Goal: Task Accomplishment & Management: Complete application form

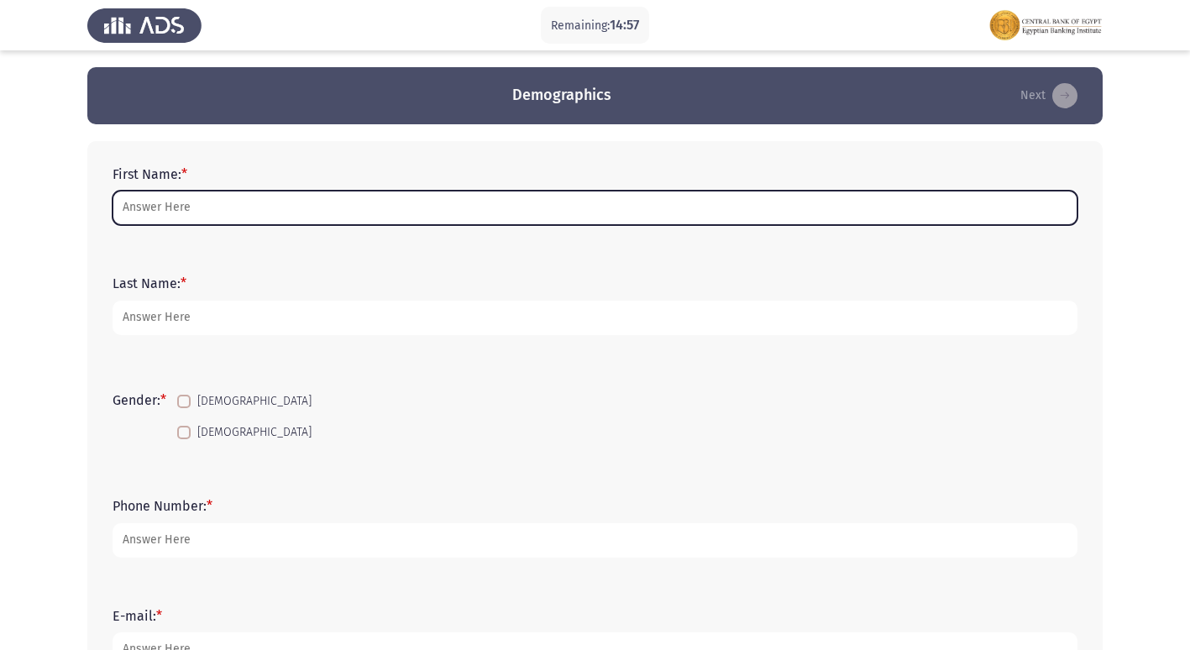
click at [420, 216] on input "First Name: *" at bounding box center [595, 208] width 965 height 34
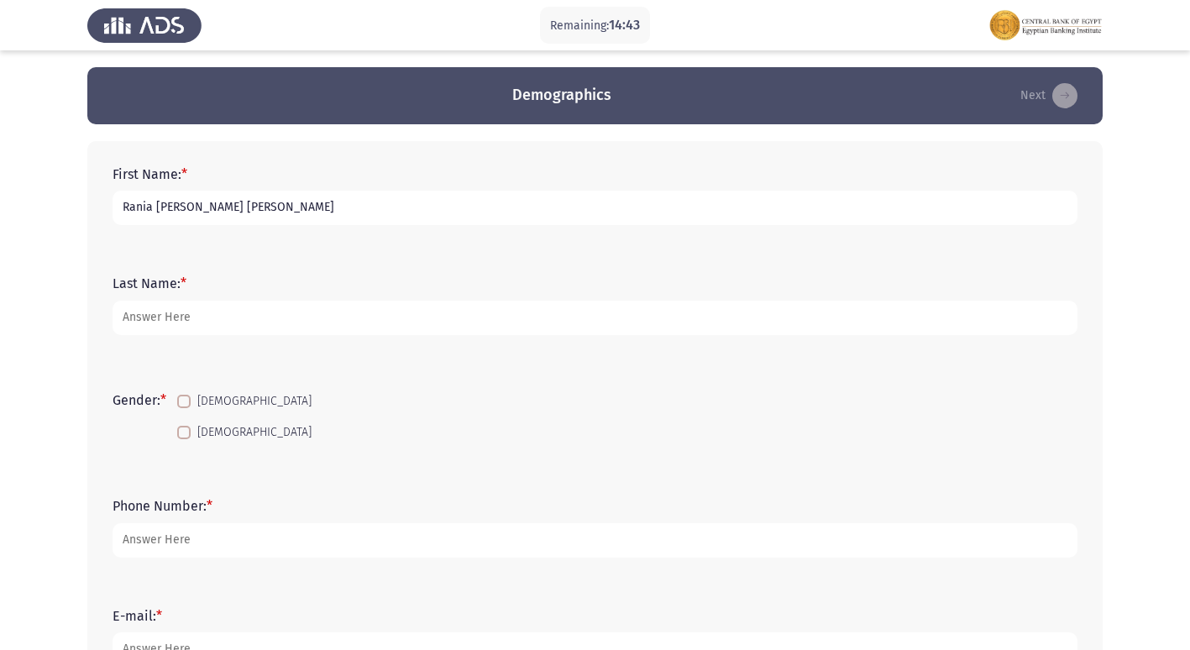
type input "Rania Hamed Abdelmawla Elfeky"
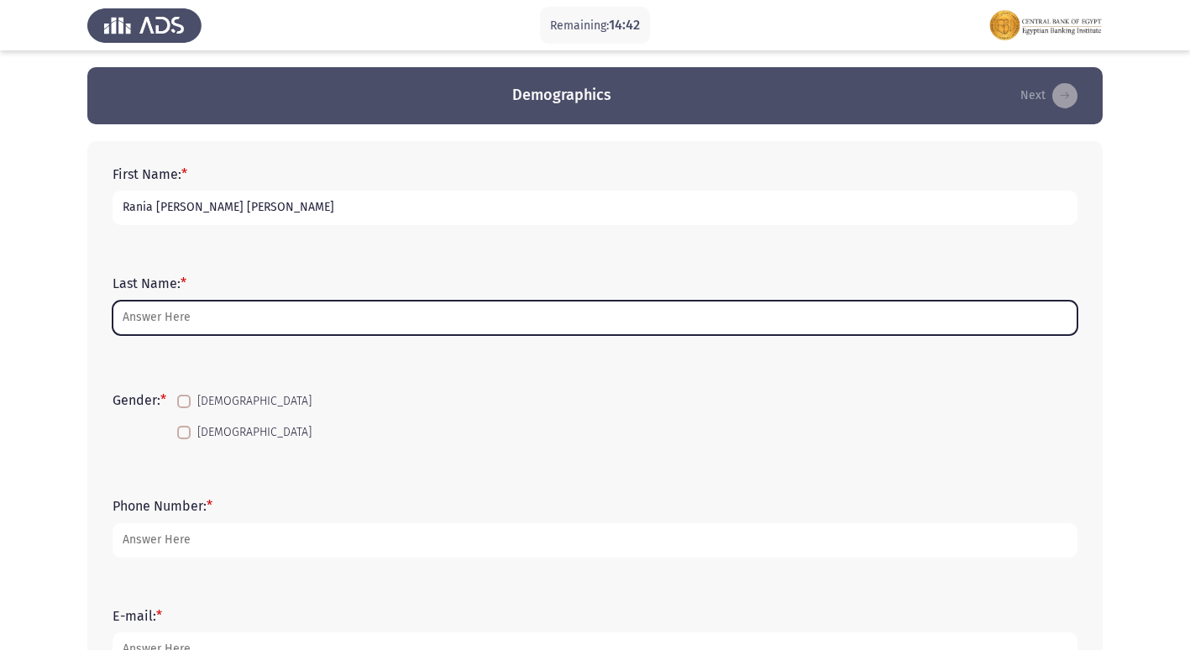
click at [194, 313] on input "Last Name: *" at bounding box center [595, 318] width 965 height 34
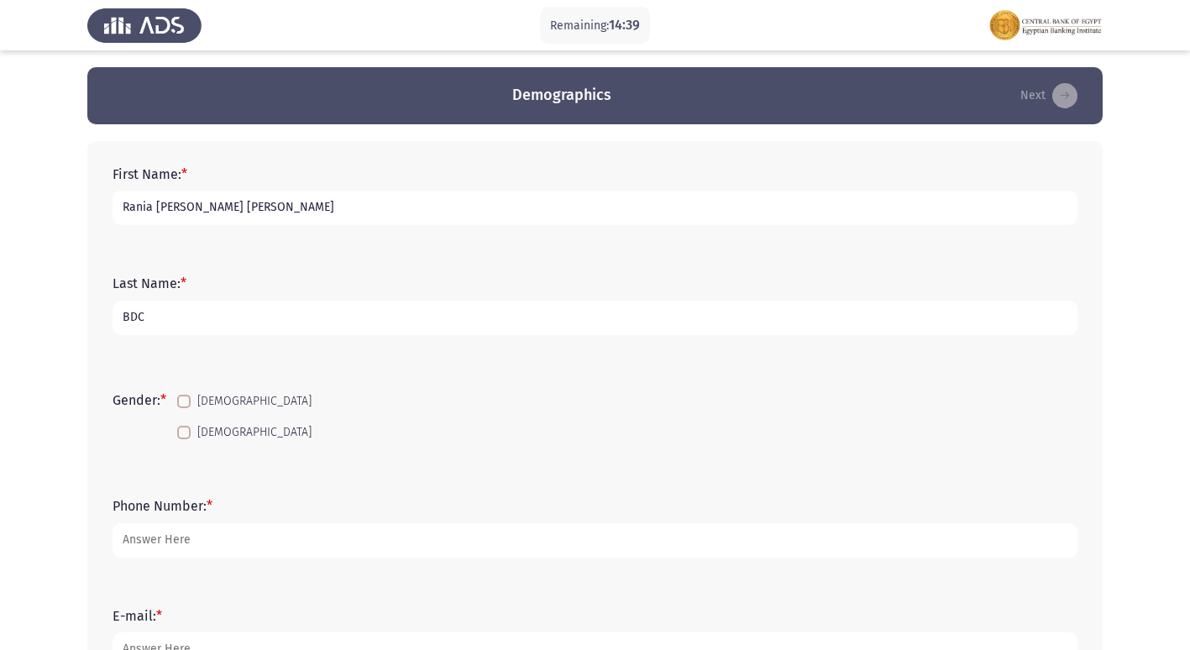
scroll to position [84, 0]
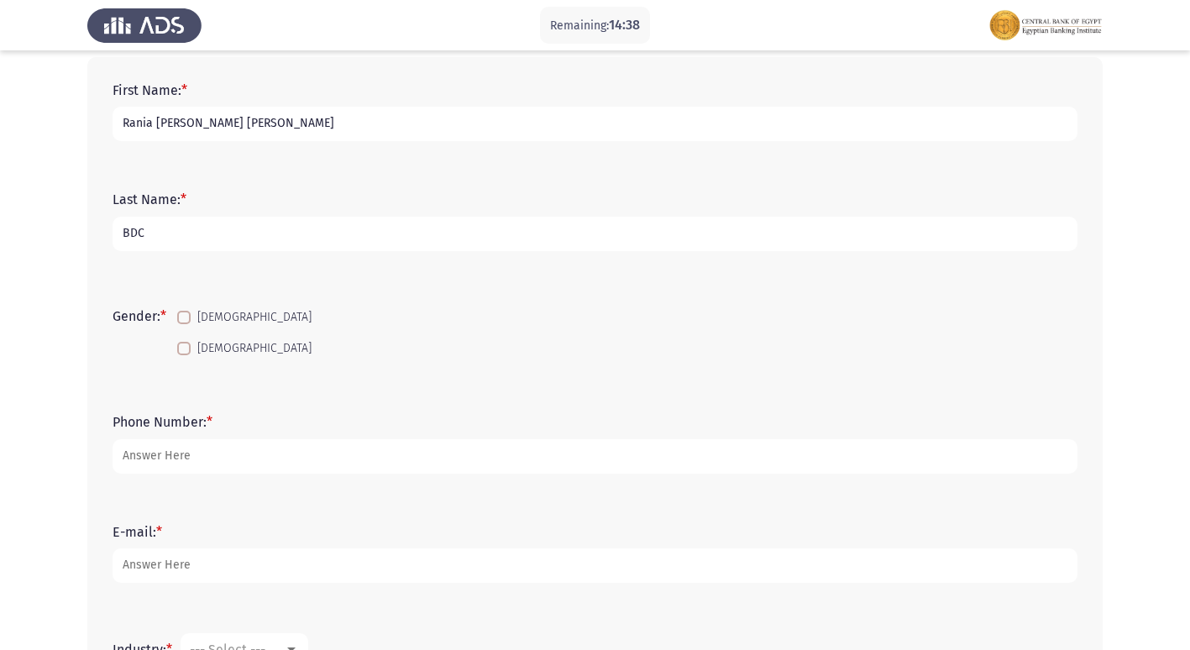
type input "BDC"
click at [186, 348] on span at bounding box center [183, 348] width 13 height 13
click at [184, 355] on input "Female" at bounding box center [183, 355] width 1 height 1
checkbox input "true"
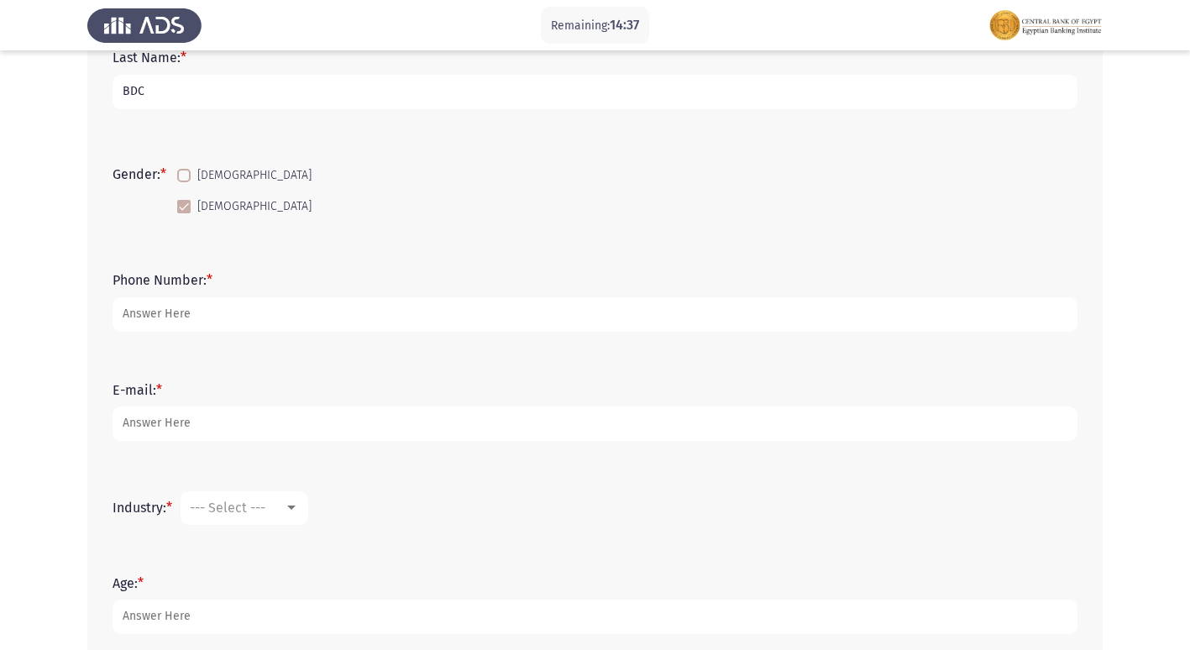
scroll to position [252, 0]
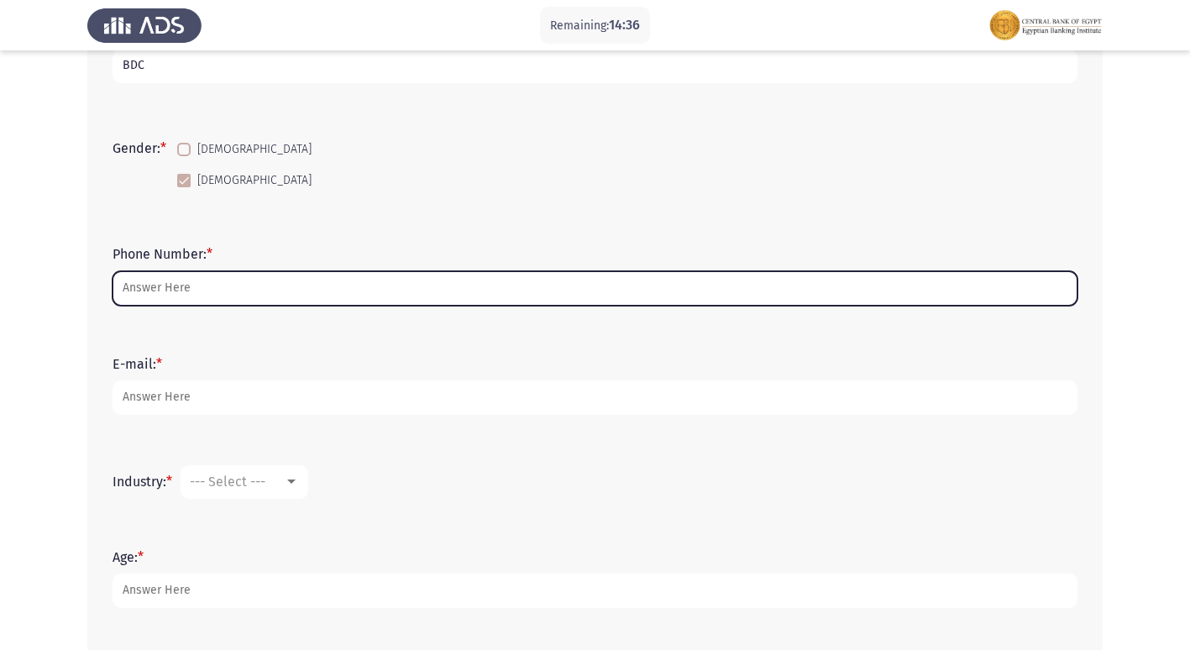
click at [208, 287] on input "Phone Number: *" at bounding box center [595, 288] width 965 height 34
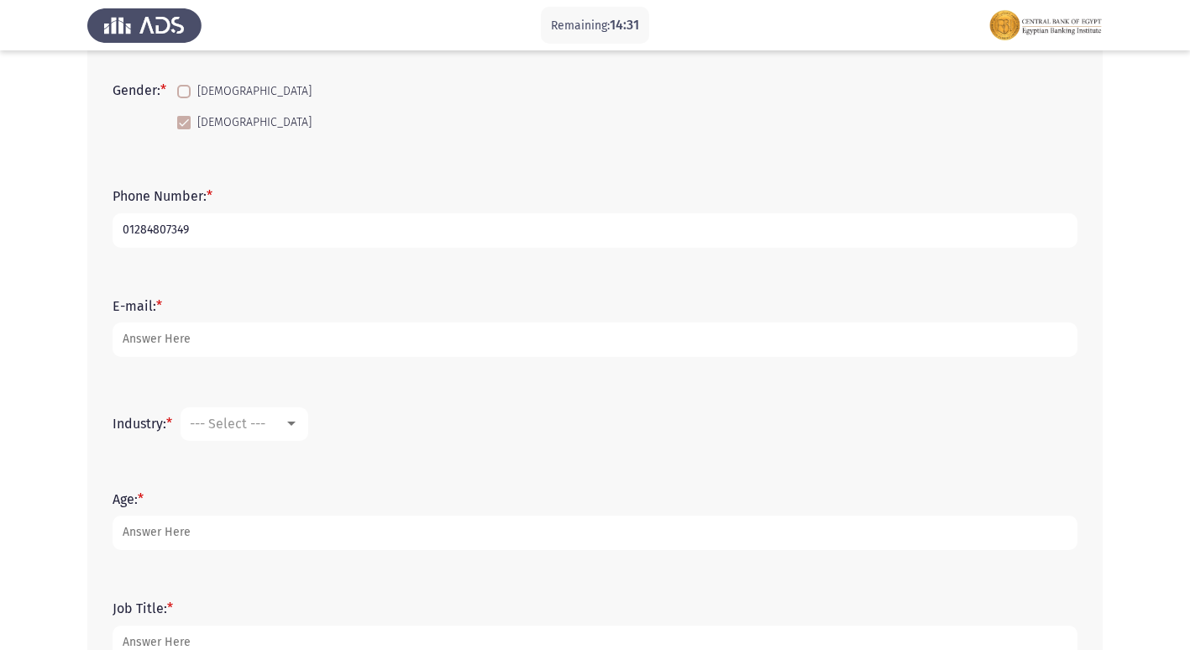
scroll to position [336, 0]
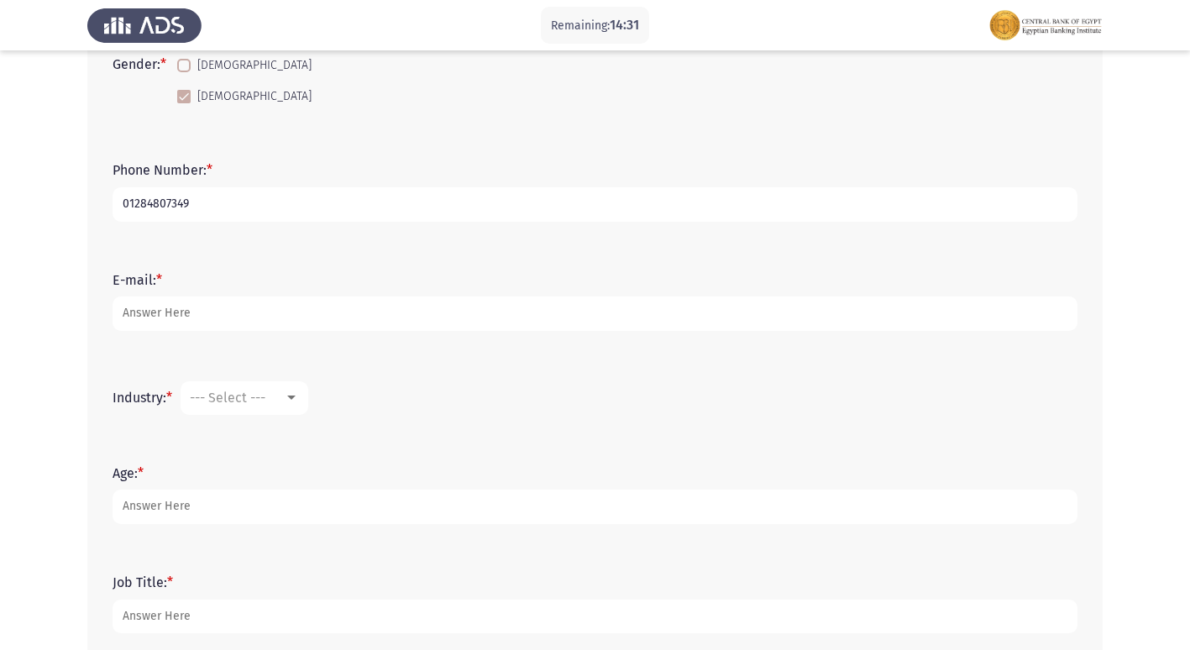
type input "01284807349"
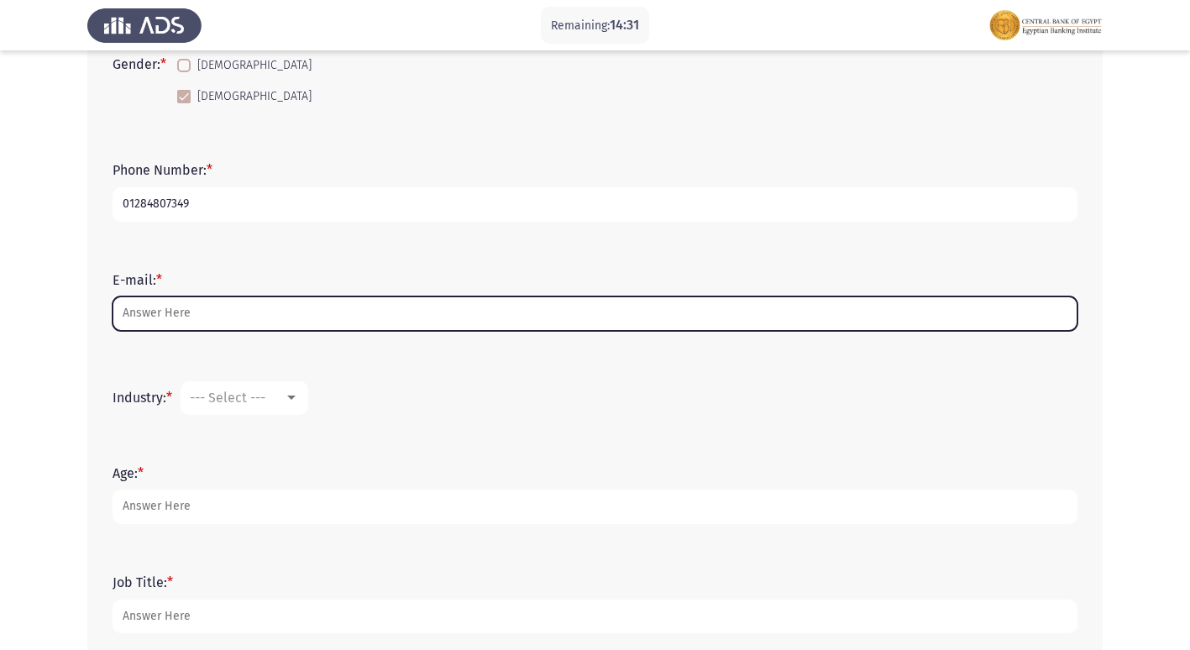
click at [176, 313] on input "E-mail: *" at bounding box center [595, 314] width 965 height 34
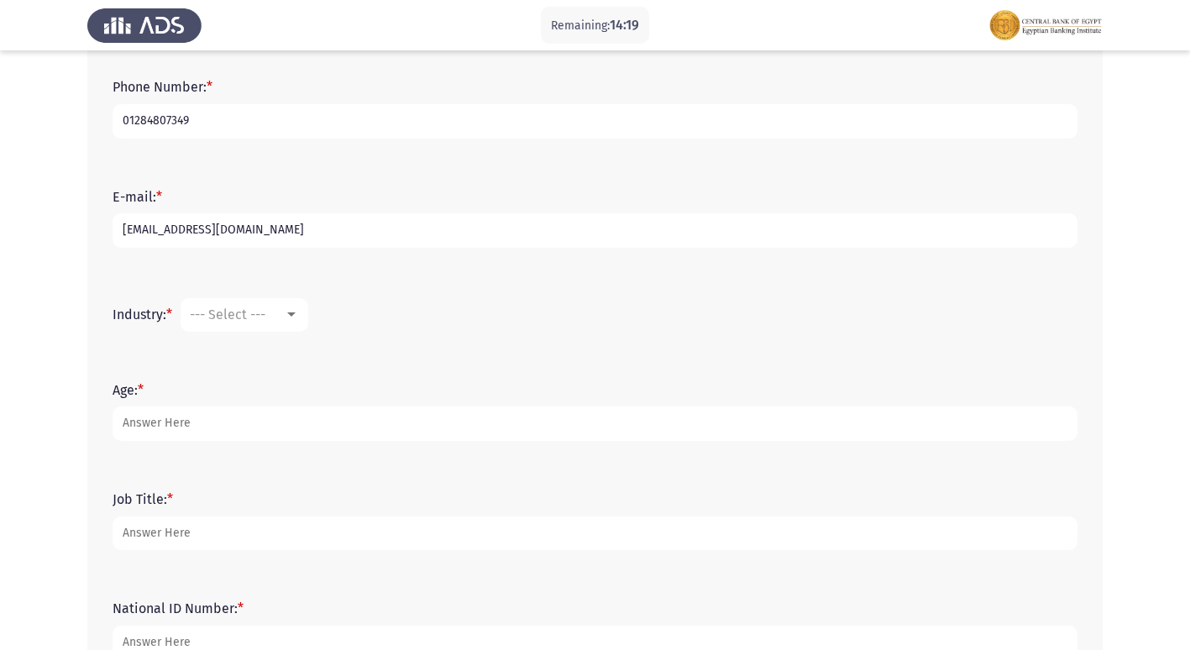
scroll to position [420, 0]
type input "rania.eelfeky@gmail.com"
click at [284, 312] on div "--- Select ---" at bounding box center [237, 314] width 94 height 16
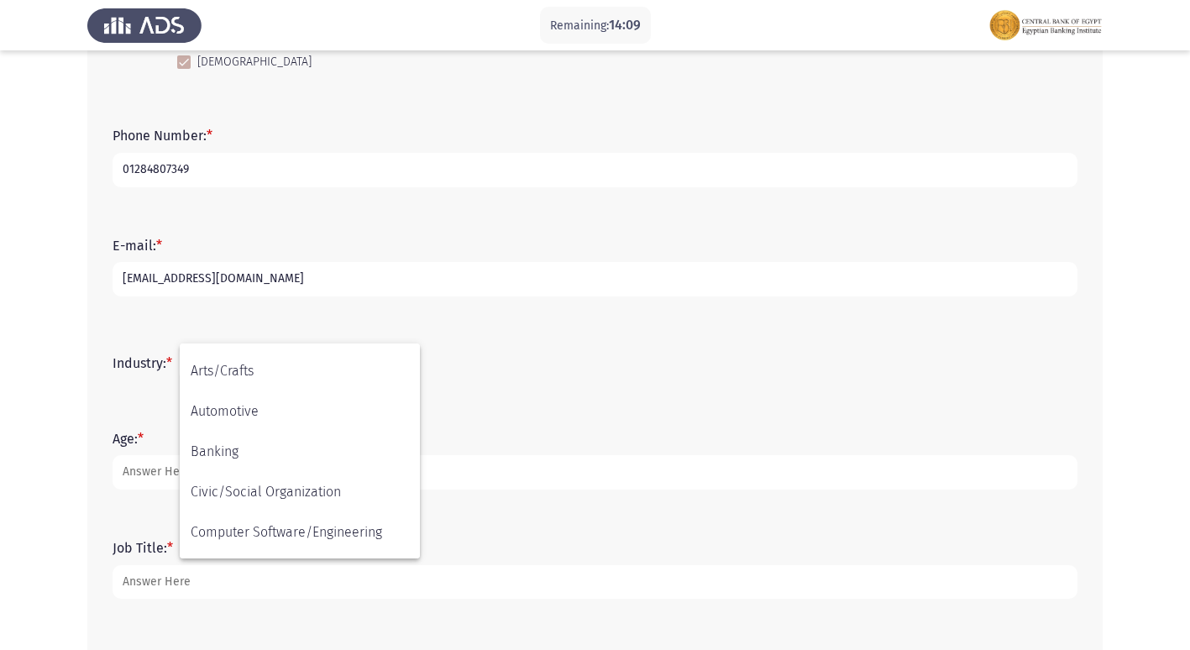
scroll to position [87, 0]
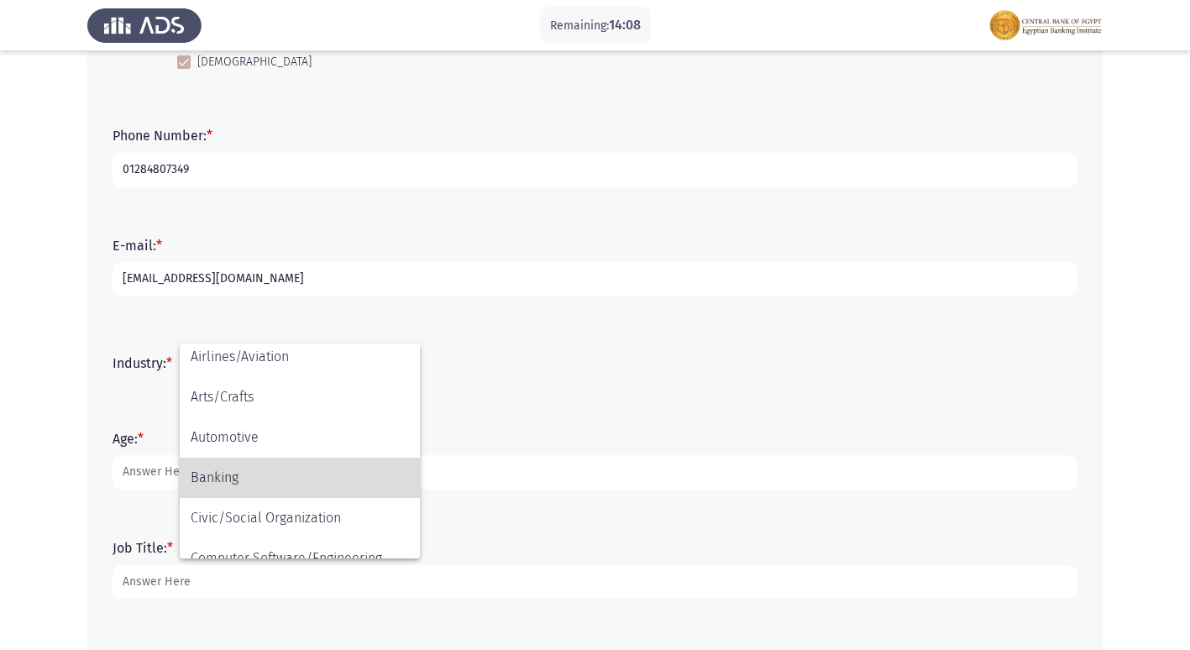
click at [281, 481] on span "Banking" at bounding box center [300, 478] width 218 height 40
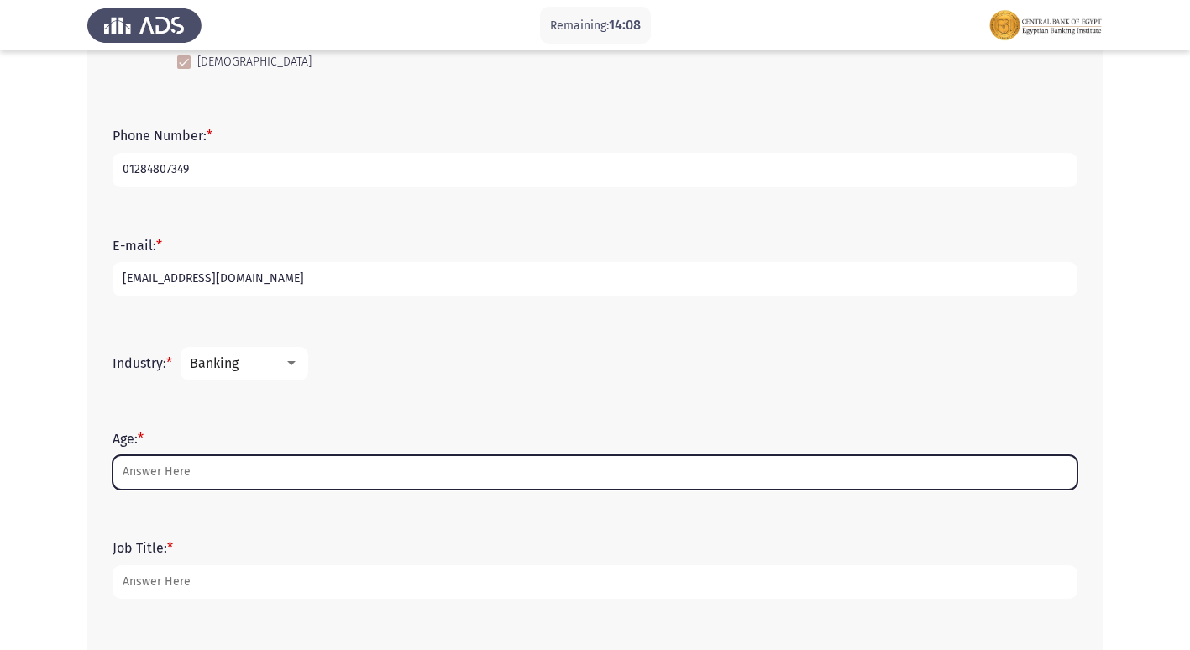
click at [252, 478] on input "Age: *" at bounding box center [595, 472] width 965 height 34
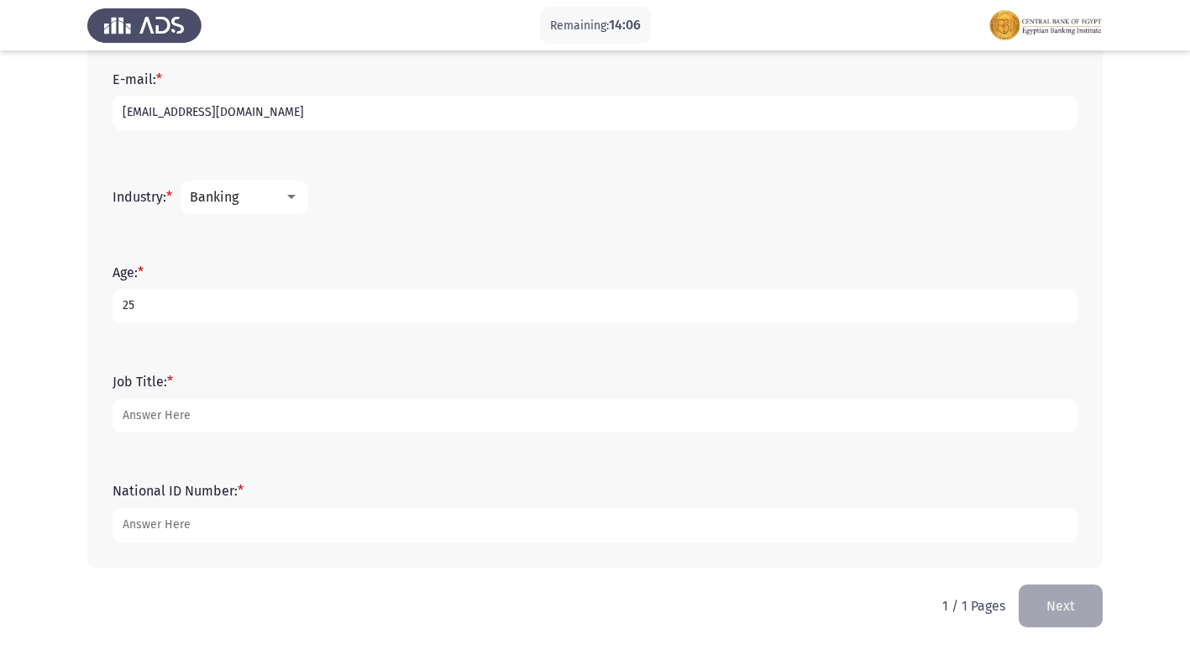
scroll to position [538, 0]
type input "25"
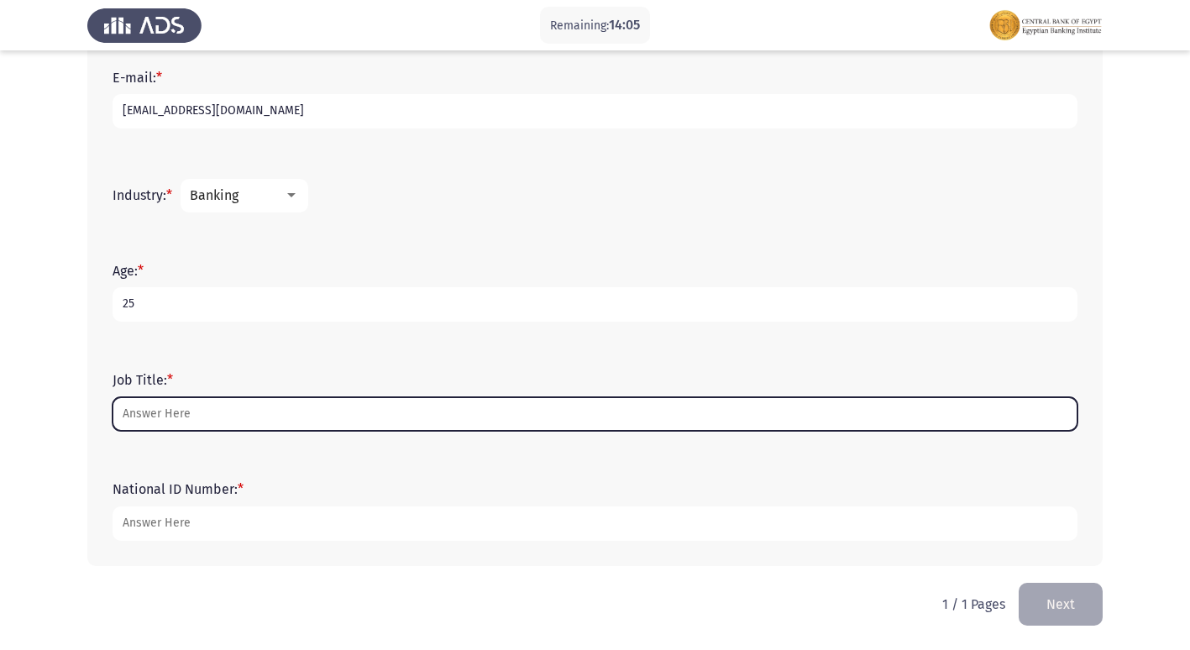
click at [211, 405] on input "Job Title: *" at bounding box center [595, 414] width 965 height 34
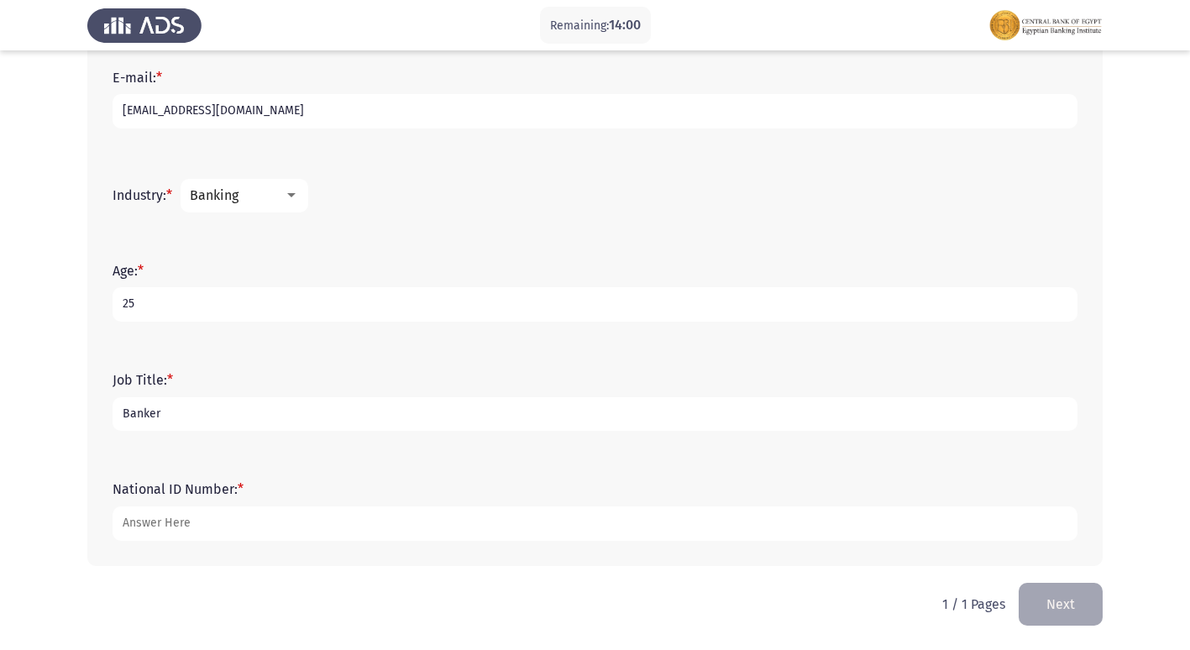
type input "Banker"
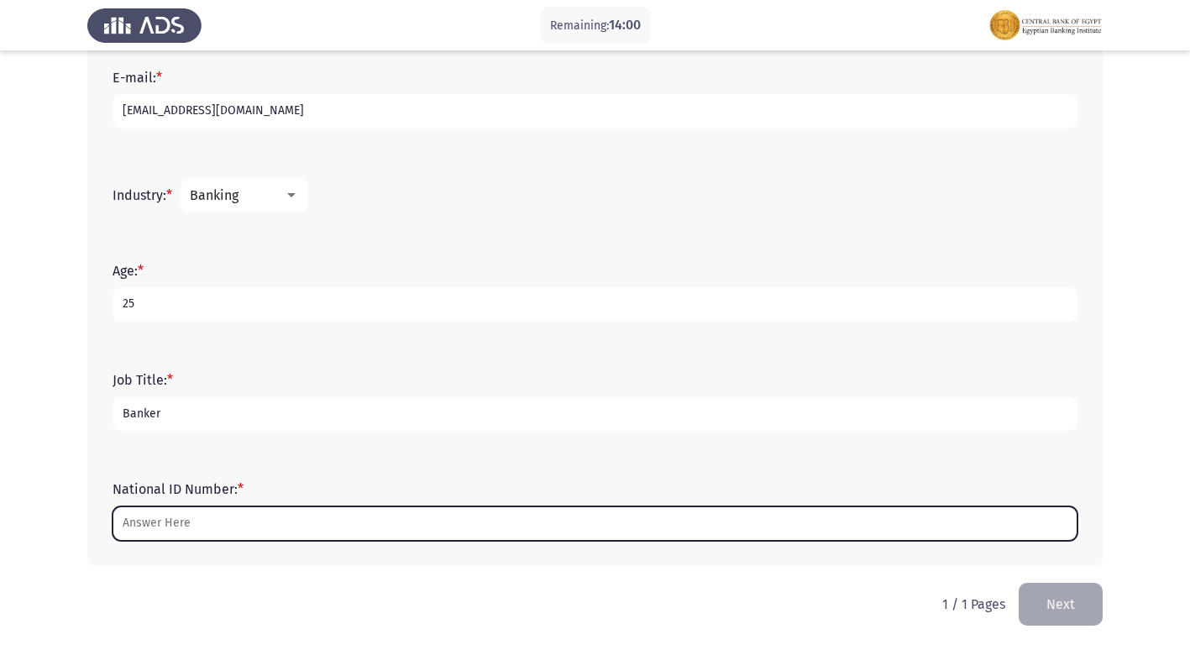
click at [191, 517] on input "National ID Number: *" at bounding box center [595, 524] width 965 height 34
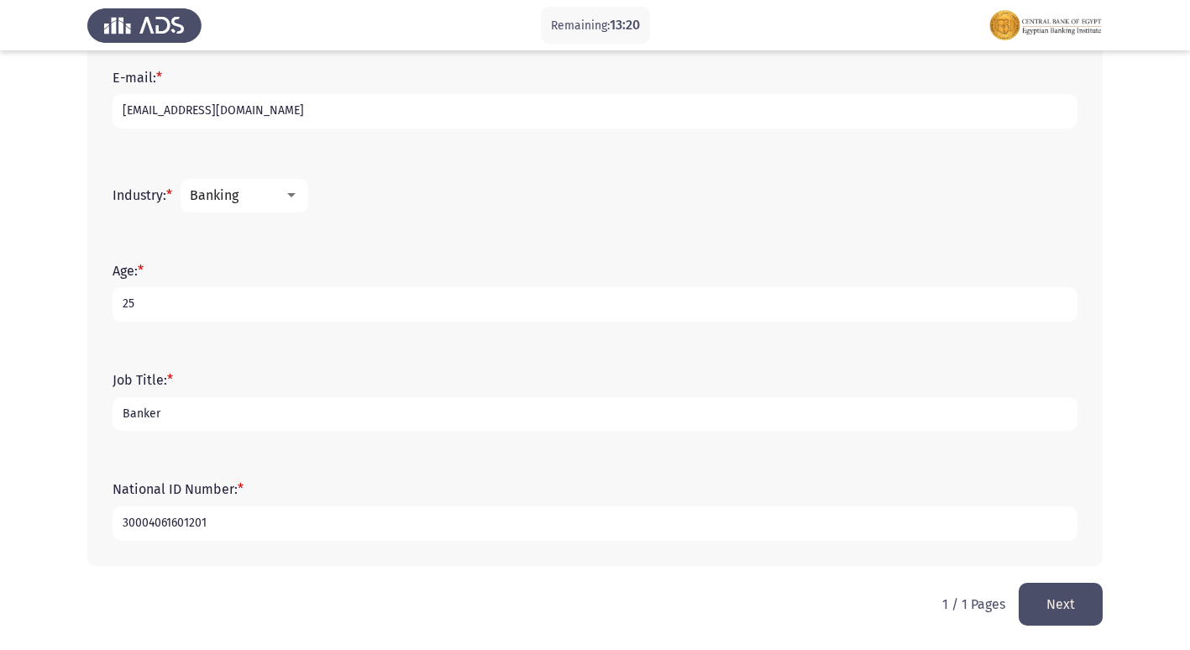
type input "30004061601201"
click at [1093, 596] on button "Next" at bounding box center [1061, 604] width 84 height 43
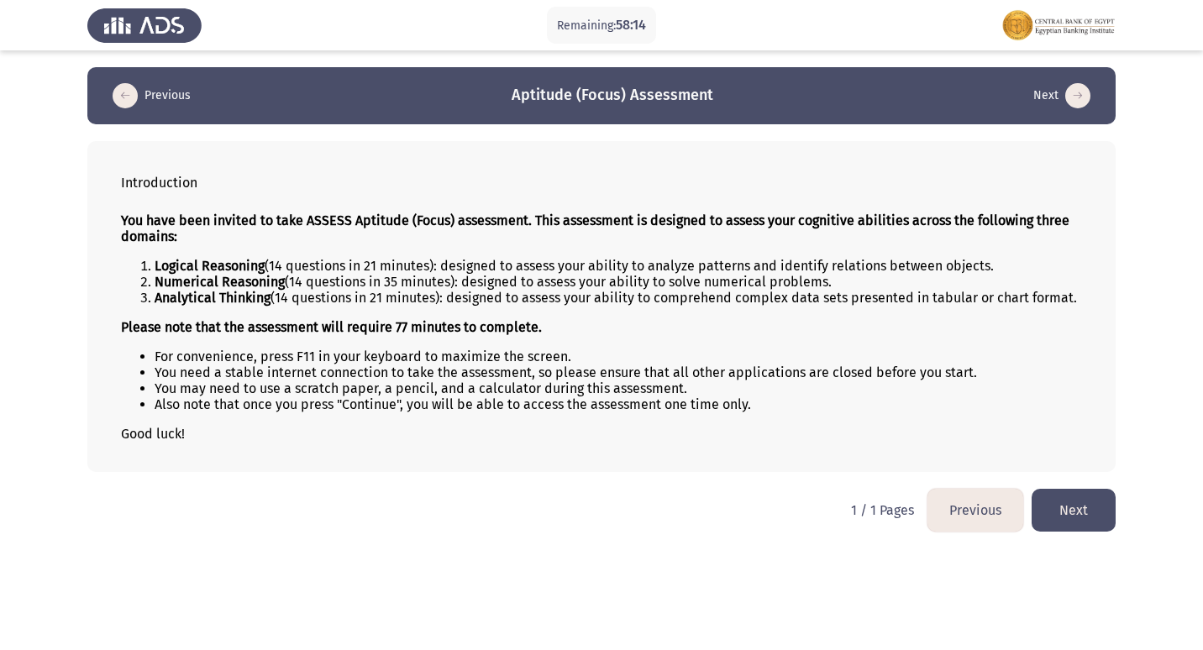
click at [1079, 517] on button "Next" at bounding box center [1074, 510] width 84 height 43
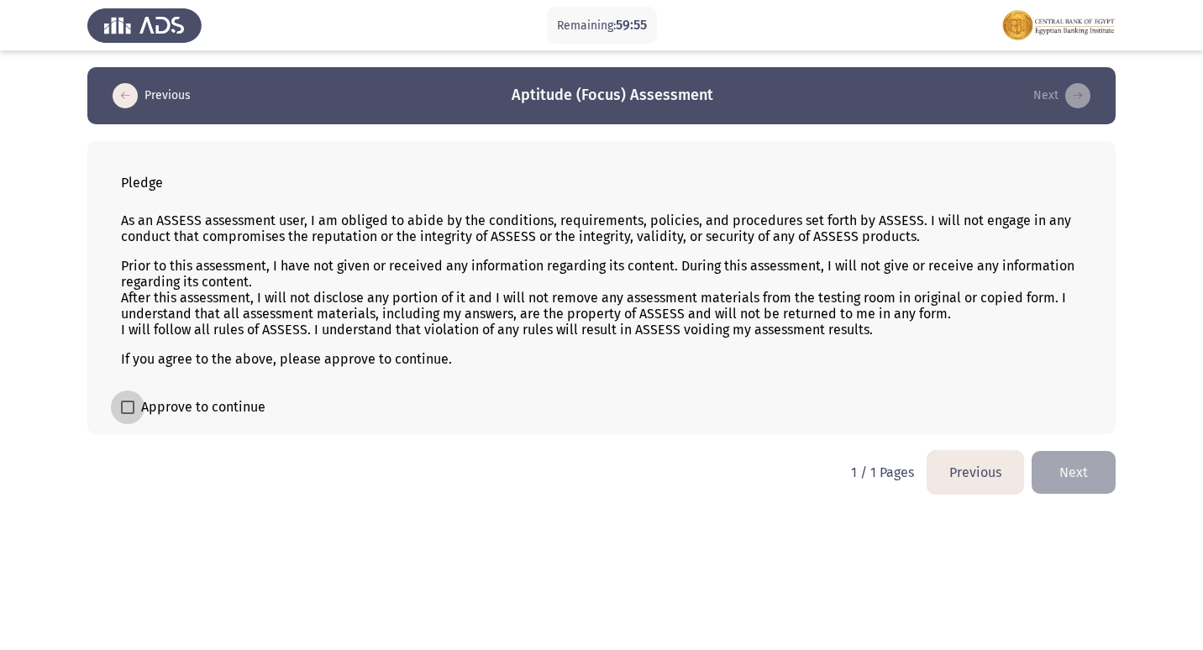
click at [124, 405] on span at bounding box center [127, 407] width 13 height 13
click at [127, 414] on input "Approve to continue" at bounding box center [127, 414] width 1 height 1
checkbox input "true"
click at [1101, 478] on button "Next" at bounding box center [1074, 472] width 84 height 43
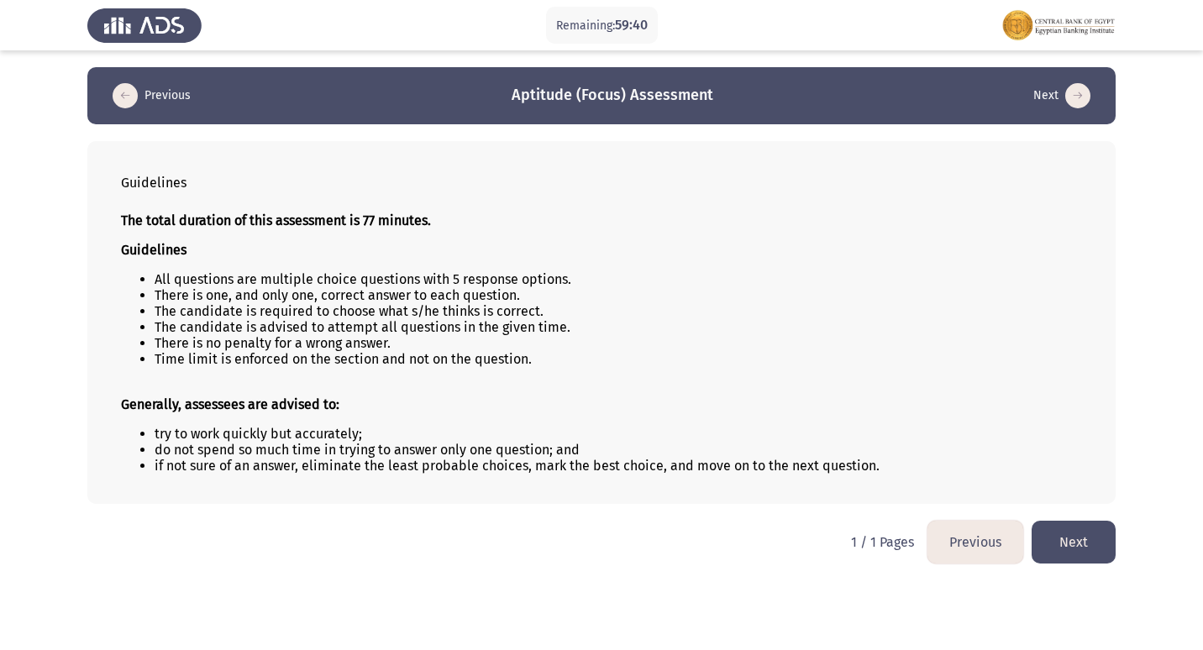
click at [1111, 531] on button "Next" at bounding box center [1074, 542] width 84 height 43
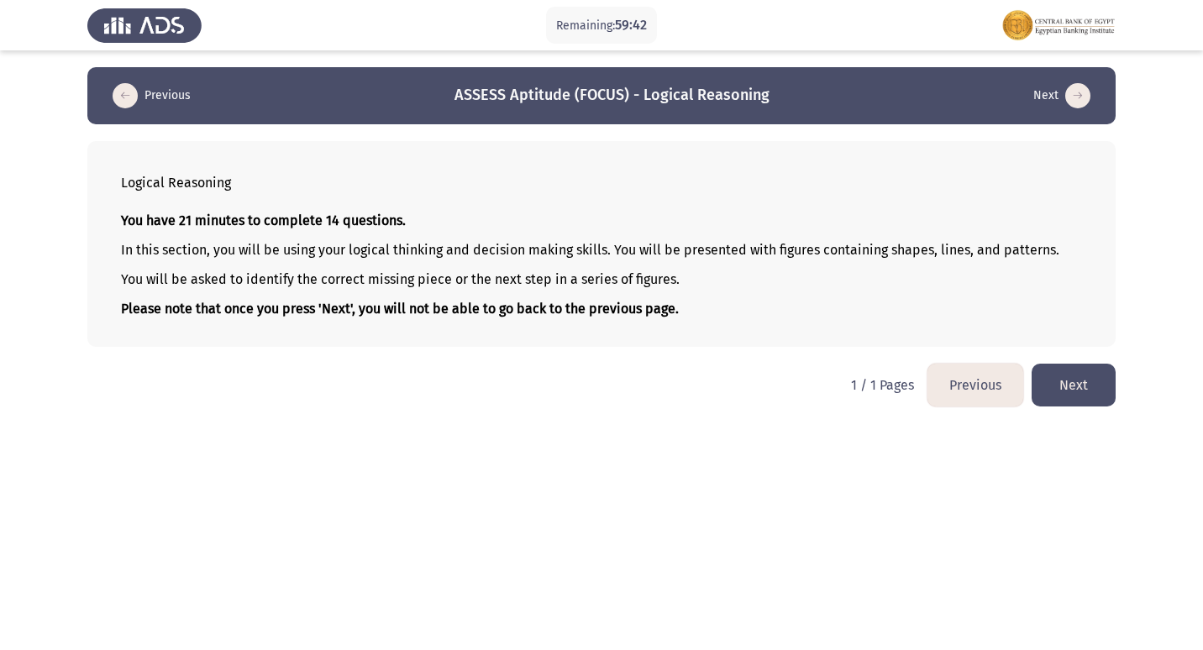
click at [1097, 384] on button "Next" at bounding box center [1074, 385] width 84 height 43
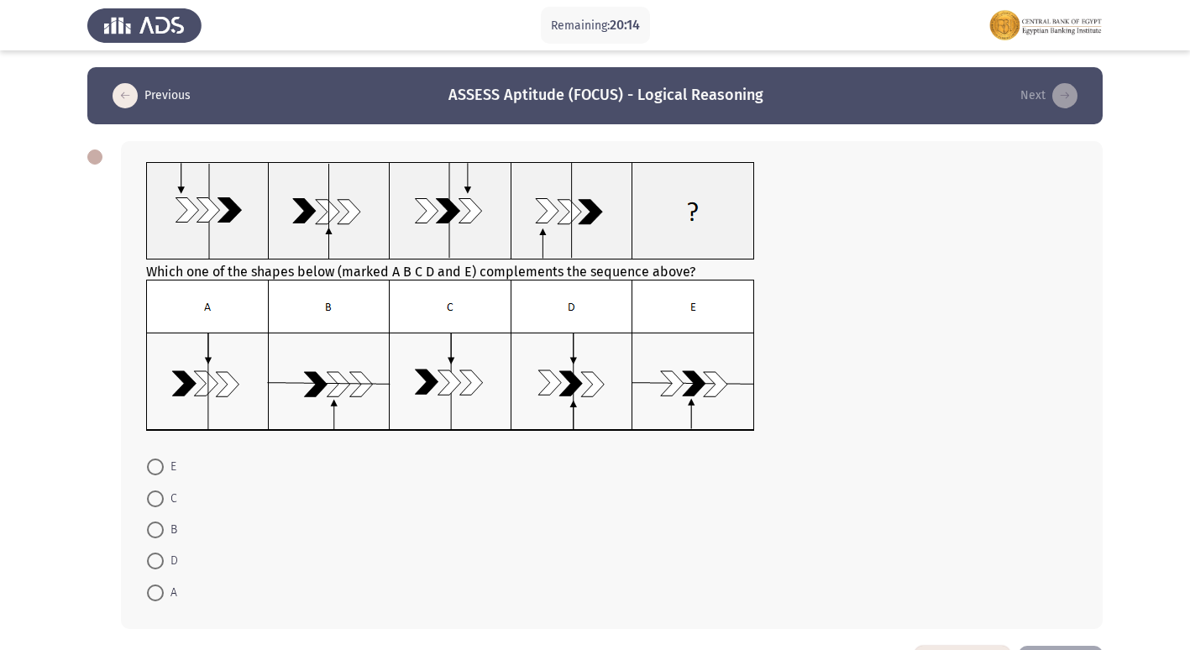
click at [163, 531] on span at bounding box center [155, 530] width 17 height 17
click at [163, 531] on input "B" at bounding box center [155, 530] width 17 height 17
radio input "true"
click at [161, 493] on span at bounding box center [155, 499] width 17 height 17
click at [161, 493] on input "C" at bounding box center [155, 499] width 17 height 17
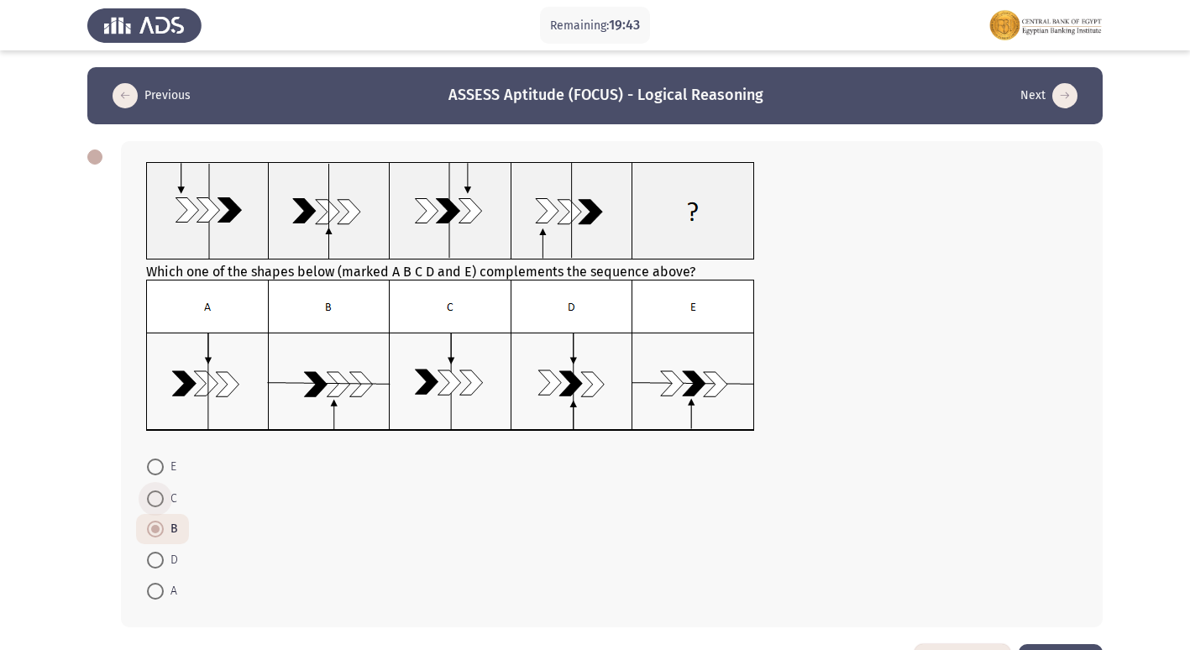
radio input "true"
click at [162, 585] on span at bounding box center [155, 591] width 17 height 17
click at [162, 585] on input "A" at bounding box center [155, 591] width 17 height 17
radio input "true"
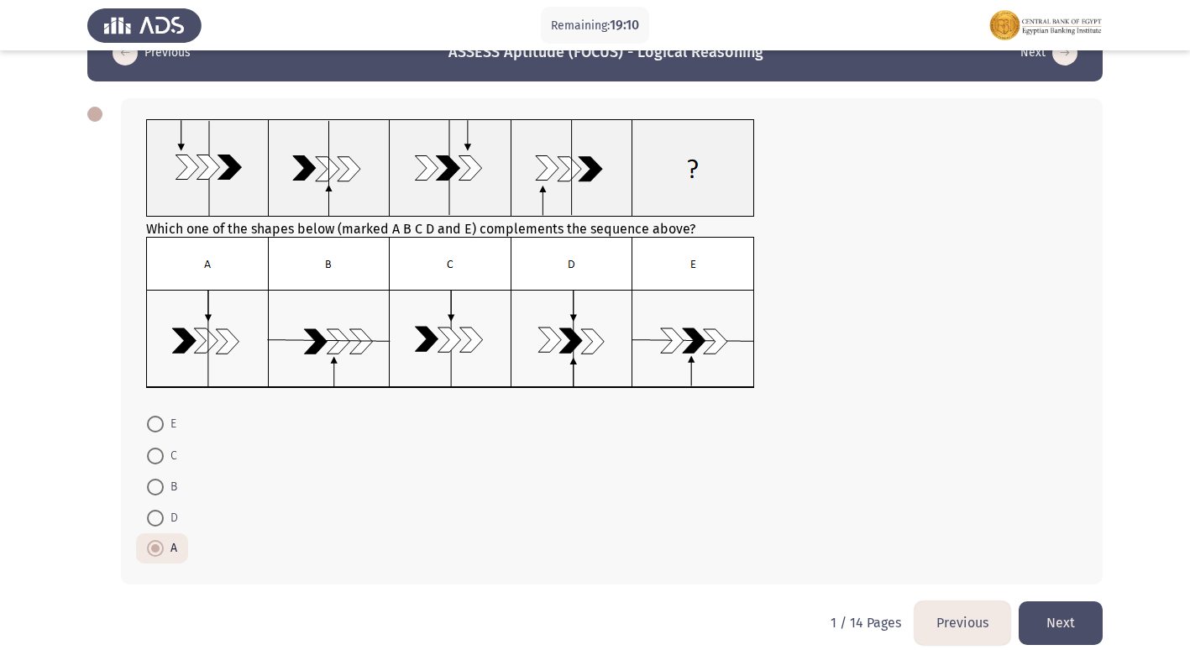
scroll to position [61, 0]
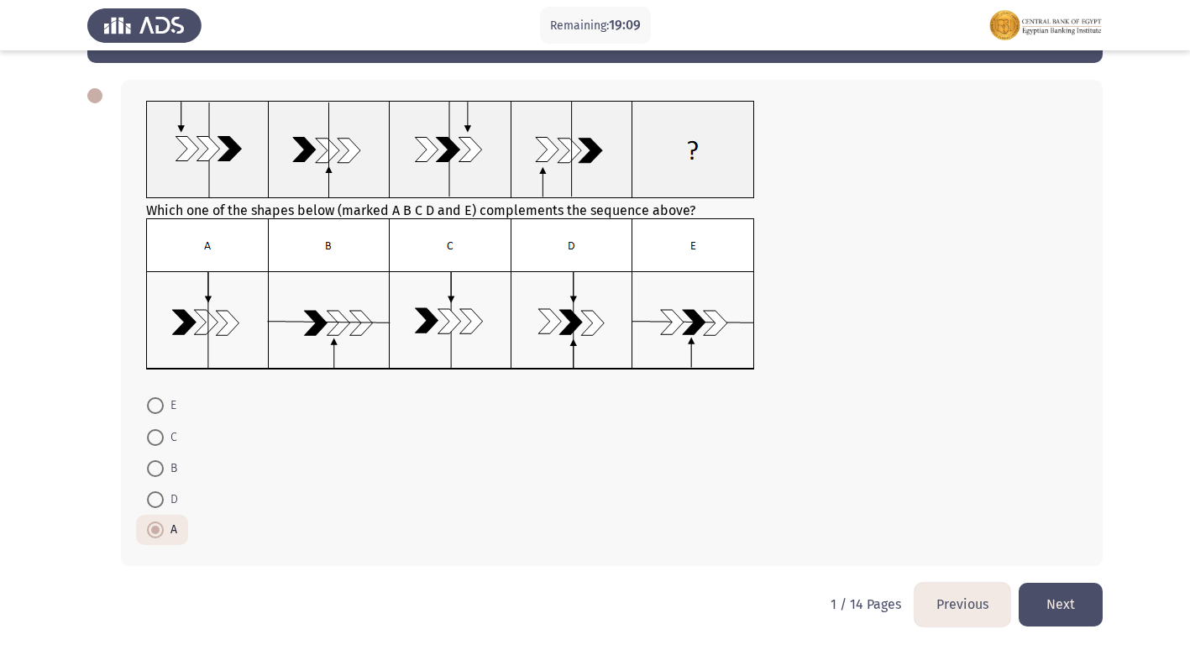
click at [1085, 612] on button "Next" at bounding box center [1061, 604] width 84 height 43
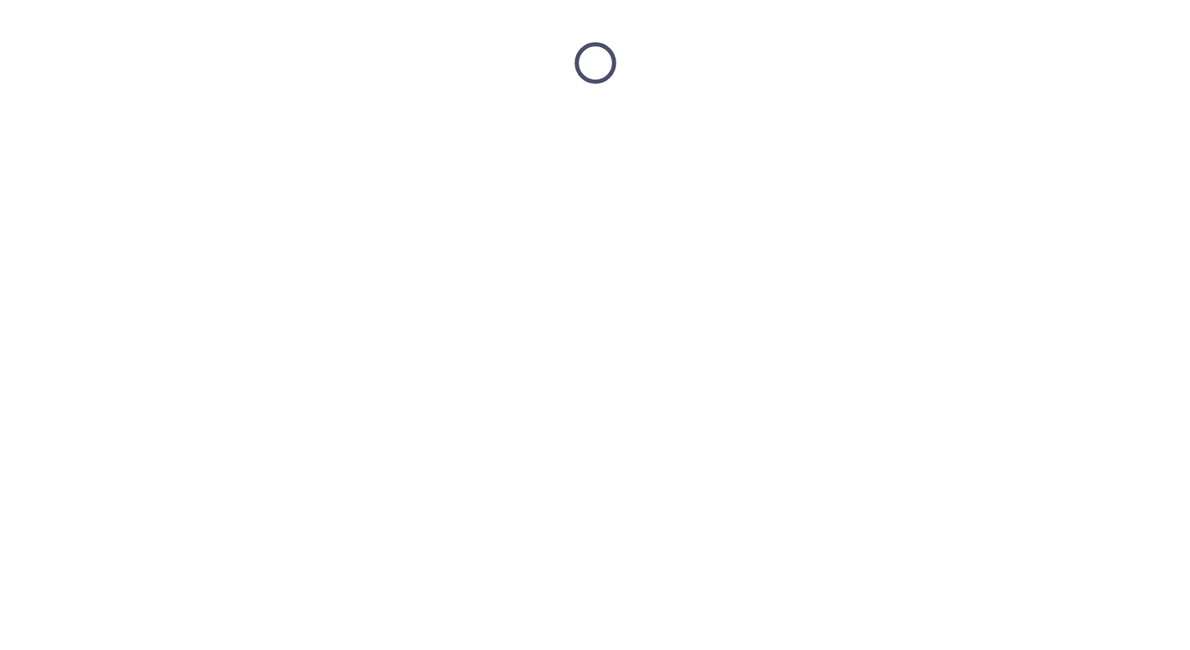
scroll to position [0, 0]
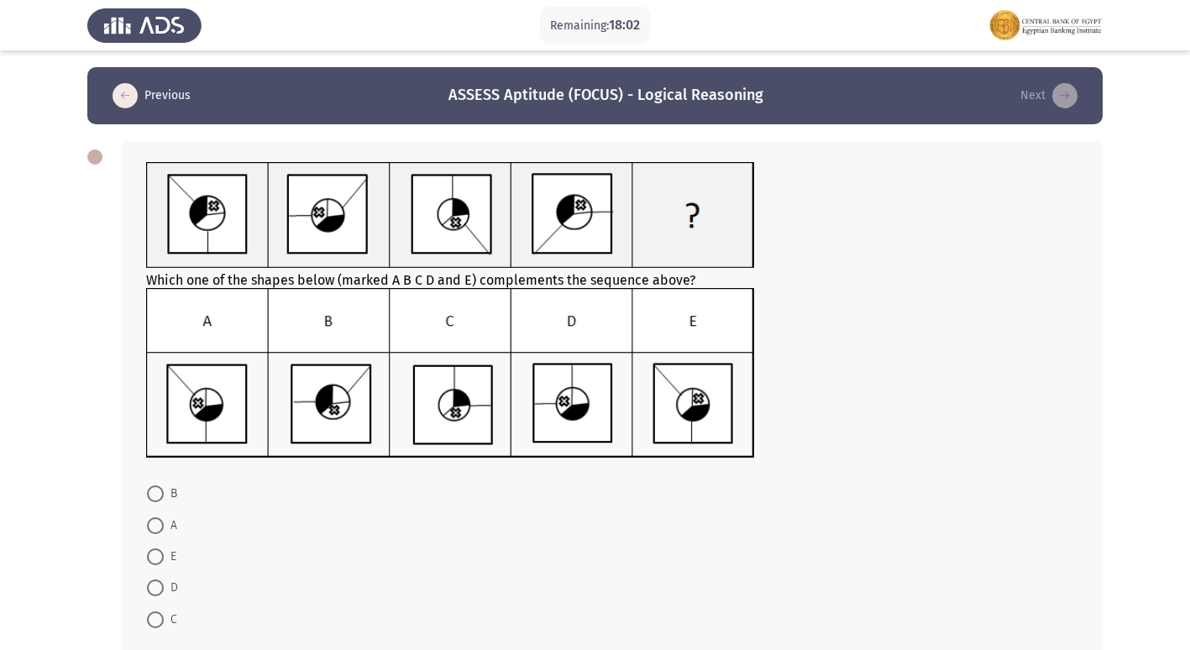
click at [157, 499] on span at bounding box center [155, 494] width 17 height 17
click at [157, 499] on input "B" at bounding box center [155, 494] width 17 height 17
radio input "true"
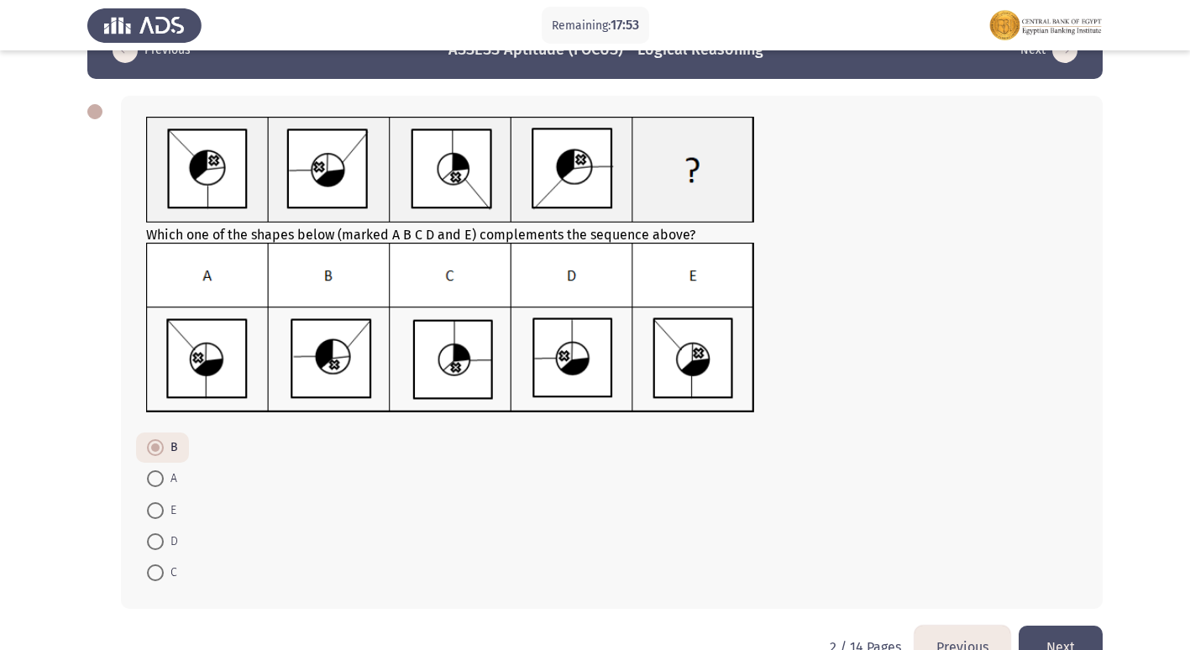
scroll to position [88, 0]
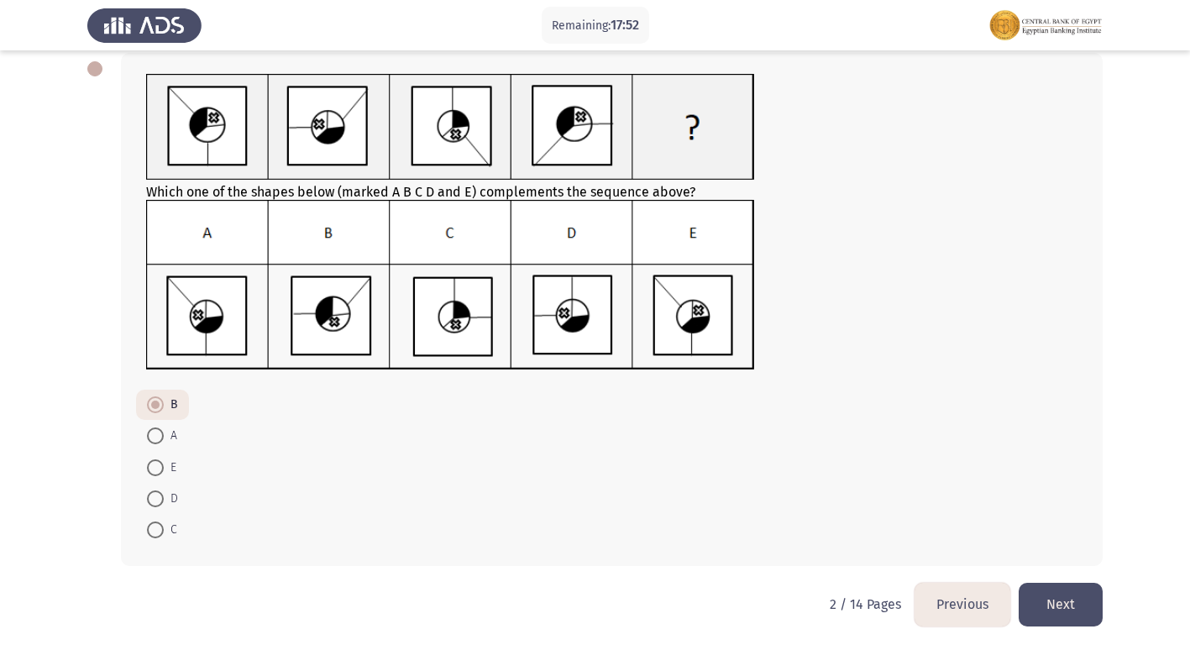
click at [1071, 605] on button "Next" at bounding box center [1061, 604] width 84 height 43
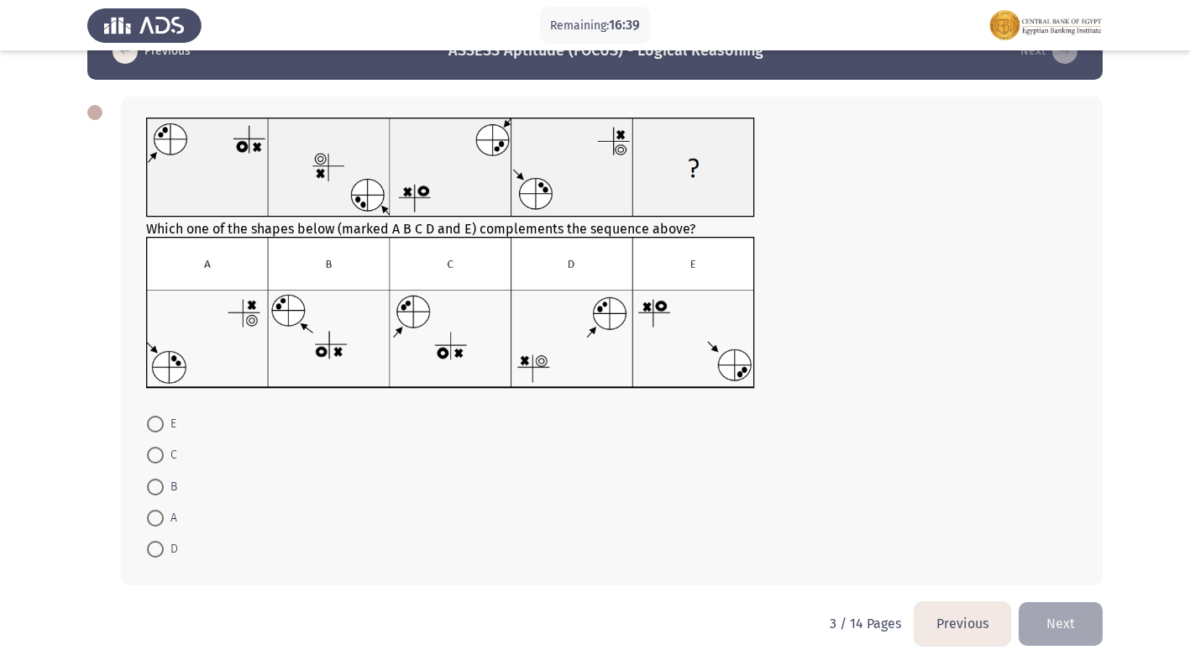
scroll to position [64, 0]
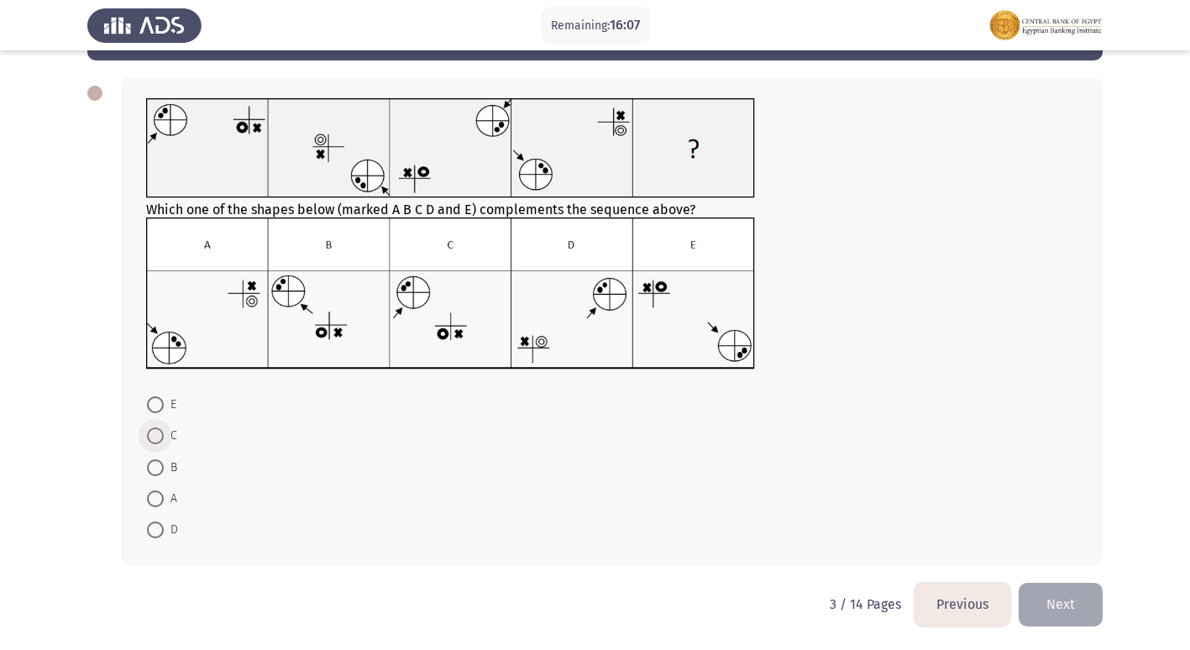
click at [155, 441] on span at bounding box center [155, 436] width 17 height 17
click at [155, 441] on input "C" at bounding box center [155, 436] width 17 height 17
radio input "true"
click at [1088, 612] on button "Next" at bounding box center [1061, 604] width 84 height 43
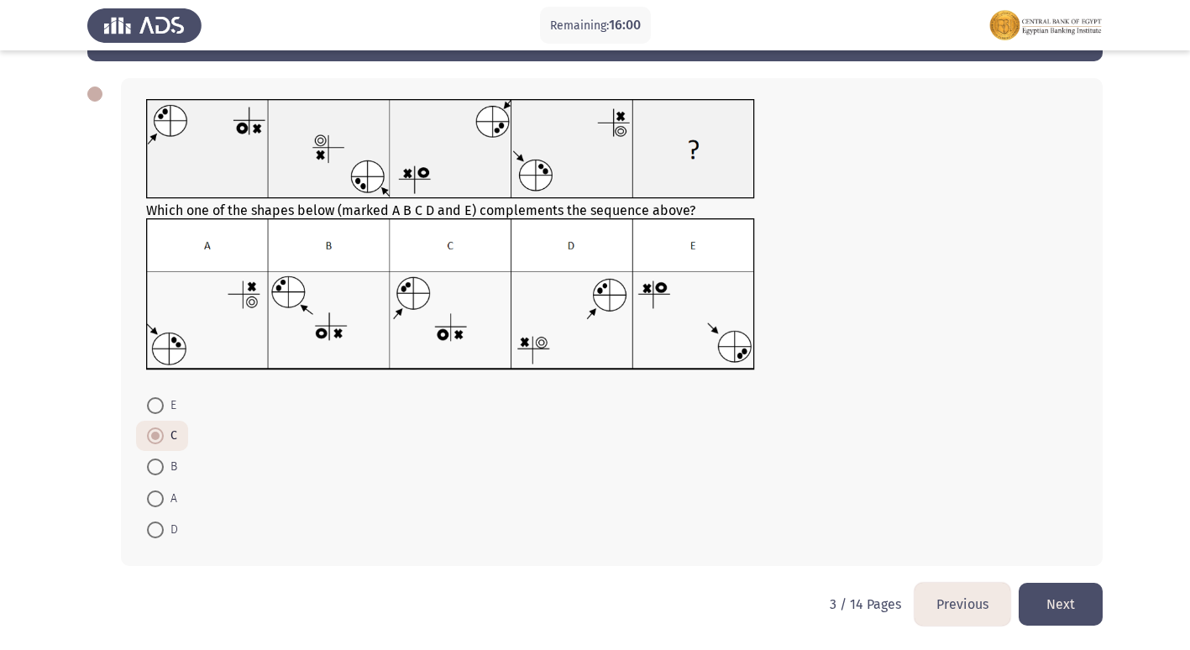
scroll to position [0, 0]
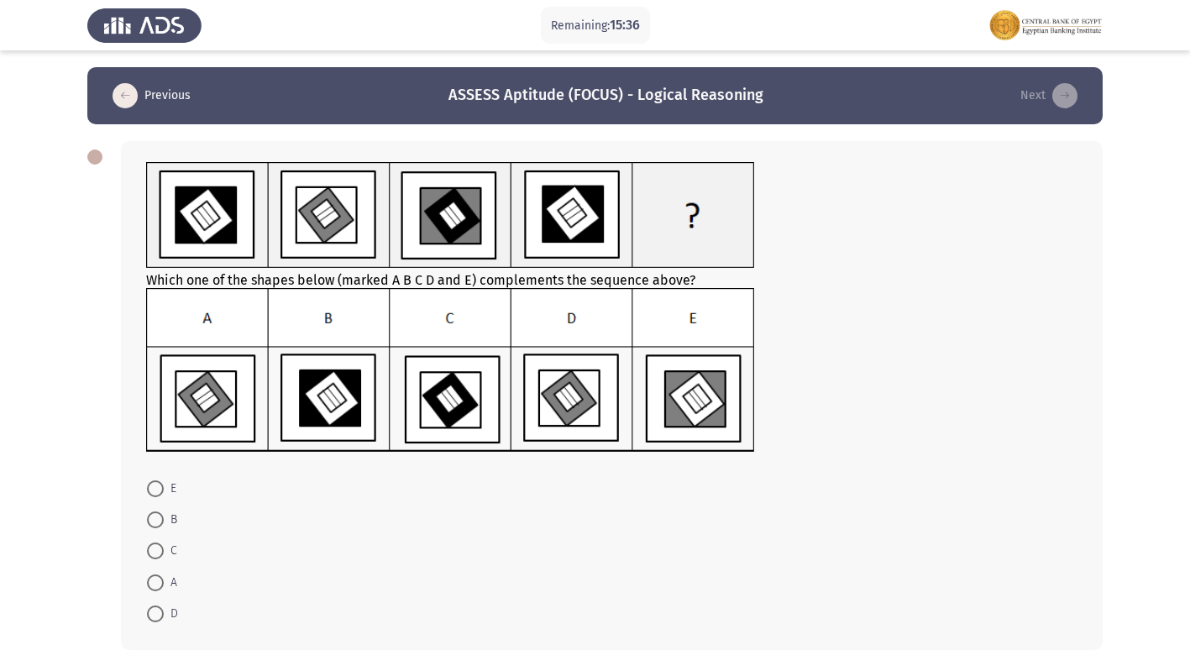
click at [160, 611] on span at bounding box center [155, 614] width 17 height 17
click at [160, 611] on input "D" at bounding box center [155, 614] width 17 height 17
radio input "true"
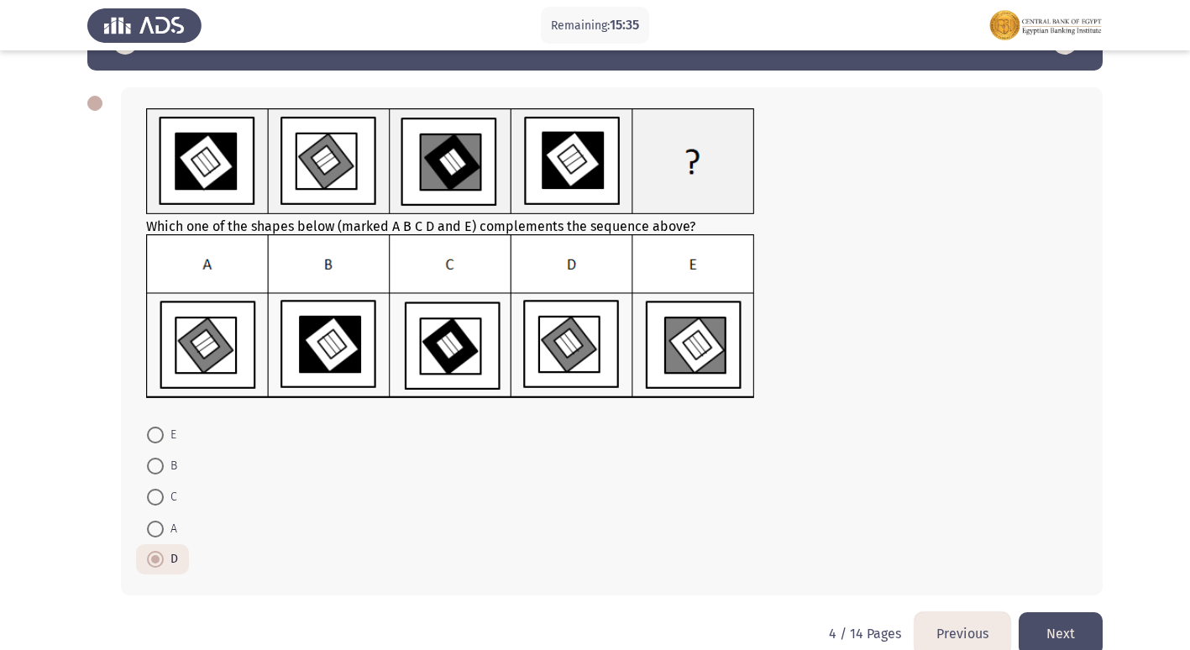
scroll to position [83, 0]
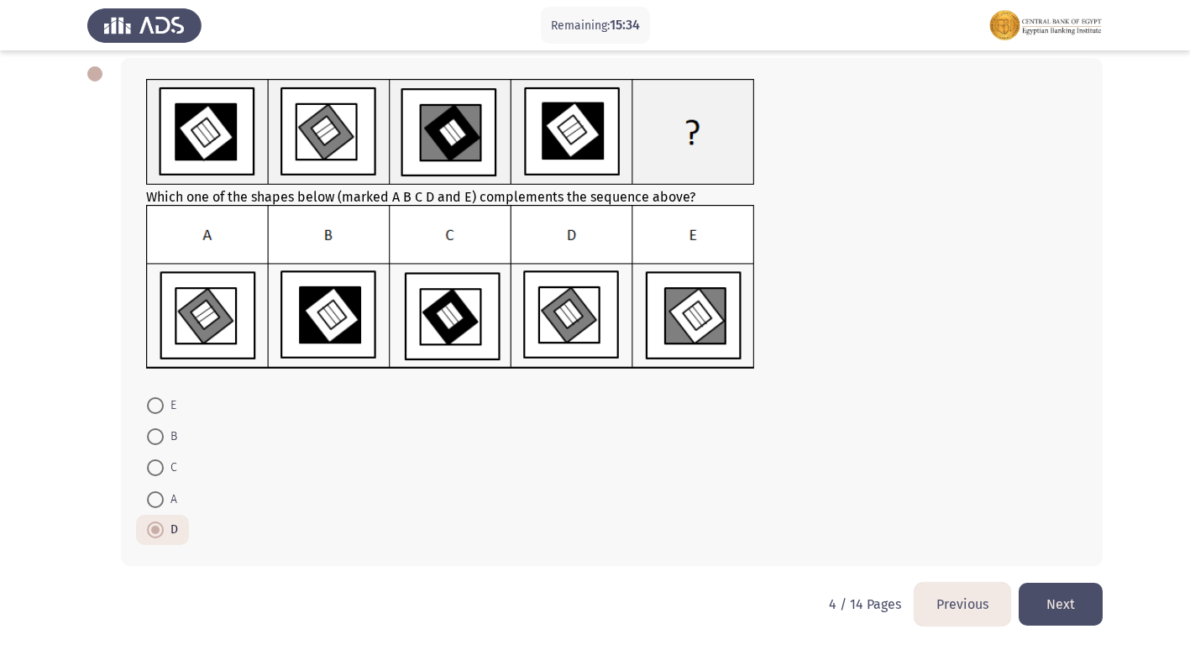
click at [1079, 604] on button "Next" at bounding box center [1061, 604] width 84 height 43
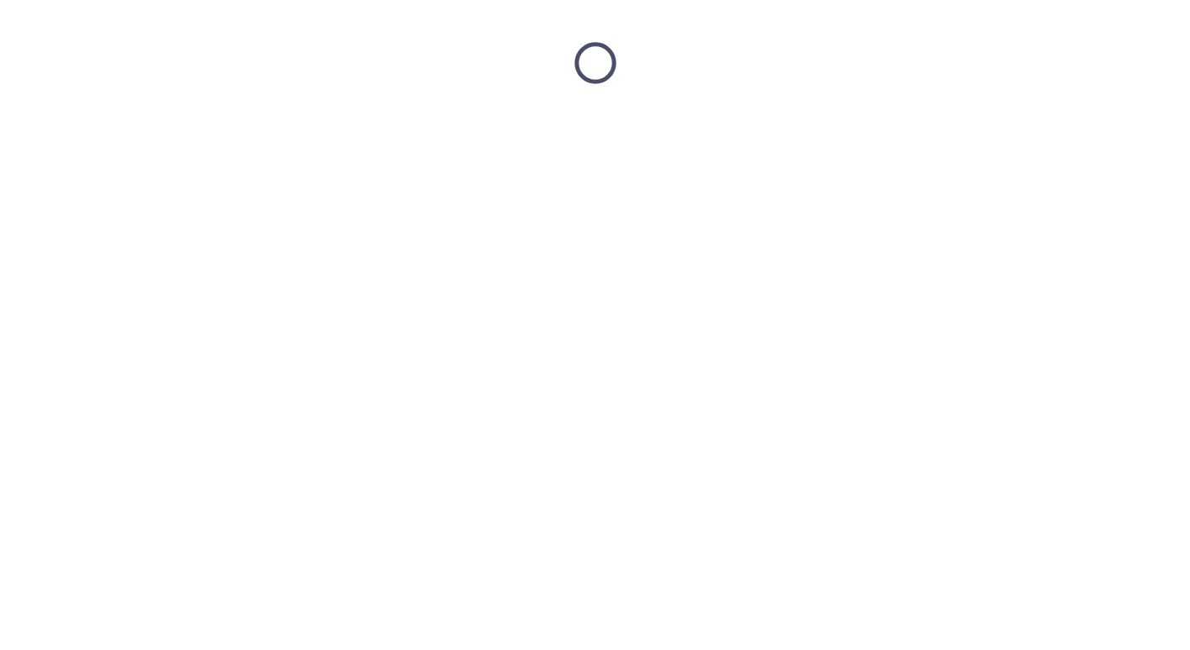
scroll to position [0, 0]
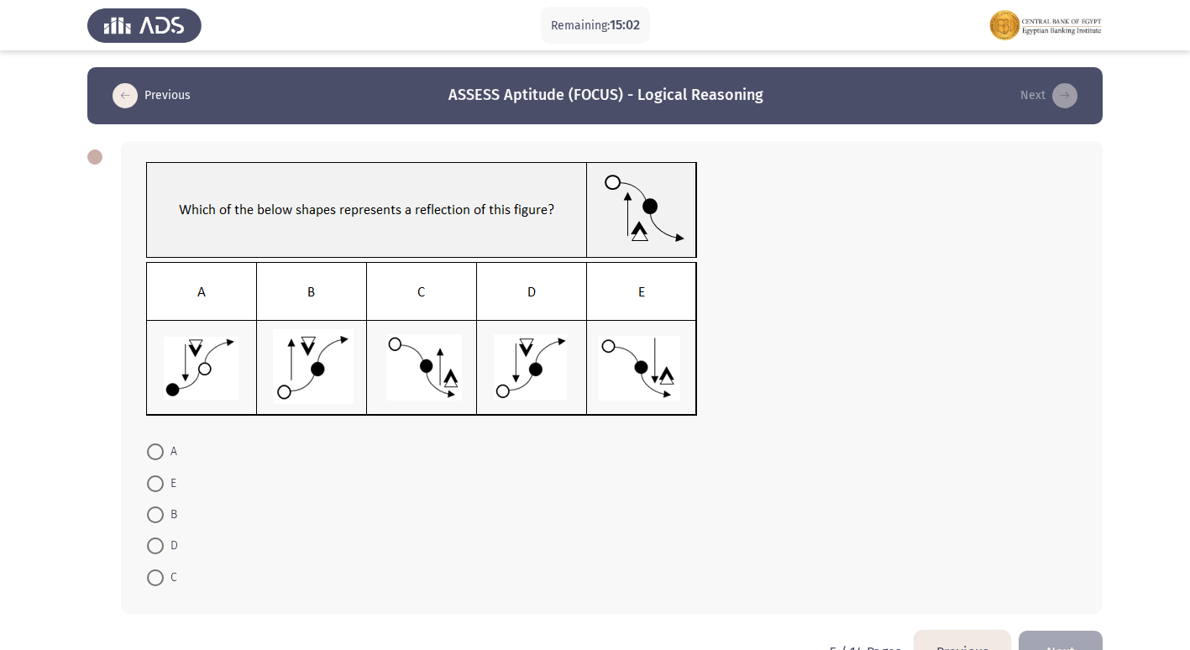
click at [160, 547] on span at bounding box center [155, 546] width 17 height 17
click at [160, 547] on input "D" at bounding box center [155, 546] width 17 height 17
radio input "true"
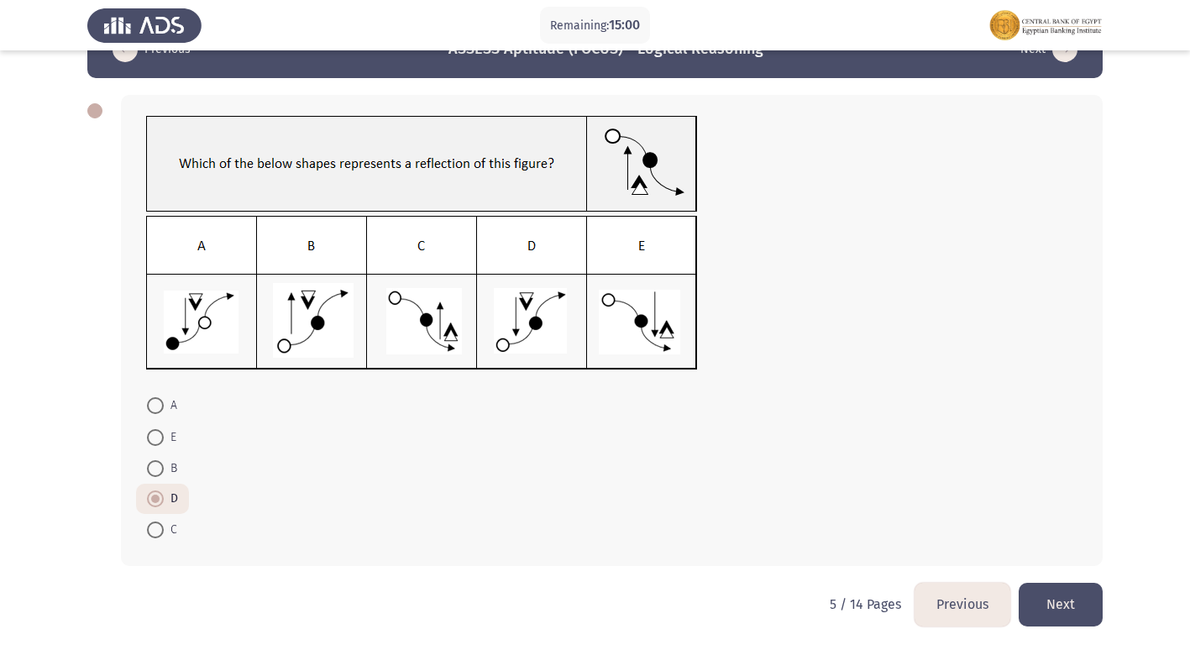
click at [1078, 598] on button "Next" at bounding box center [1061, 604] width 84 height 43
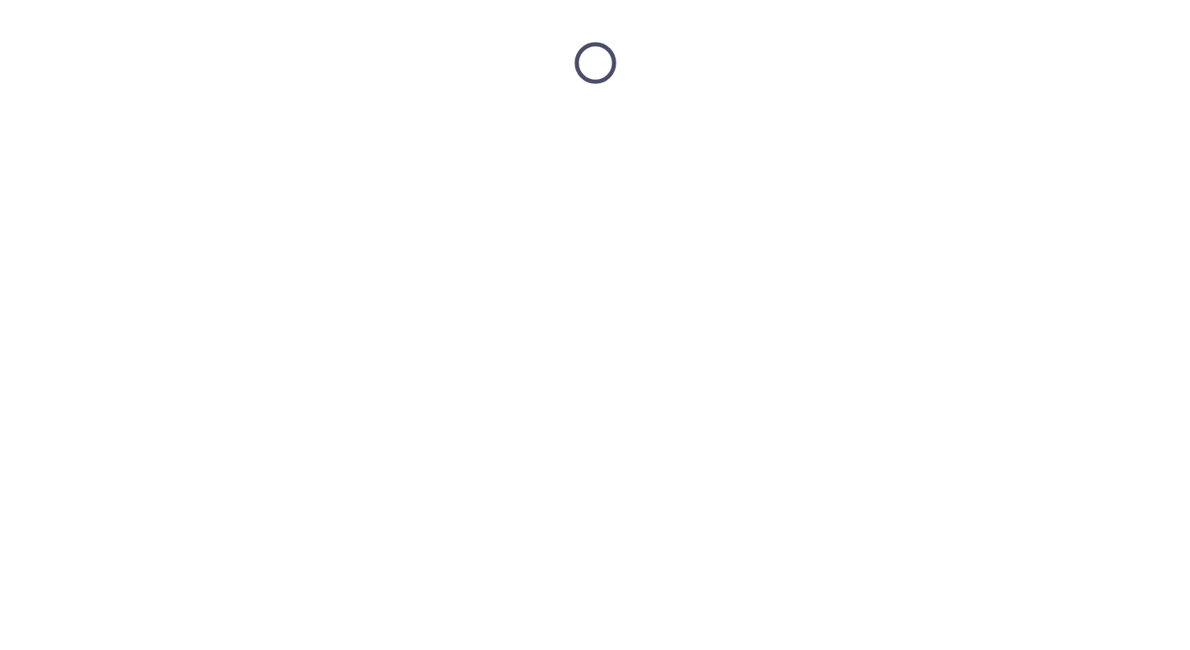
scroll to position [0, 0]
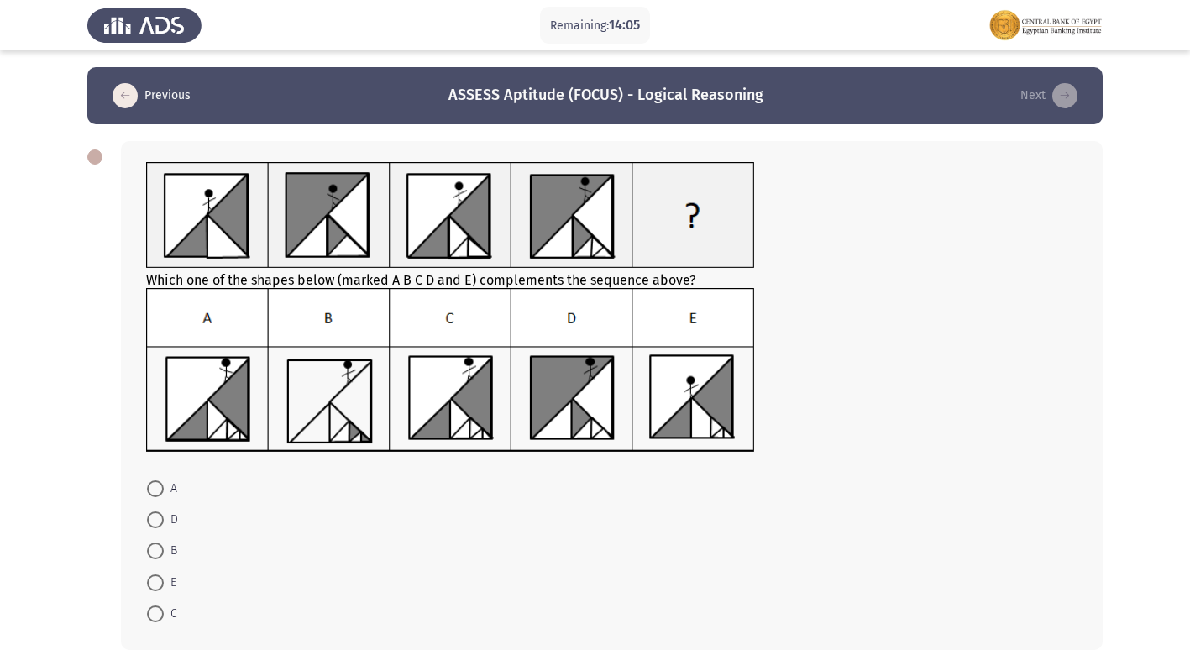
click at [161, 609] on span at bounding box center [155, 614] width 17 height 17
click at [161, 609] on input "C" at bounding box center [155, 614] width 17 height 17
radio input "true"
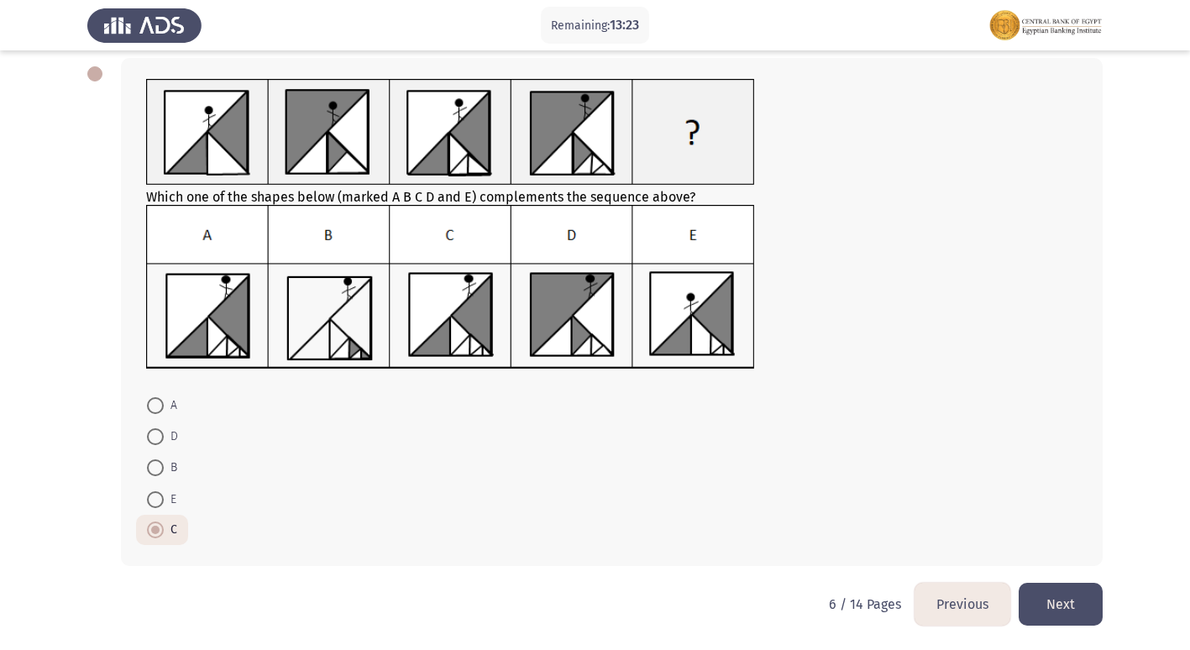
click at [1087, 602] on button "Next" at bounding box center [1061, 604] width 84 height 43
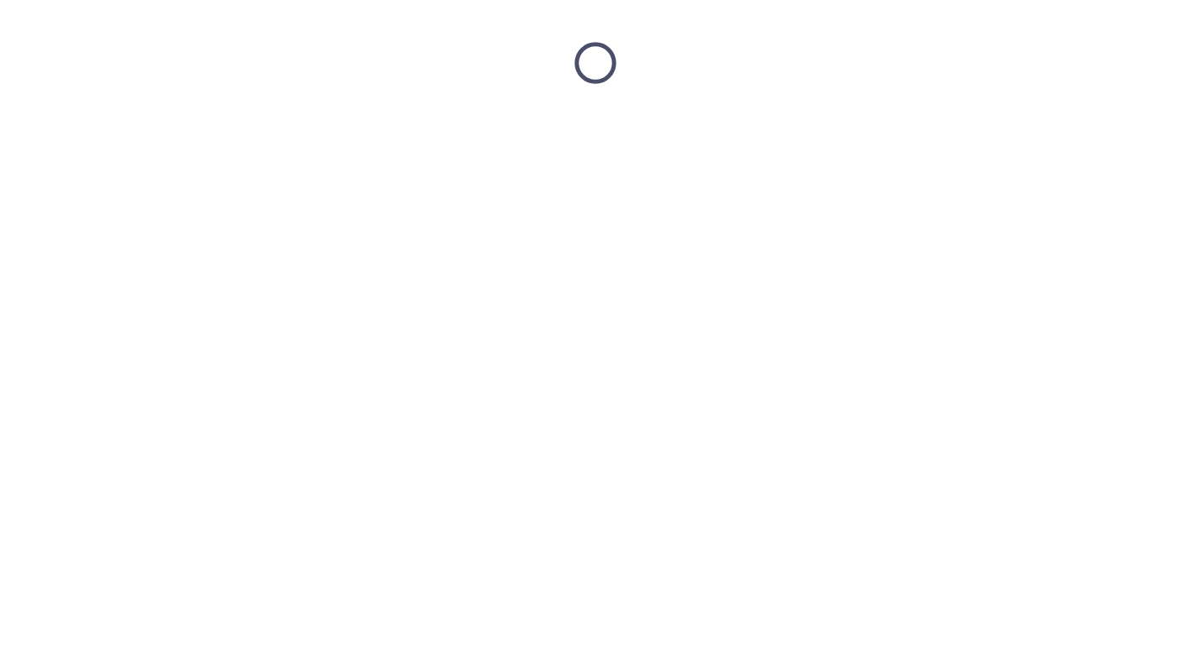
scroll to position [0, 0]
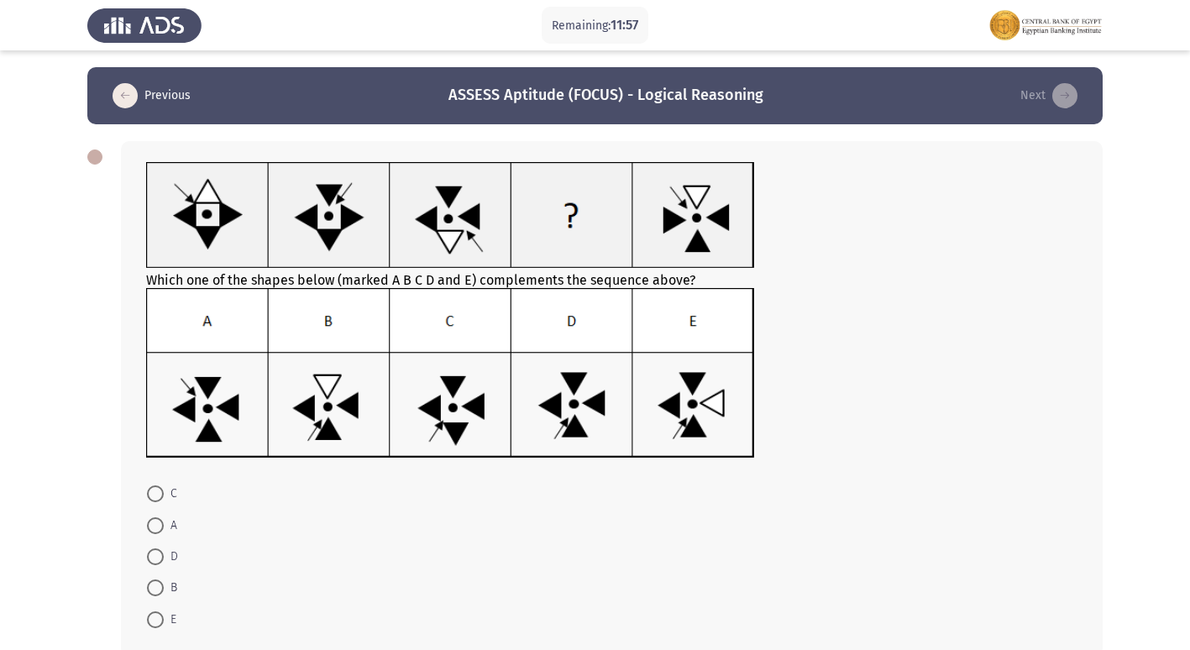
click at [155, 617] on span at bounding box center [155, 620] width 17 height 17
click at [155, 617] on input "E" at bounding box center [155, 620] width 17 height 17
radio input "true"
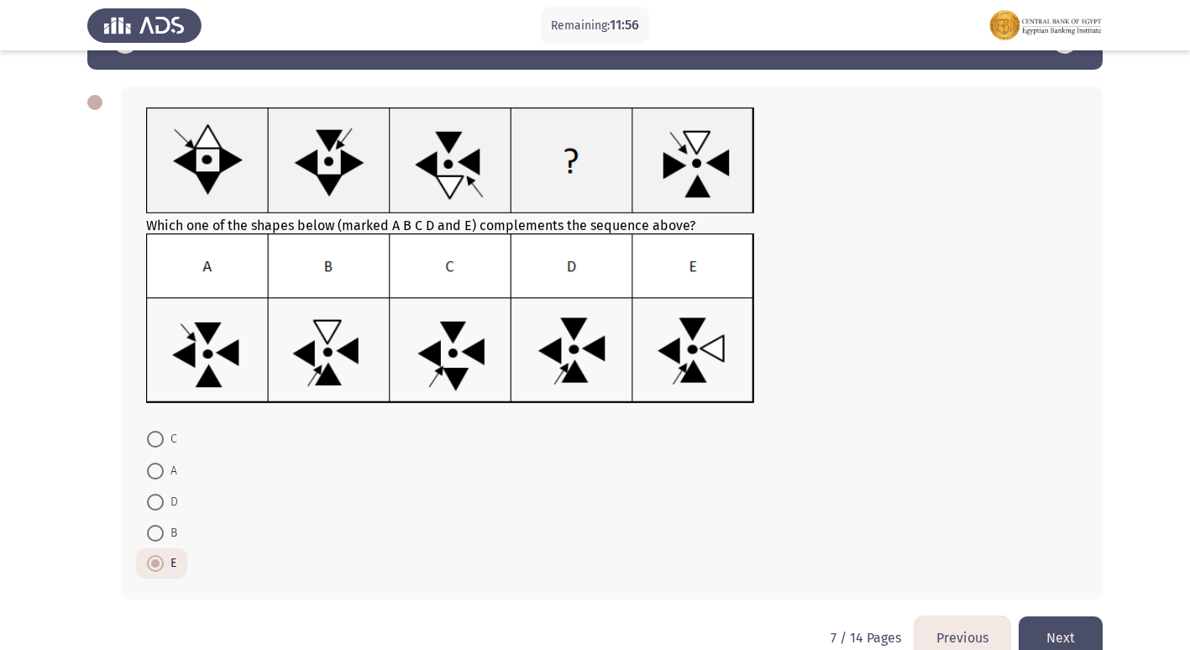
scroll to position [84, 0]
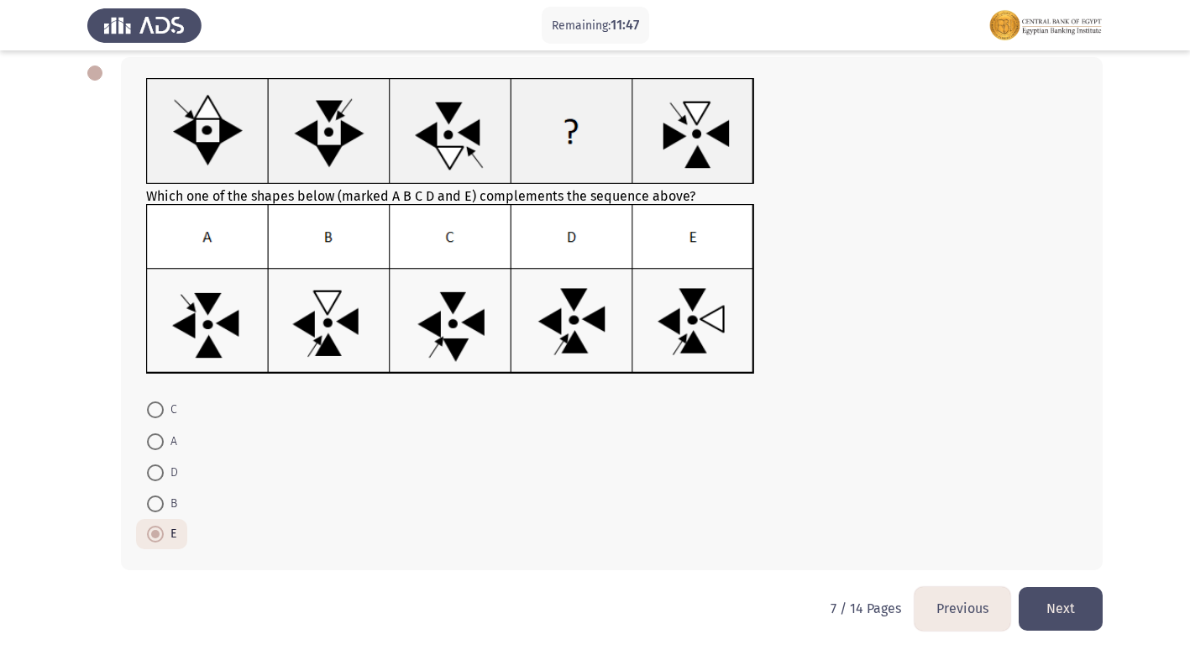
click at [1065, 604] on button "Next" at bounding box center [1061, 608] width 84 height 43
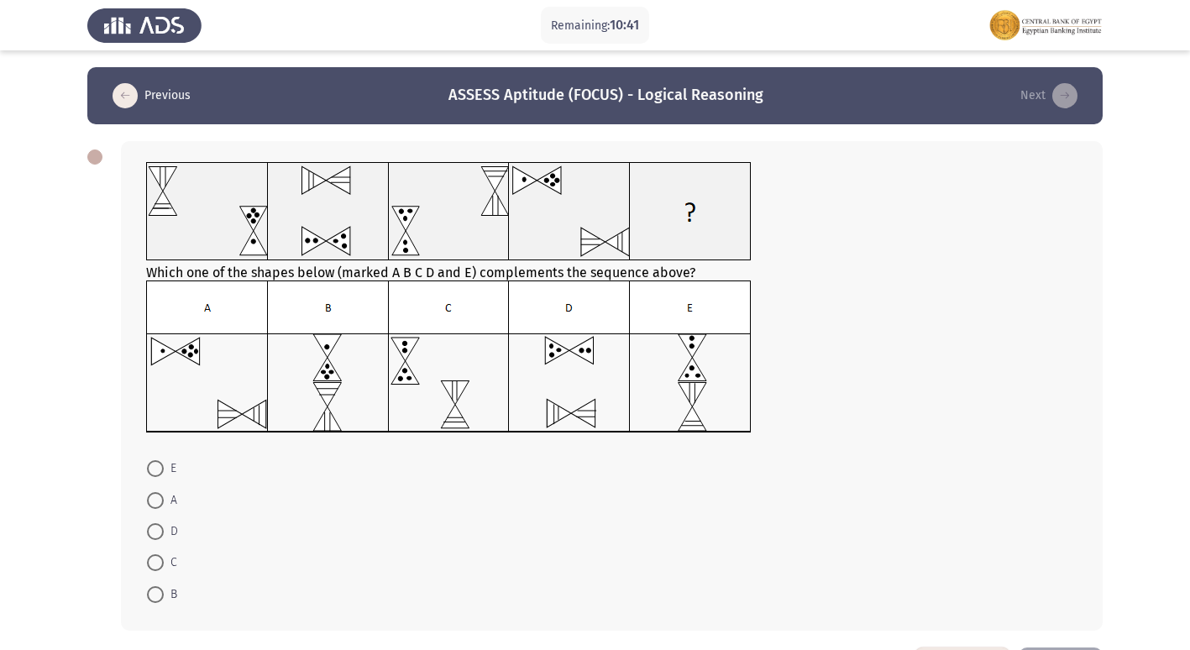
click at [156, 471] on span at bounding box center [155, 468] width 17 height 17
click at [156, 471] on input "E" at bounding box center [155, 468] width 17 height 17
radio input "true"
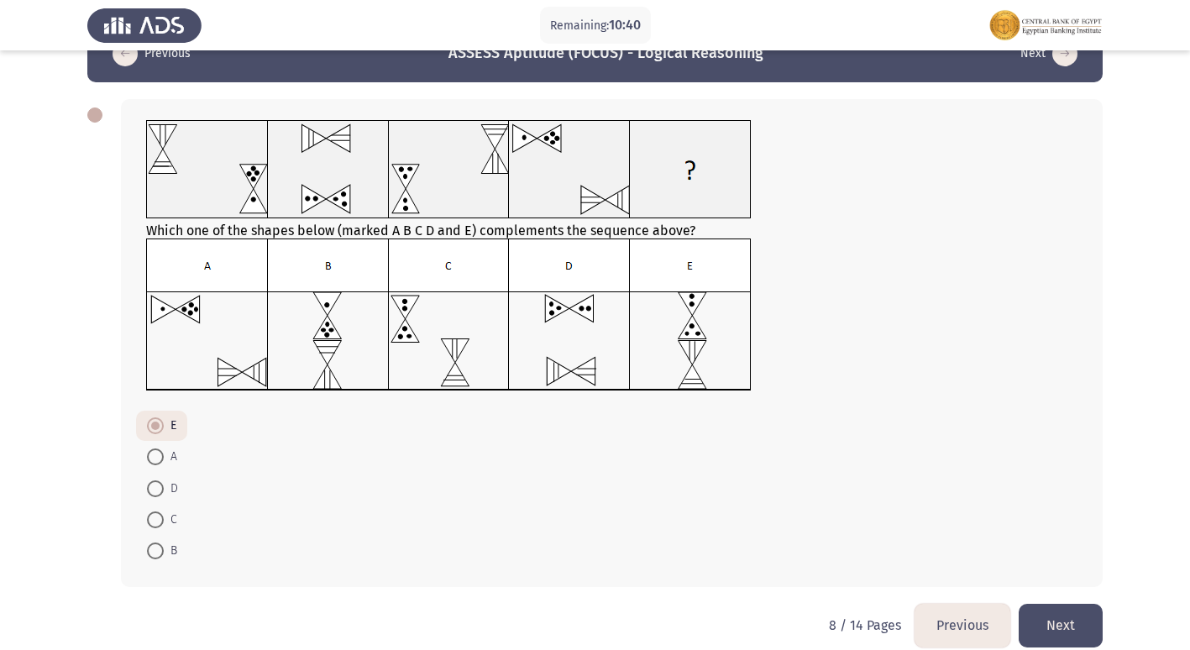
scroll to position [63, 0]
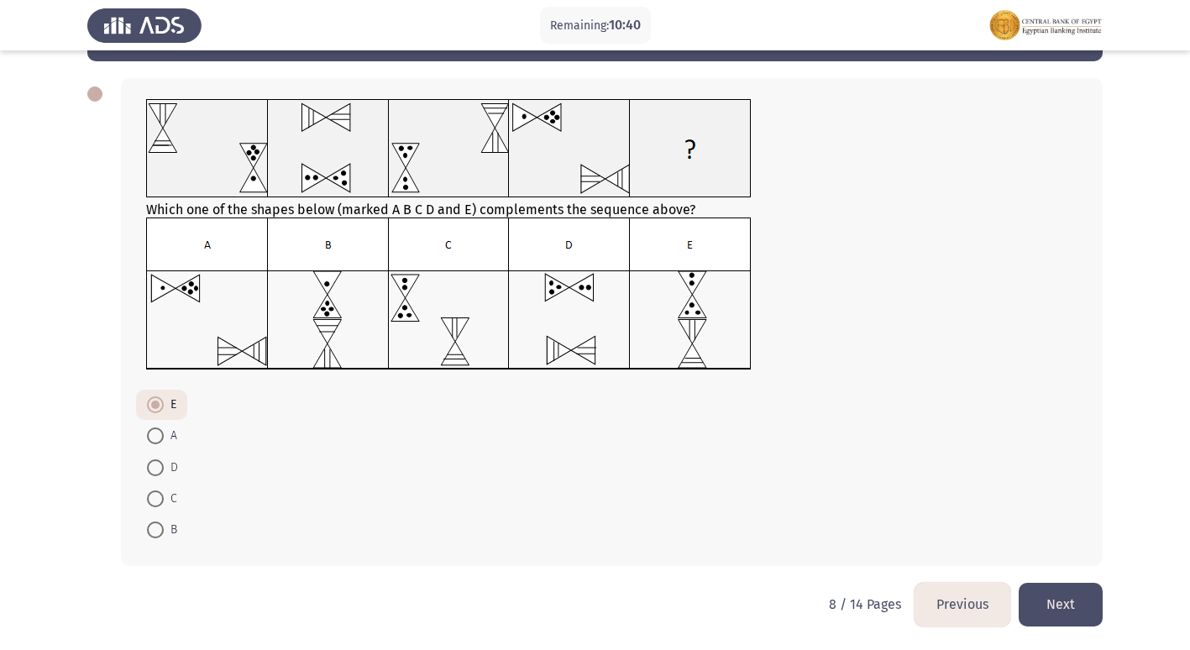
click at [1046, 596] on button "Next" at bounding box center [1061, 604] width 84 height 43
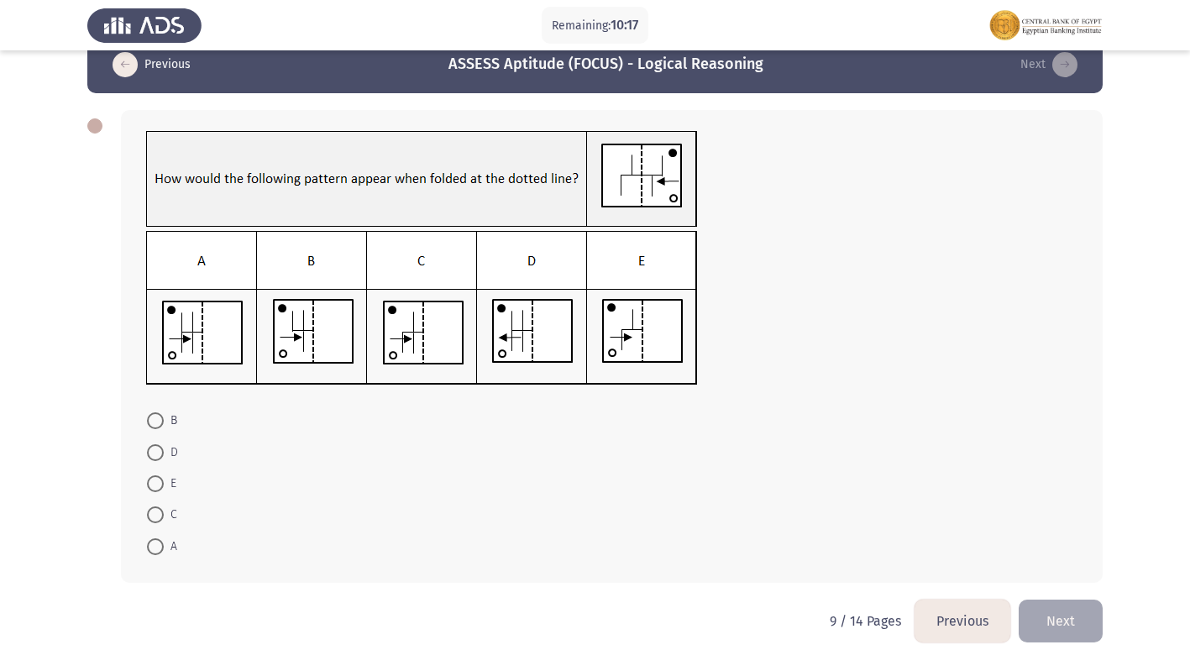
scroll to position [48, 0]
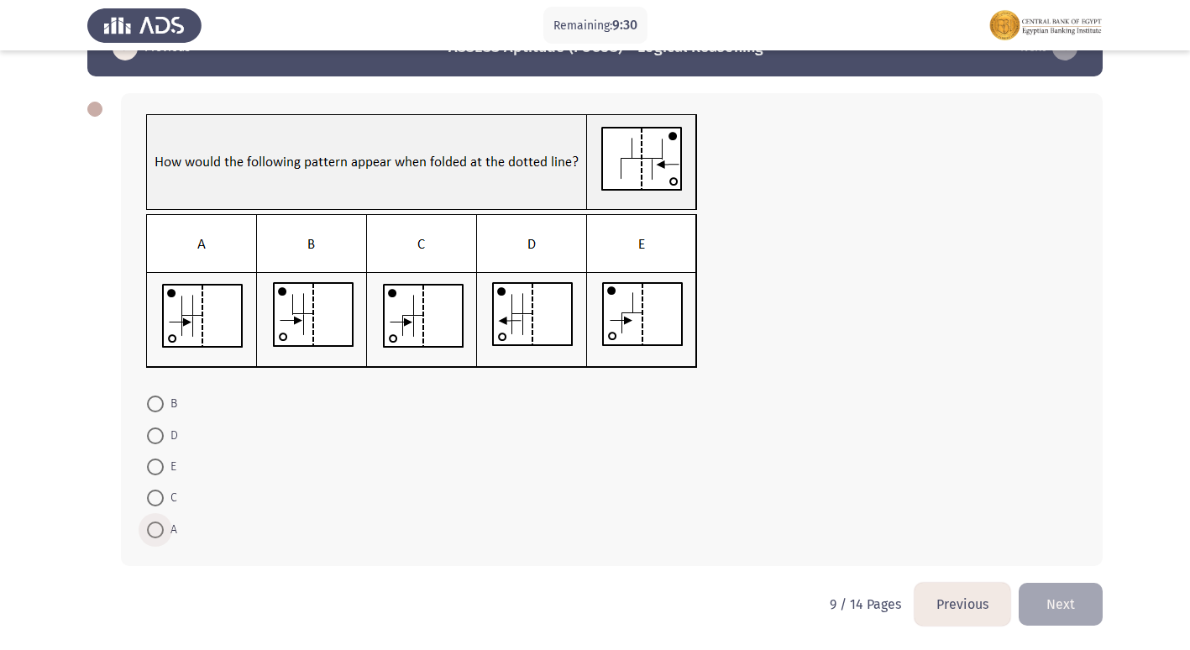
click at [151, 523] on span at bounding box center [155, 530] width 17 height 17
click at [151, 523] on input "A" at bounding box center [155, 530] width 17 height 17
radio input "true"
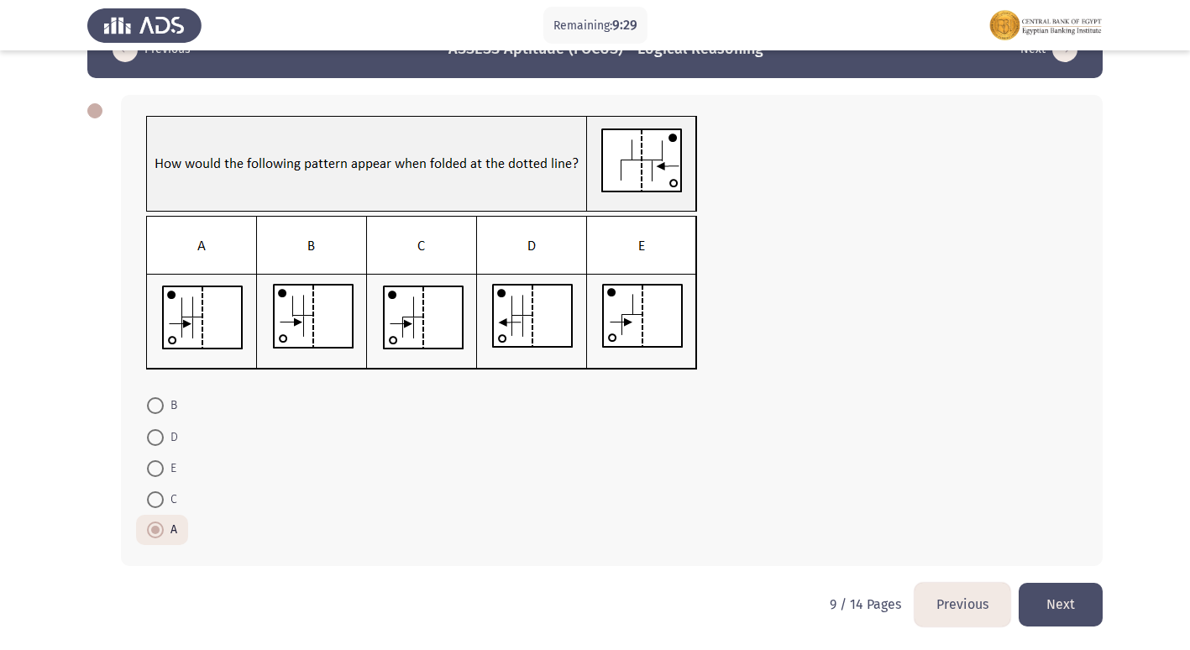
click at [1074, 592] on button "Next" at bounding box center [1061, 604] width 84 height 43
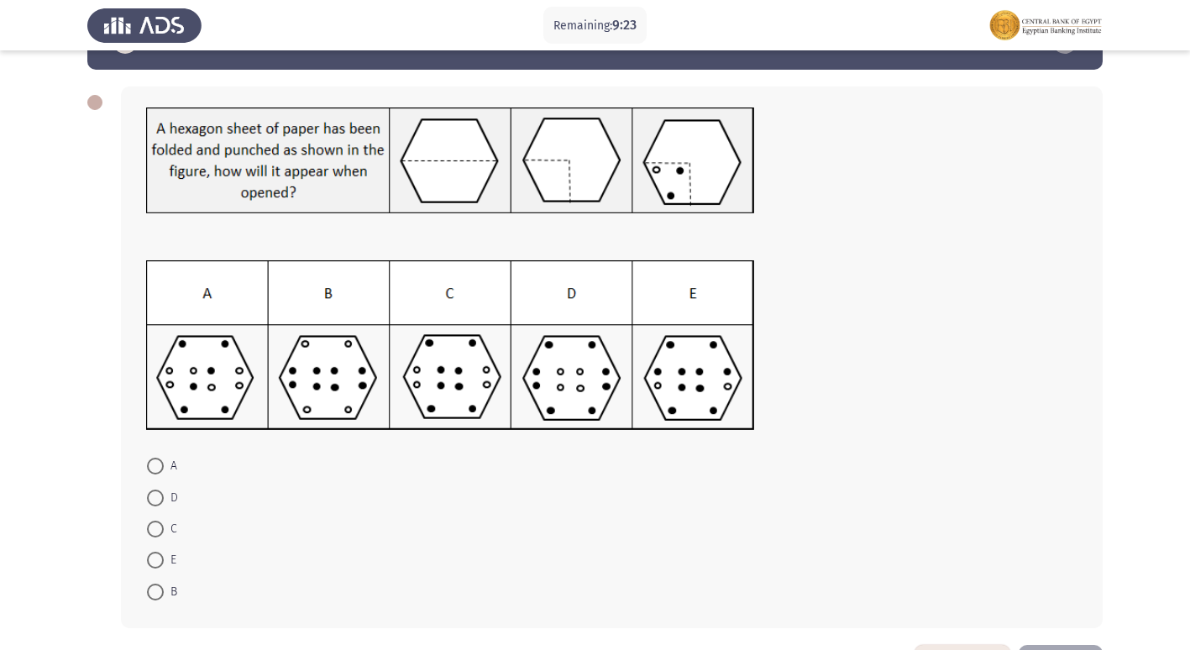
scroll to position [84, 0]
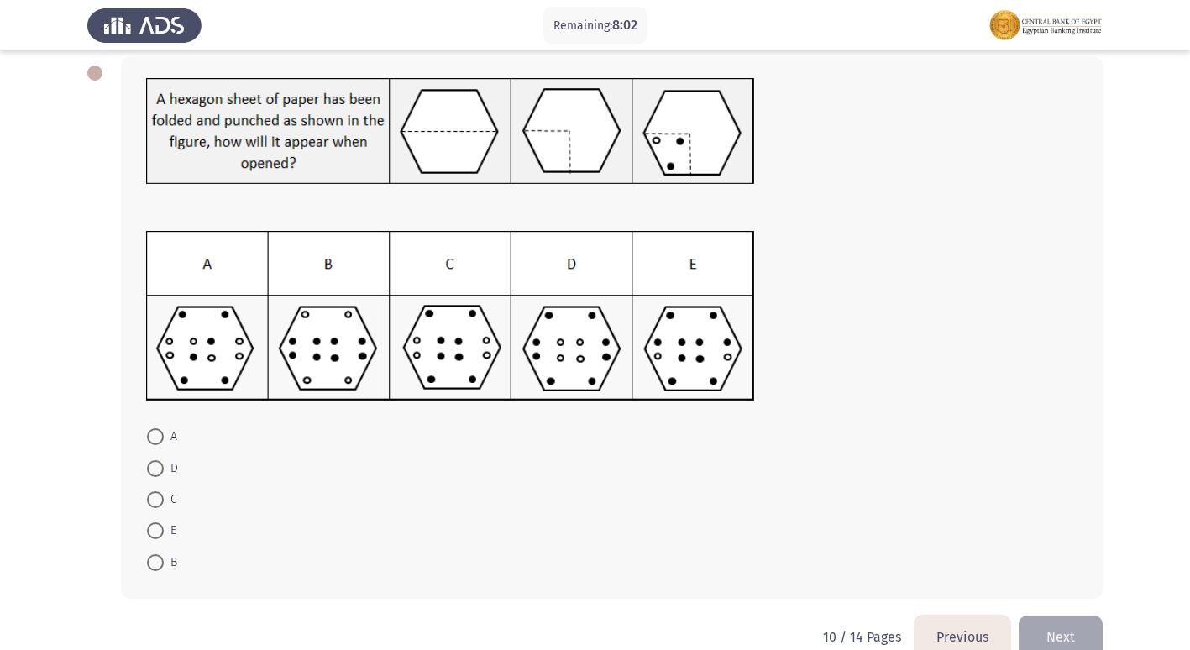
click at [153, 467] on span at bounding box center [155, 468] width 17 height 17
click at [153, 467] on input "D" at bounding box center [155, 468] width 17 height 17
radio input "true"
click at [1093, 631] on button "Next" at bounding box center [1061, 635] width 84 height 43
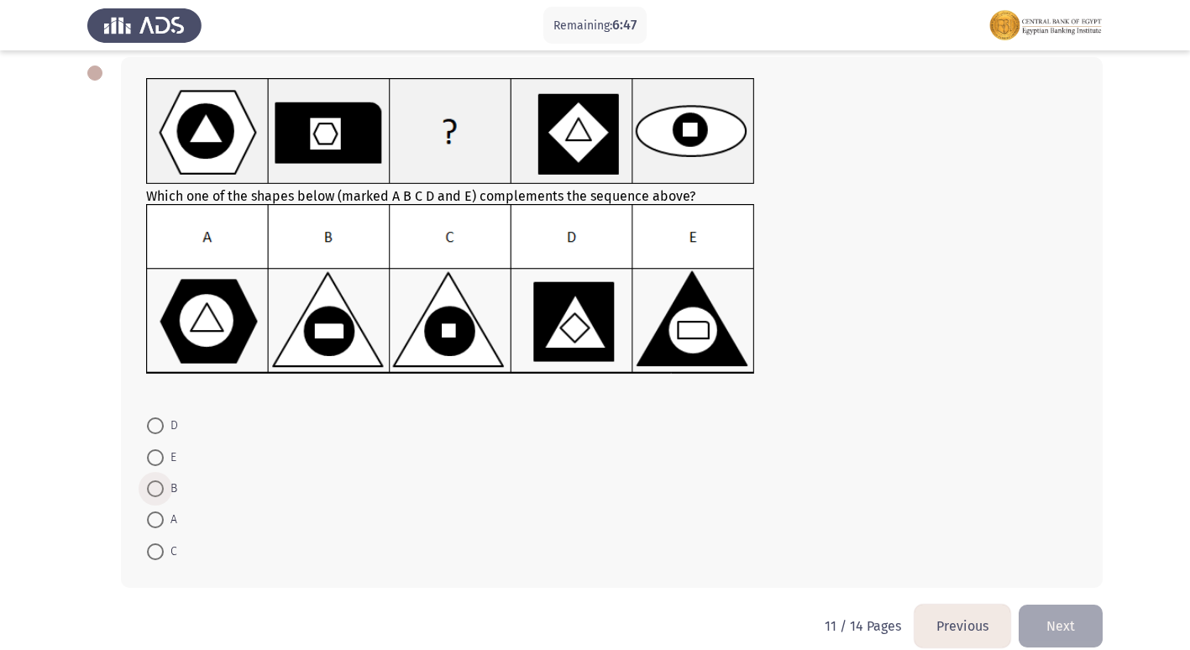
click at [163, 491] on span at bounding box center [155, 489] width 17 height 17
click at [163, 491] on input "B" at bounding box center [155, 489] width 17 height 17
radio input "true"
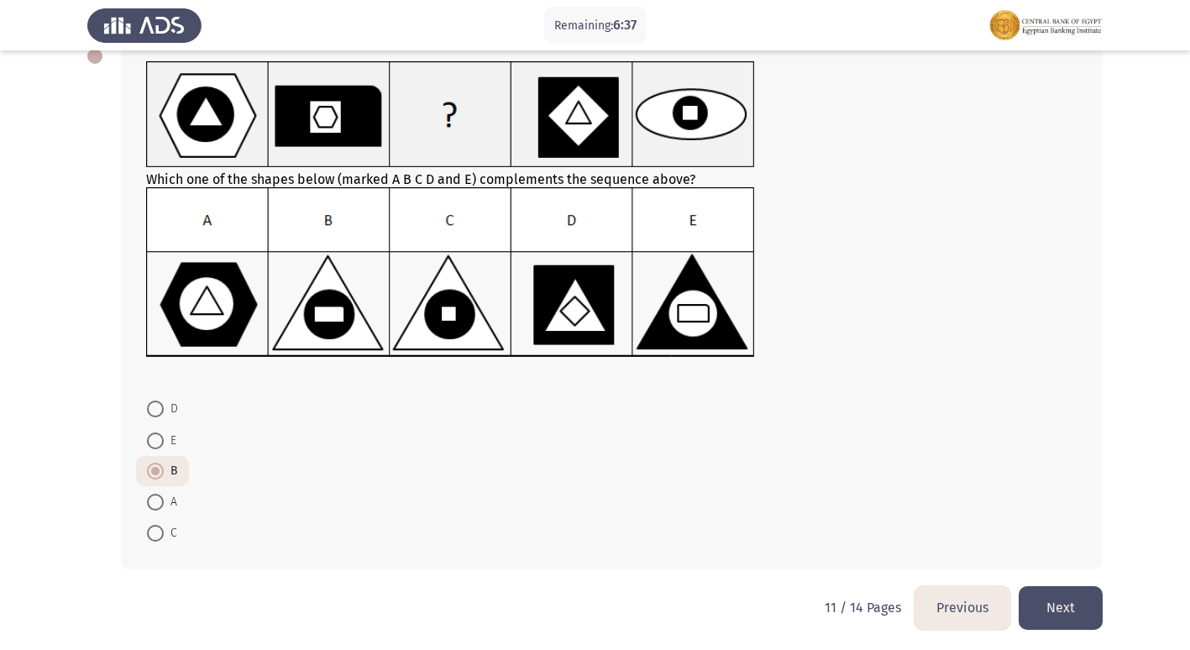
scroll to position [104, 0]
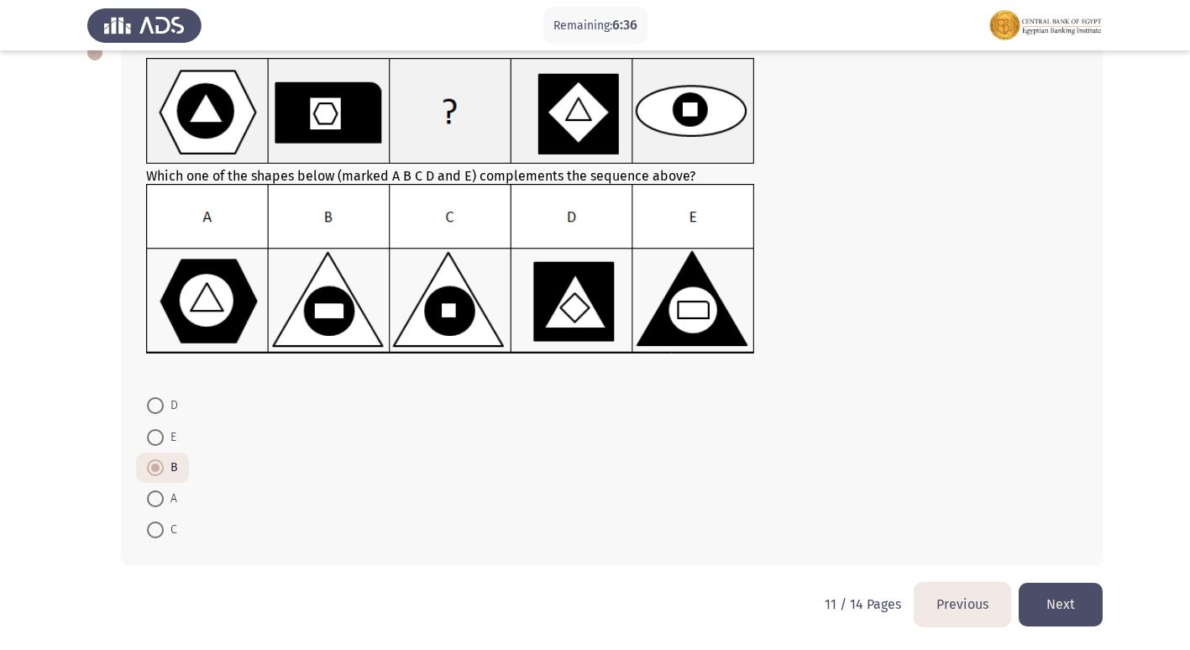
click at [1088, 591] on button "Next" at bounding box center [1061, 604] width 84 height 43
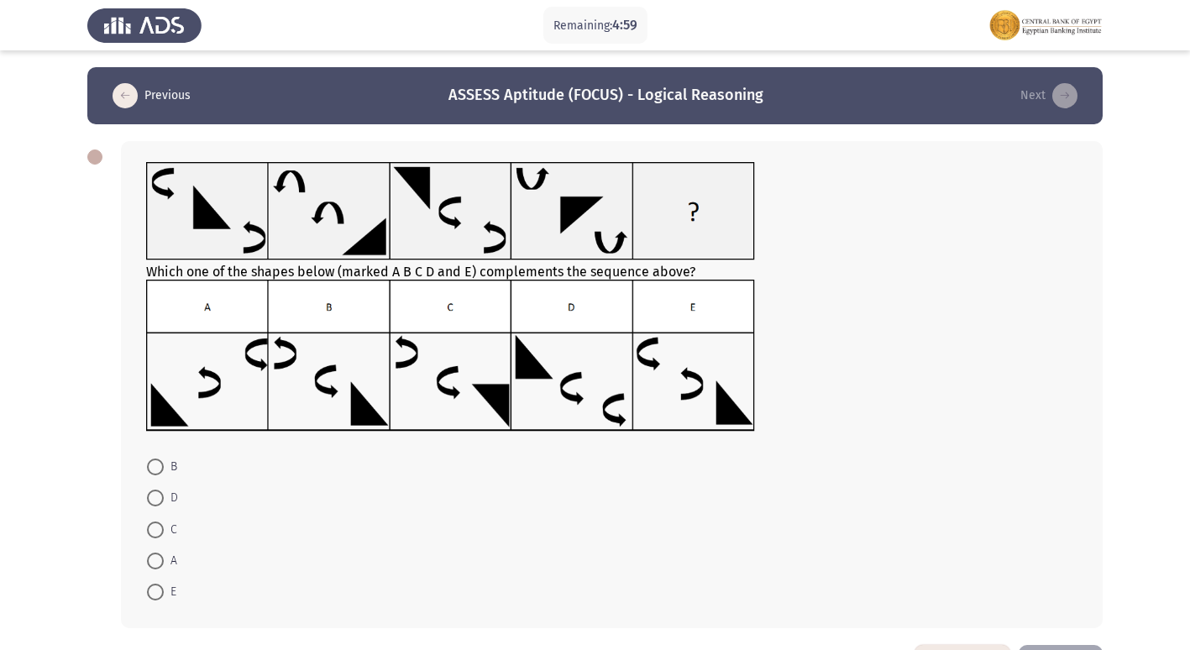
scroll to position [62, 0]
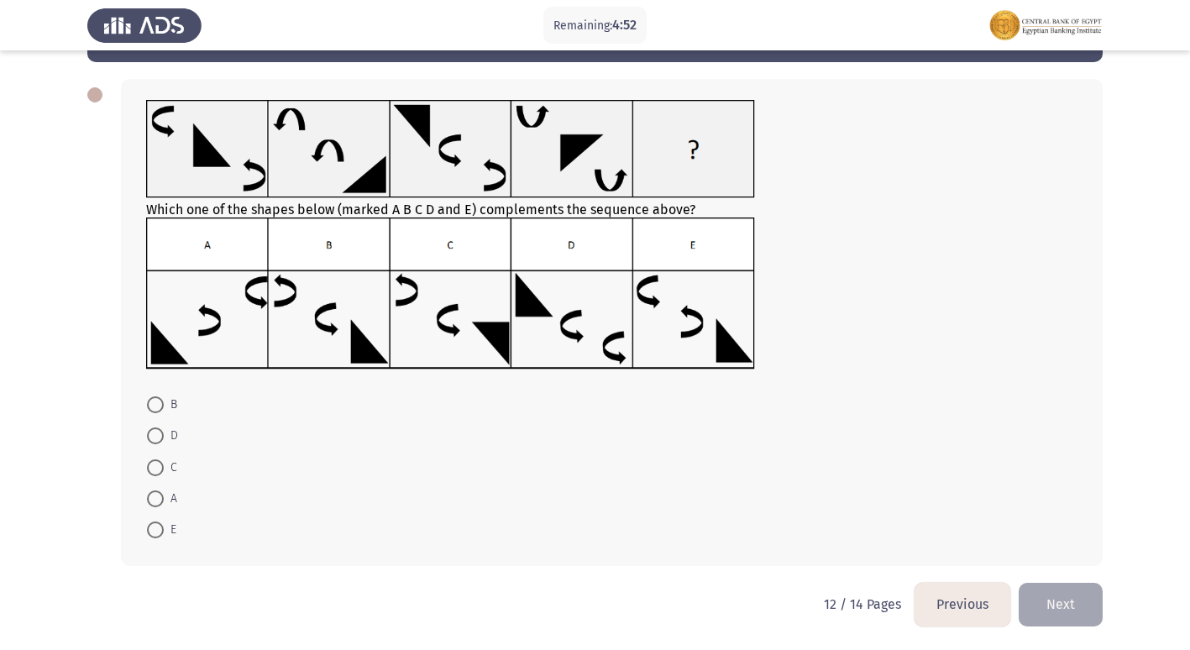
click at [155, 525] on span at bounding box center [155, 530] width 17 height 17
click at [155, 525] on input "E" at bounding box center [155, 530] width 17 height 17
radio input "true"
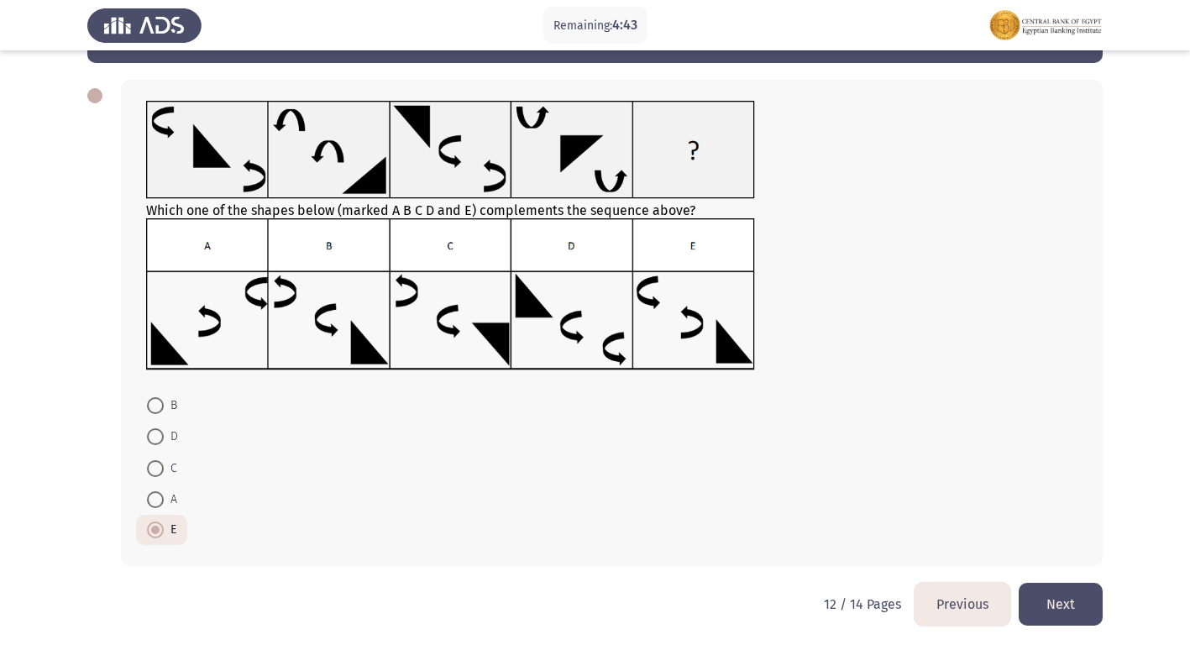
click at [1066, 606] on button "Next" at bounding box center [1061, 604] width 84 height 43
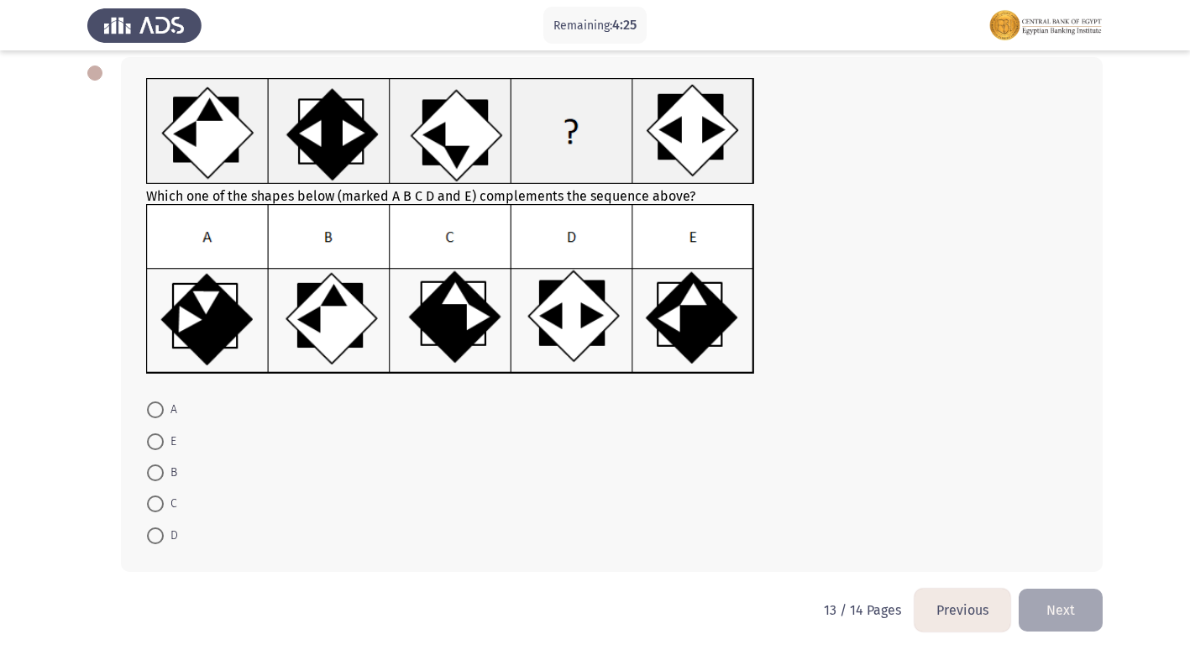
scroll to position [0, 0]
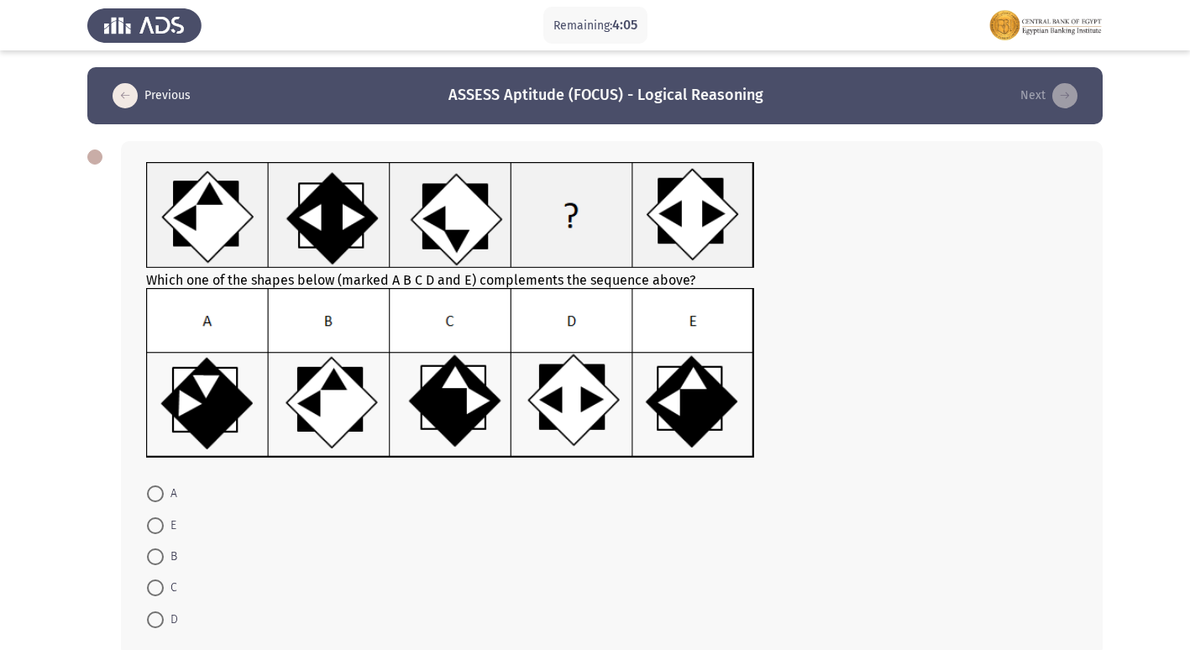
click at [154, 486] on span at bounding box center [155, 494] width 17 height 17
click at [154, 486] on input "A" at bounding box center [155, 494] width 17 height 17
radio input "true"
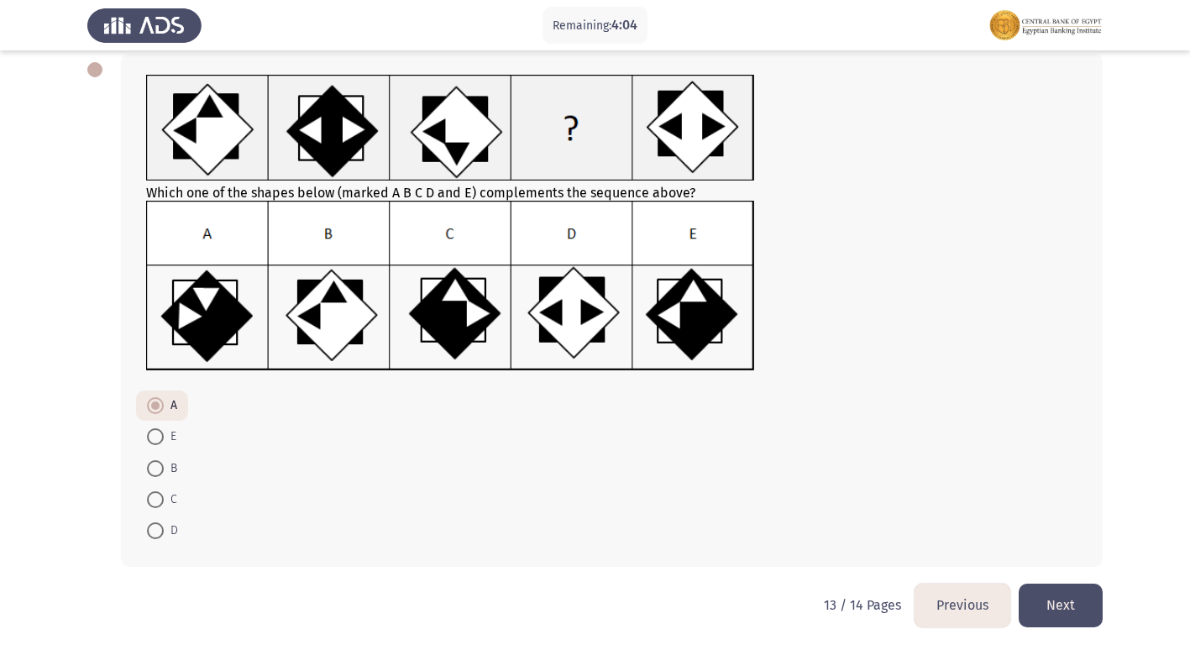
scroll to position [88, 0]
click at [1083, 607] on button "Next" at bounding box center [1061, 604] width 84 height 43
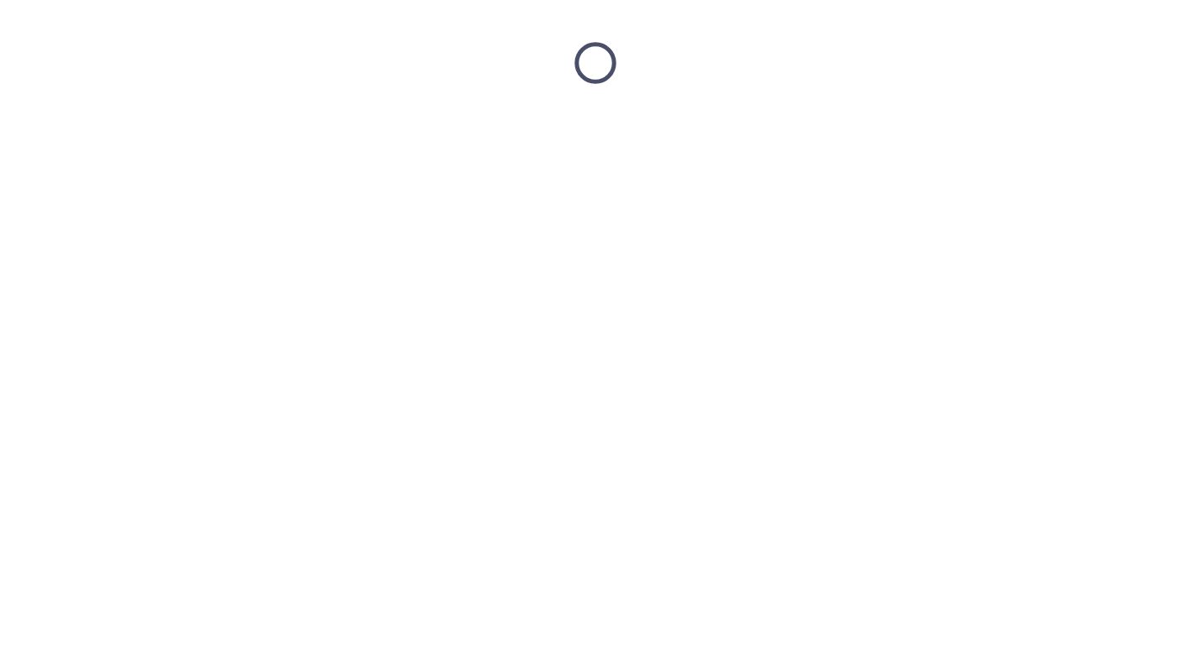
scroll to position [0, 0]
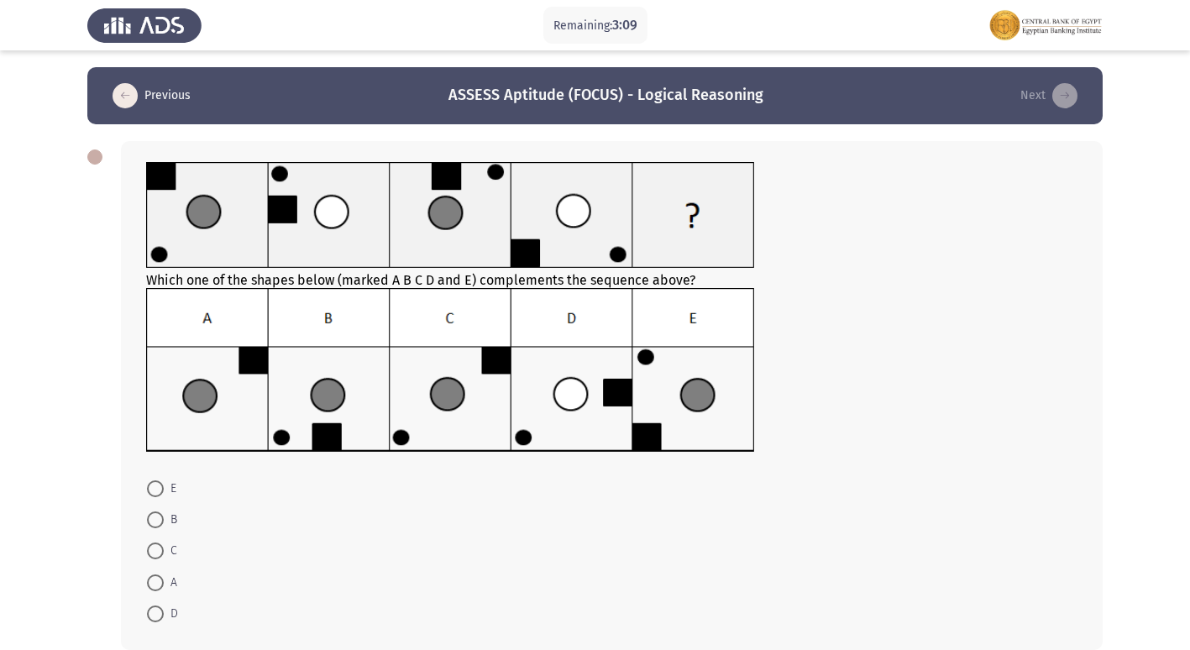
click at [156, 517] on span at bounding box center [155, 520] width 17 height 17
click at [156, 517] on input "B" at bounding box center [155, 520] width 17 height 17
radio input "true"
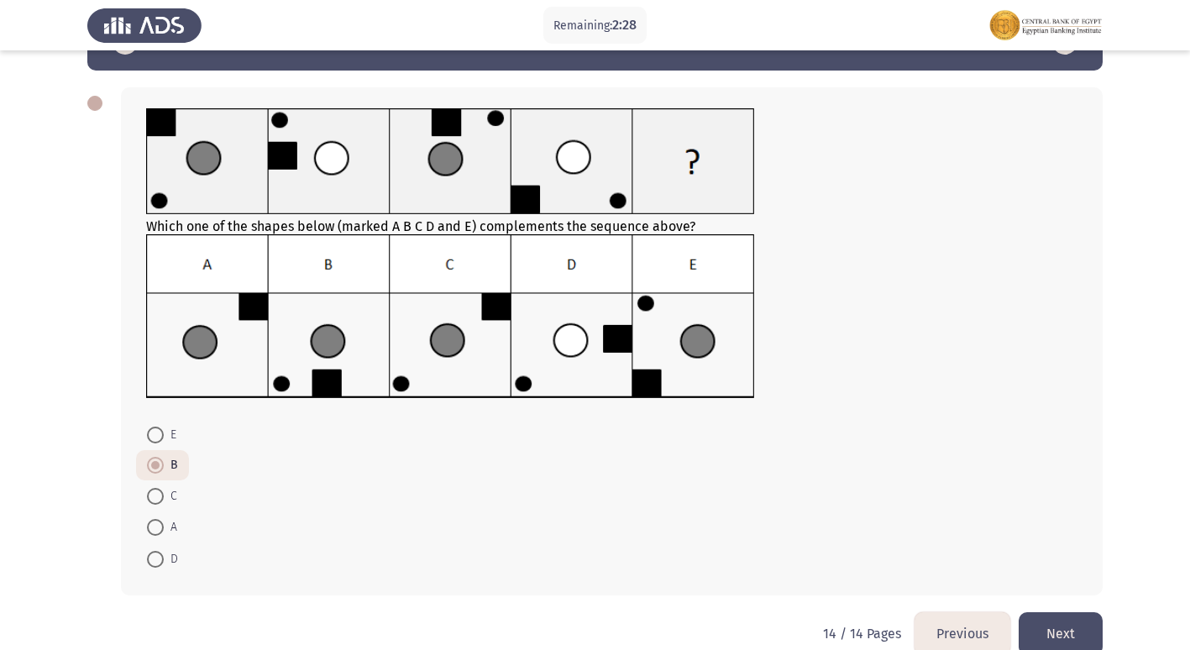
scroll to position [83, 0]
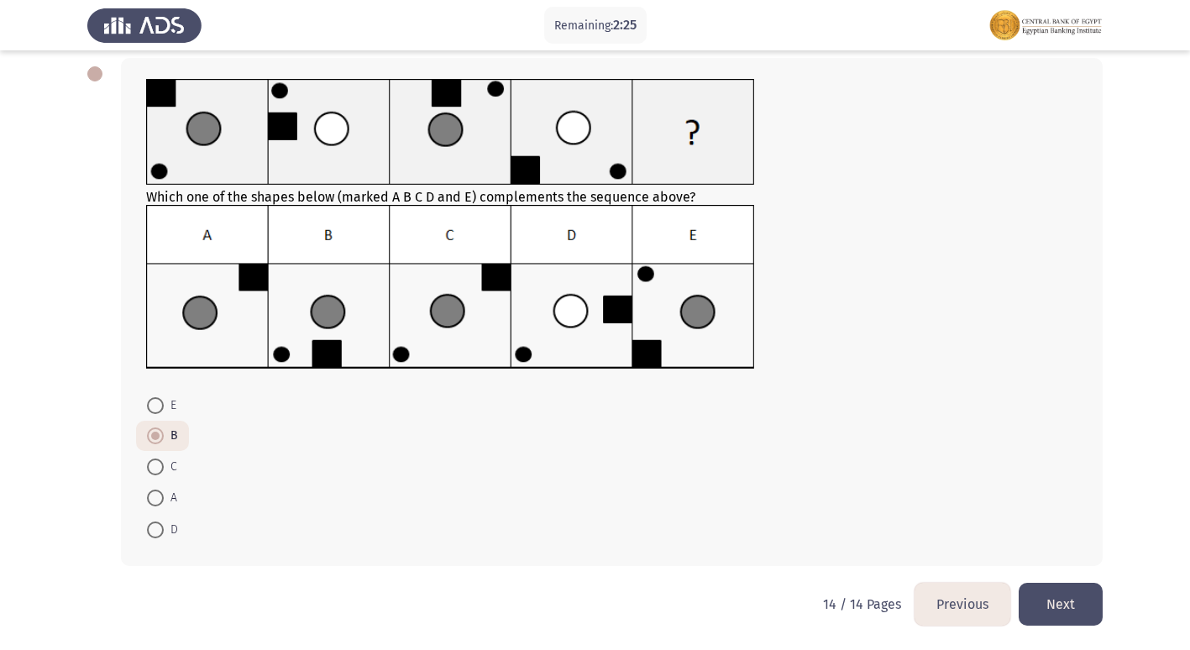
click at [966, 610] on button "Previous" at bounding box center [963, 604] width 96 height 43
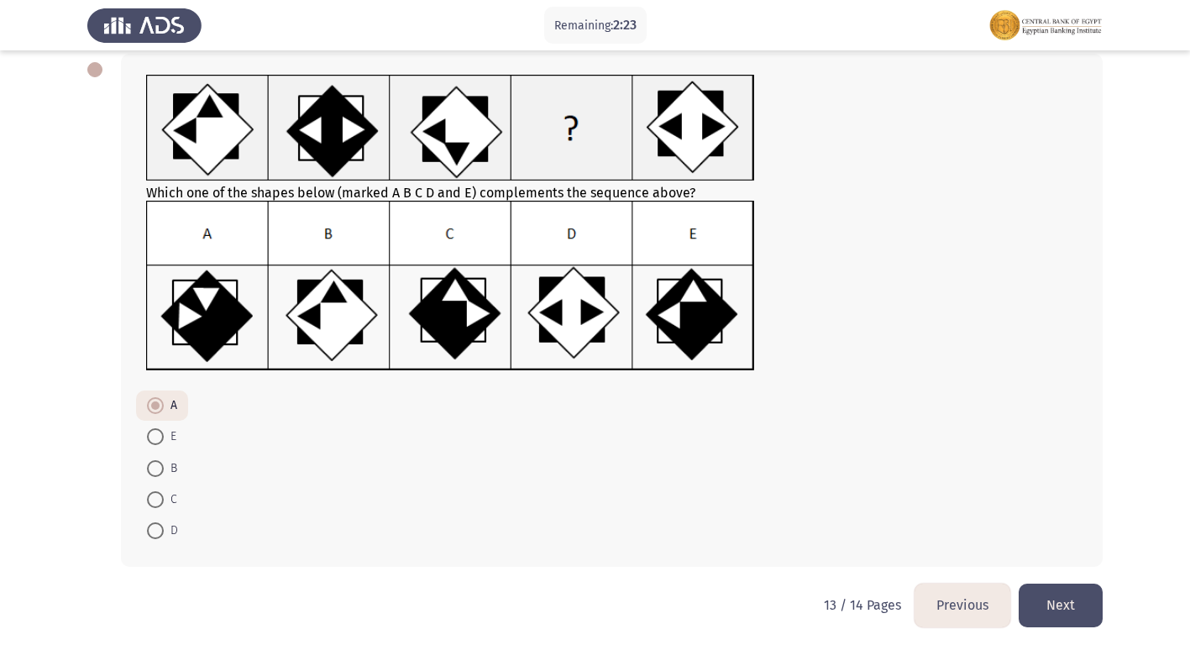
scroll to position [88, 0]
click at [963, 601] on button "Previous" at bounding box center [963, 604] width 96 height 43
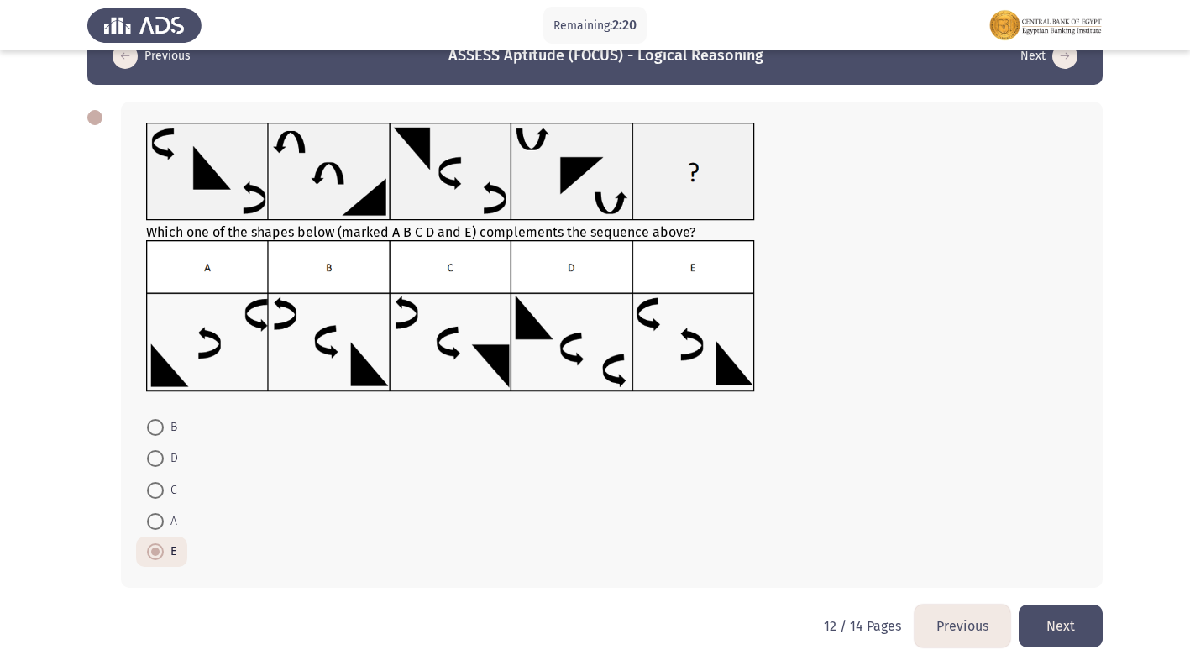
scroll to position [61, 0]
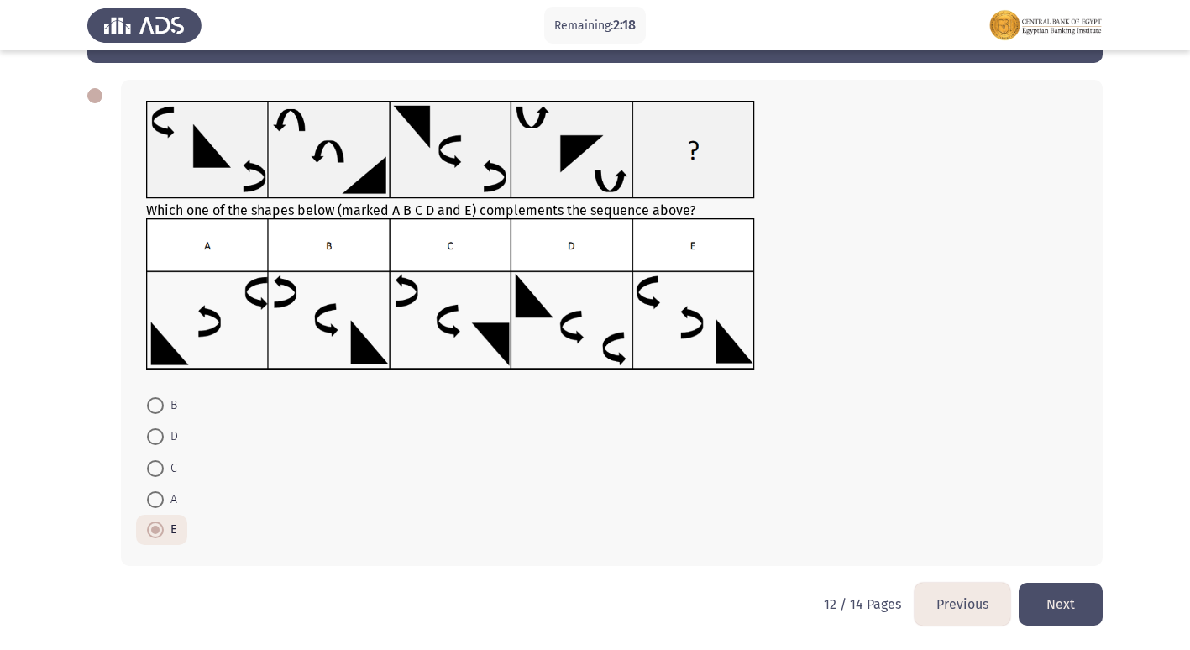
click at [976, 594] on button "Previous" at bounding box center [963, 604] width 96 height 43
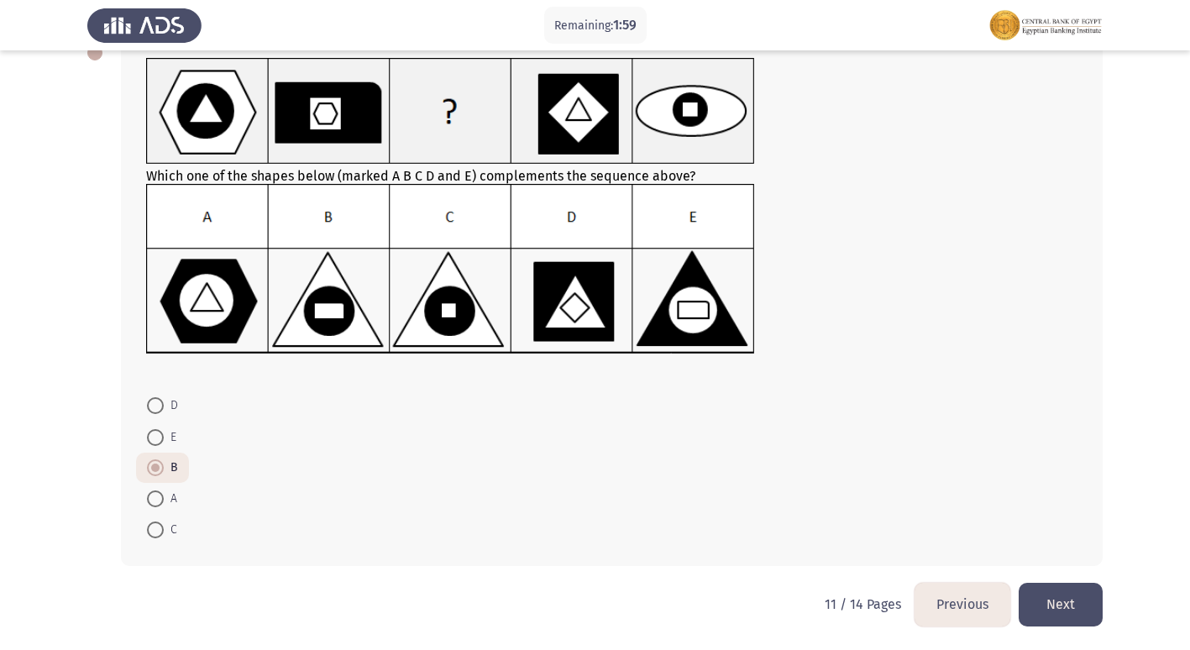
scroll to position [20, 0]
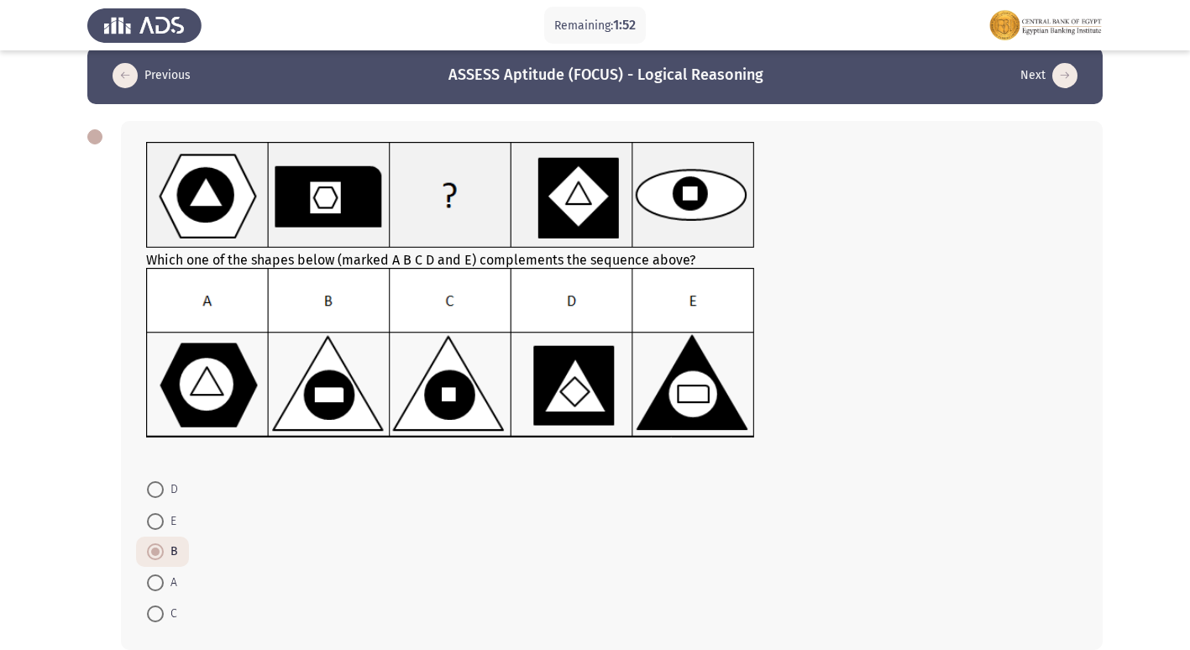
click at [163, 620] on span at bounding box center [155, 614] width 17 height 17
click at [163, 620] on input "C" at bounding box center [155, 614] width 17 height 17
radio input "true"
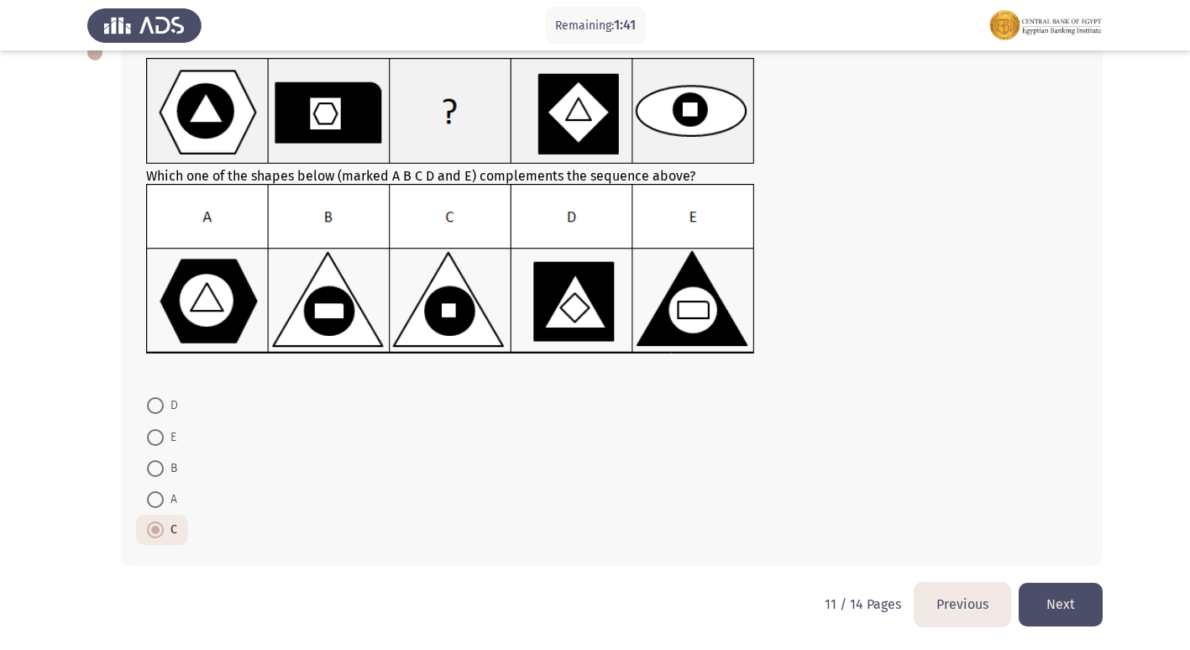
click at [950, 600] on button "Previous" at bounding box center [963, 604] width 96 height 43
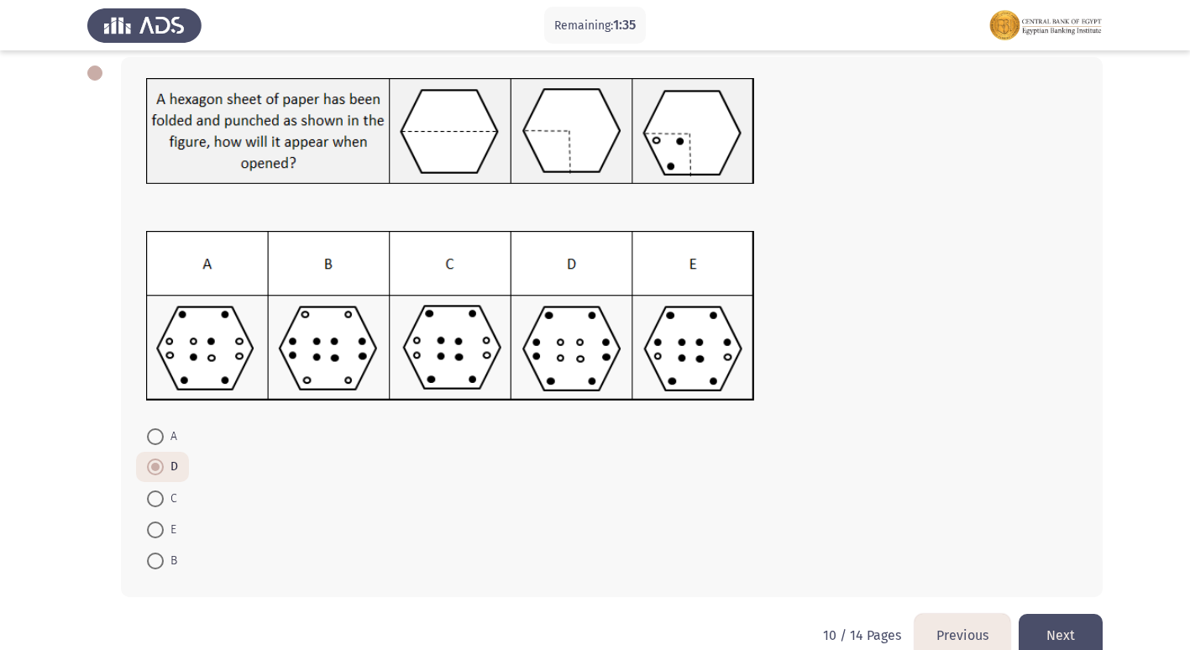
scroll to position [115, 0]
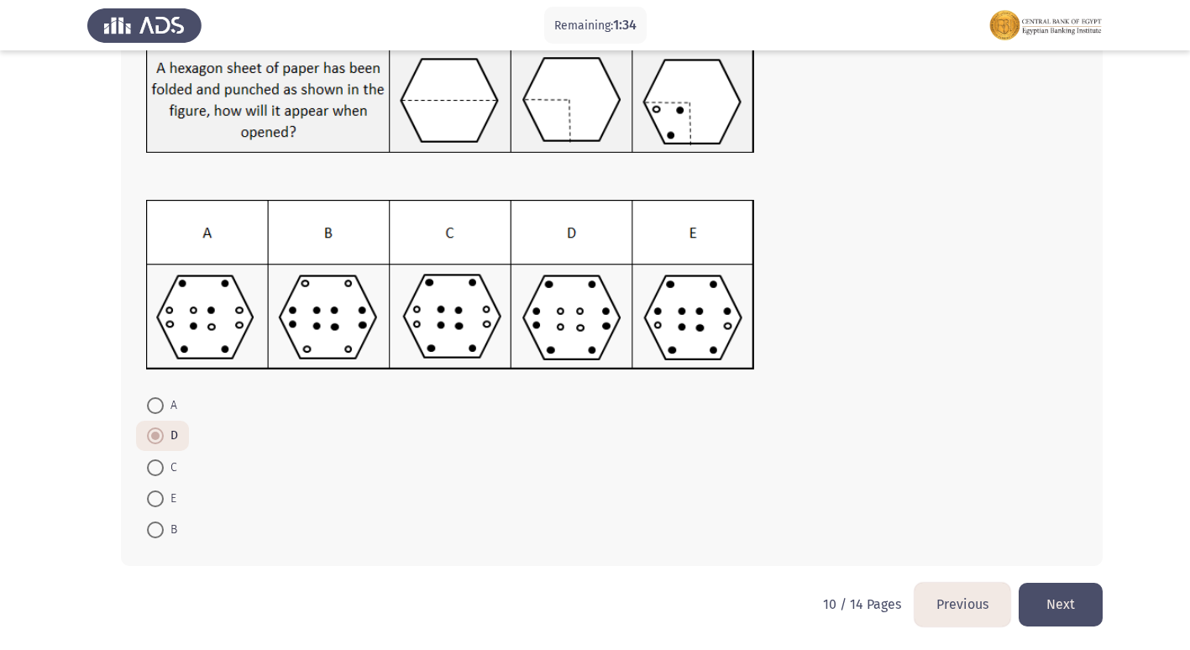
click at [954, 596] on button "Previous" at bounding box center [963, 604] width 96 height 43
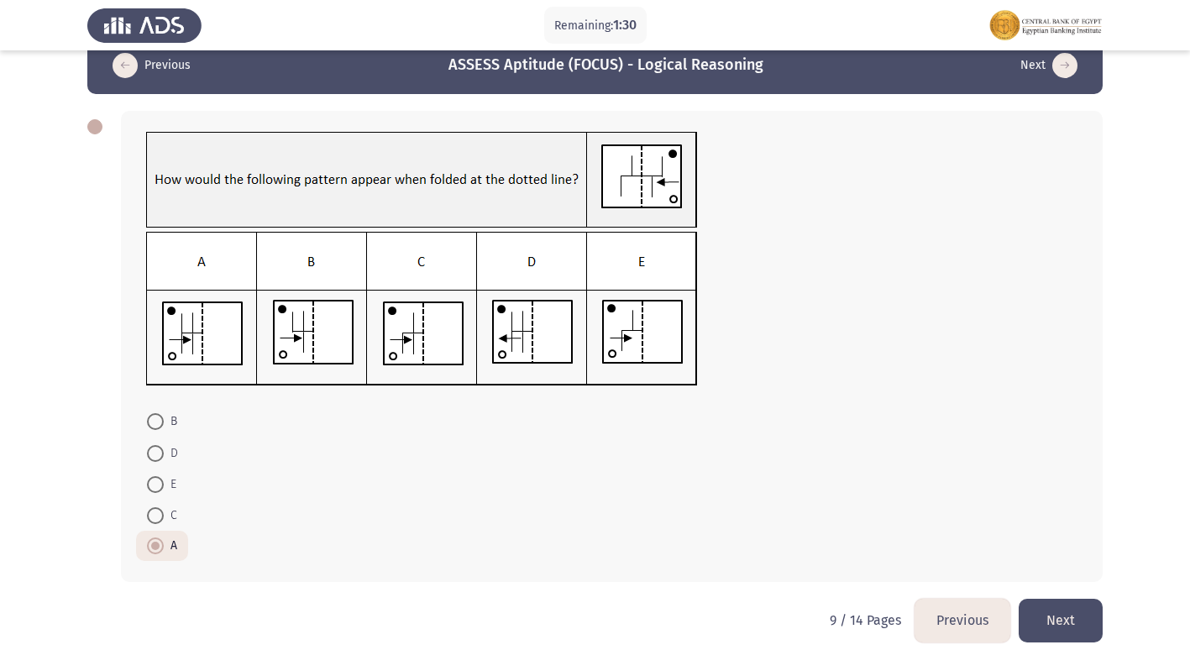
scroll to position [46, 0]
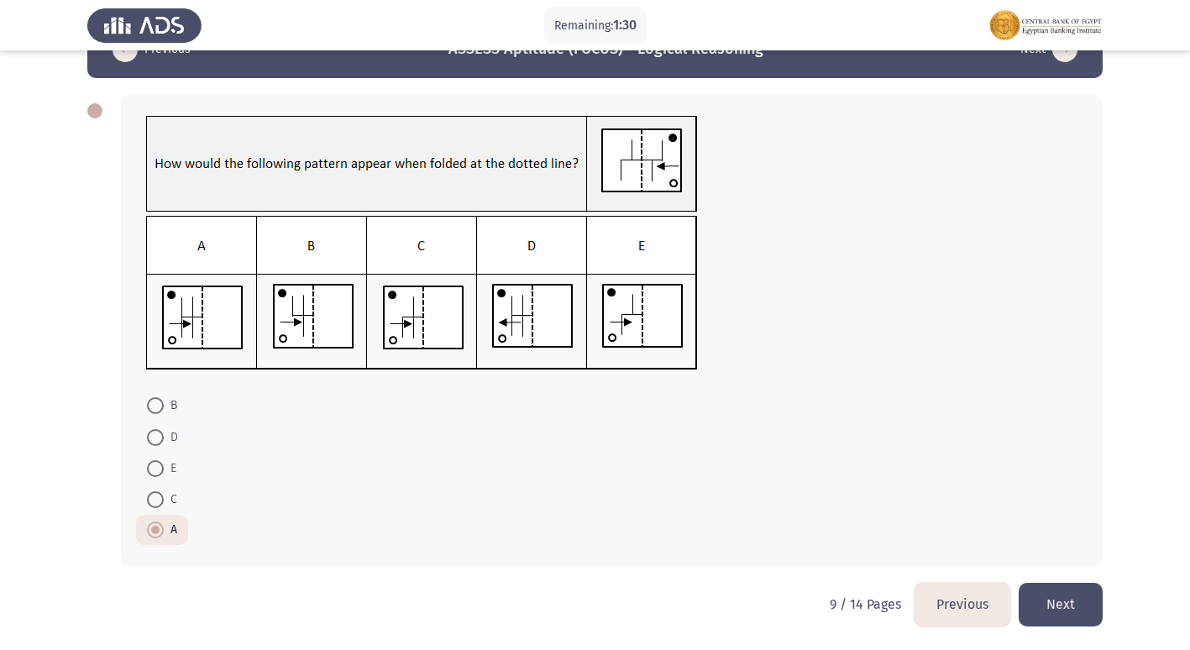
click at [943, 590] on button "Previous" at bounding box center [963, 604] width 96 height 43
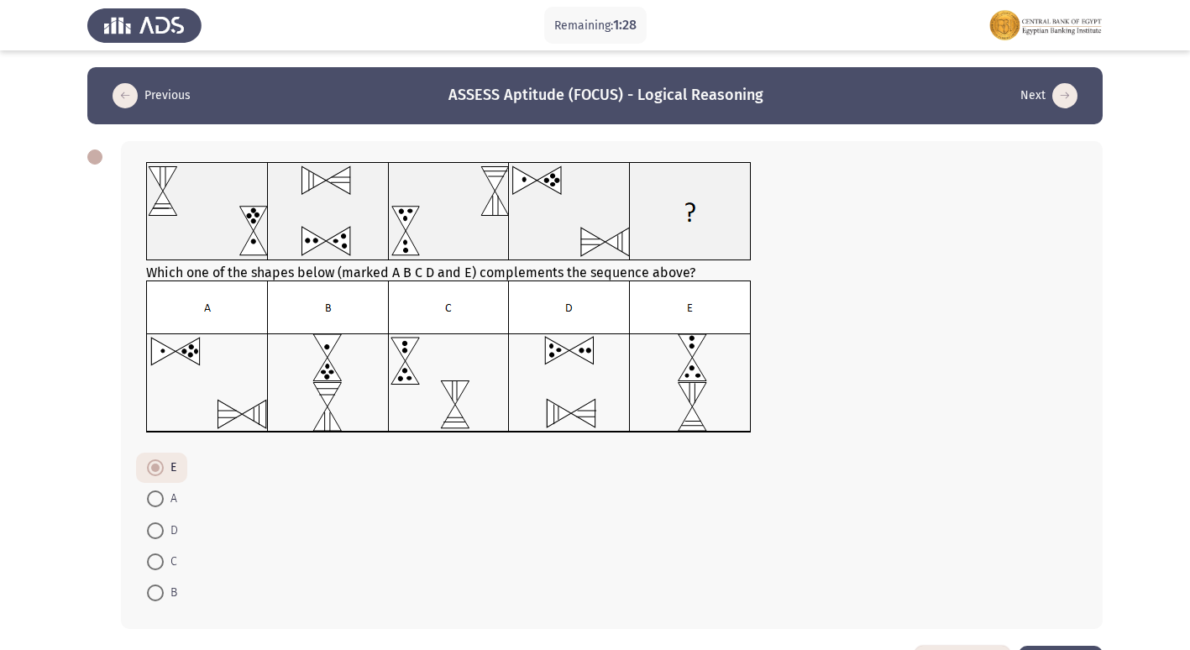
scroll to position [63, 0]
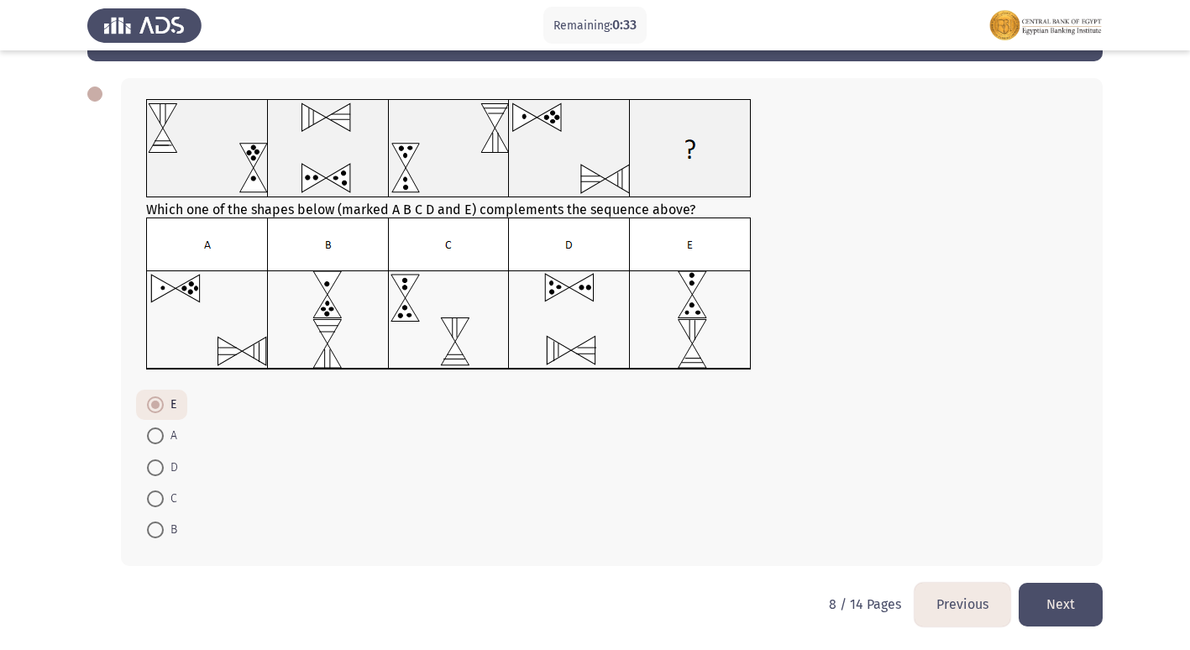
click at [1071, 583] on div "Which one of the shapes below (marked A B C D and E) complements the sequence a…" at bounding box center [595, 322] width 1016 height 522
click at [1071, 596] on button "Next" at bounding box center [1061, 604] width 84 height 43
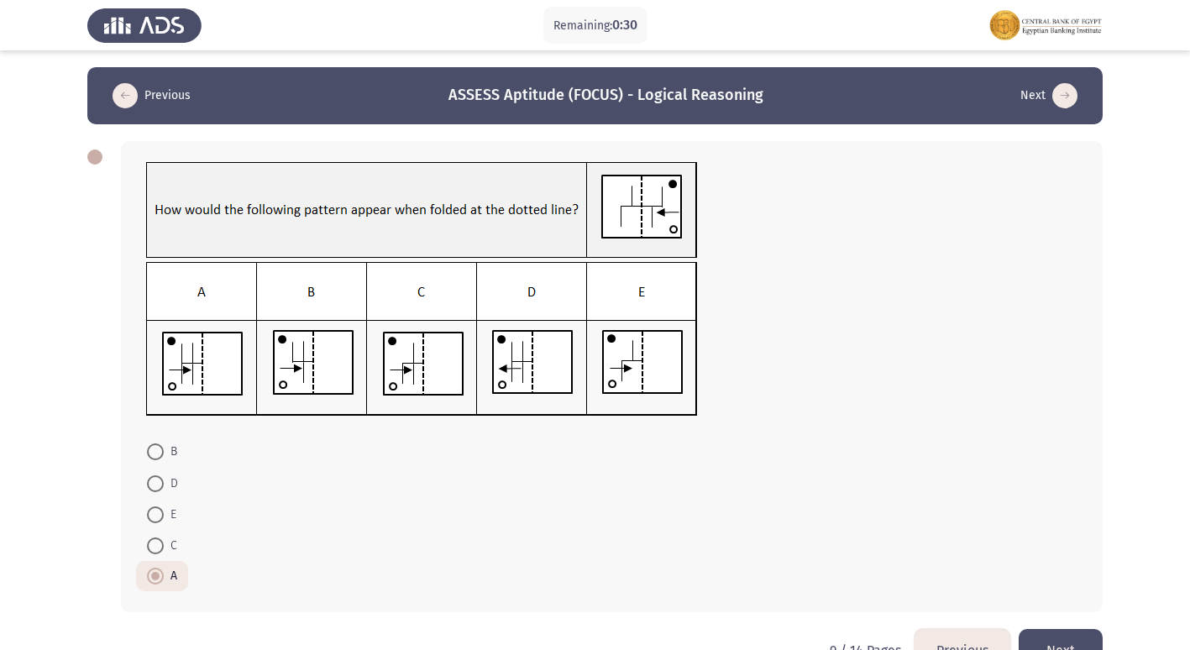
scroll to position [46, 0]
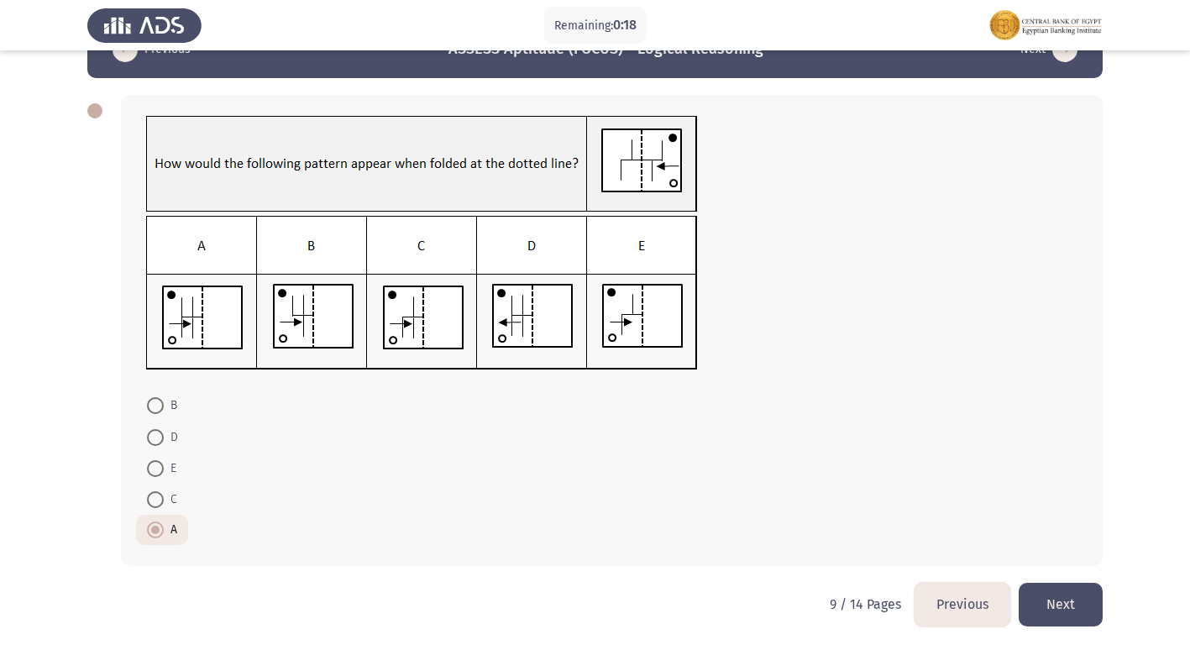
click at [1076, 600] on button "Next" at bounding box center [1061, 604] width 84 height 43
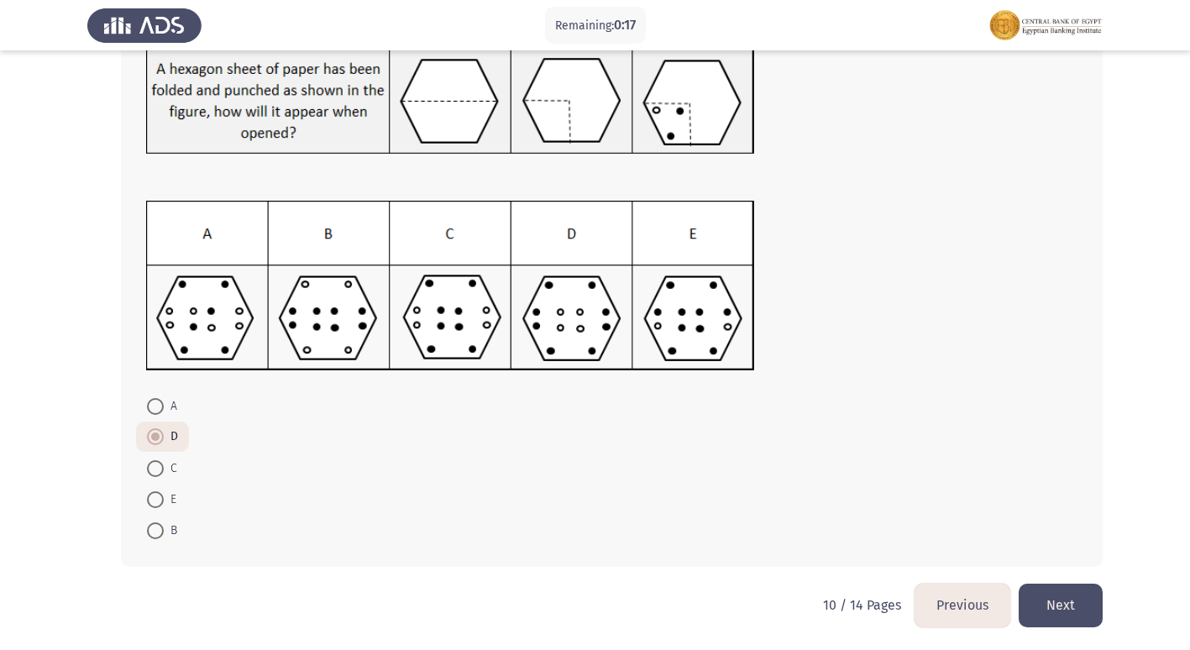
scroll to position [115, 0]
click at [1066, 616] on button "Next" at bounding box center [1061, 604] width 84 height 43
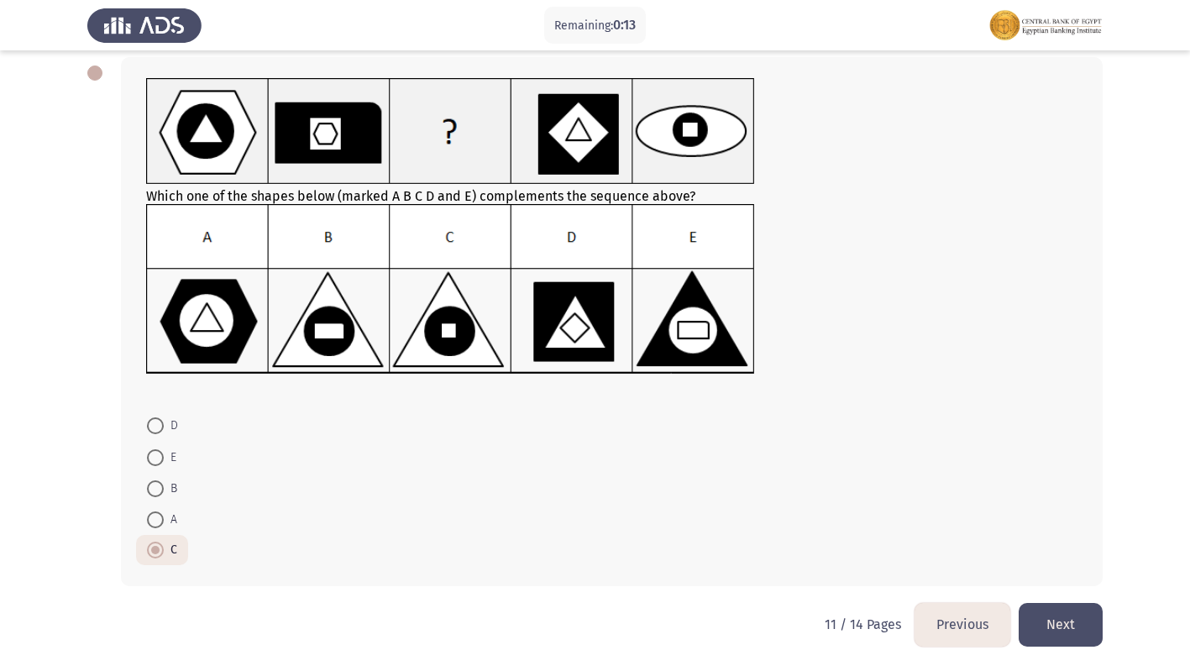
scroll to position [104, 0]
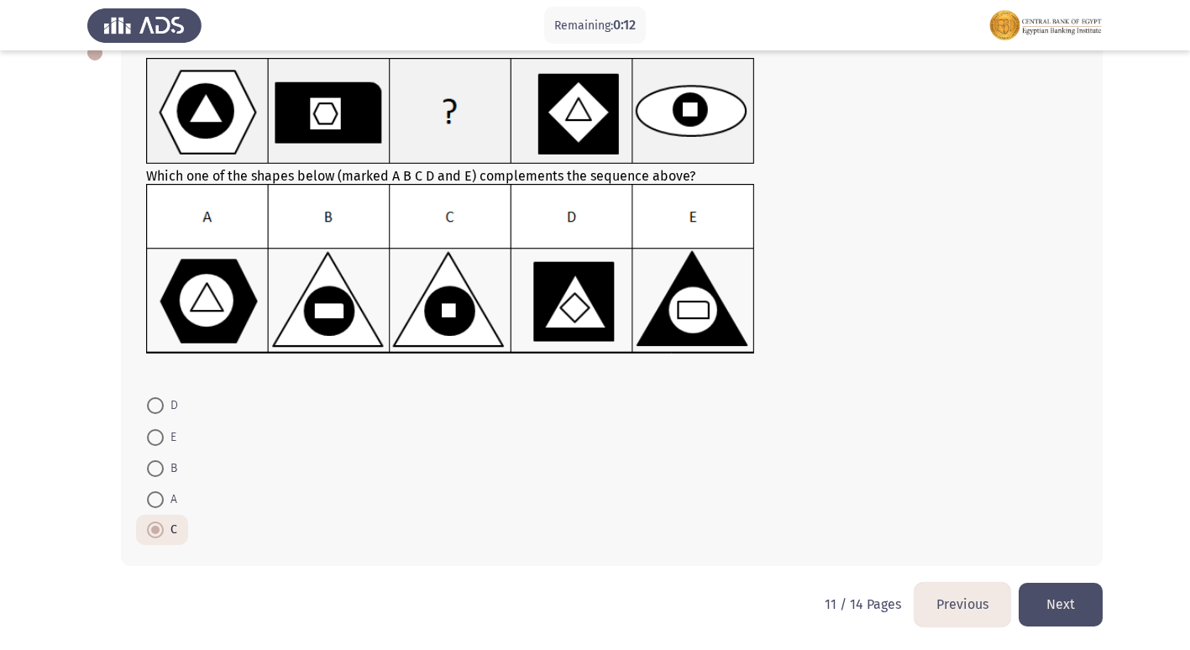
click at [1090, 604] on button "Next" at bounding box center [1061, 604] width 84 height 43
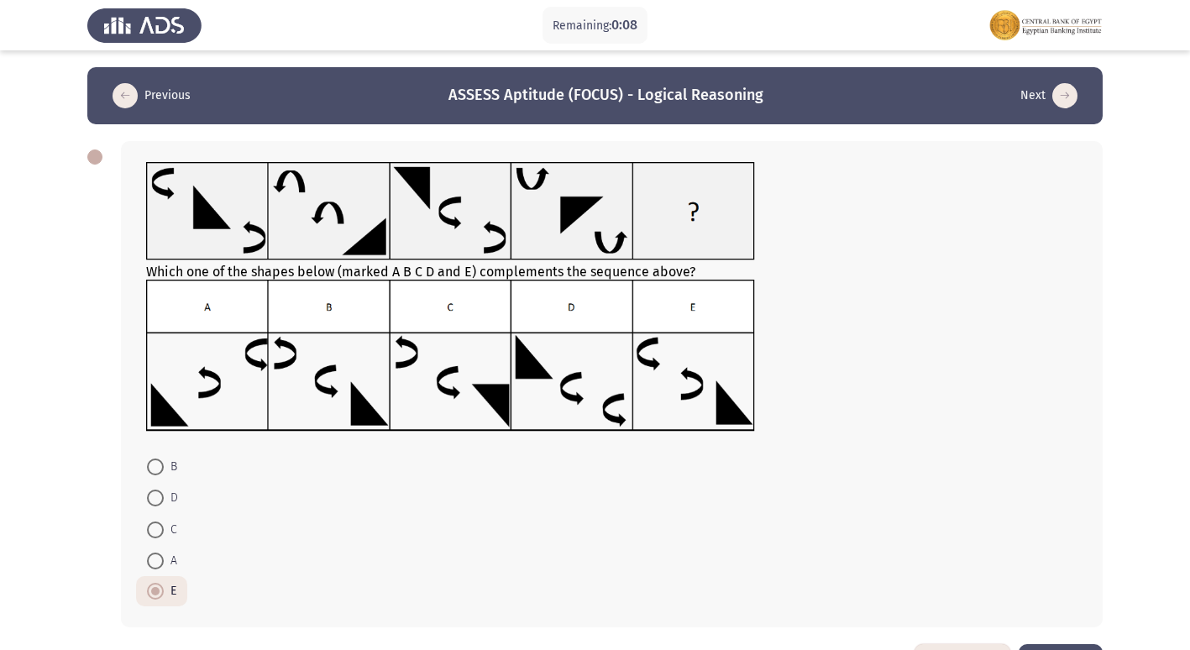
scroll to position [61, 0]
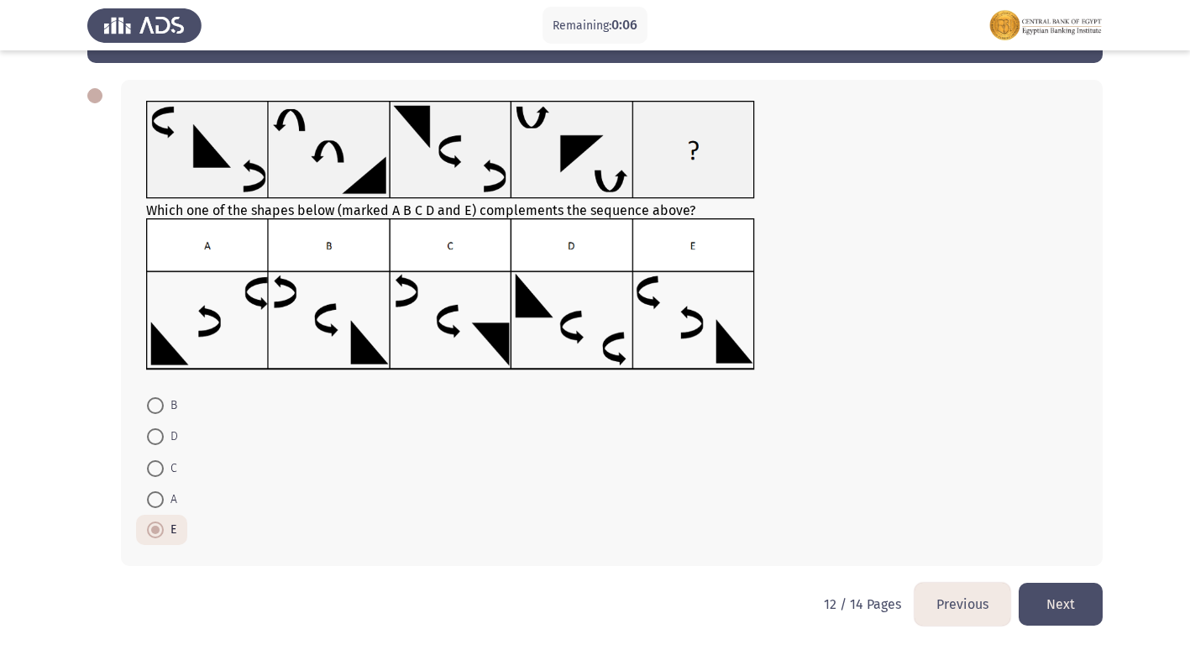
click at [1092, 599] on button "Next" at bounding box center [1061, 604] width 84 height 43
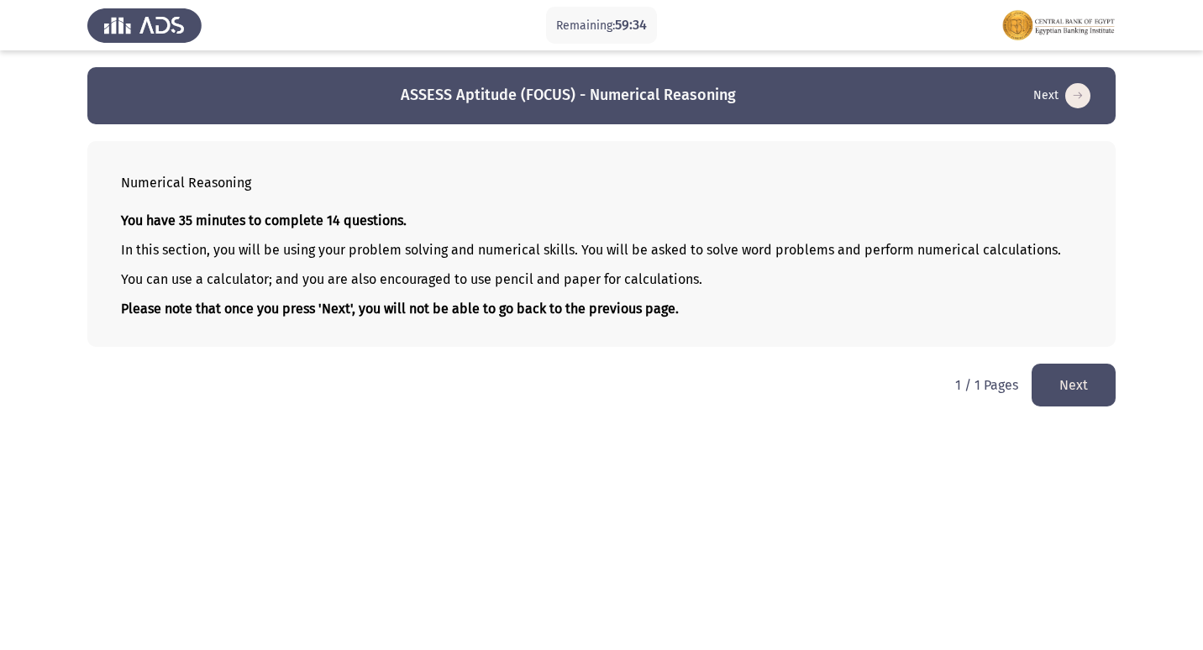
click at [1053, 399] on button "Next" at bounding box center [1074, 385] width 84 height 43
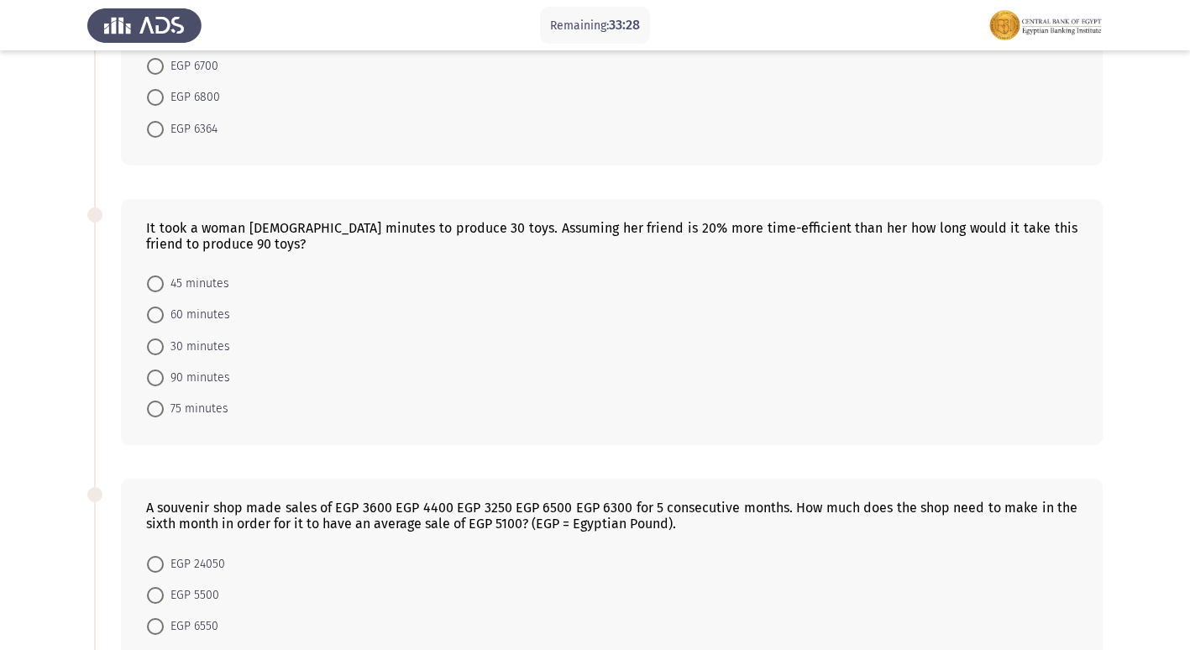
scroll to position [252, 0]
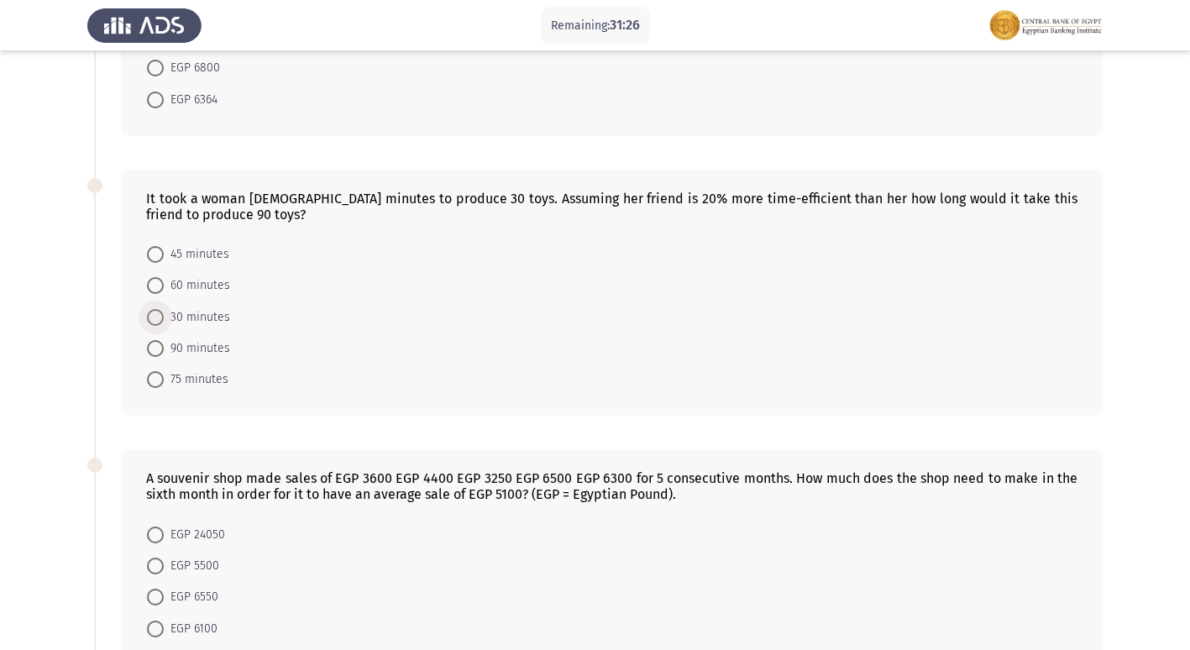
click at [155, 320] on span at bounding box center [155, 317] width 17 height 17
click at [155, 320] on input "30 minutes" at bounding box center [155, 317] width 17 height 17
radio input "true"
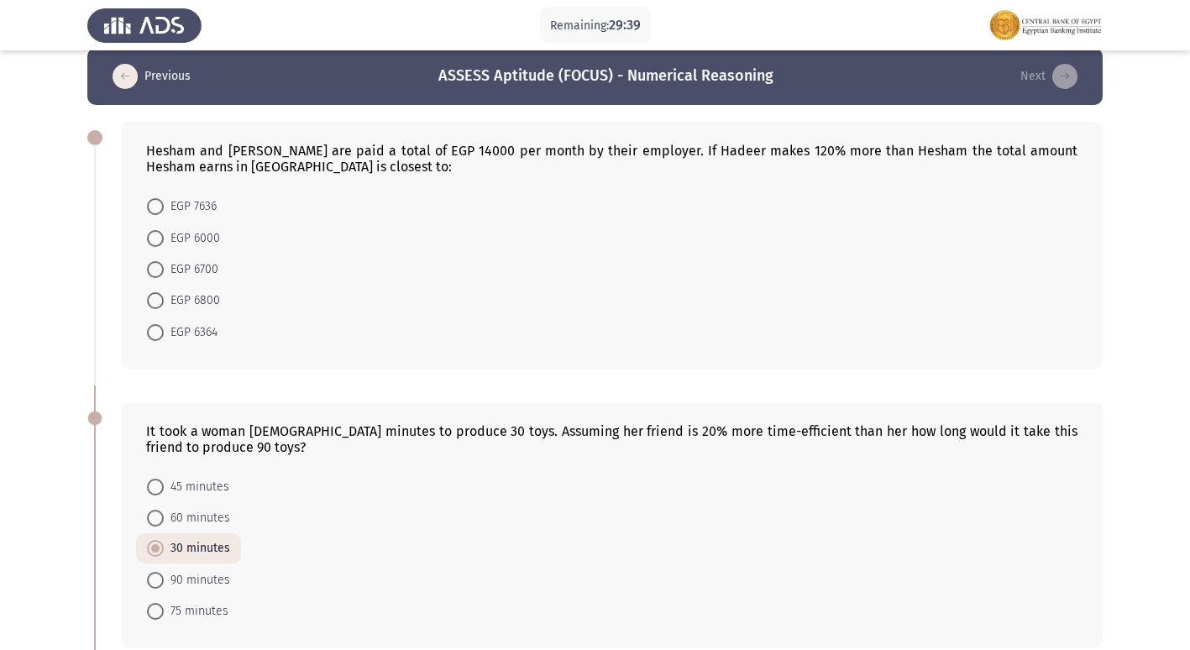
scroll to position [18, 0]
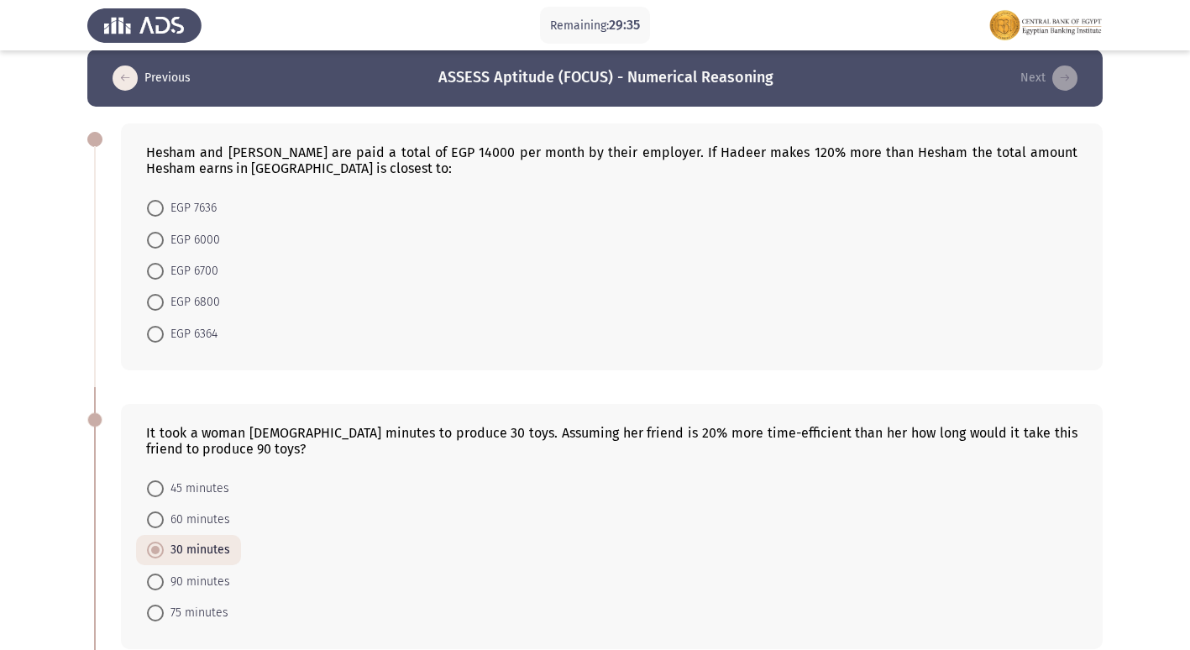
click at [162, 235] on span at bounding box center [155, 240] width 17 height 17
click at [162, 235] on input "EGP 6000" at bounding box center [155, 240] width 17 height 17
radio input "true"
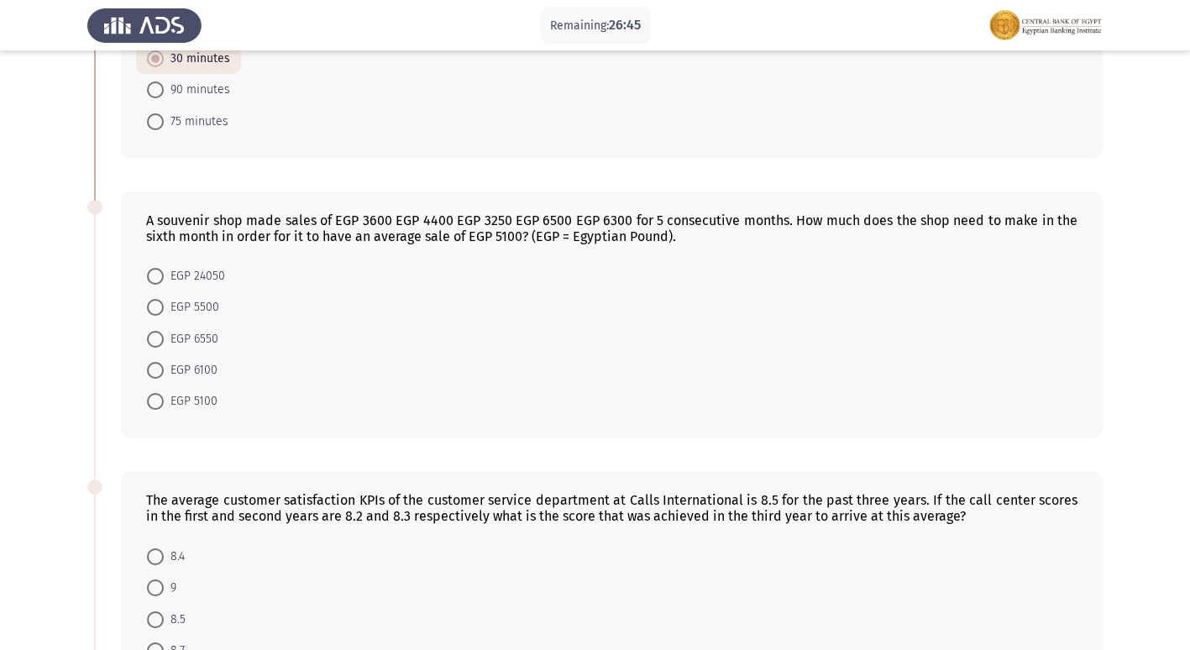
scroll to position [504, 0]
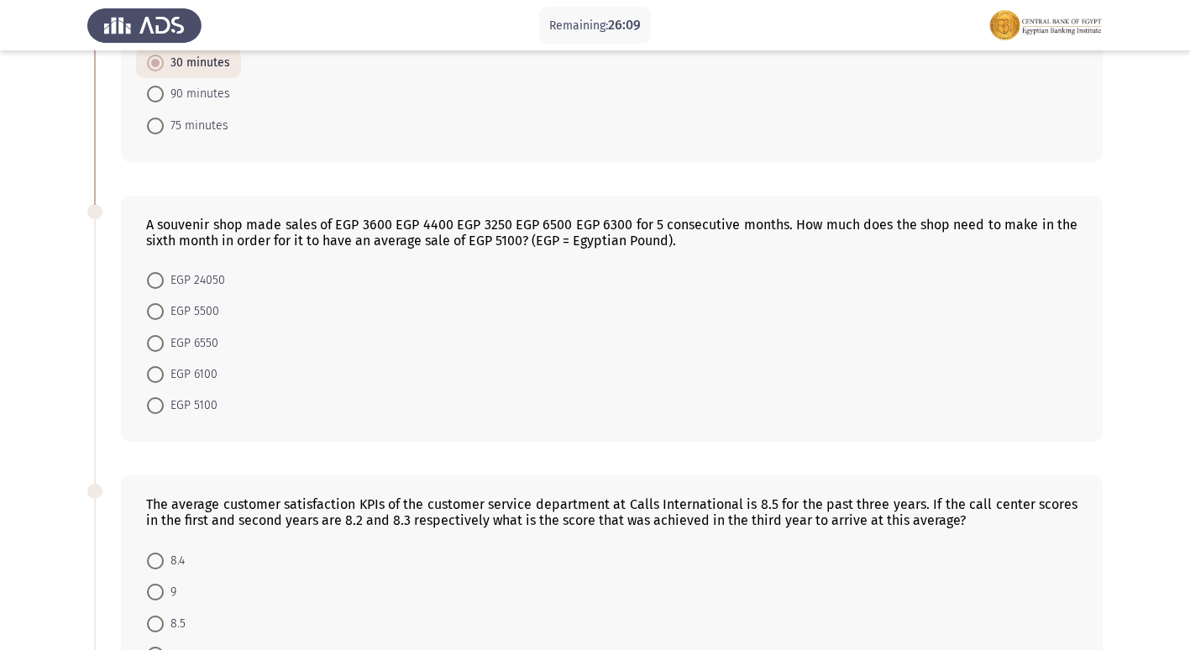
click at [155, 283] on span at bounding box center [155, 280] width 17 height 17
click at [155, 283] on input "EGP 24050" at bounding box center [155, 280] width 17 height 17
radio input "true"
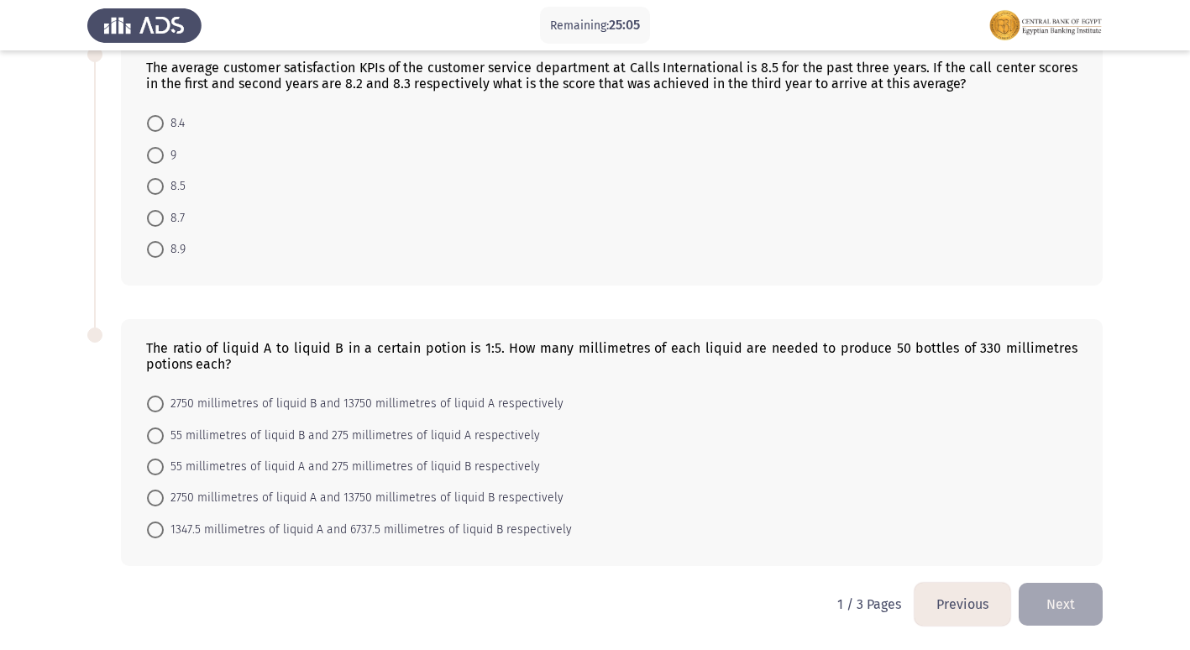
scroll to position [856, 0]
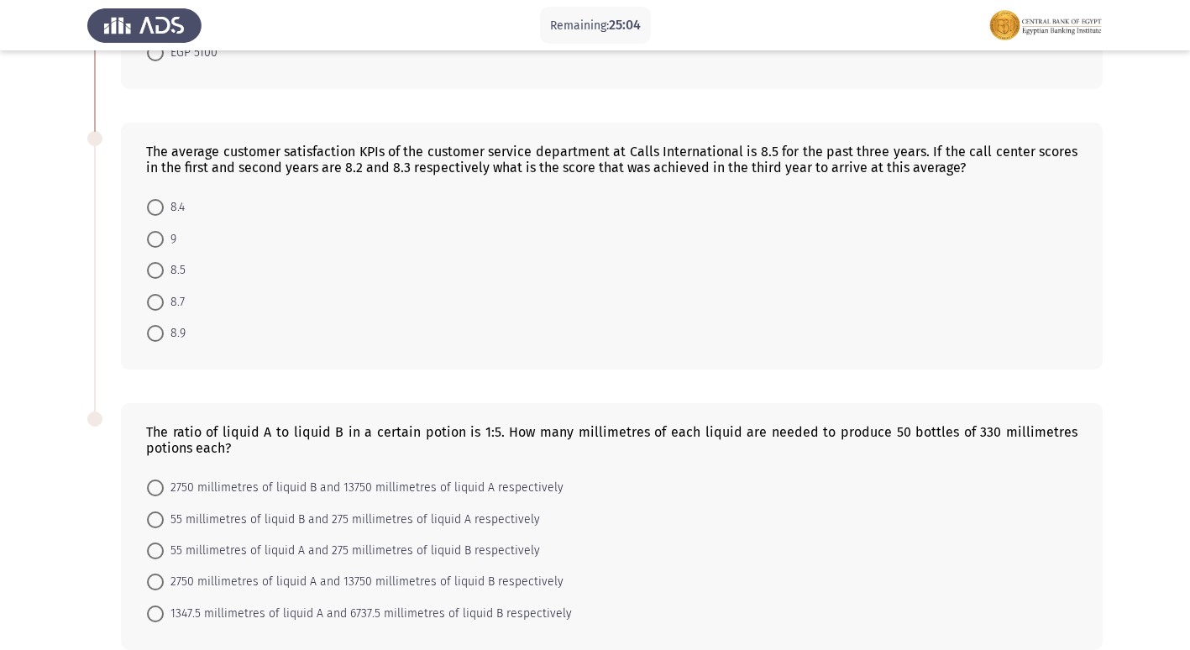
click at [162, 214] on span at bounding box center [155, 207] width 17 height 17
click at [162, 214] on input "8.4" at bounding box center [155, 207] width 17 height 17
radio input "true"
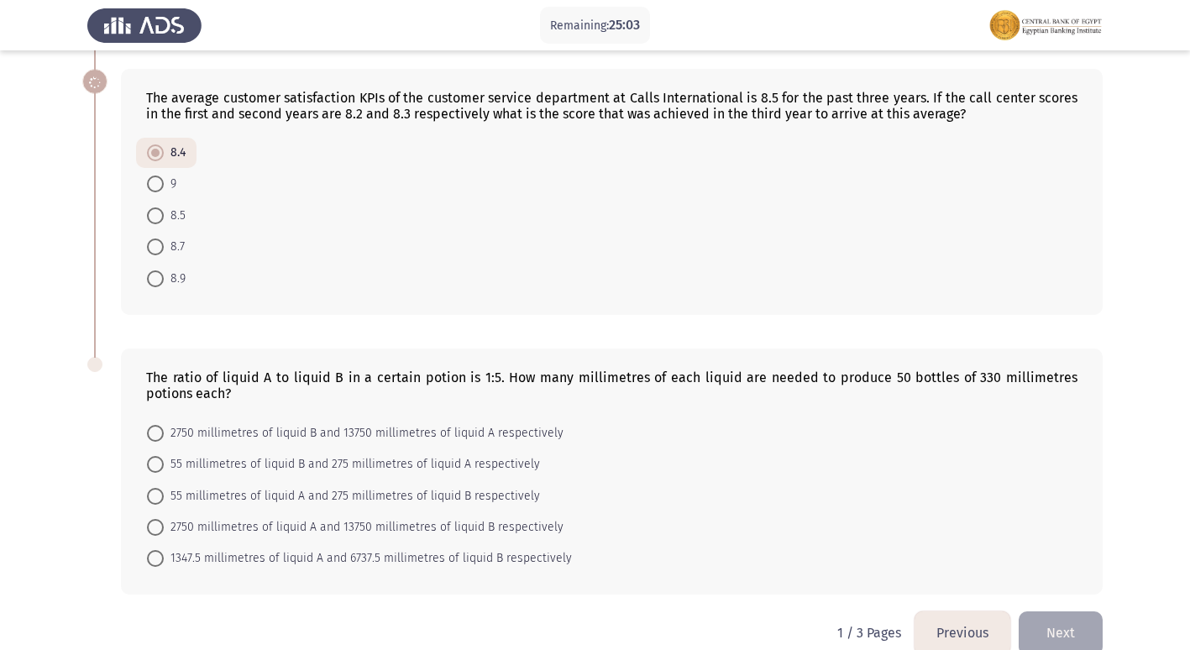
scroll to position [938, 0]
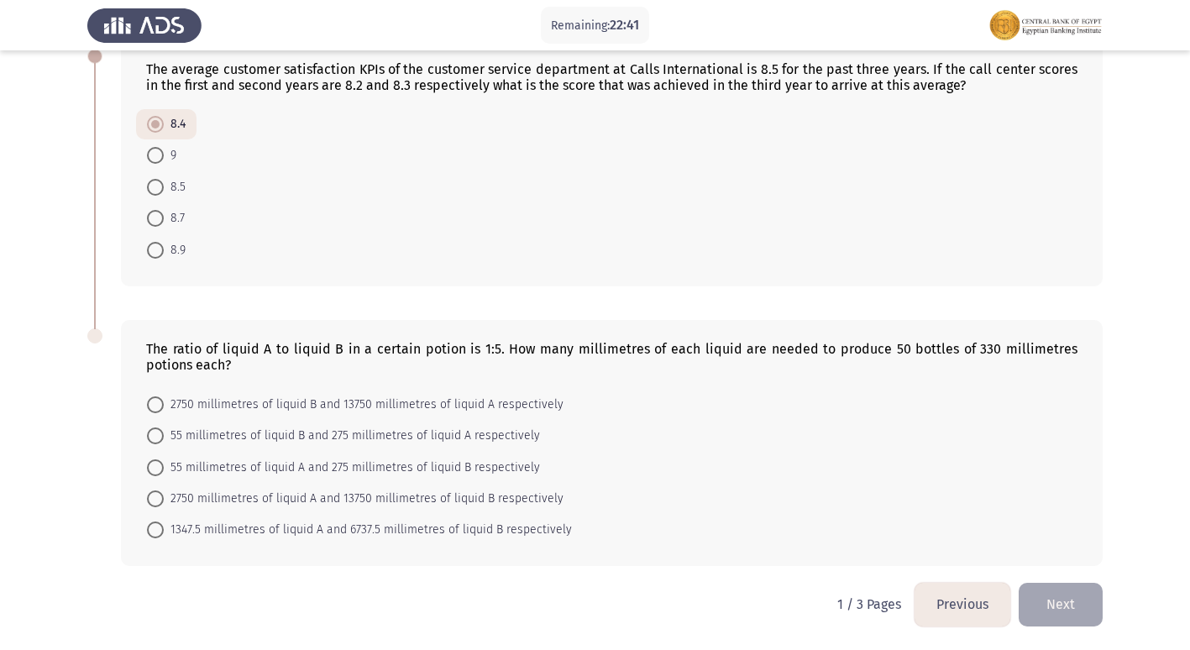
click at [158, 471] on span at bounding box center [155, 468] width 17 height 17
click at [158, 471] on input "55 millimetres of liquid A and 275 millimetres of liquid B respectively" at bounding box center [155, 468] width 17 height 17
radio input "true"
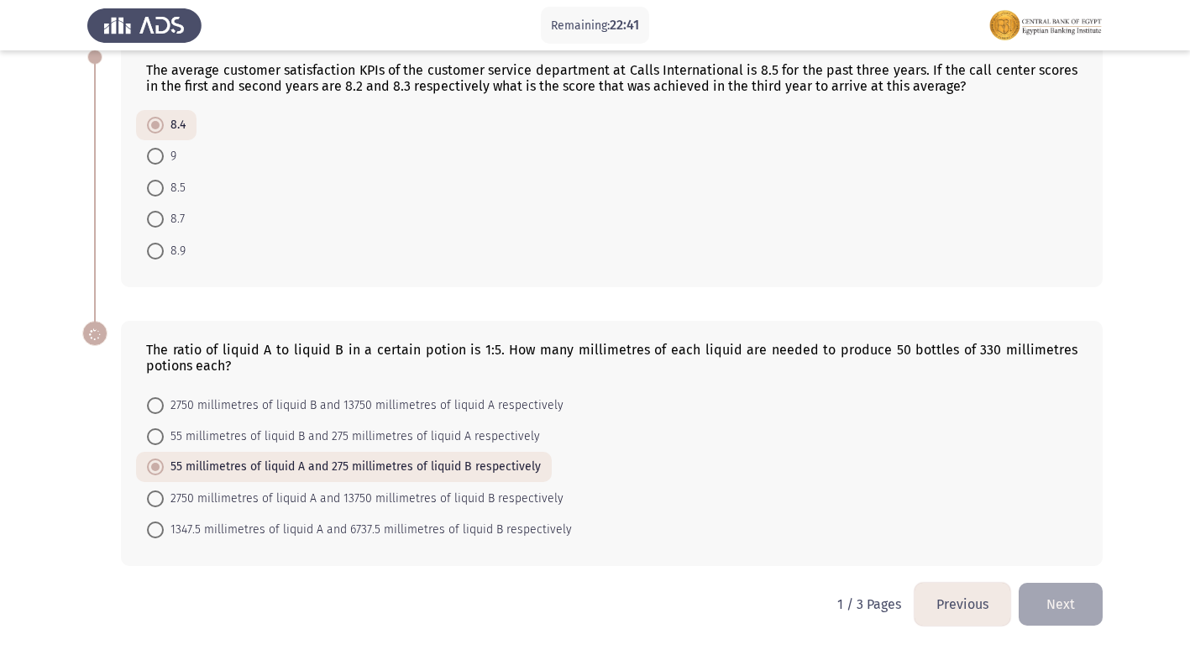
scroll to position [938, 0]
click at [1064, 607] on button "Next" at bounding box center [1061, 604] width 84 height 43
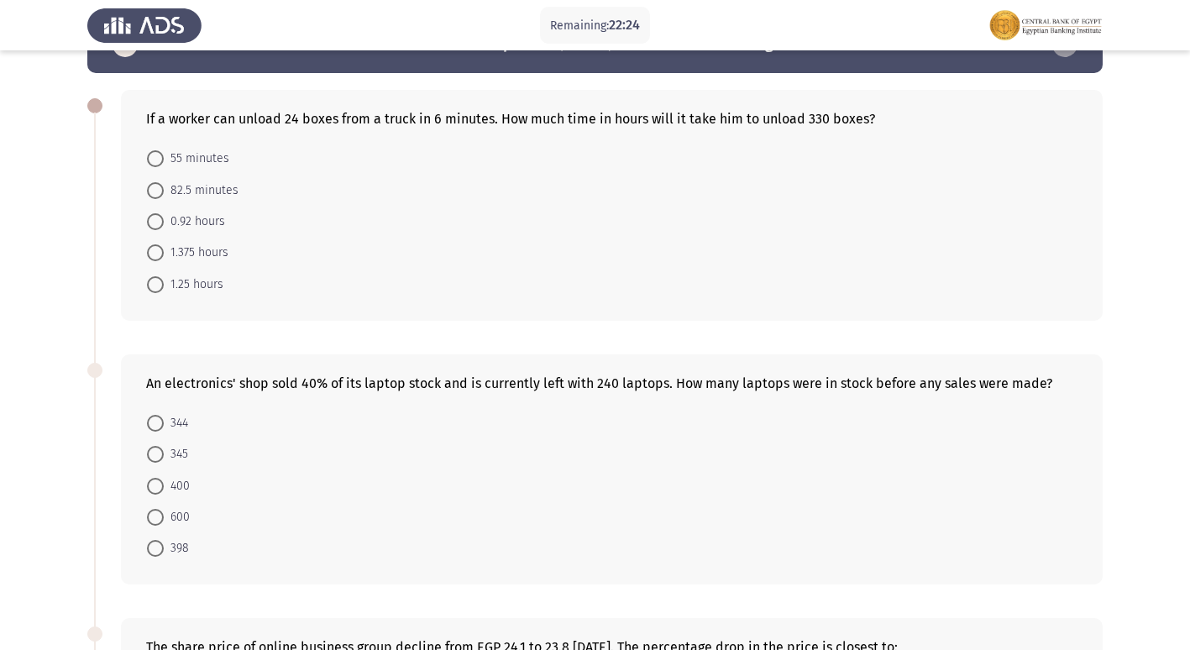
scroll to position [39, 0]
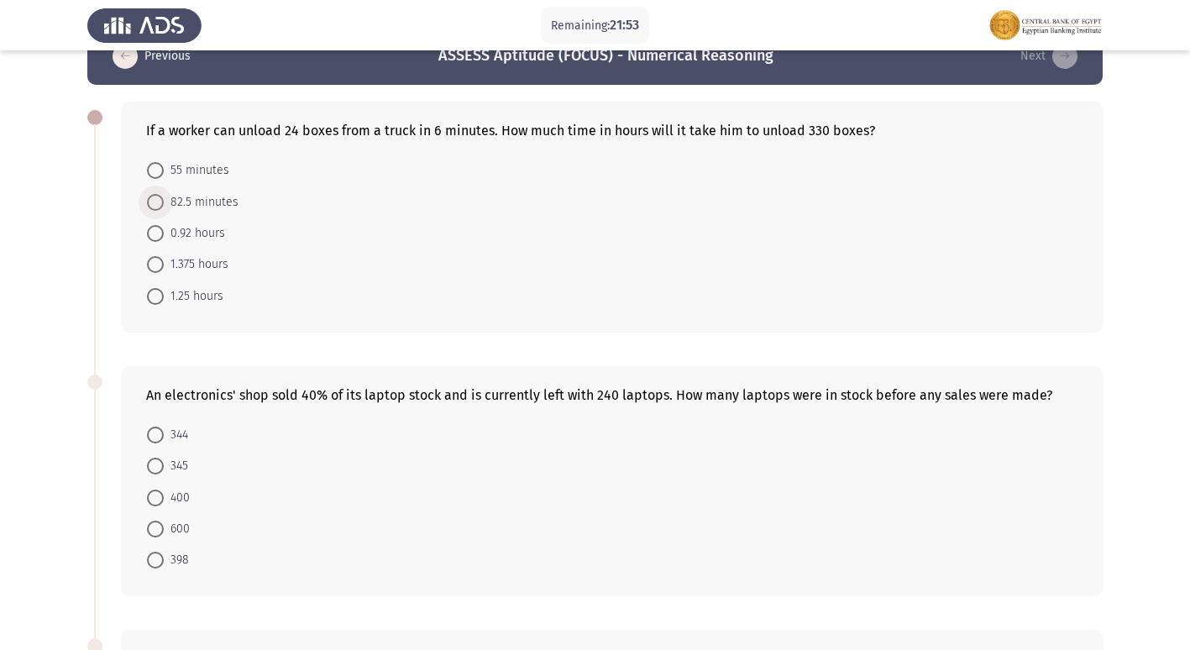
click at [176, 201] on span "82.5 minutes" at bounding box center [201, 202] width 75 height 20
click at [164, 201] on input "82.5 minutes" at bounding box center [155, 202] width 17 height 17
radio input "true"
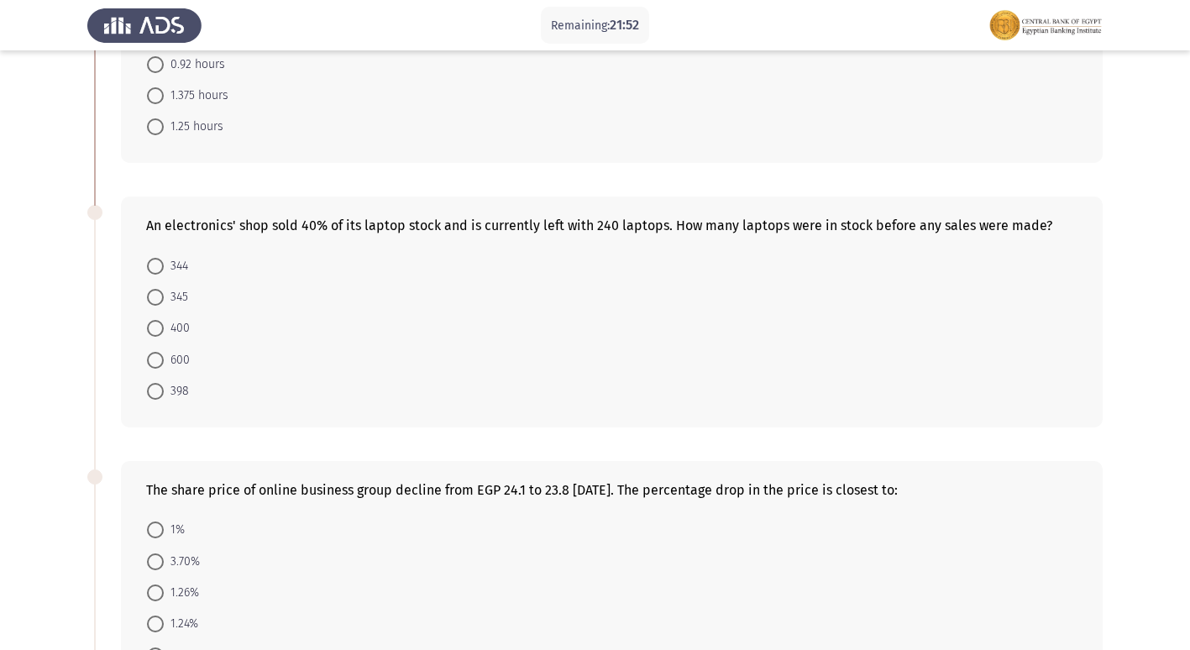
scroll to position [292, 0]
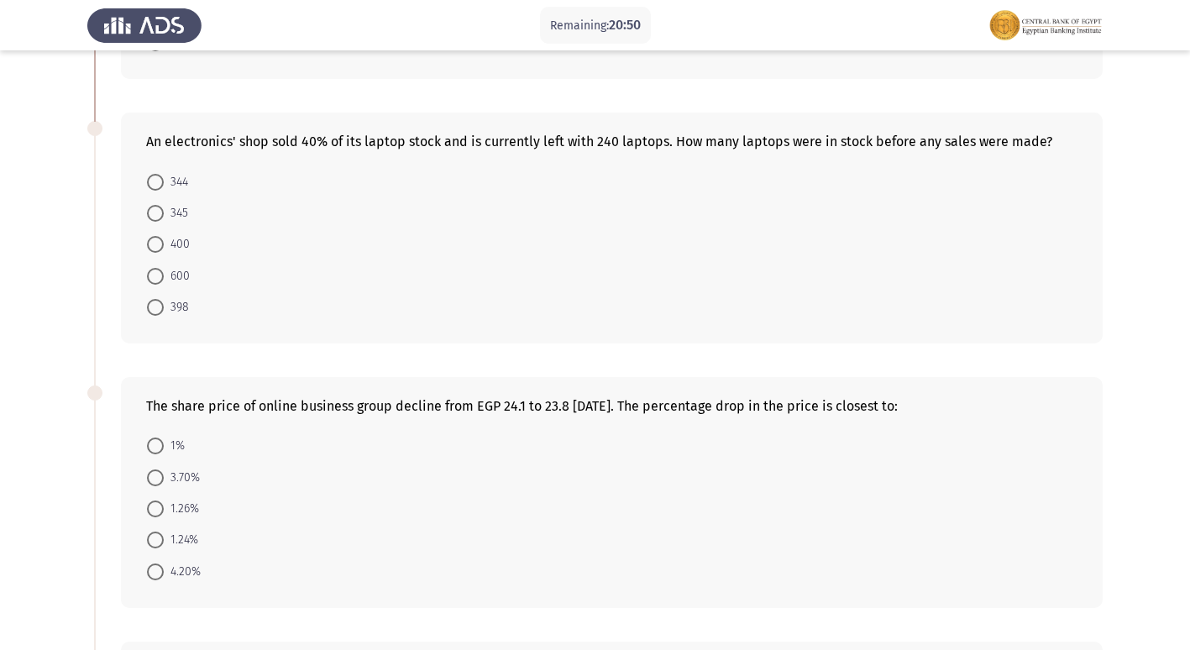
click at [161, 243] on span at bounding box center [155, 244] width 17 height 17
click at [161, 243] on input "400" at bounding box center [155, 244] width 17 height 17
radio input "true"
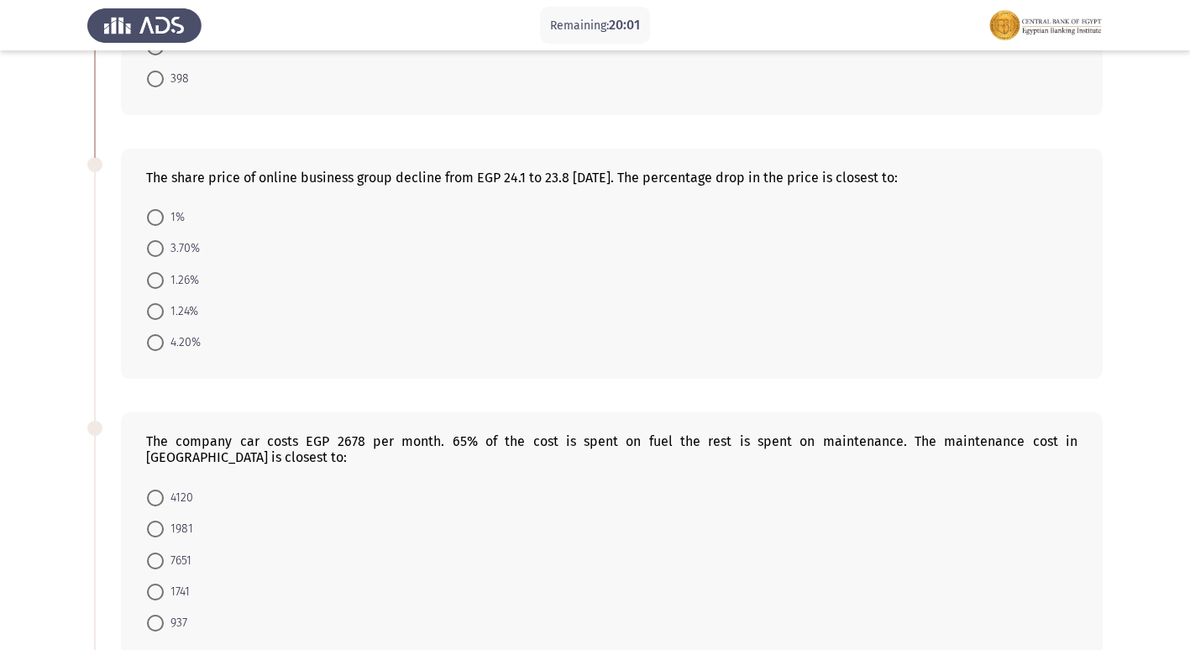
scroll to position [457, 0]
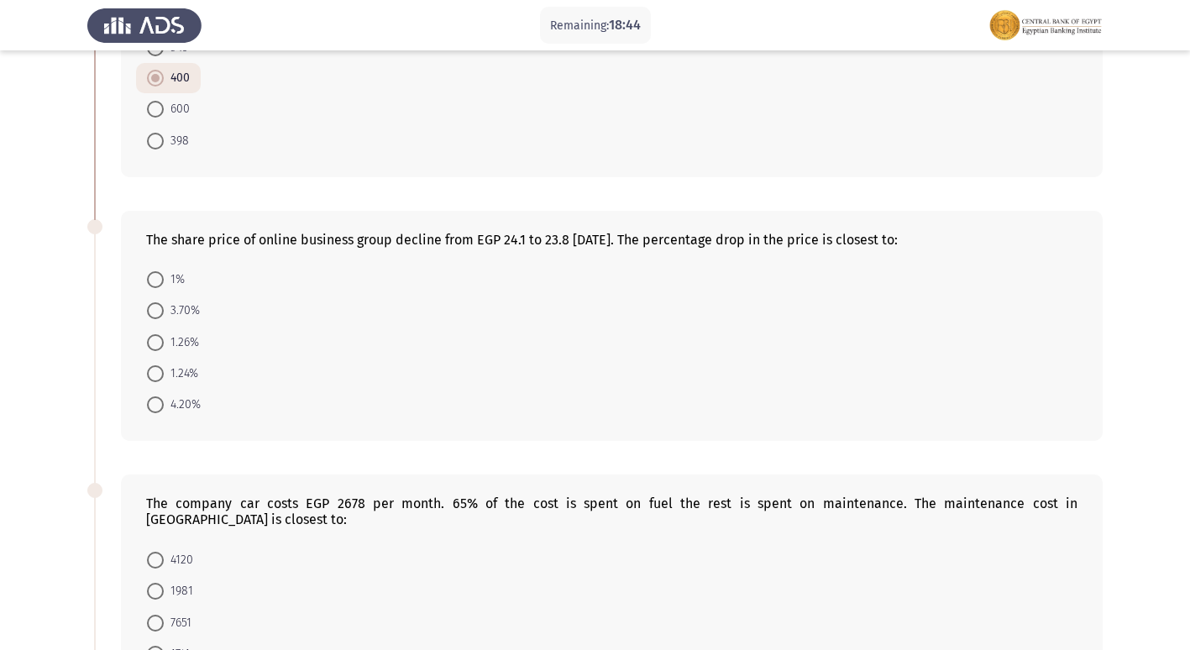
click at [159, 375] on span at bounding box center [155, 373] width 17 height 17
click at [159, 375] on input "1.24%" at bounding box center [155, 373] width 17 height 17
radio input "true"
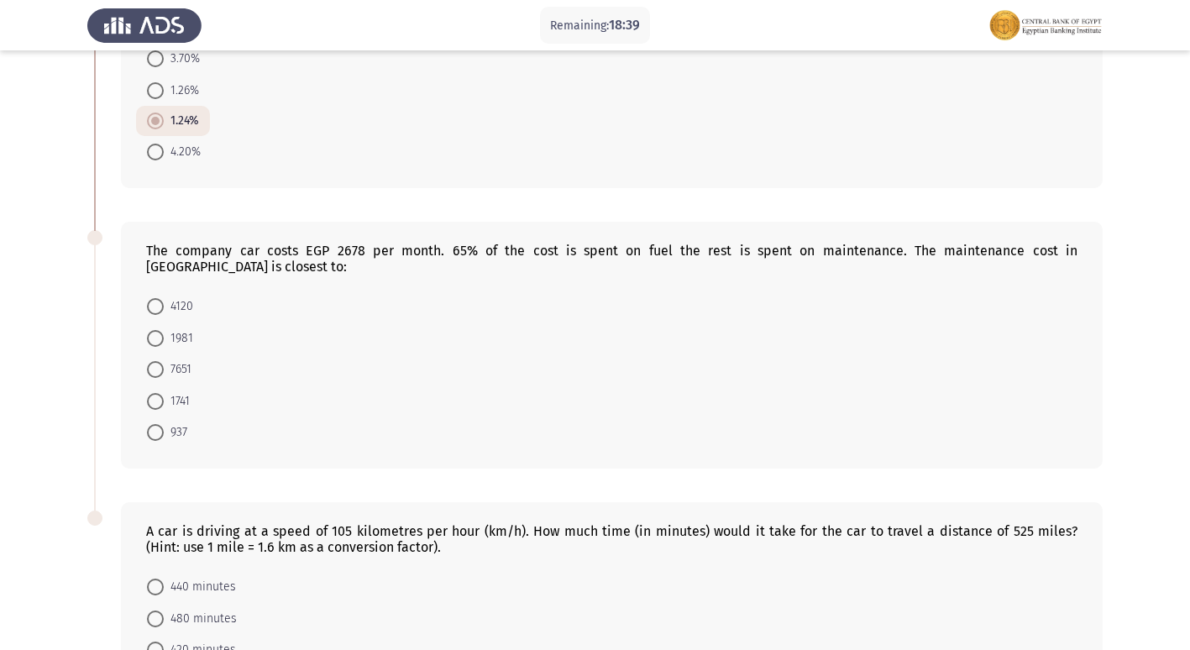
scroll to position [793, 0]
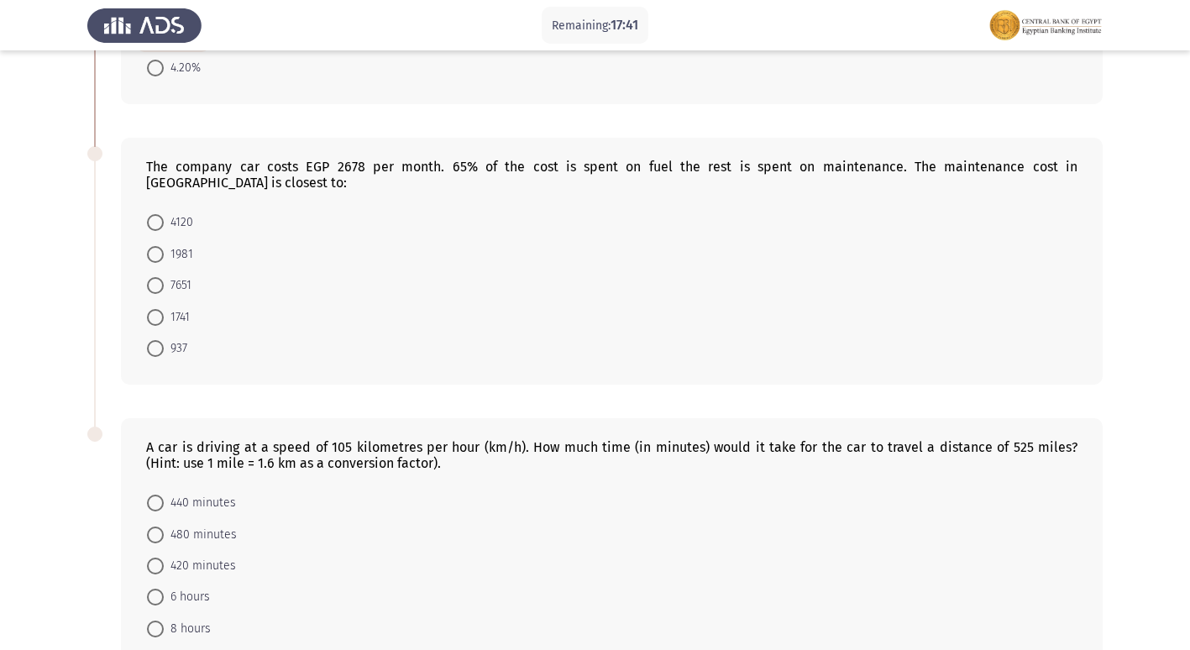
click at [158, 340] on span at bounding box center [155, 348] width 17 height 17
click at [158, 340] on input "937" at bounding box center [155, 348] width 17 height 17
radio input "true"
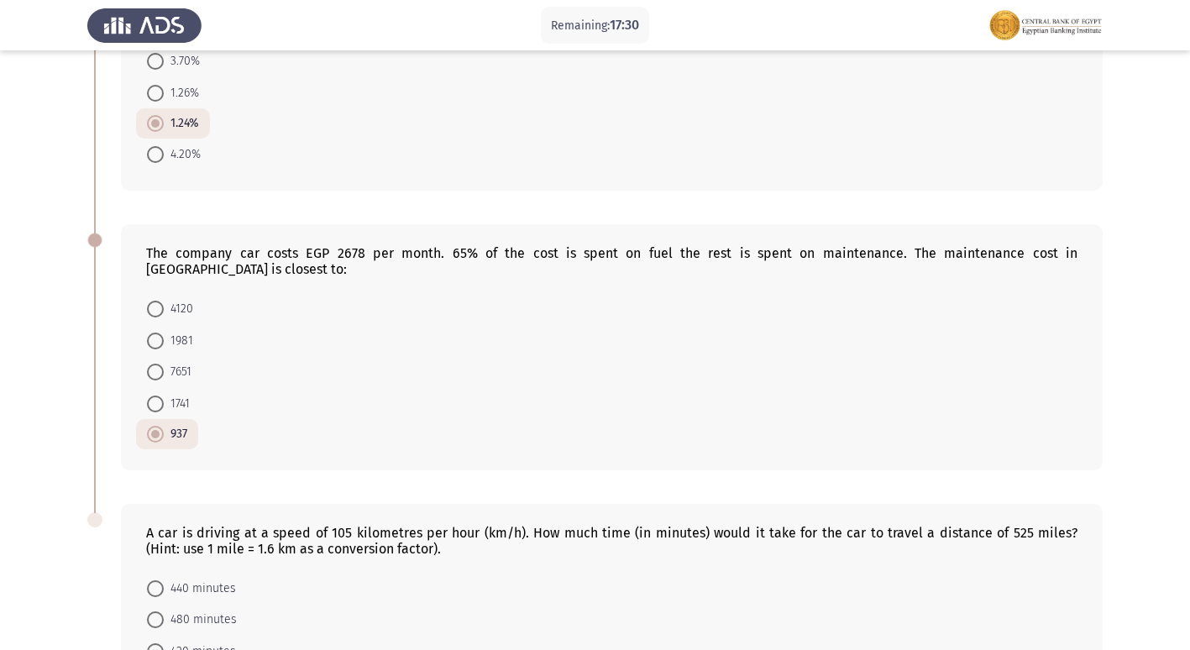
scroll to position [875, 0]
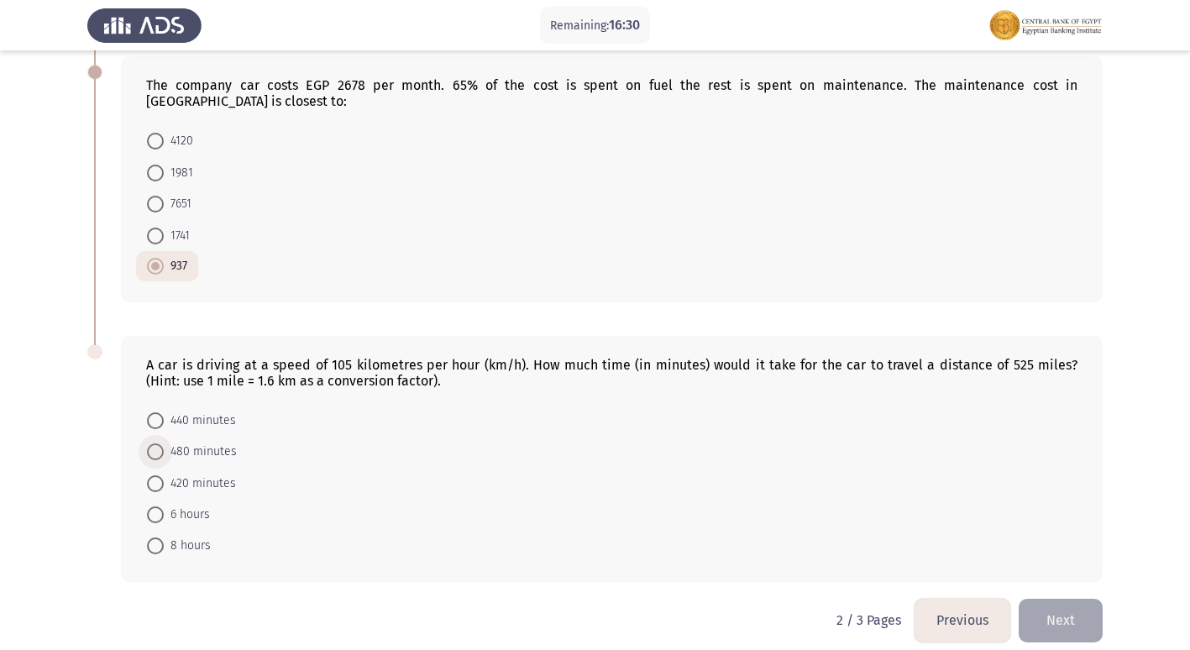
click at [177, 442] on span "480 minutes" at bounding box center [200, 452] width 73 height 20
click at [164, 444] on input "480 minutes" at bounding box center [155, 452] width 17 height 17
radio input "true"
drag, startPoint x: 1103, startPoint y: 601, endPoint x: 1080, endPoint y: 602, distance: 22.7
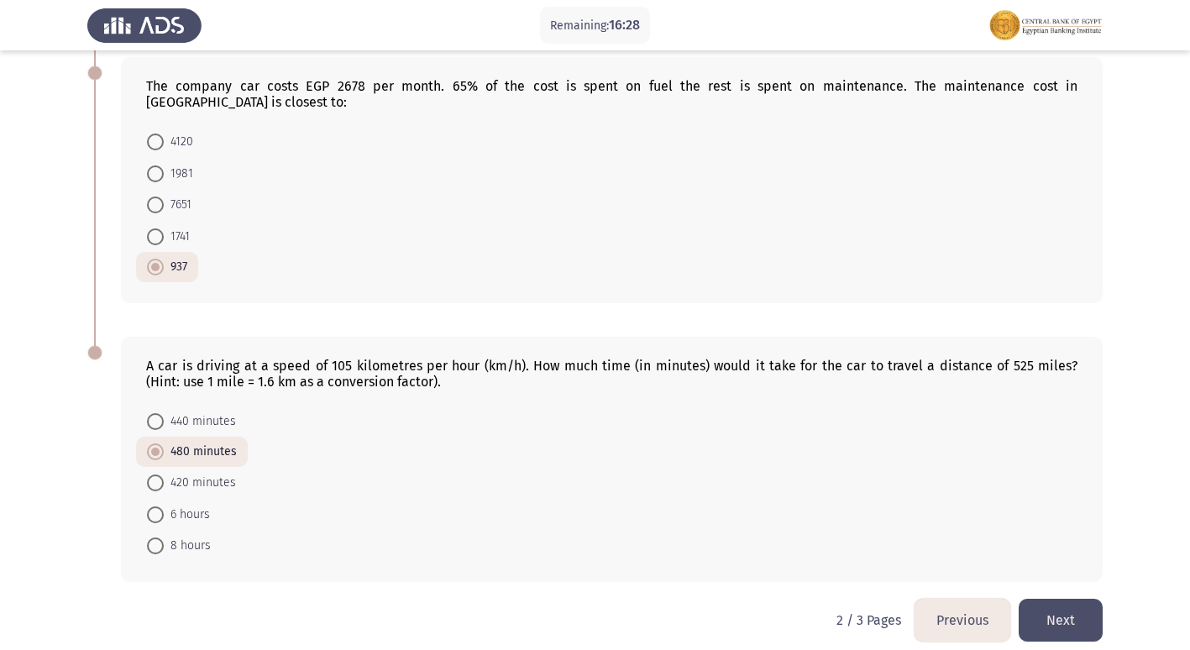
click at [1080, 602] on button "Next" at bounding box center [1061, 620] width 84 height 43
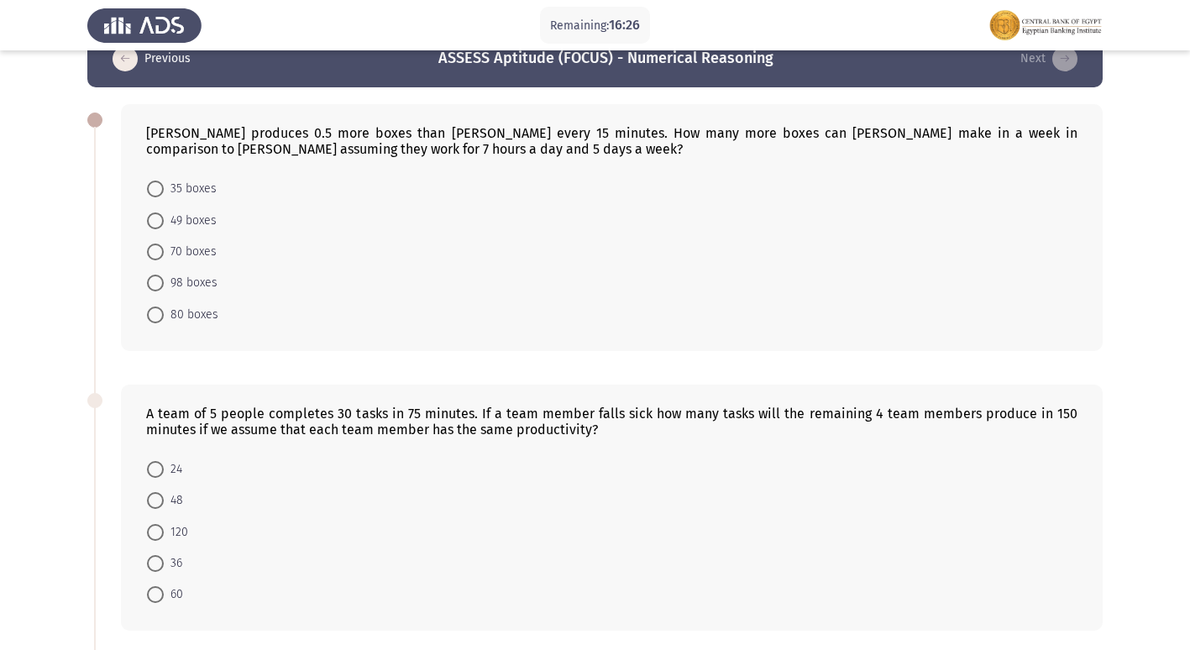
scroll to position [0, 0]
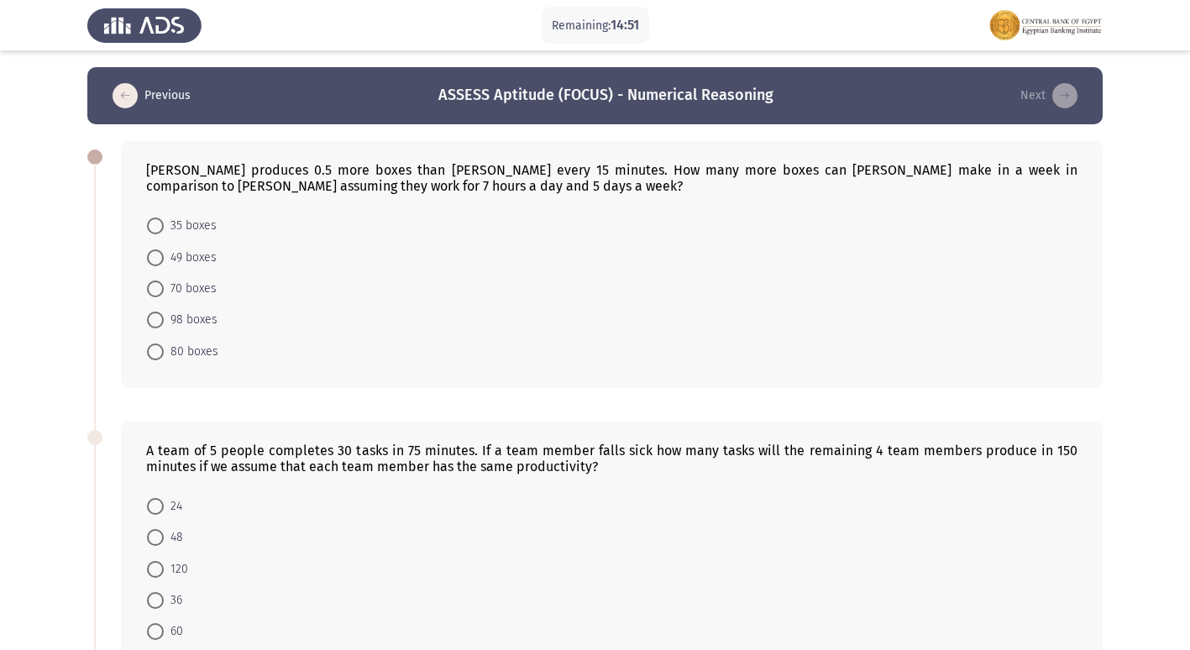
click at [155, 287] on span at bounding box center [155, 289] width 17 height 17
click at [155, 287] on input "70 boxes" at bounding box center [155, 289] width 17 height 17
radio input "true"
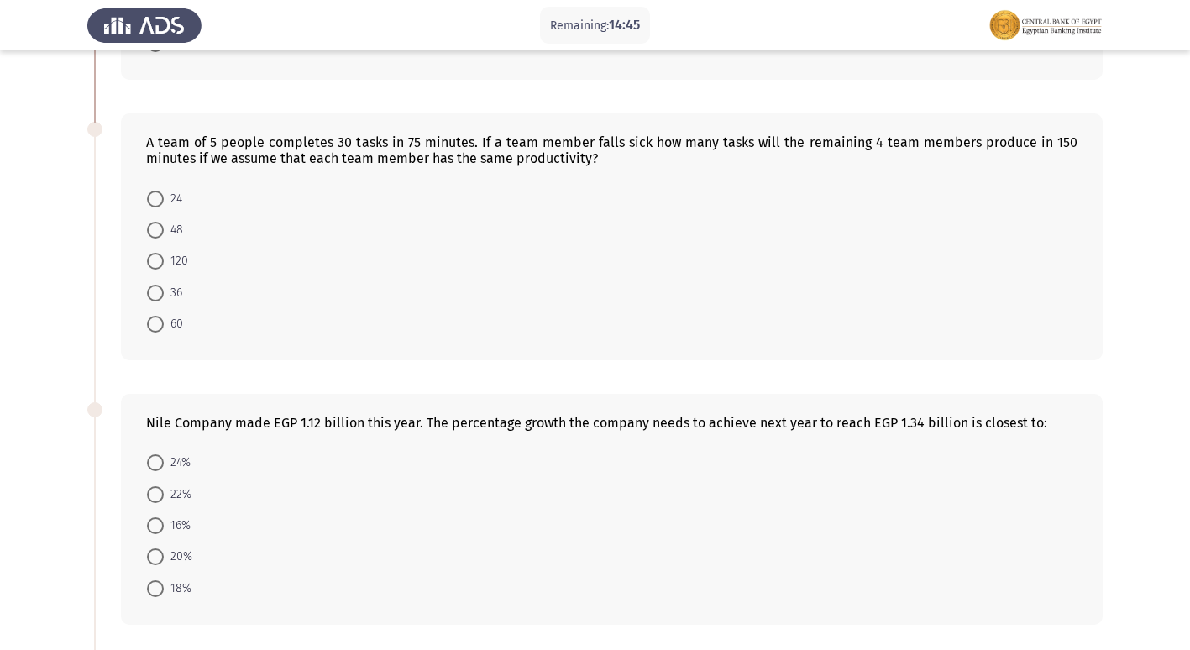
scroll to position [336, 0]
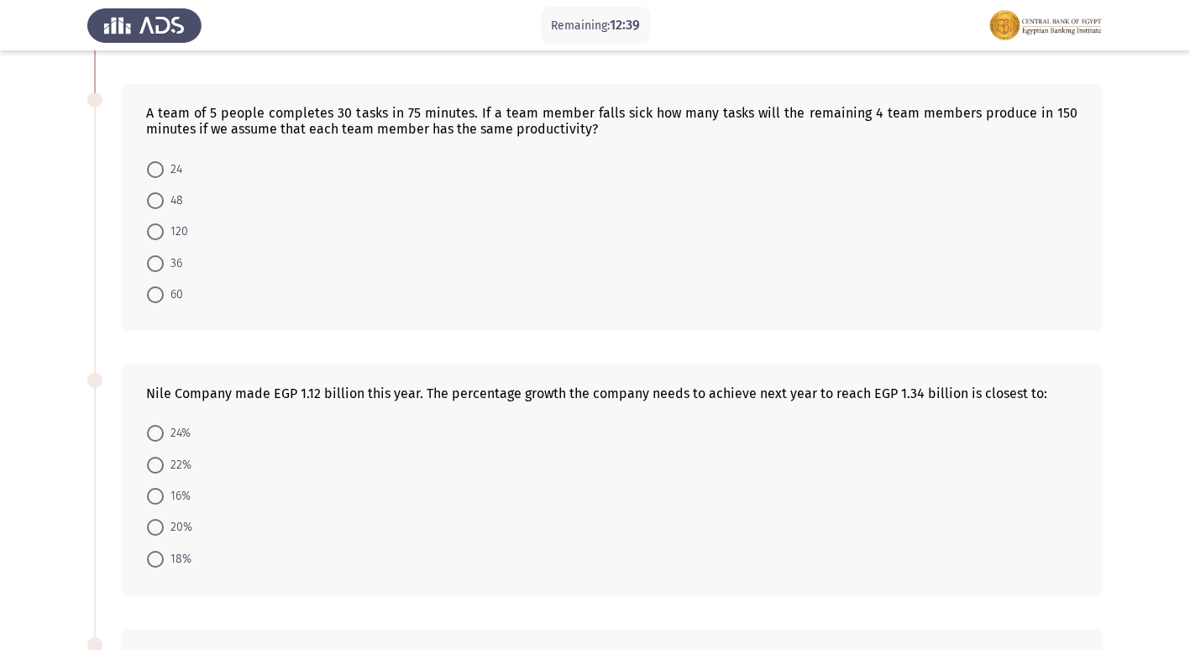
click at [179, 286] on span "60" at bounding box center [173, 295] width 19 height 20
click at [164, 286] on input "60" at bounding box center [155, 294] width 17 height 17
radio input "true"
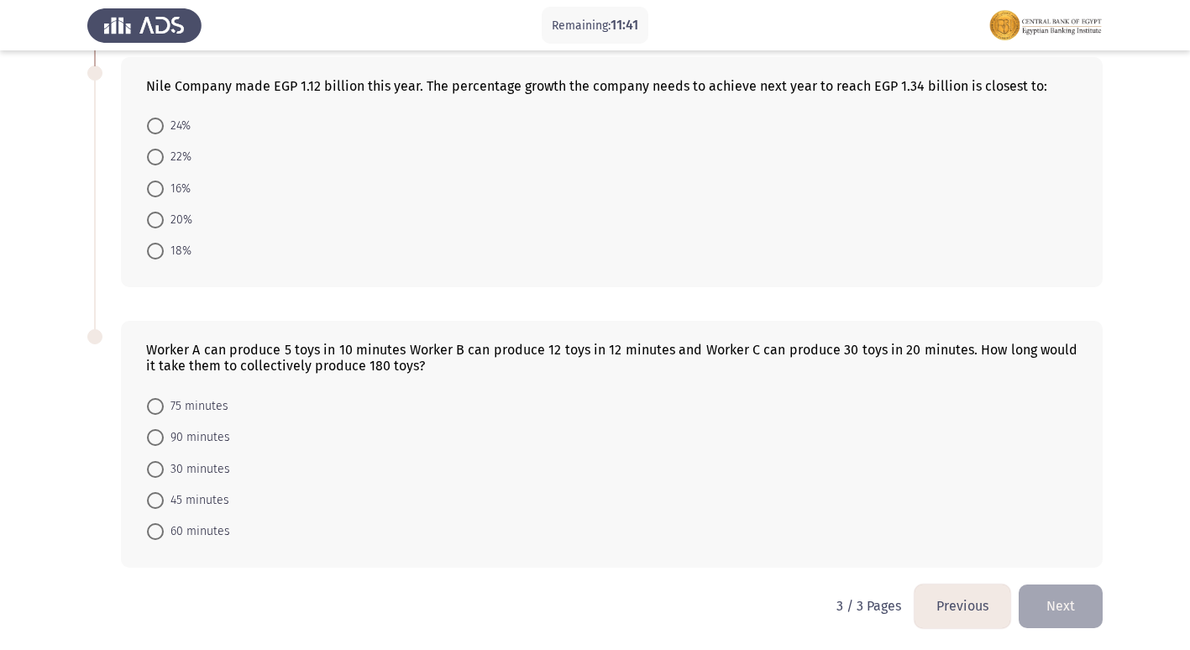
scroll to position [644, 0]
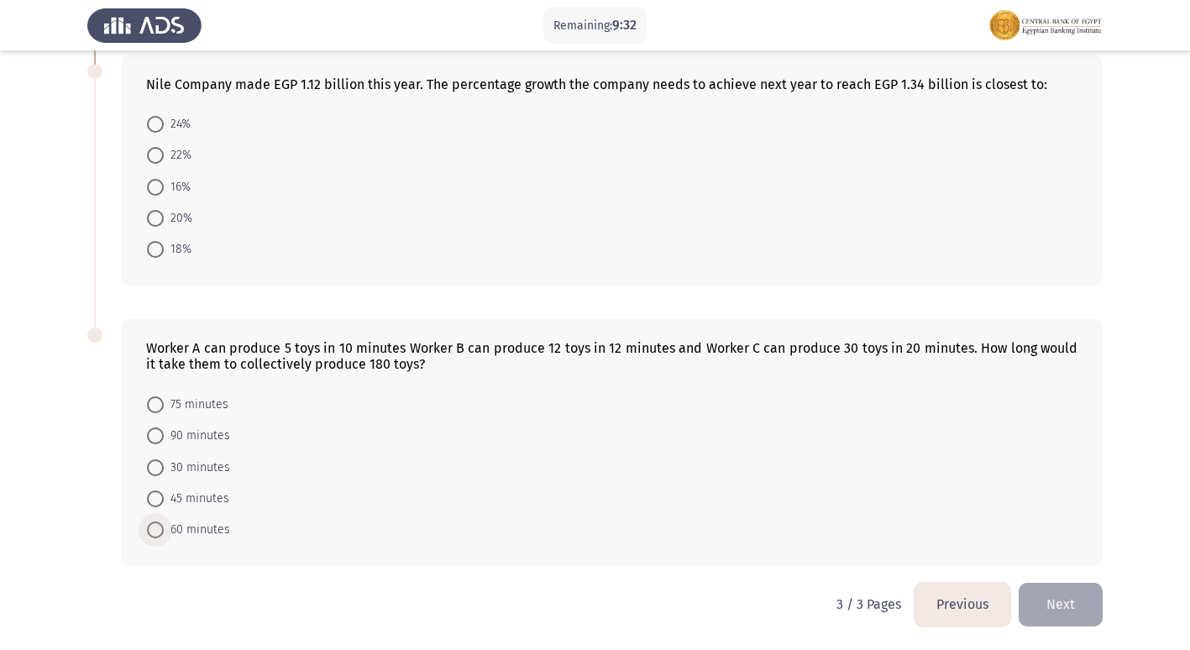
click at [161, 537] on span at bounding box center [155, 530] width 17 height 17
click at [161, 537] on input "60 minutes" at bounding box center [155, 530] width 17 height 17
radio input "true"
click at [163, 432] on span at bounding box center [155, 436] width 17 height 17
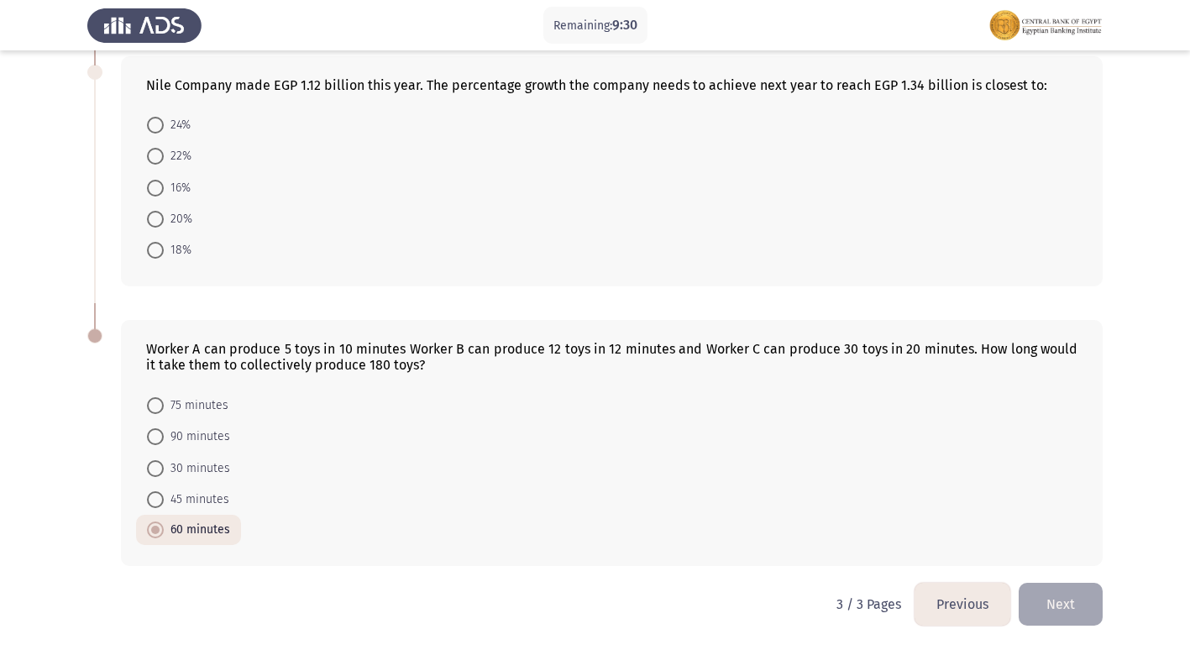
click at [163, 432] on input "90 minutes" at bounding box center [155, 436] width 17 height 17
radio input "true"
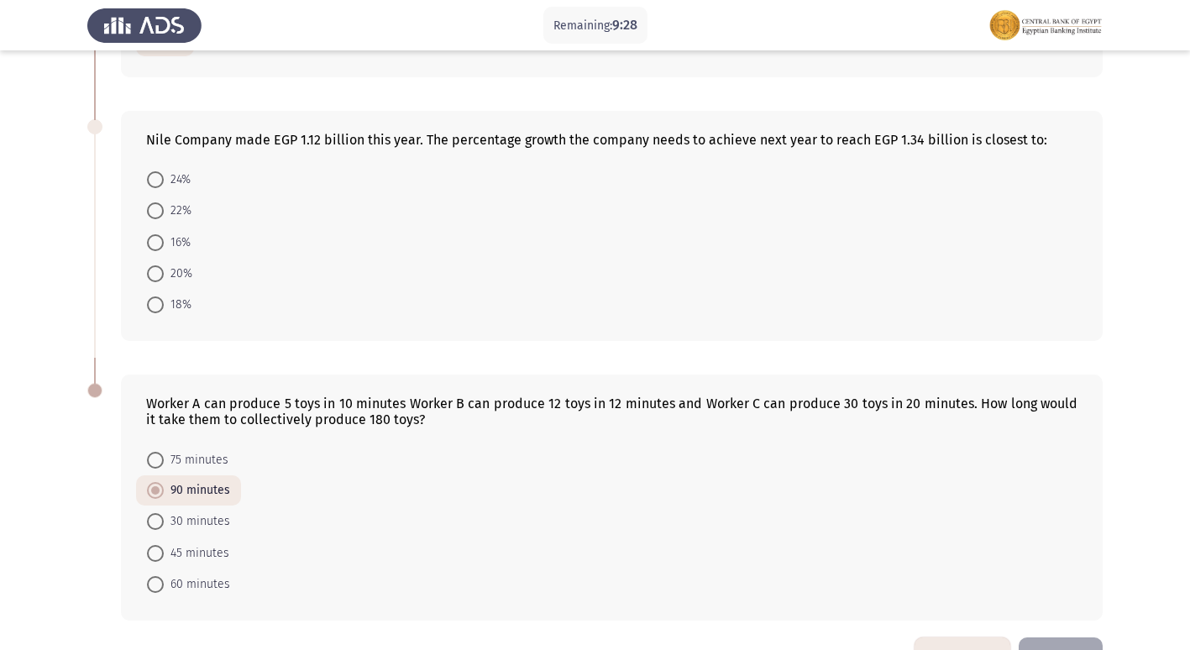
scroll to position [559, 0]
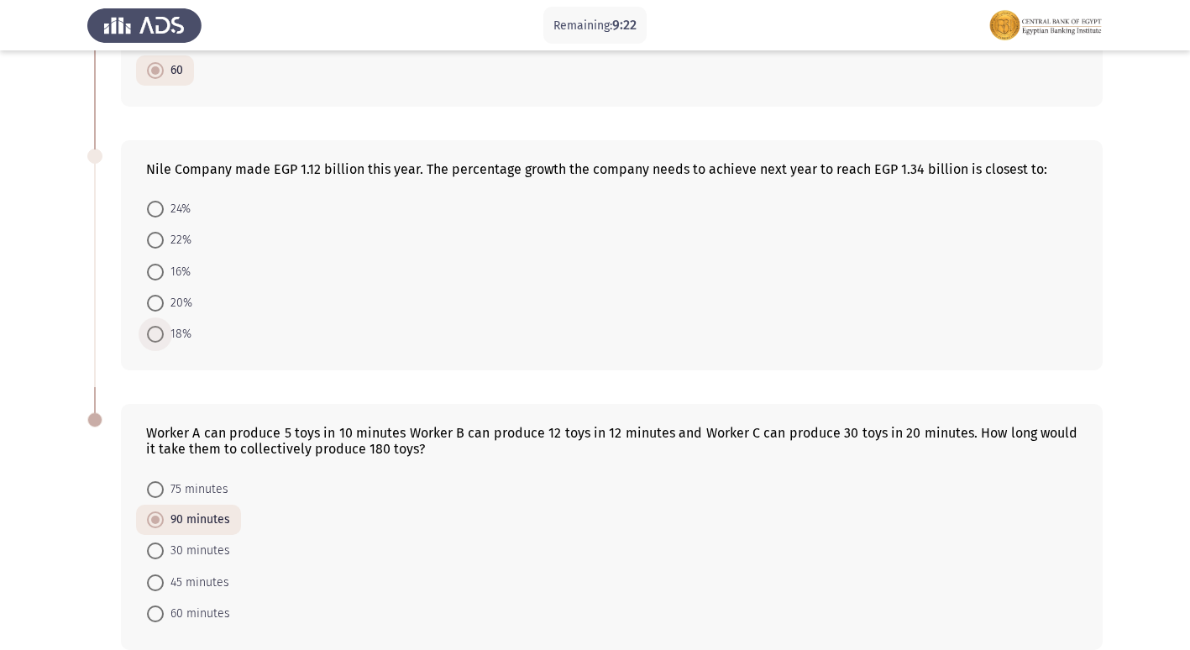
click at [160, 334] on span at bounding box center [155, 334] width 17 height 17
click at [160, 334] on input "18%" at bounding box center [155, 334] width 17 height 17
radio input "true"
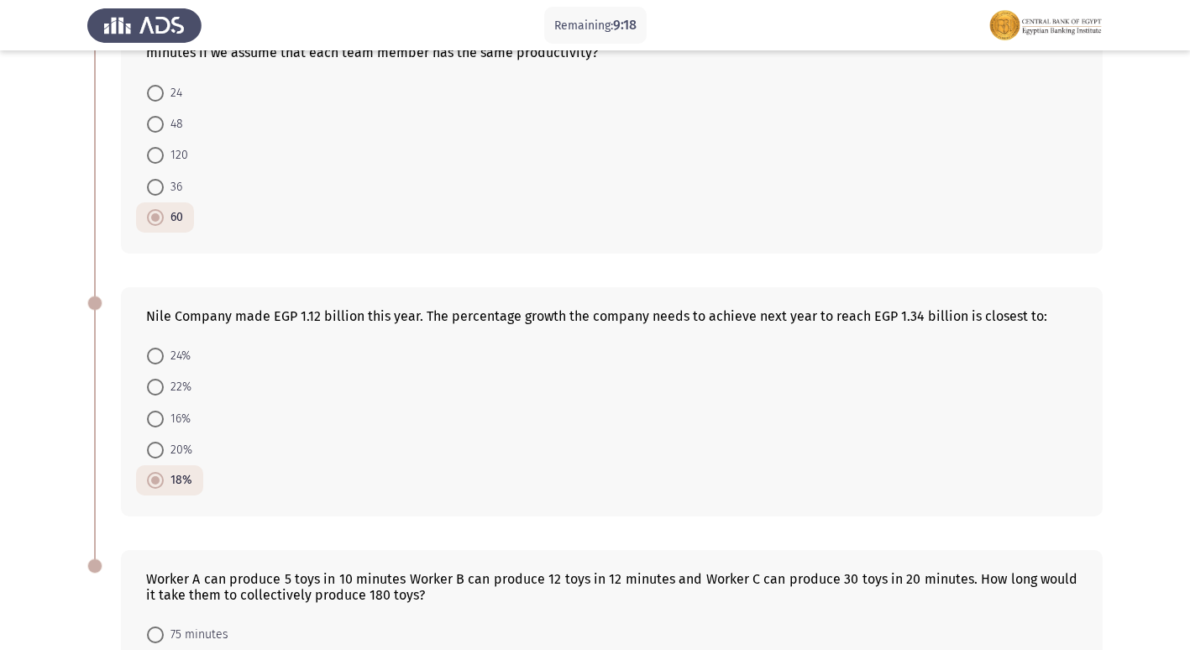
scroll to position [643, 0]
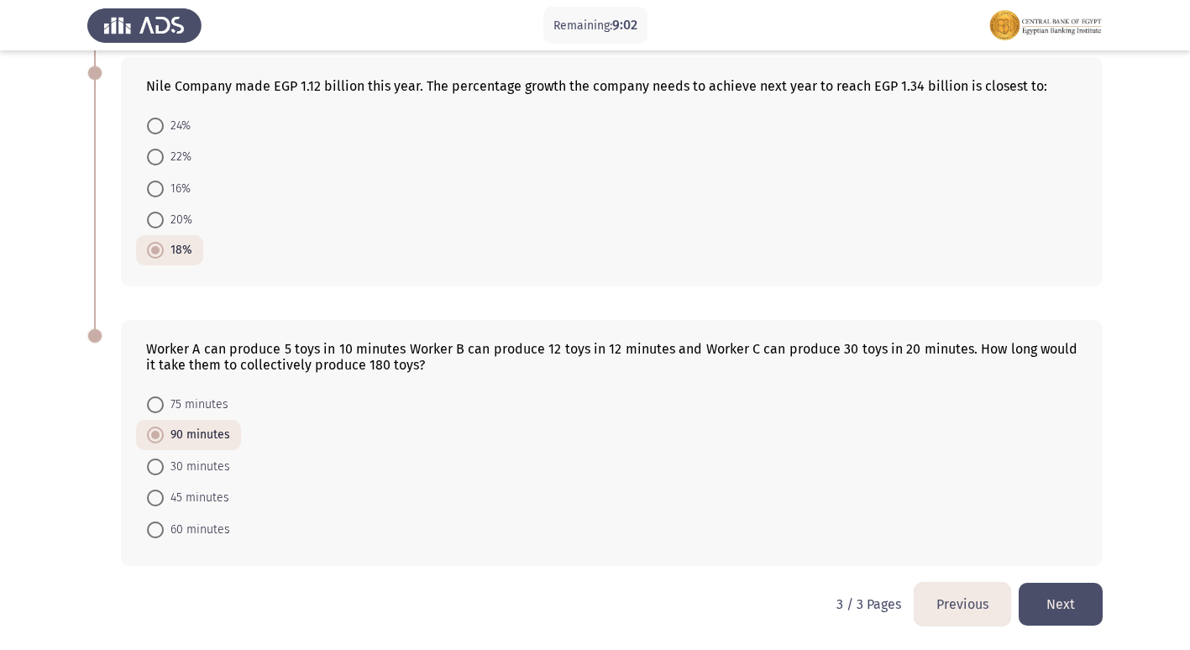
click at [176, 156] on span "22%" at bounding box center [178, 157] width 28 height 20
click at [164, 156] on input "22%" at bounding box center [155, 157] width 17 height 17
radio input "true"
click at [953, 617] on button "Previous" at bounding box center [963, 604] width 96 height 43
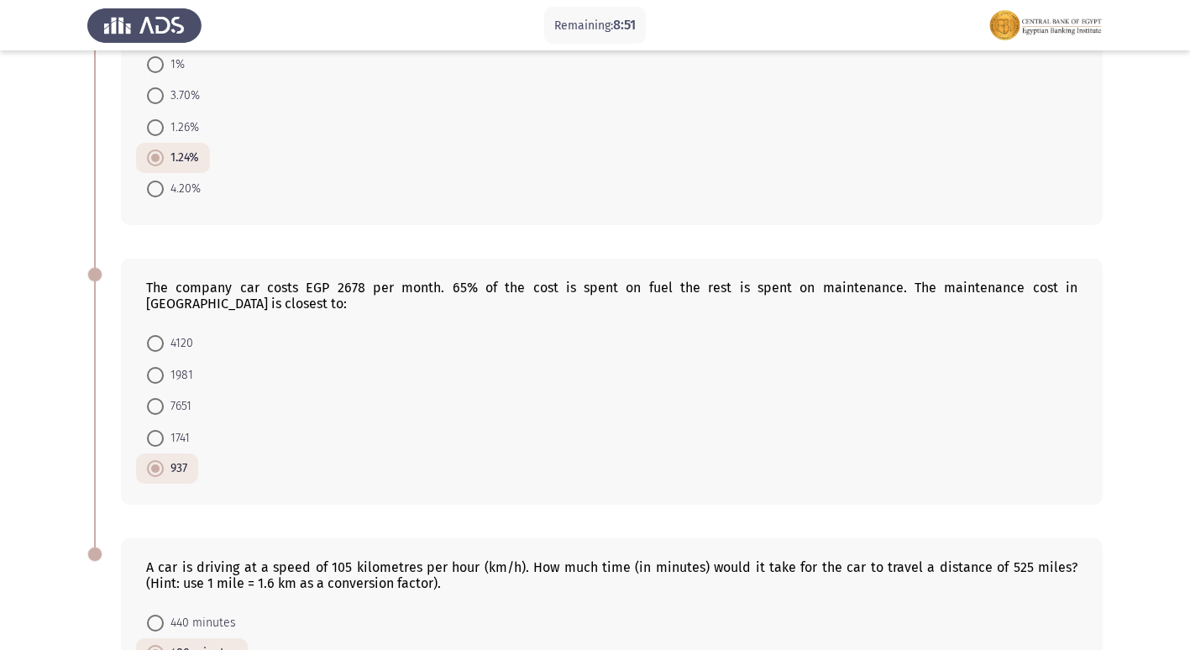
scroll to position [874, 0]
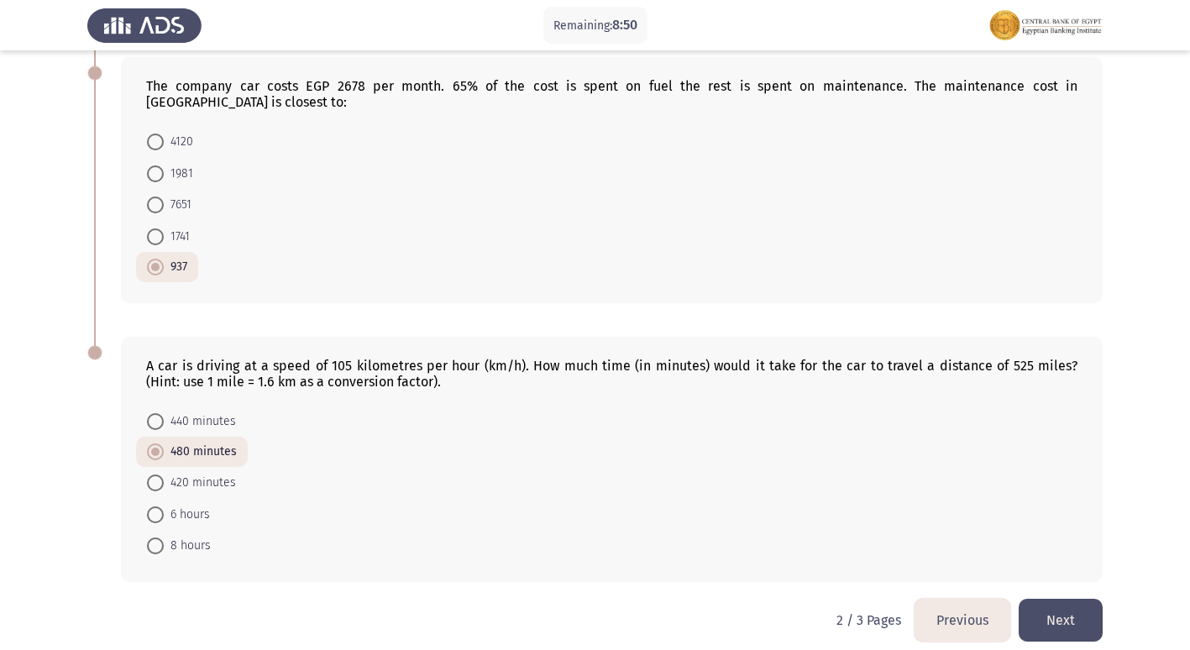
click at [951, 599] on button "Previous" at bounding box center [963, 620] width 96 height 43
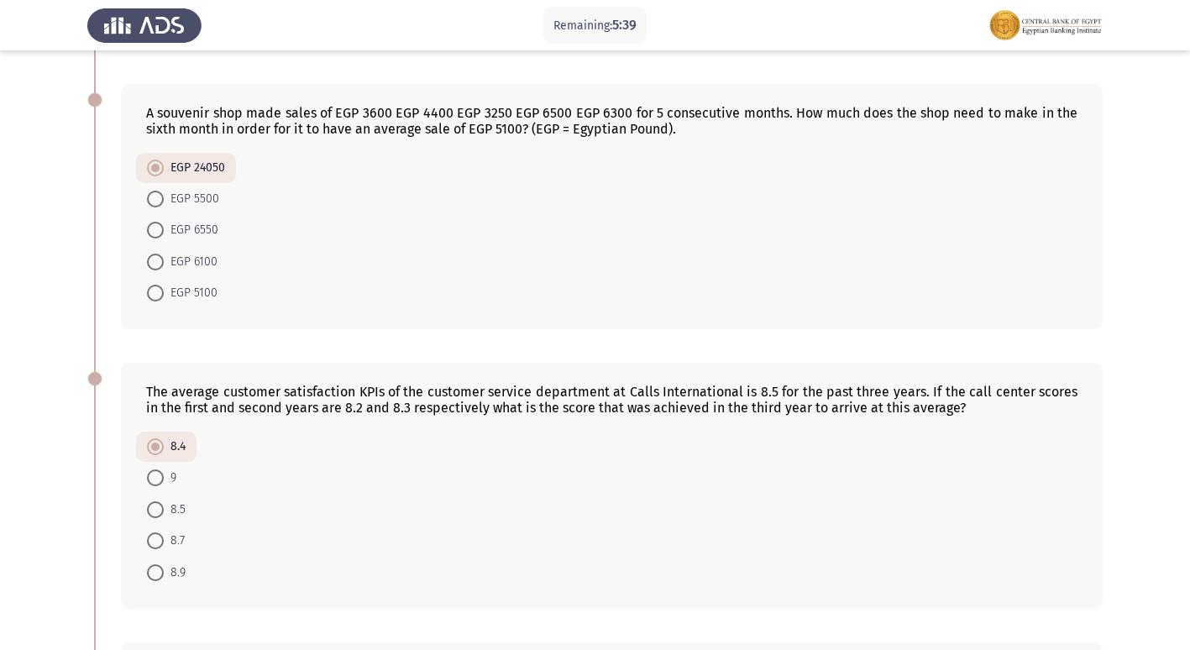
scroll to position [588, 0]
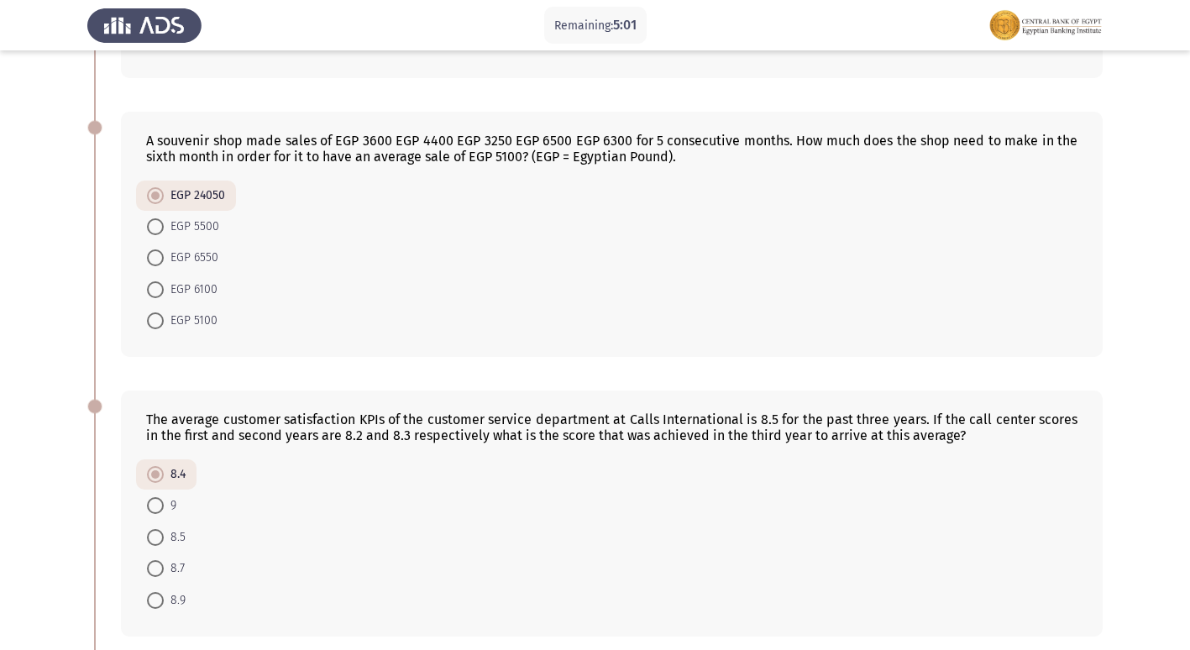
click at [156, 257] on span at bounding box center [155, 258] width 17 height 17
click at [156, 257] on input "EGP 6550" at bounding box center [155, 258] width 17 height 17
radio input "true"
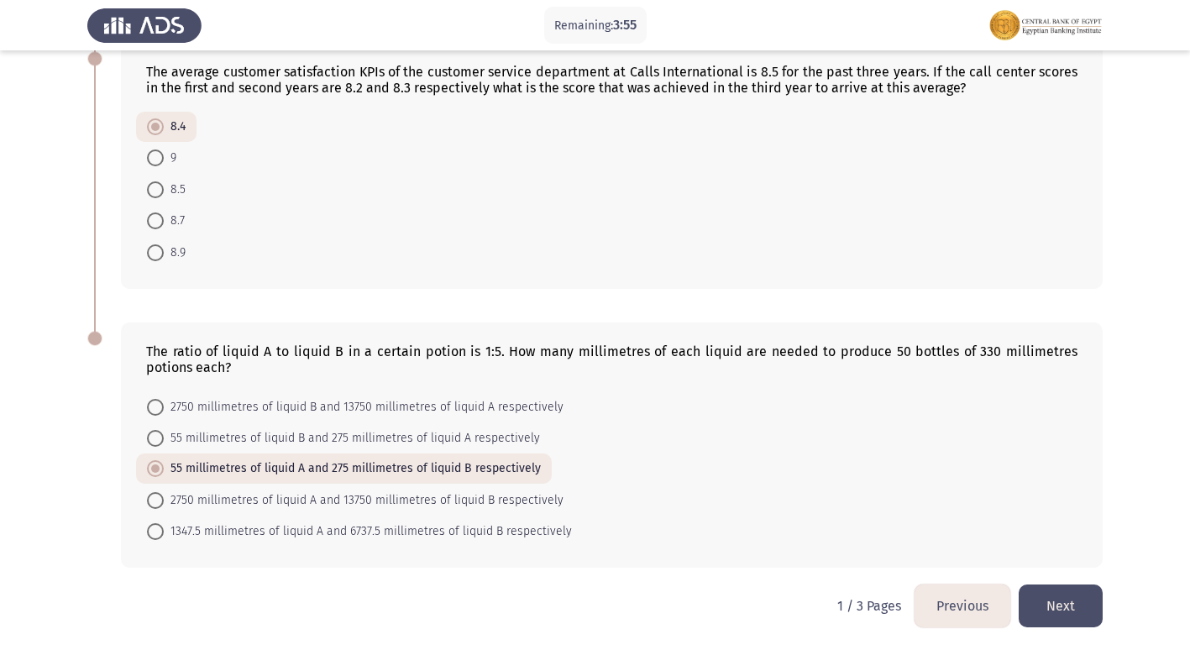
scroll to position [938, 0]
click at [1074, 604] on button "Next" at bounding box center [1061, 604] width 84 height 43
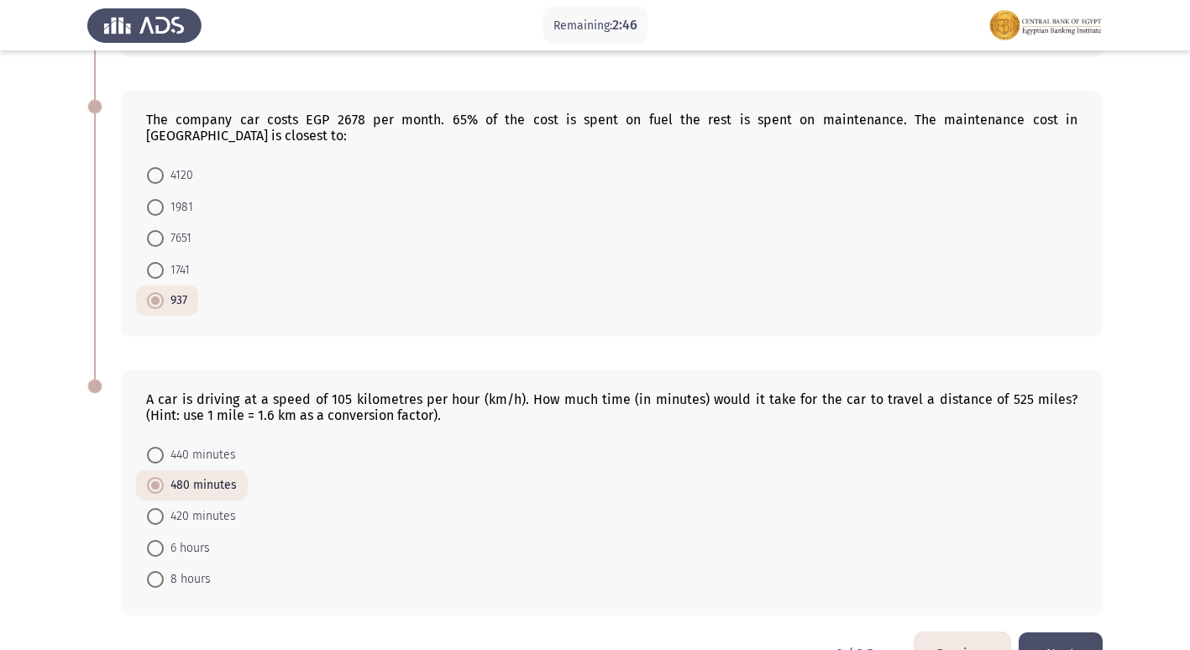
scroll to position [874, 0]
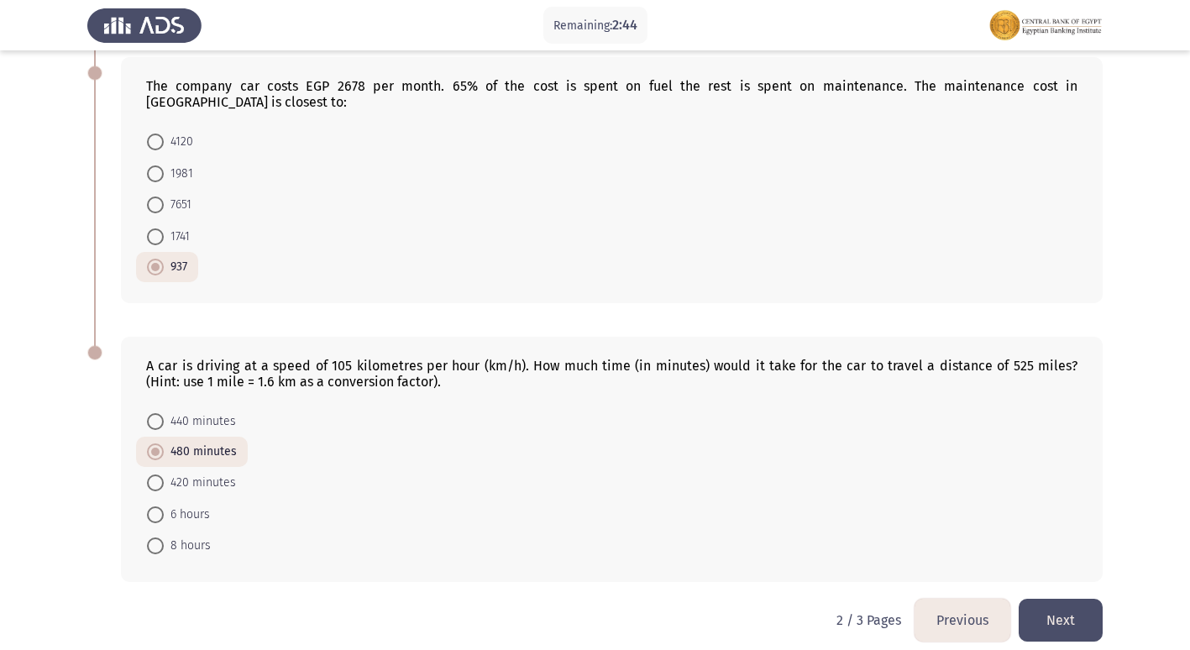
click at [1051, 599] on button "Next" at bounding box center [1061, 620] width 84 height 43
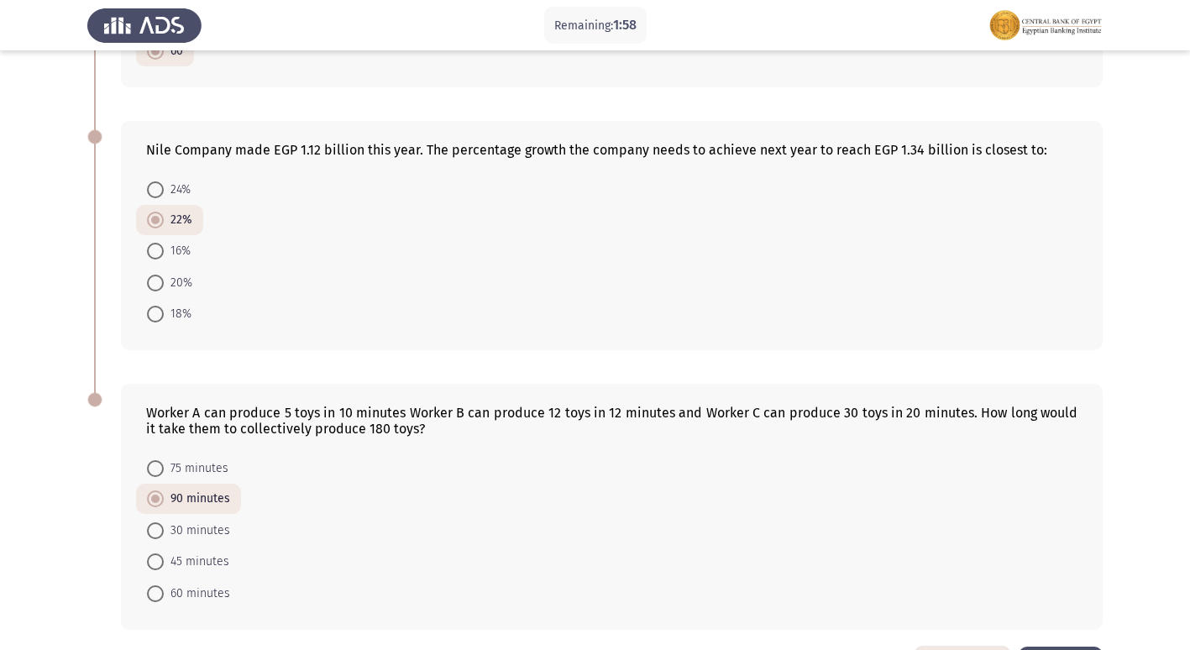
scroll to position [643, 0]
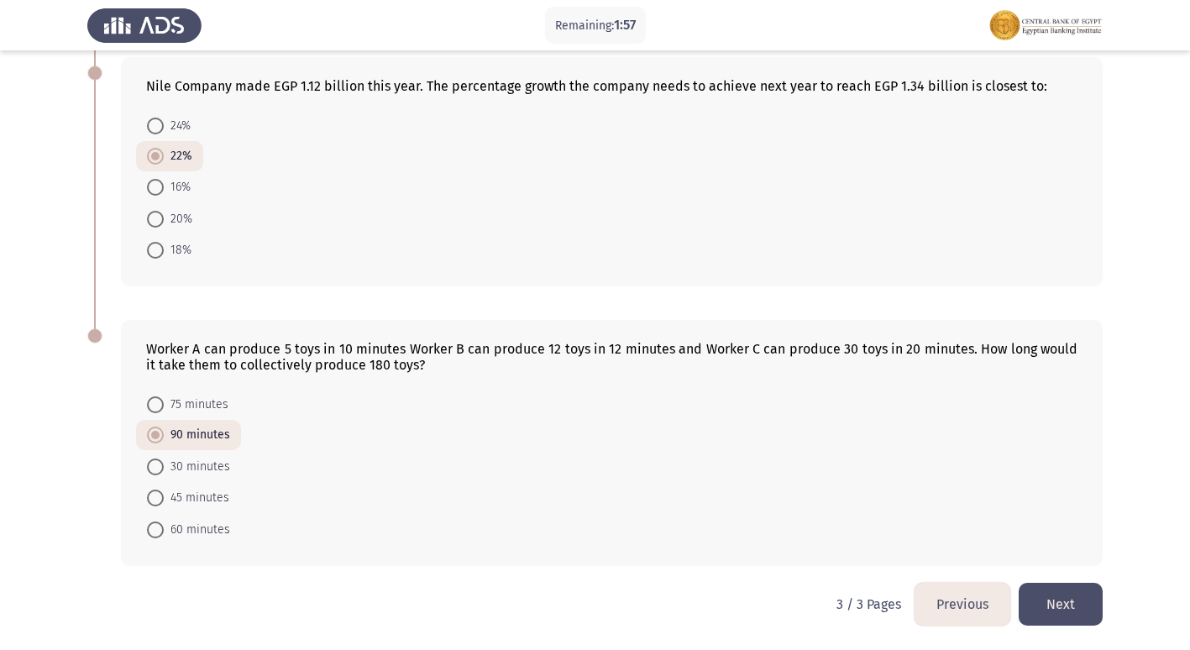
click at [951, 607] on button "Previous" at bounding box center [963, 604] width 96 height 43
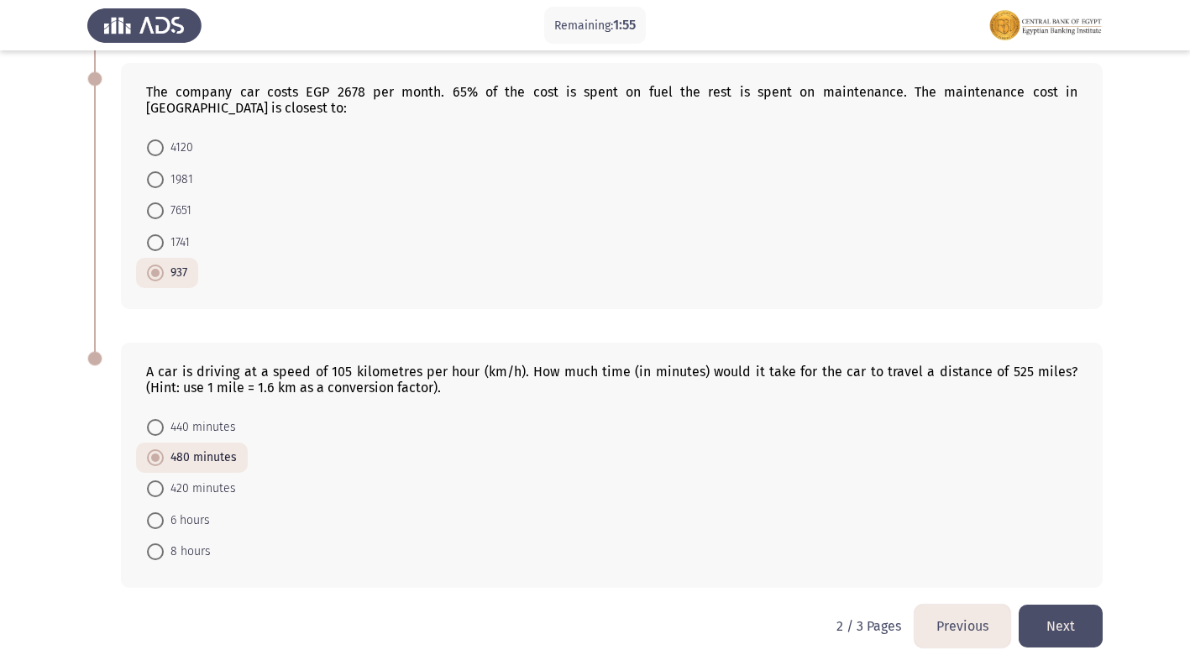
scroll to position [874, 0]
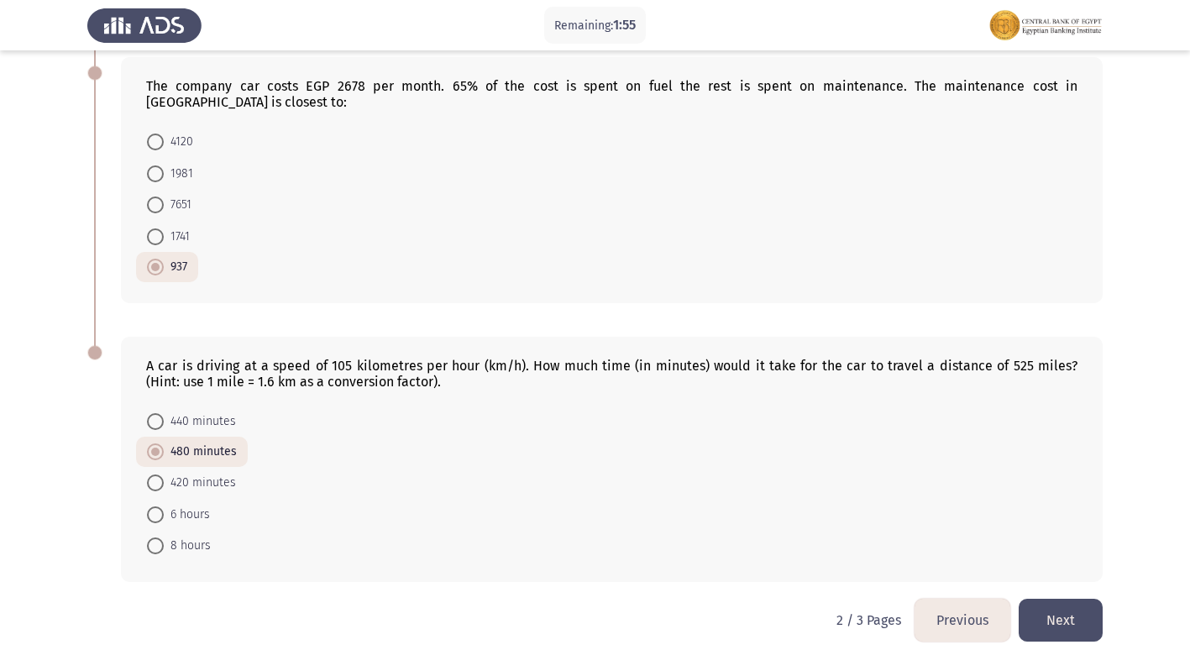
click at [951, 599] on button "Previous" at bounding box center [963, 620] width 96 height 43
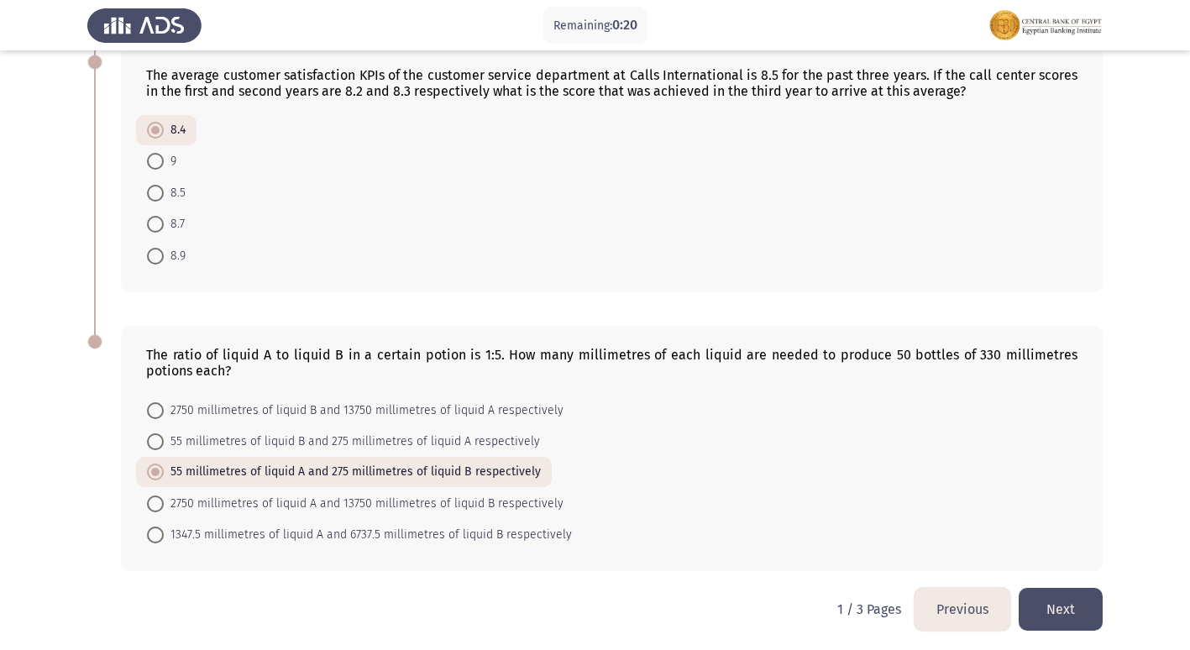
scroll to position [938, 0]
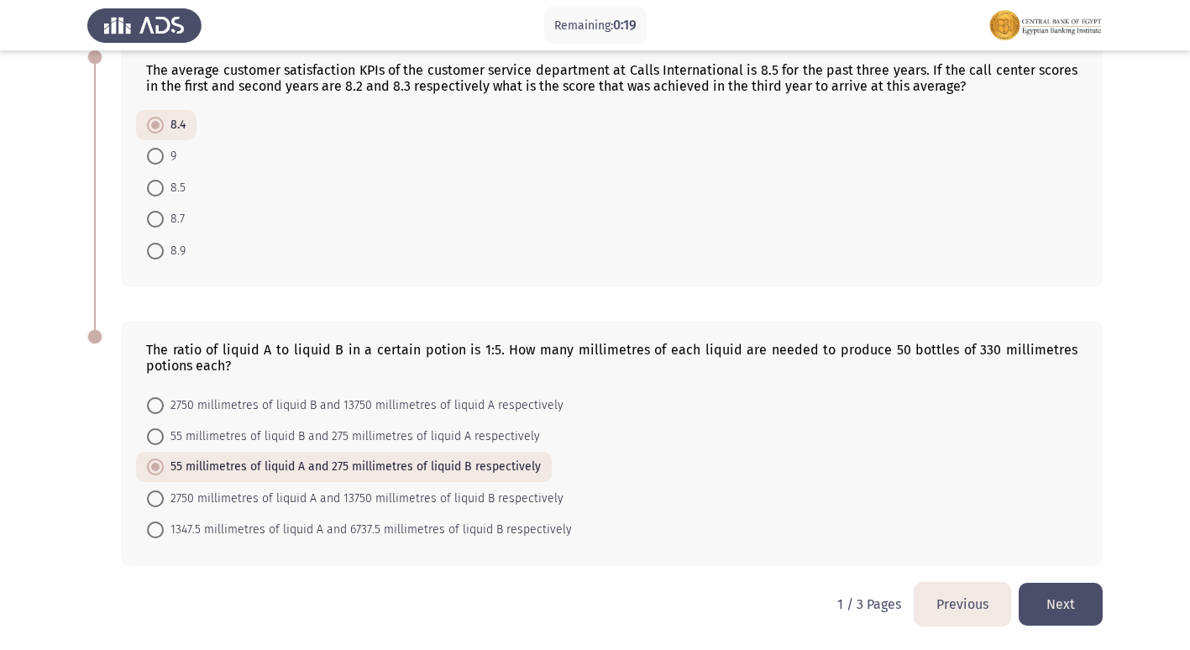
click at [1095, 594] on button "Next" at bounding box center [1061, 604] width 84 height 43
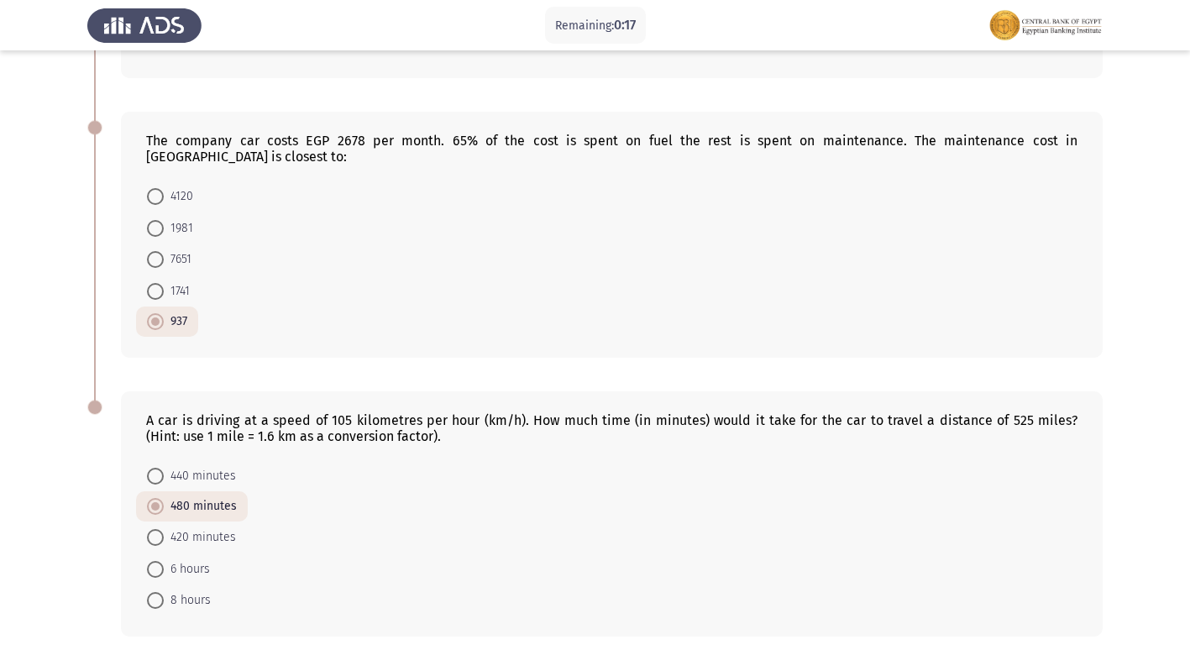
scroll to position [874, 0]
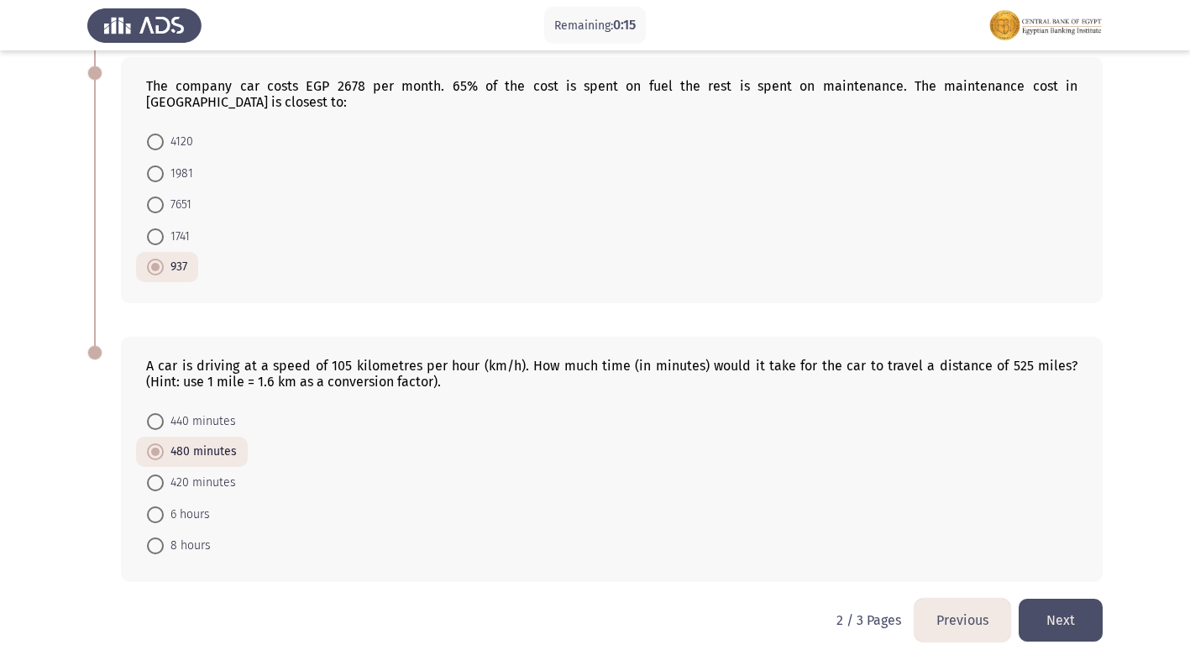
click at [1079, 599] on button "Next" at bounding box center [1061, 620] width 84 height 43
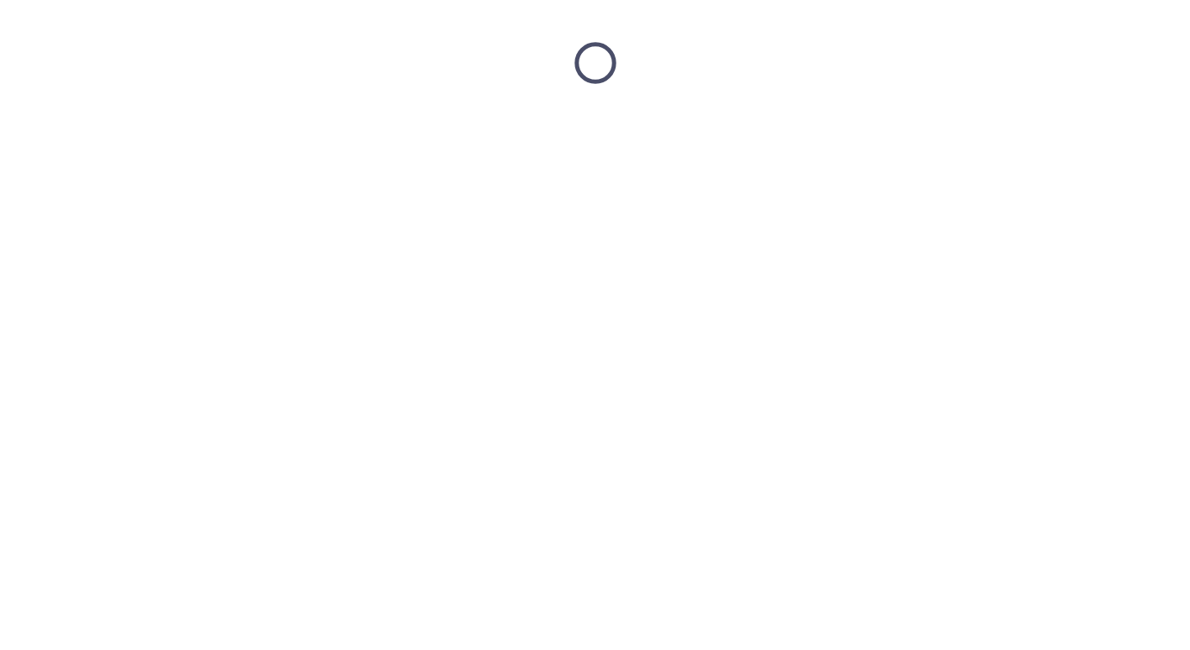
scroll to position [0, 0]
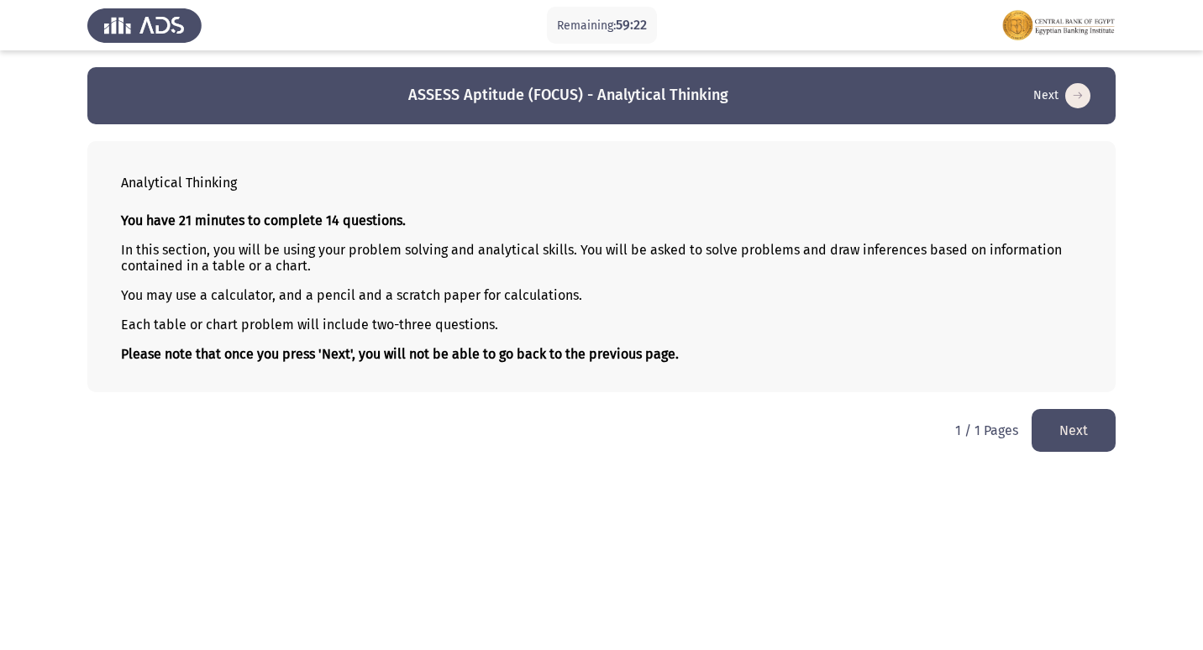
click at [1042, 428] on button "Next" at bounding box center [1074, 430] width 84 height 43
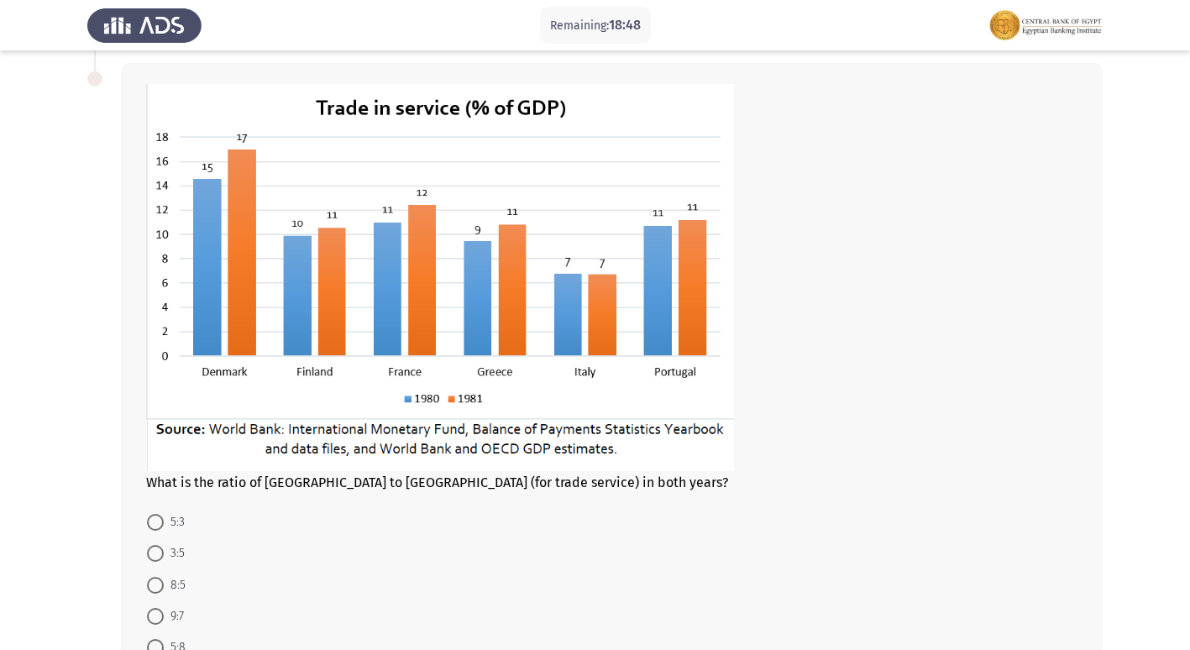
scroll to position [672, 0]
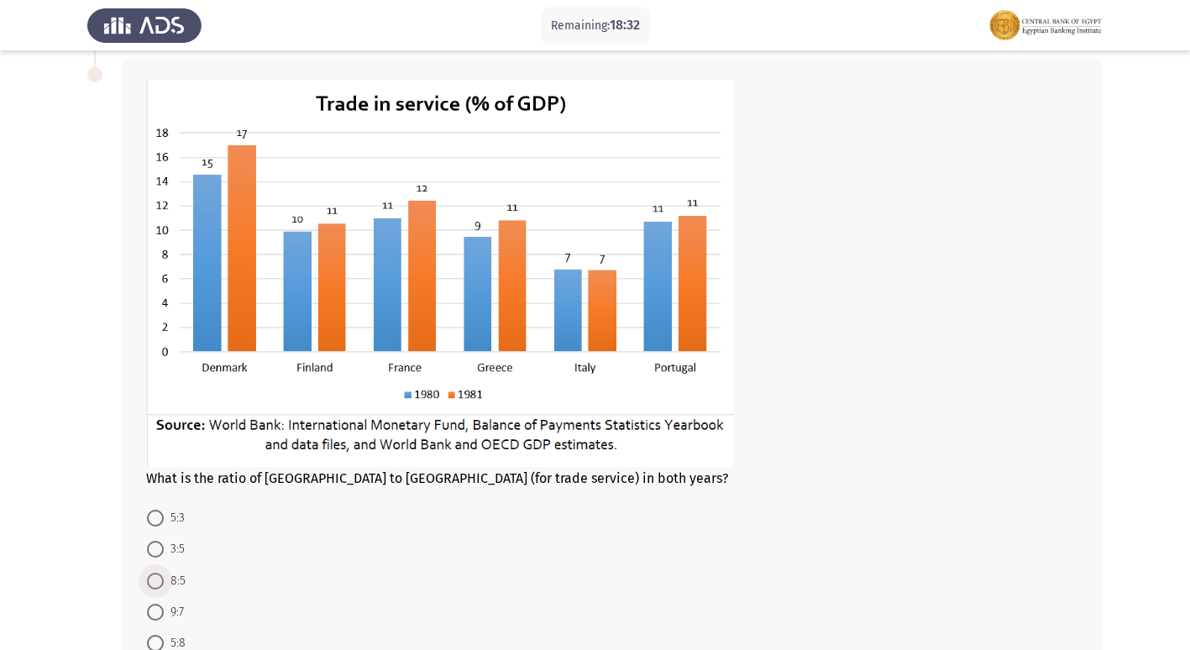
click at [154, 590] on label "8:5" at bounding box center [166, 581] width 39 height 20
click at [154, 590] on input "8:5" at bounding box center [155, 581] width 17 height 17
radio input "true"
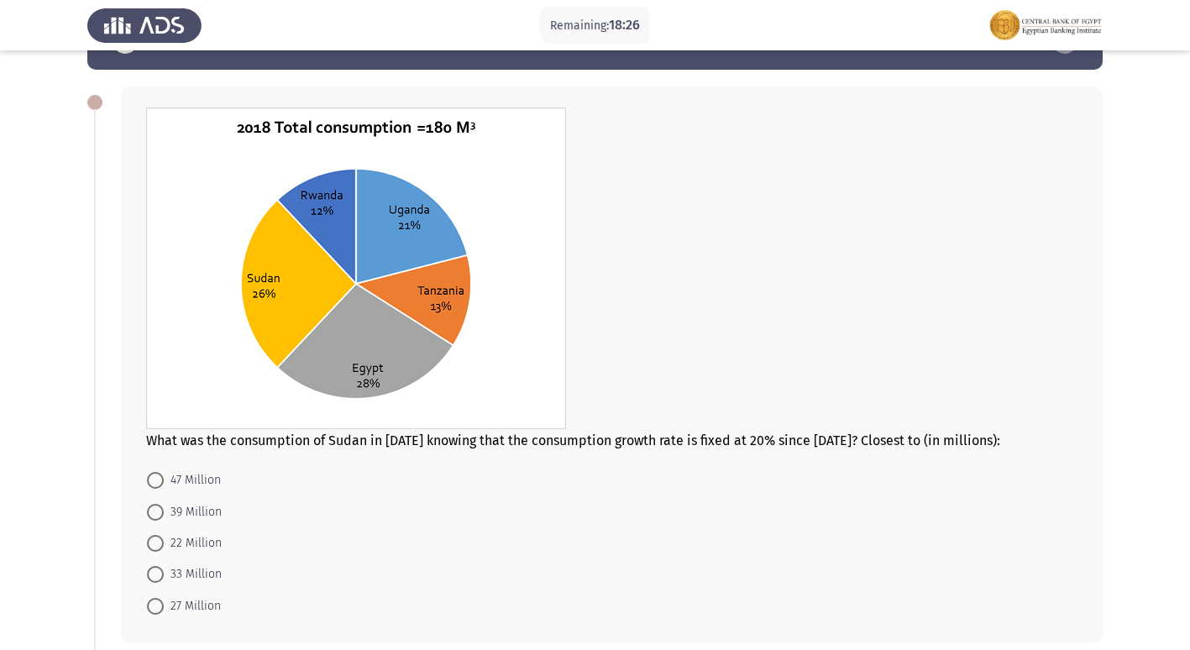
scroll to position [84, 0]
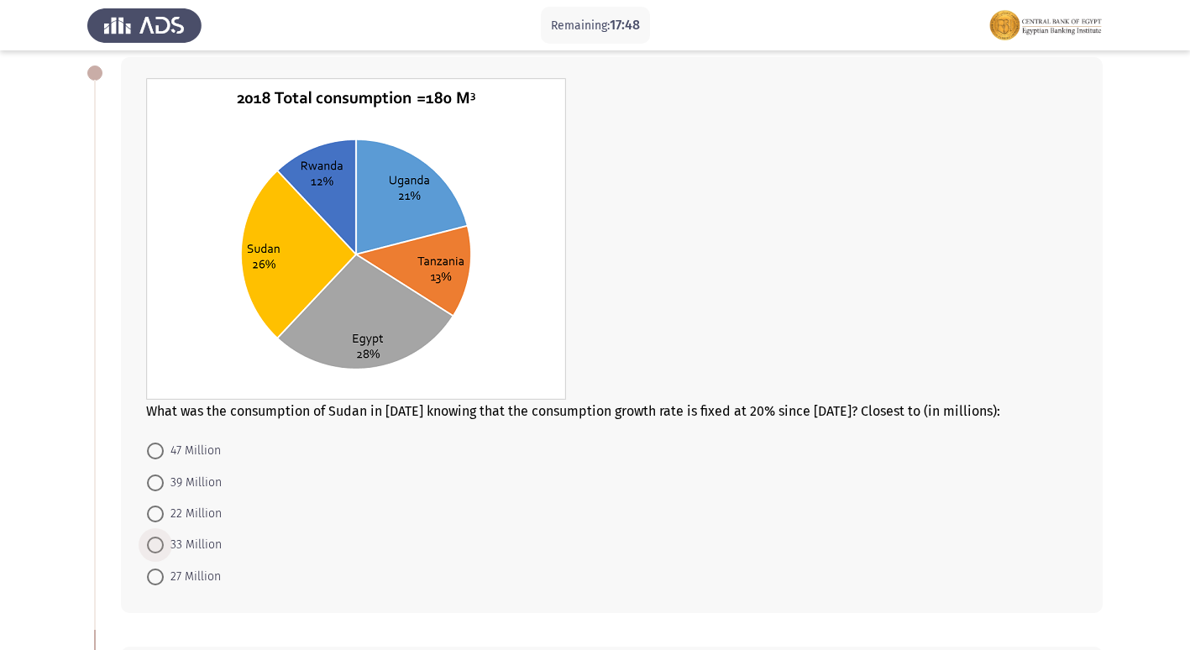
click at [160, 548] on span at bounding box center [155, 545] width 17 height 17
click at [160, 548] on input "33 Million" at bounding box center [155, 545] width 17 height 17
radio input "true"
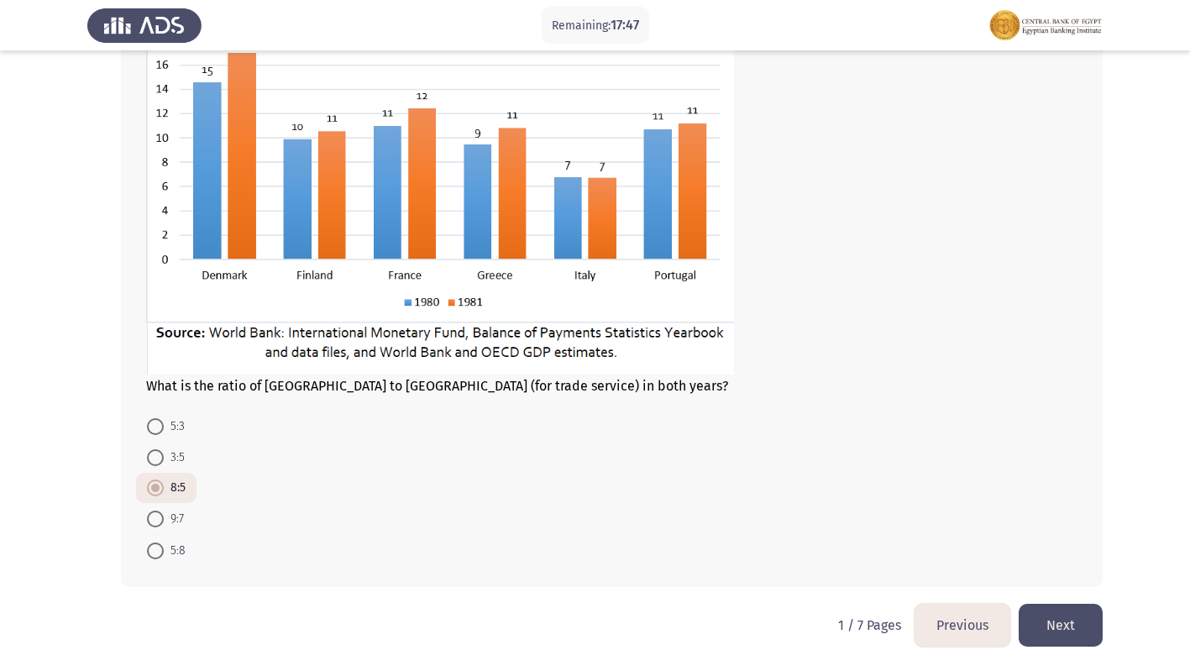
scroll to position [784, 0]
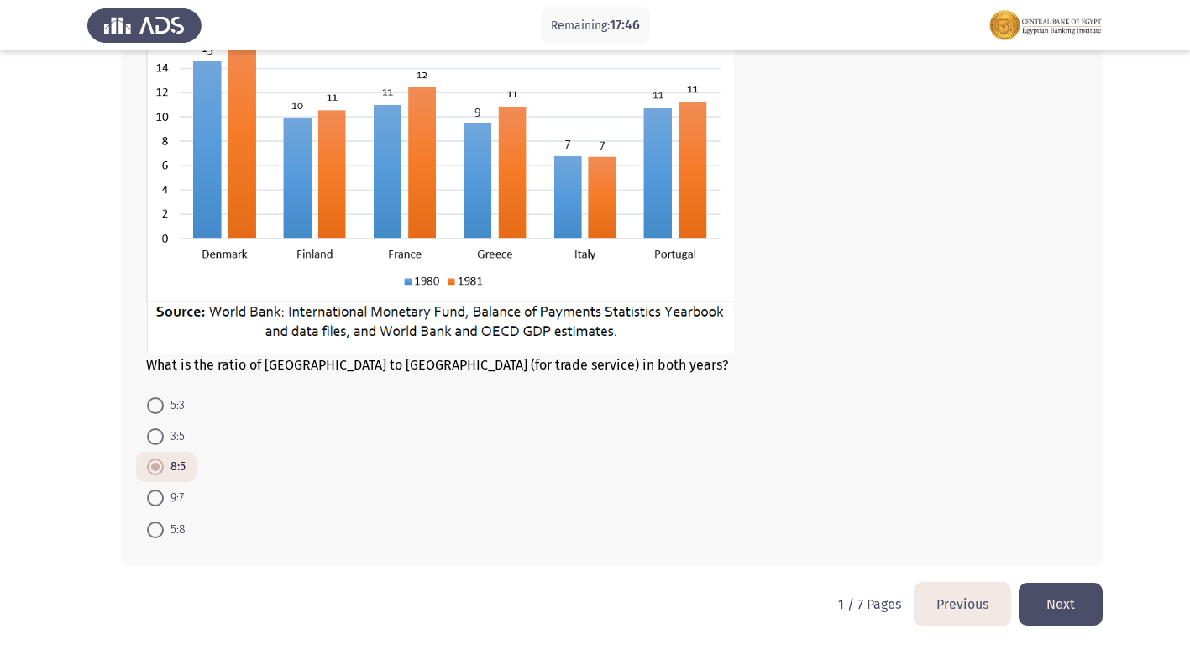
click at [1074, 594] on button "Next" at bounding box center [1061, 604] width 84 height 43
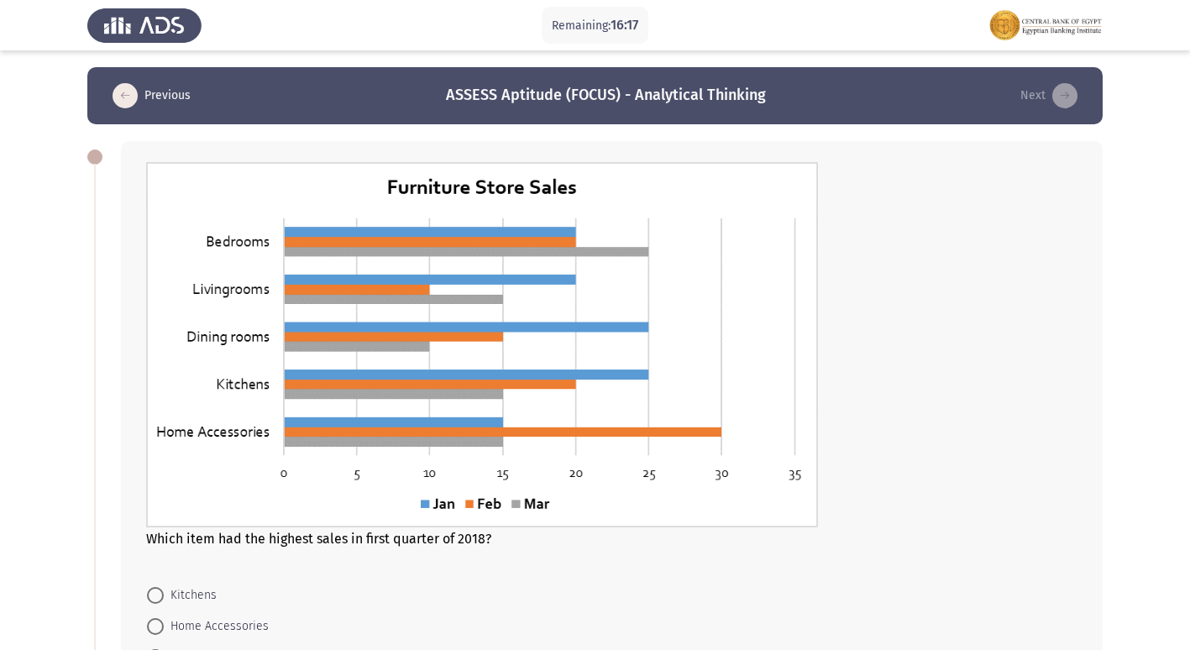
scroll to position [420, 0]
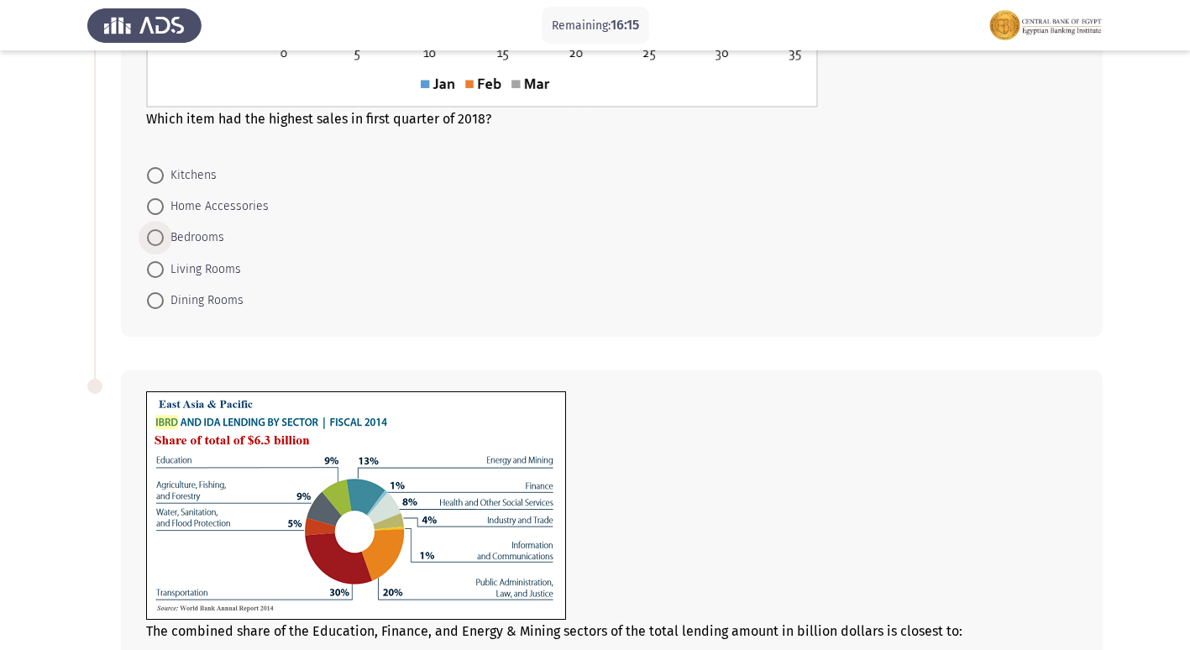
click at [160, 240] on span at bounding box center [155, 237] width 17 height 17
click at [160, 240] on input "Bedrooms" at bounding box center [155, 237] width 17 height 17
radio input "true"
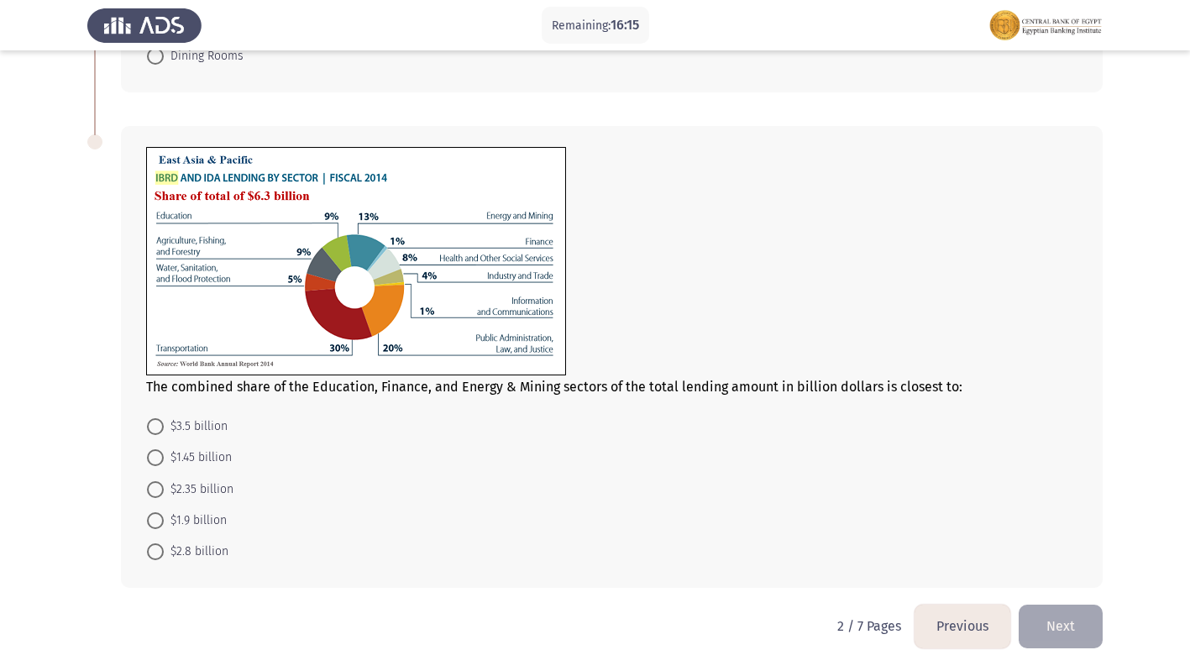
scroll to position [672, 0]
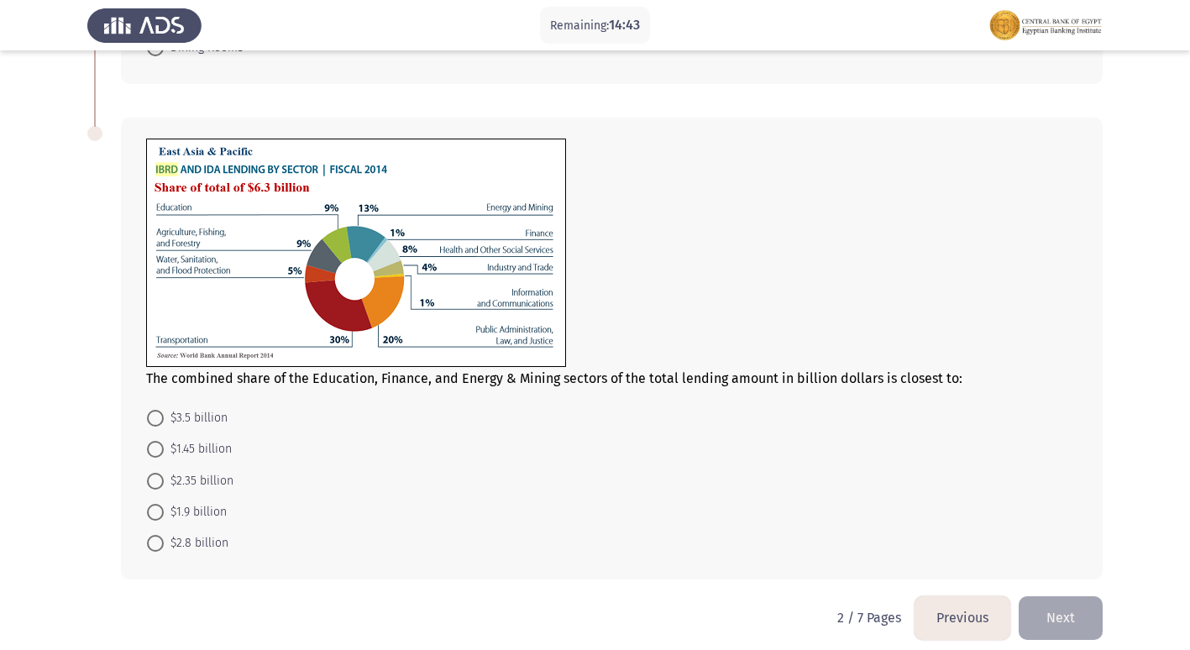
click at [213, 439] on span "$1.45 billion" at bounding box center [198, 449] width 68 height 20
click at [164, 441] on input "$1.45 billion" at bounding box center [155, 449] width 17 height 17
radio input "true"
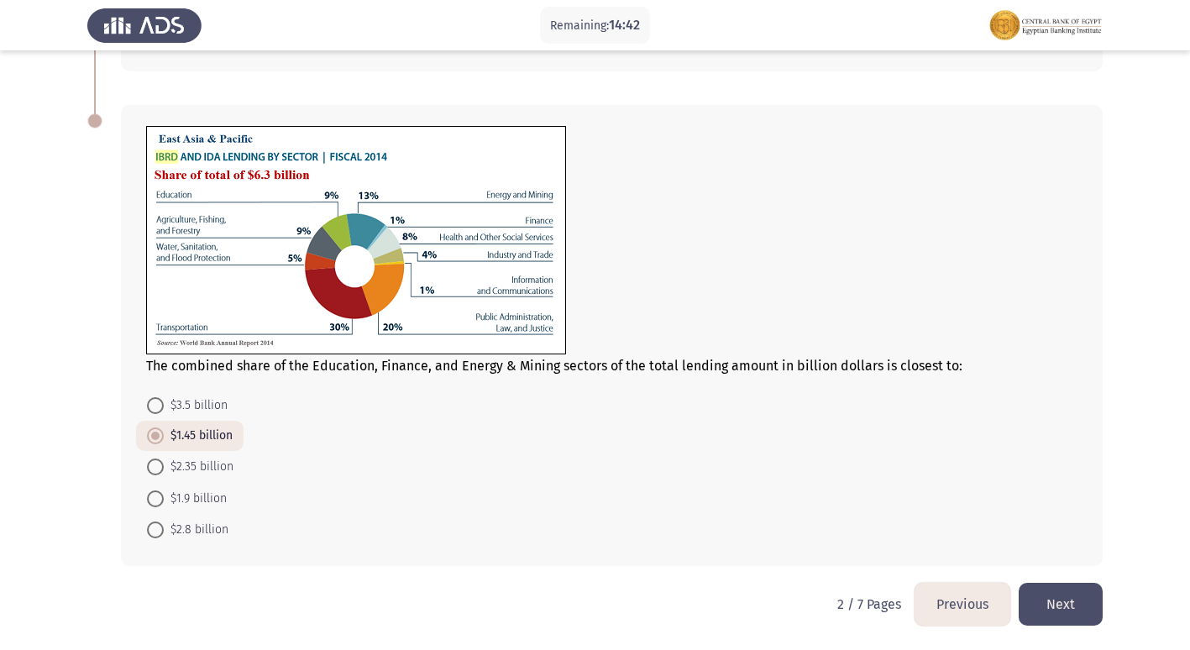
click at [1077, 595] on button "Next" at bounding box center [1061, 604] width 84 height 43
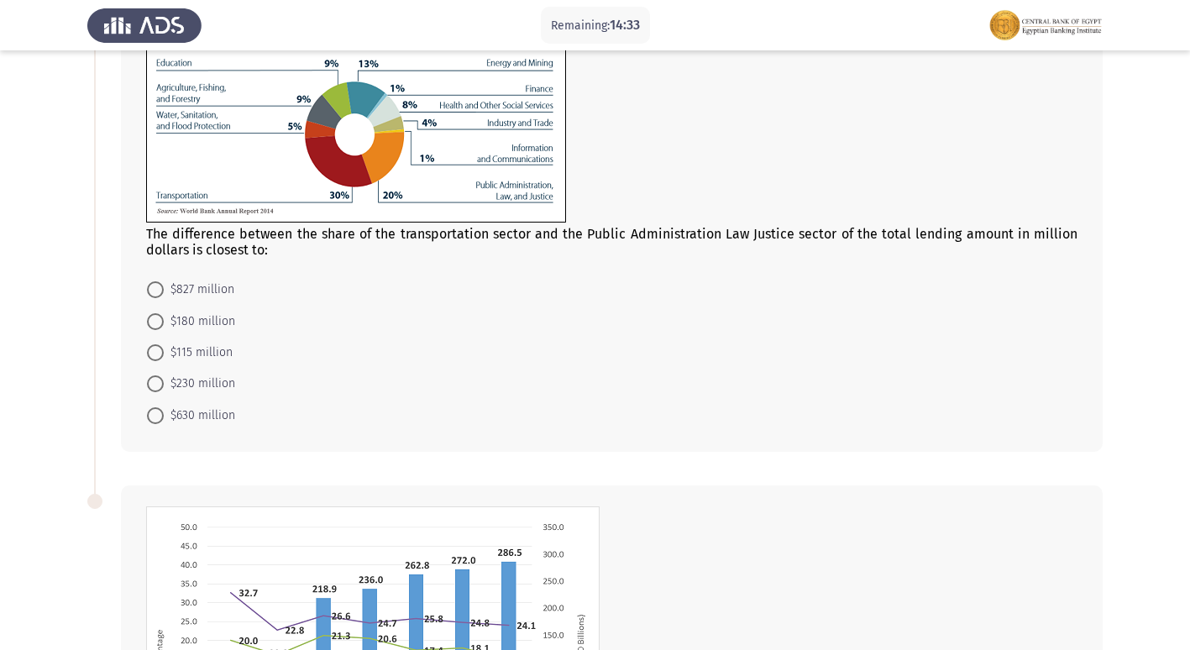
scroll to position [84, 0]
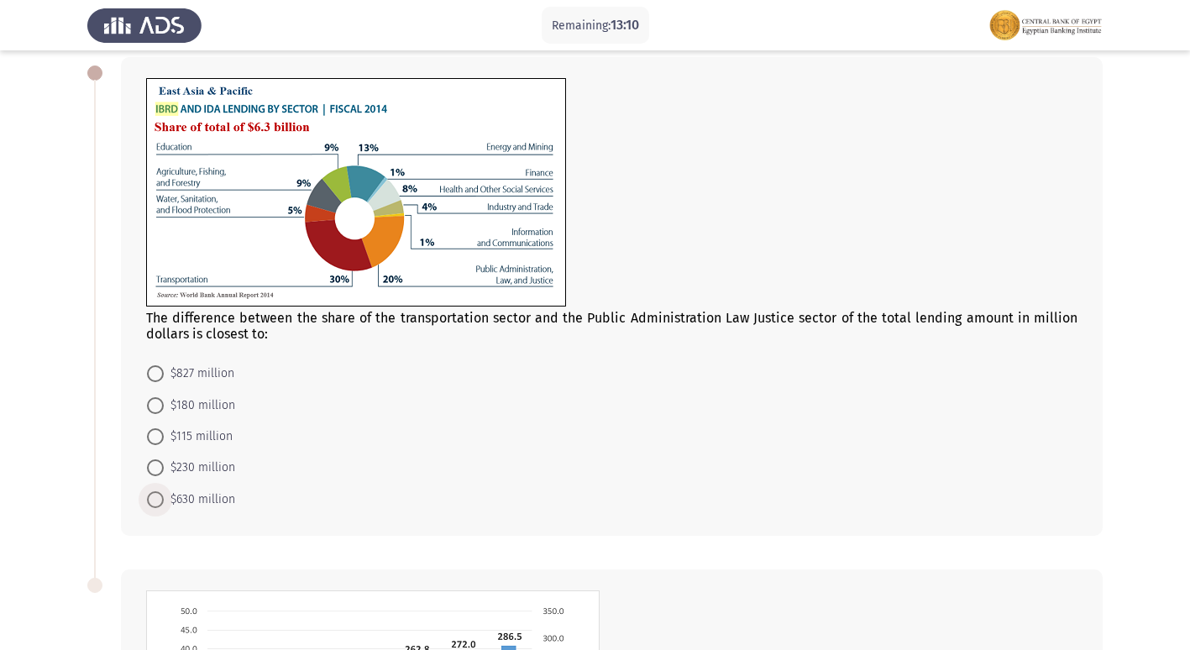
click at [213, 496] on span "$630 million" at bounding box center [199, 500] width 71 height 20
click at [164, 496] on input "$630 million" at bounding box center [155, 499] width 17 height 17
radio input "true"
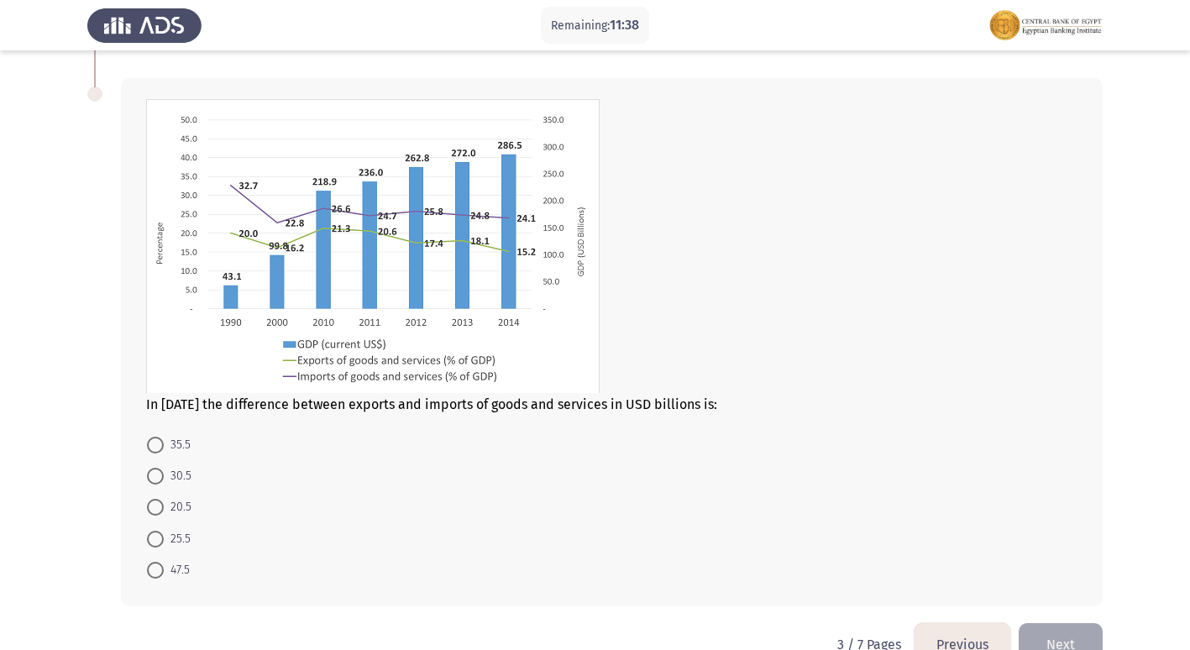
scroll to position [614, 0]
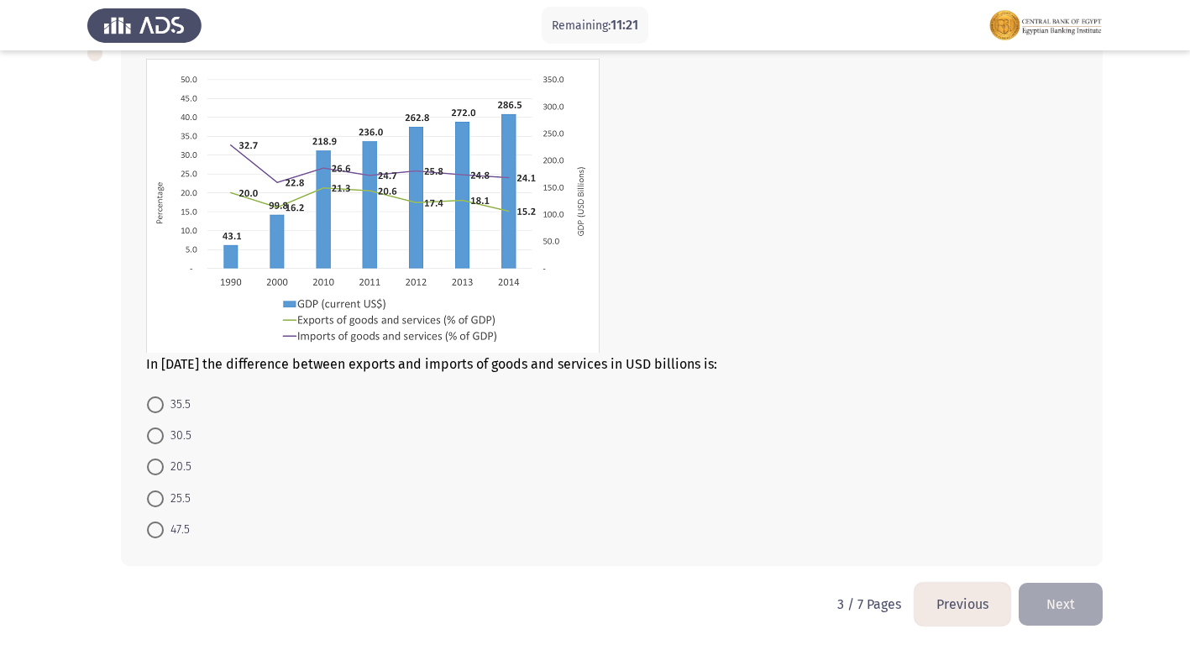
click at [156, 471] on span at bounding box center [155, 467] width 17 height 17
click at [156, 471] on input "20.5" at bounding box center [155, 467] width 17 height 17
radio input "true"
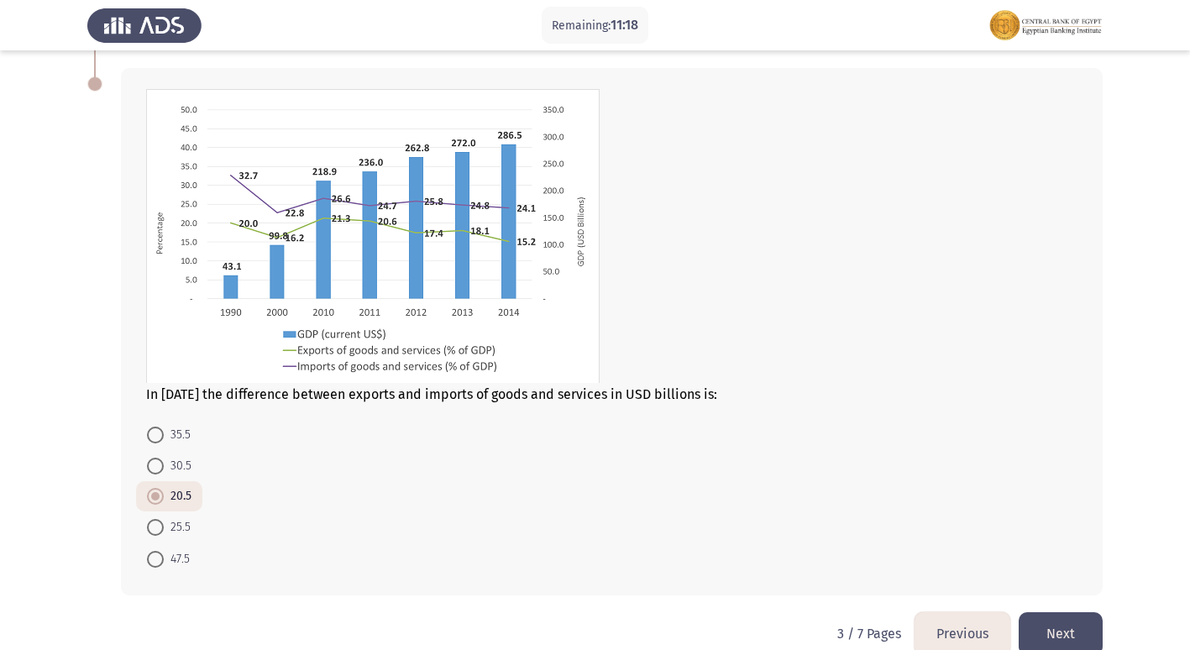
scroll to position [613, 0]
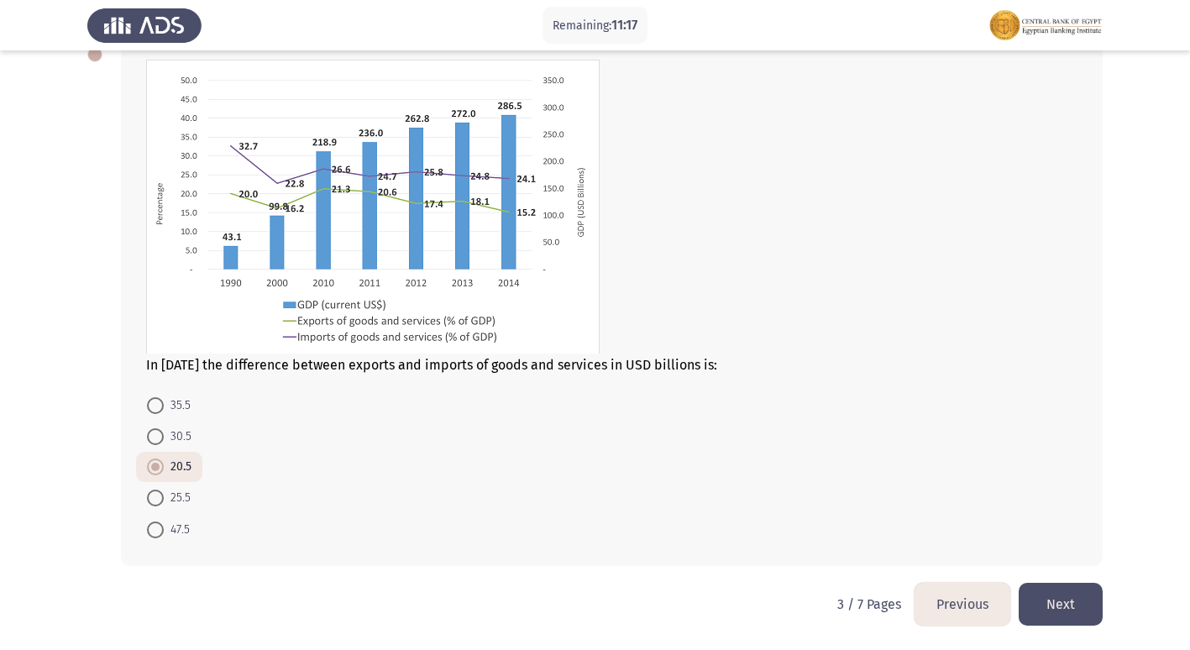
drag, startPoint x: 1058, startPoint y: 586, endPoint x: 1051, endPoint y: 582, distance: 8.6
click at [1057, 586] on button "Next" at bounding box center [1061, 604] width 84 height 43
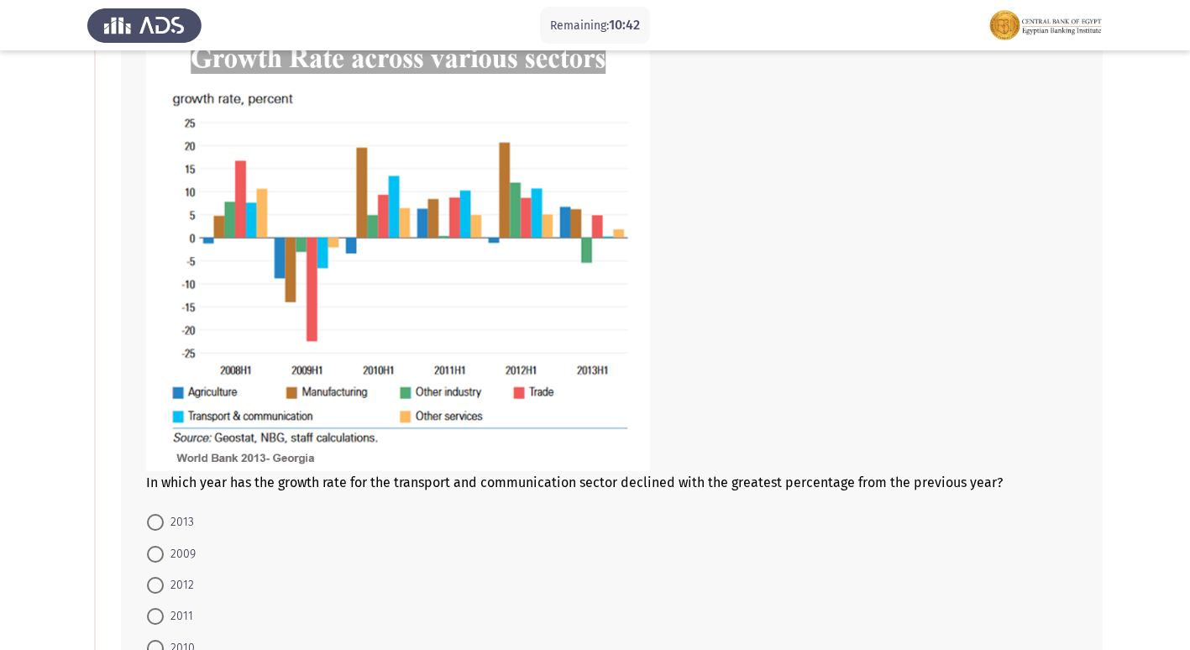
scroll to position [168, 0]
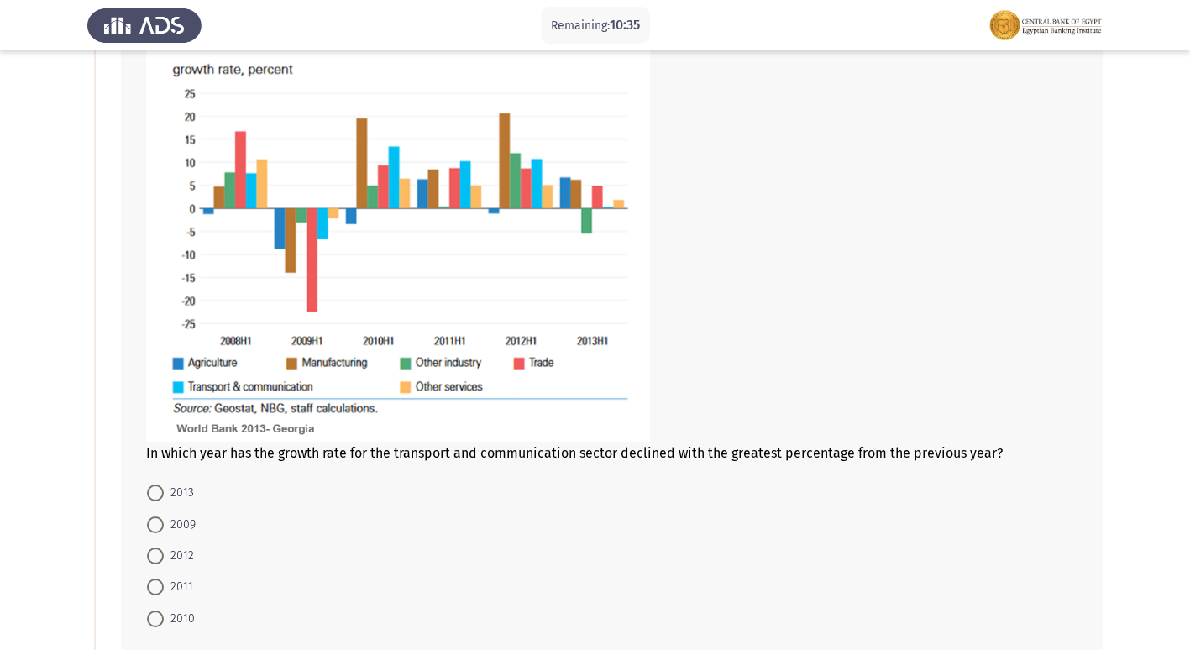
click at [170, 614] on span "2010" at bounding box center [179, 619] width 31 height 20
click at [164, 614] on input "2010" at bounding box center [155, 619] width 17 height 17
radio input "true"
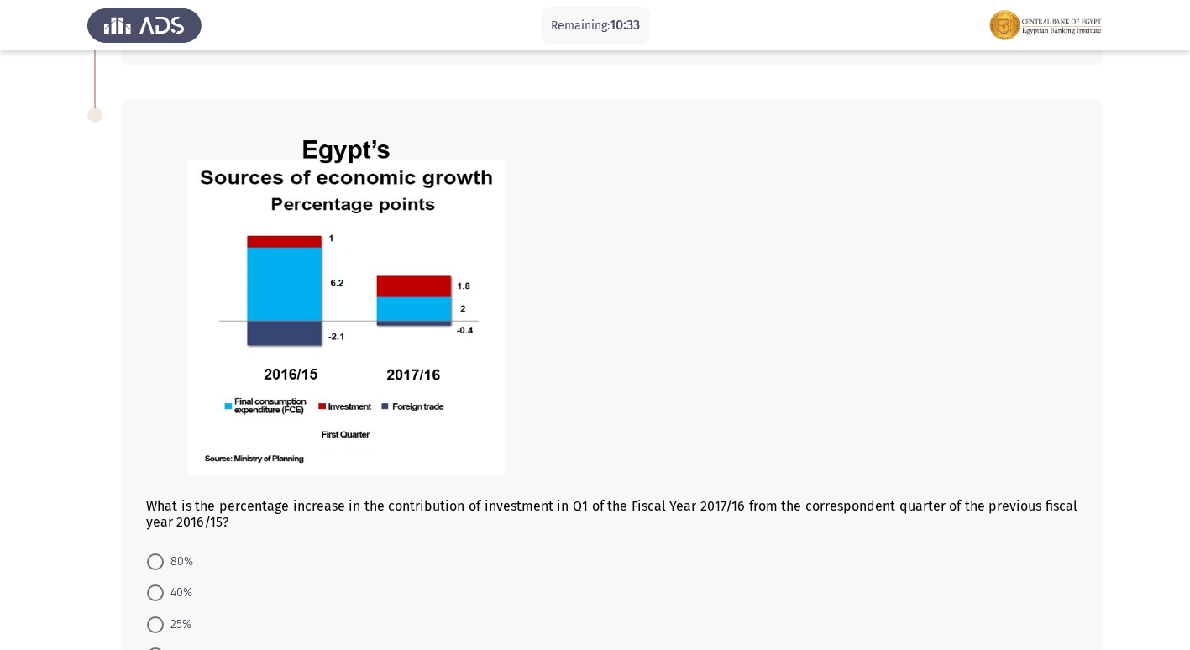
scroll to position [840, 0]
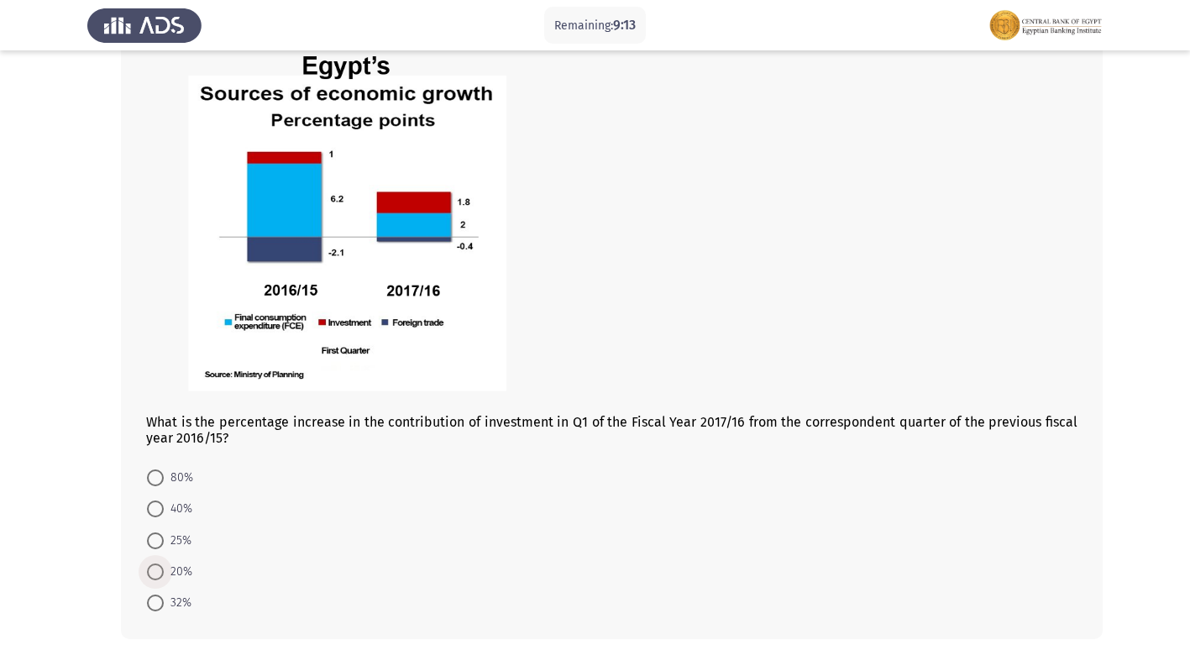
click at [159, 574] on span at bounding box center [155, 572] width 17 height 17
click at [159, 574] on input "20%" at bounding box center [155, 572] width 17 height 17
radio input "true"
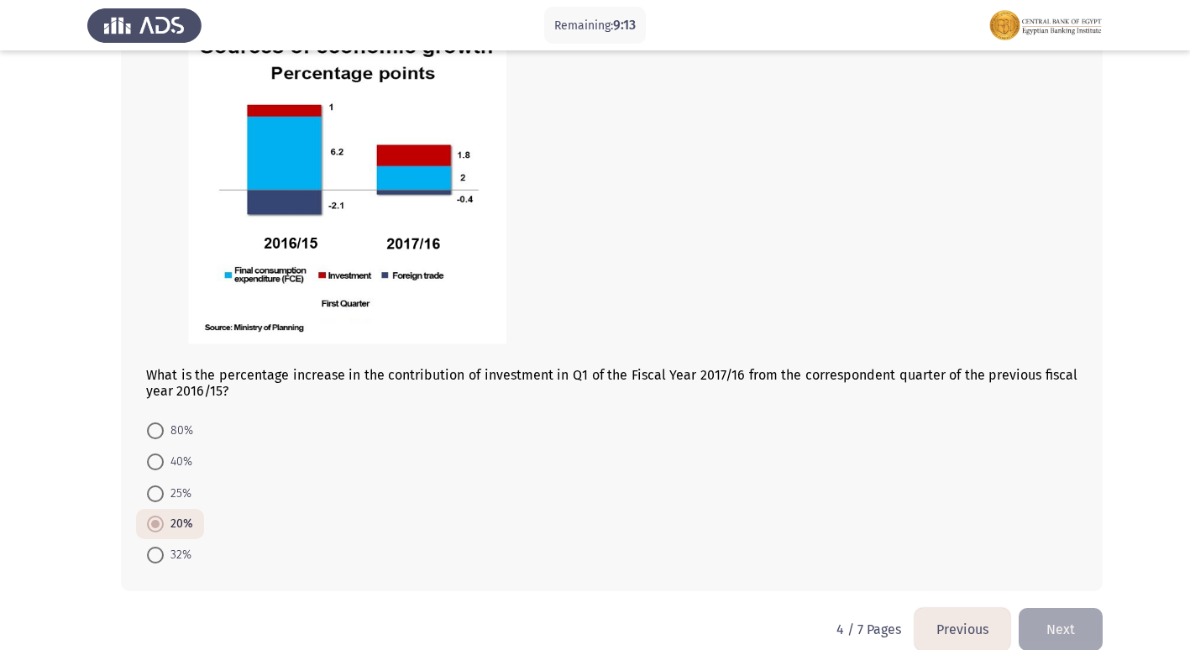
scroll to position [912, 0]
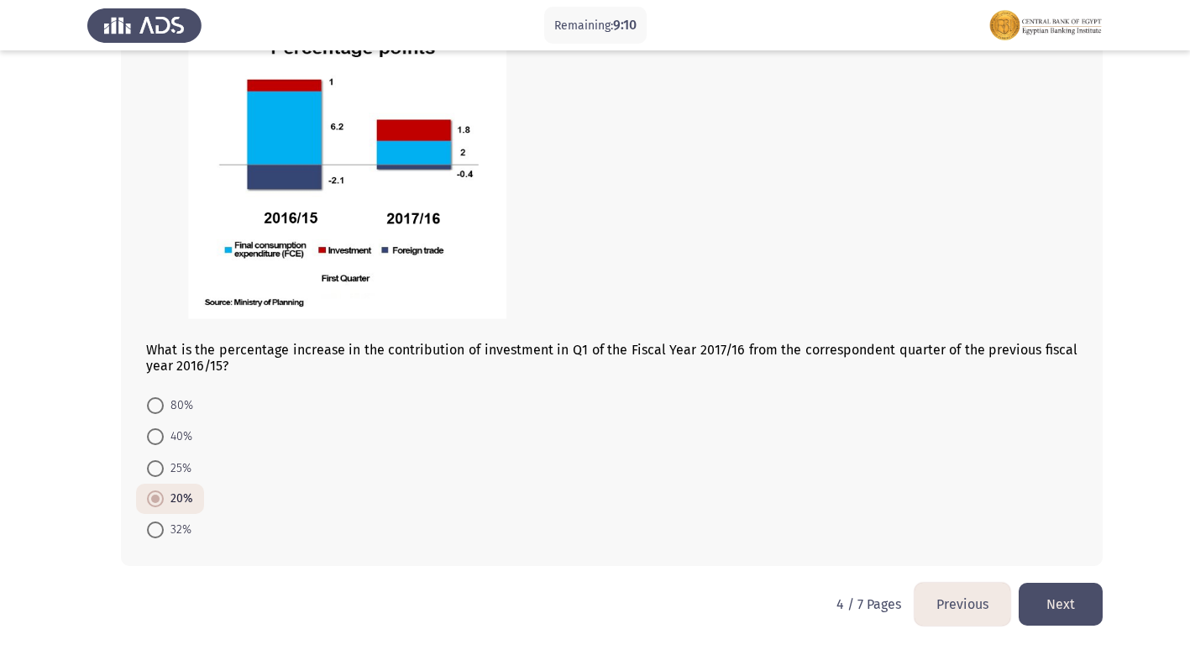
click at [1089, 617] on button "Next" at bounding box center [1061, 604] width 84 height 43
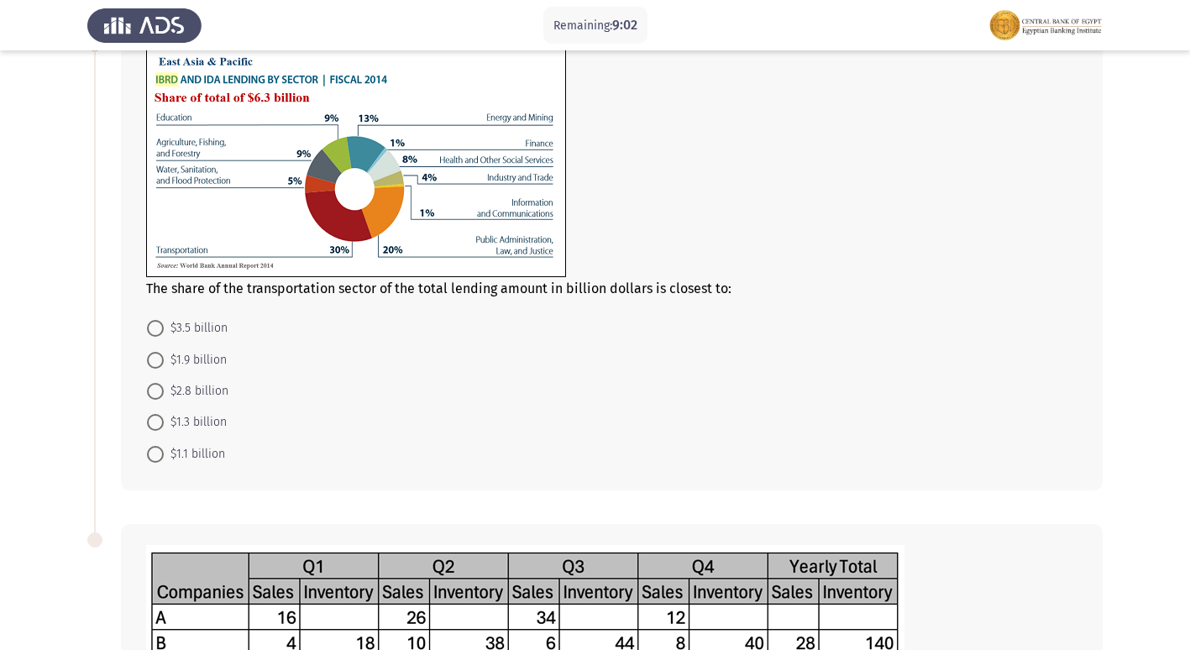
scroll to position [84, 0]
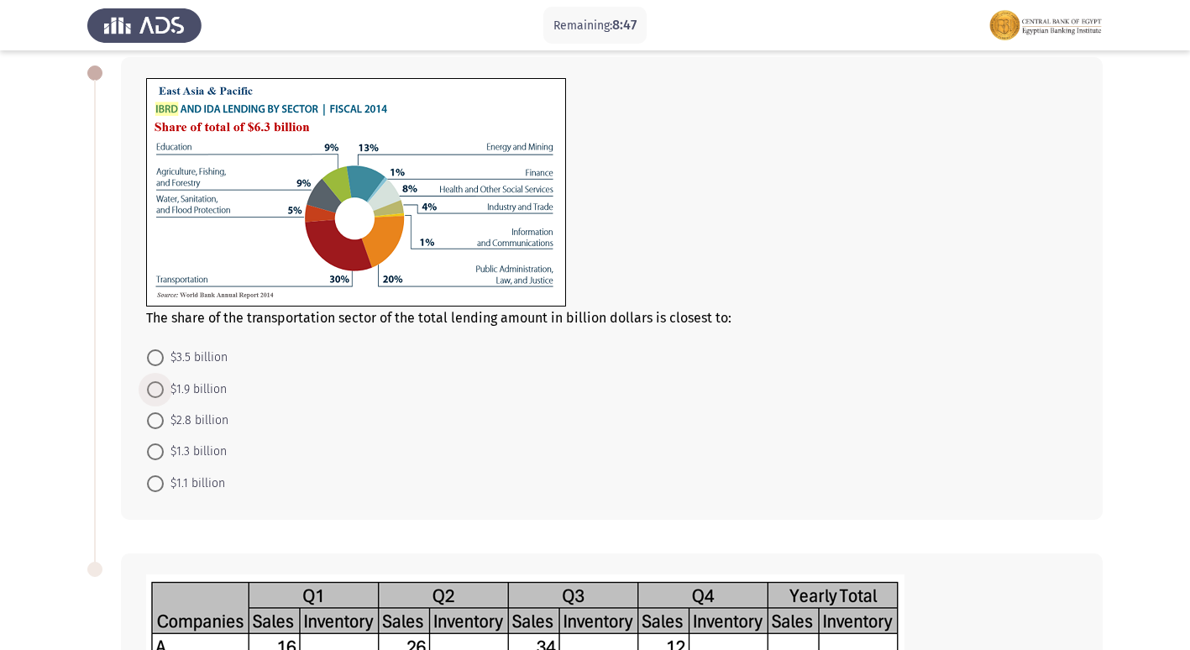
click at [154, 391] on span at bounding box center [155, 389] width 17 height 17
click at [154, 391] on input "$1.9 billion" at bounding box center [155, 389] width 17 height 17
radio input "true"
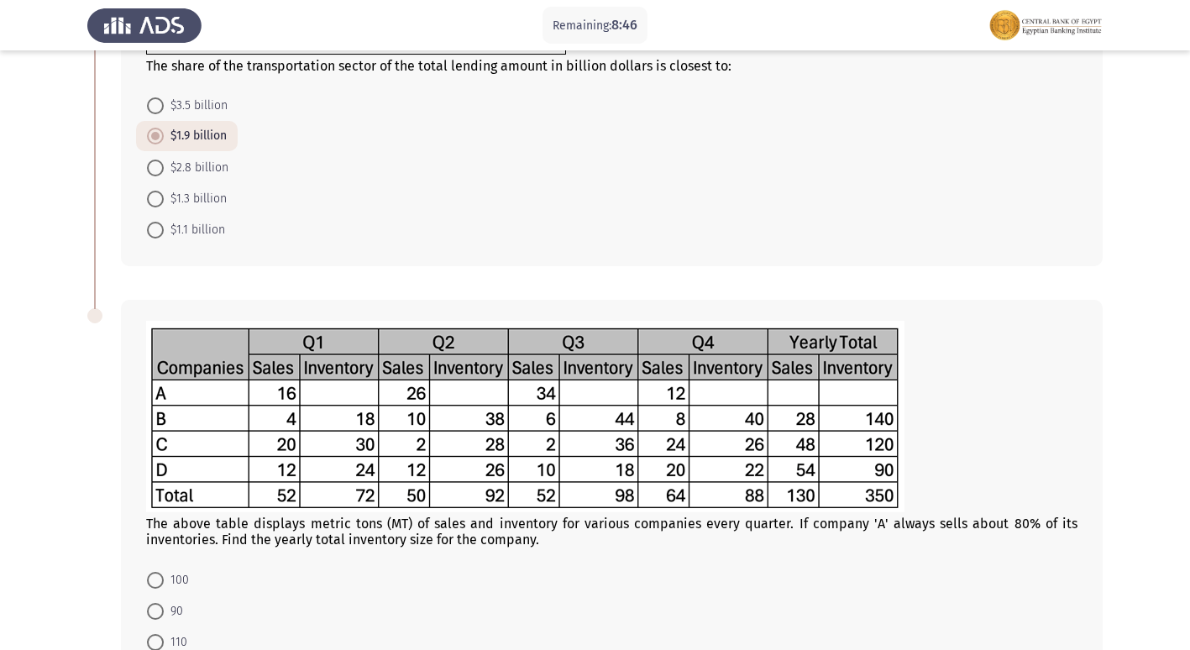
scroll to position [504, 0]
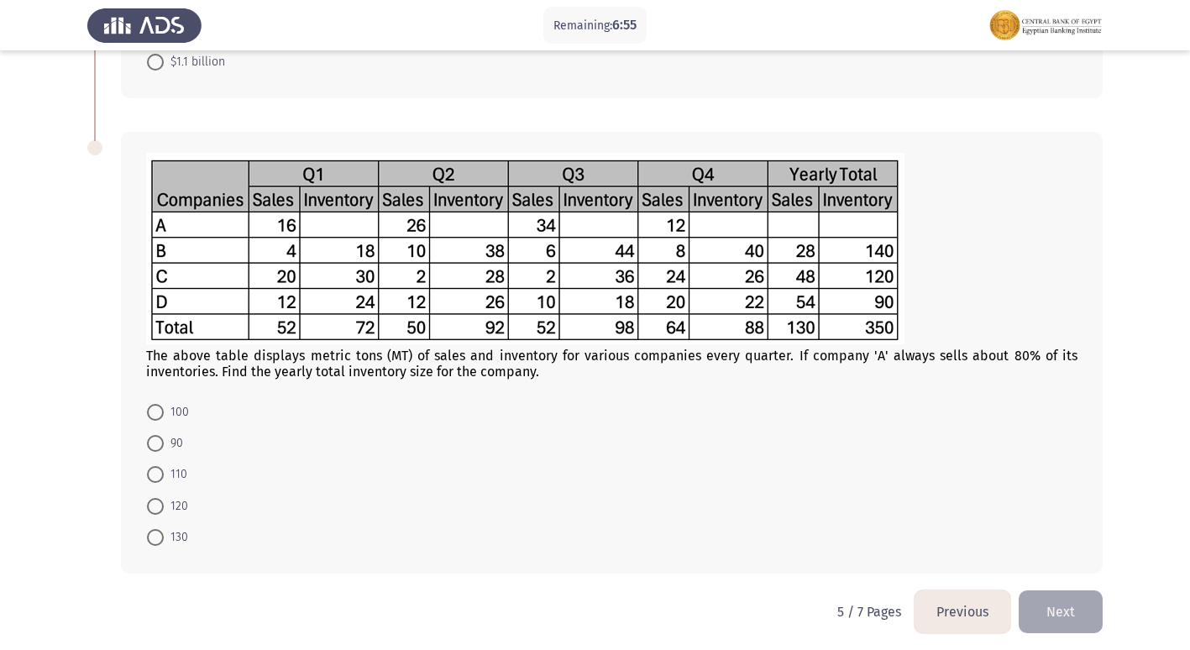
click at [174, 506] on span "120" at bounding box center [176, 506] width 24 height 20
click at [164, 506] on input "120" at bounding box center [155, 506] width 17 height 17
radio input "true"
click at [1075, 617] on button "Next" at bounding box center [1061, 611] width 84 height 43
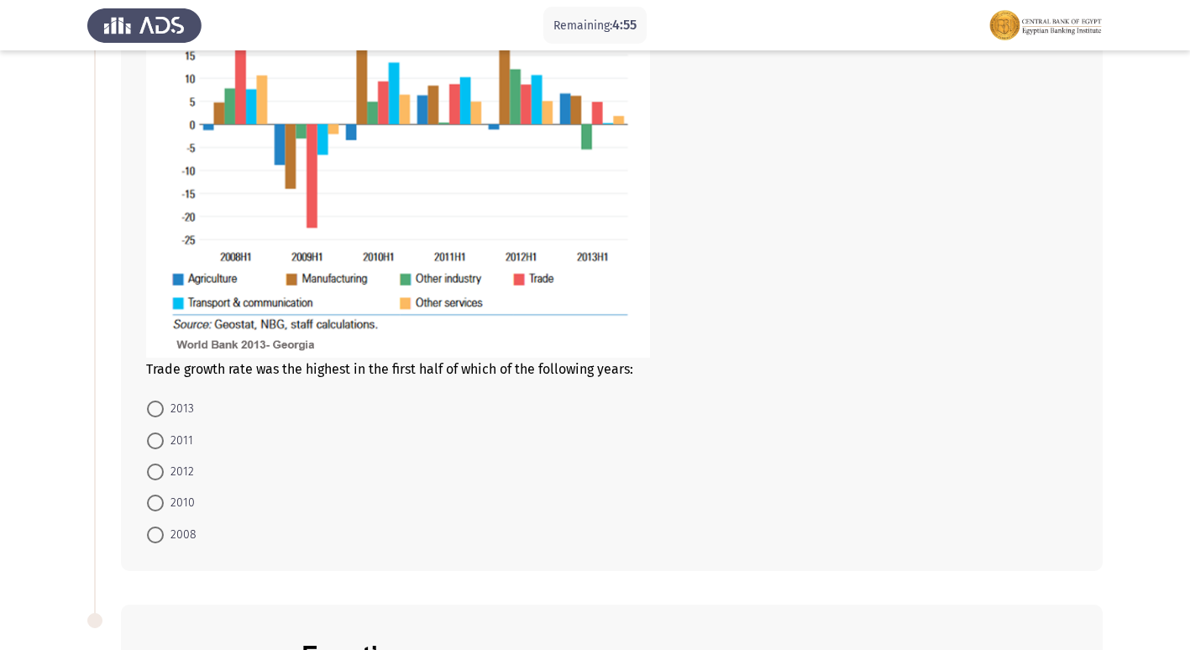
scroll to position [168, 0]
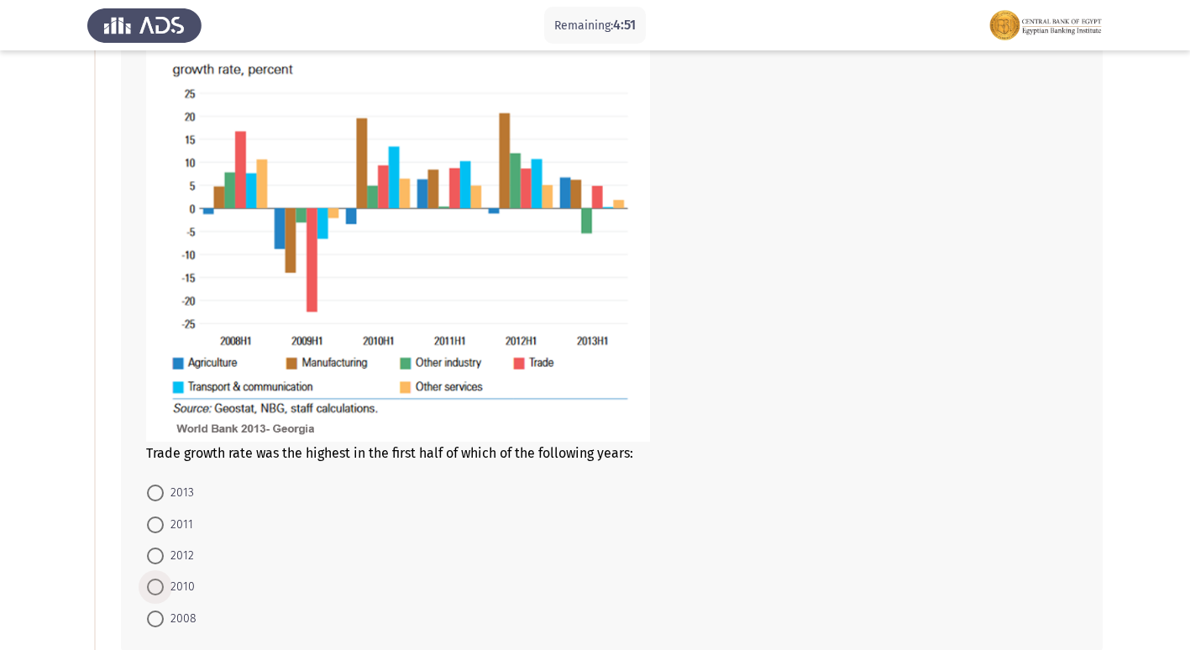
click at [160, 589] on span at bounding box center [155, 587] width 17 height 17
click at [160, 589] on input "2010" at bounding box center [155, 587] width 17 height 17
radio input "true"
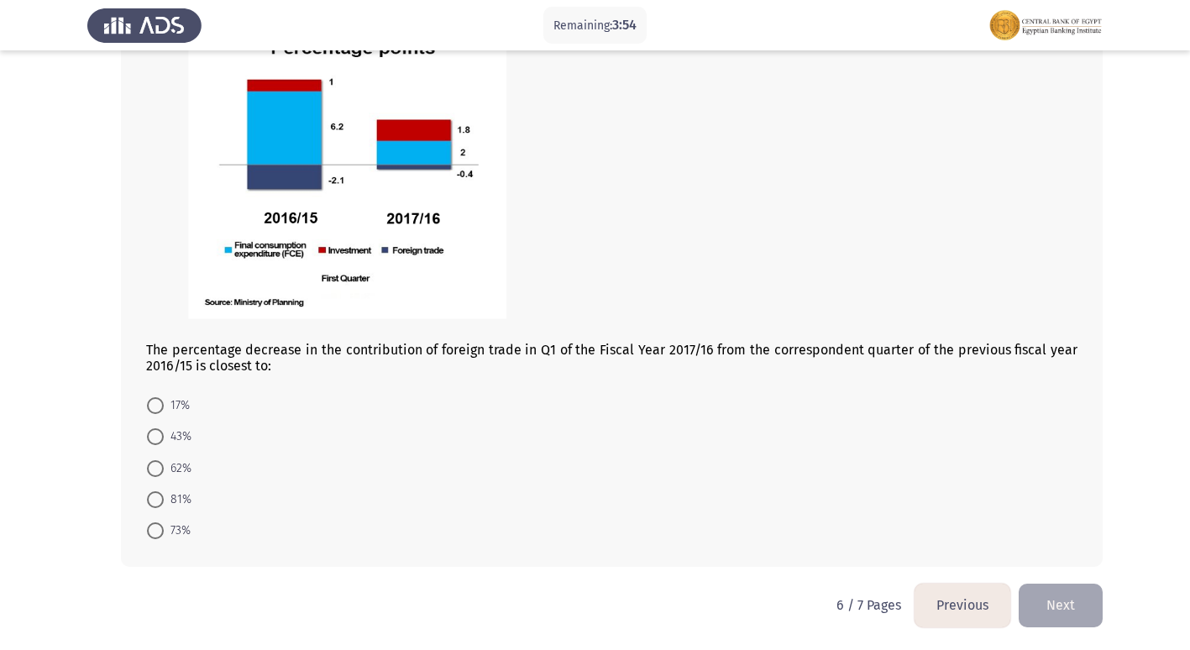
scroll to position [913, 0]
click at [161, 439] on span at bounding box center [155, 436] width 17 height 17
click at [161, 439] on input "43%" at bounding box center [155, 436] width 17 height 17
radio input "true"
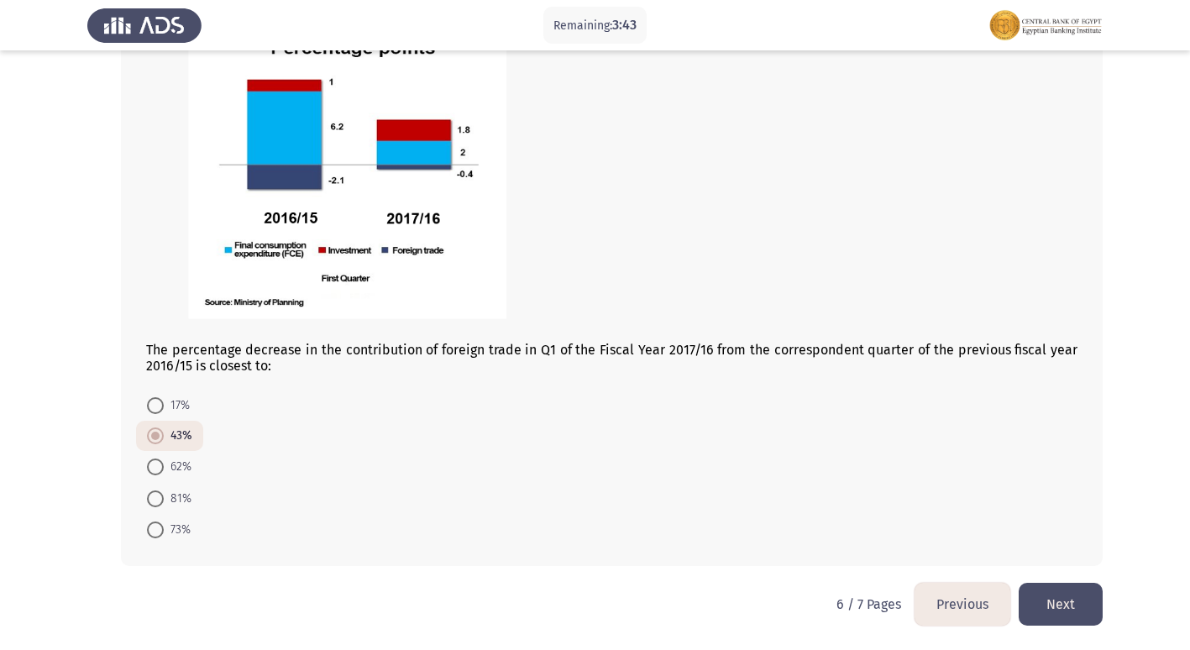
click at [1052, 593] on button "Next" at bounding box center [1061, 604] width 84 height 43
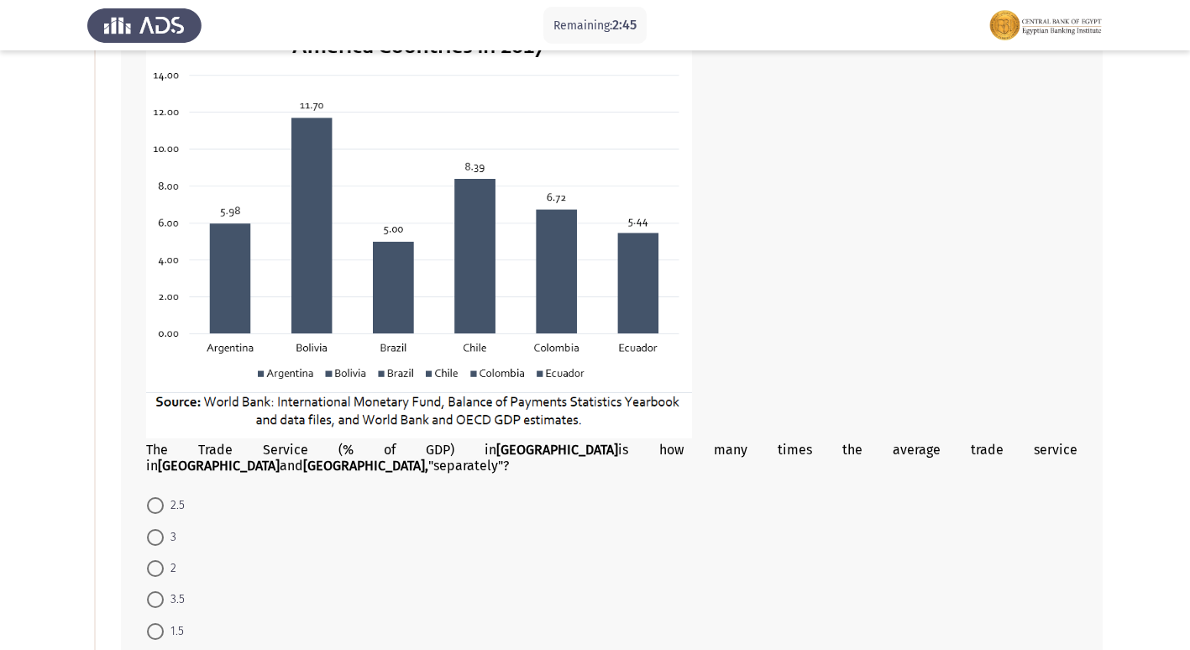
scroll to position [252, 0]
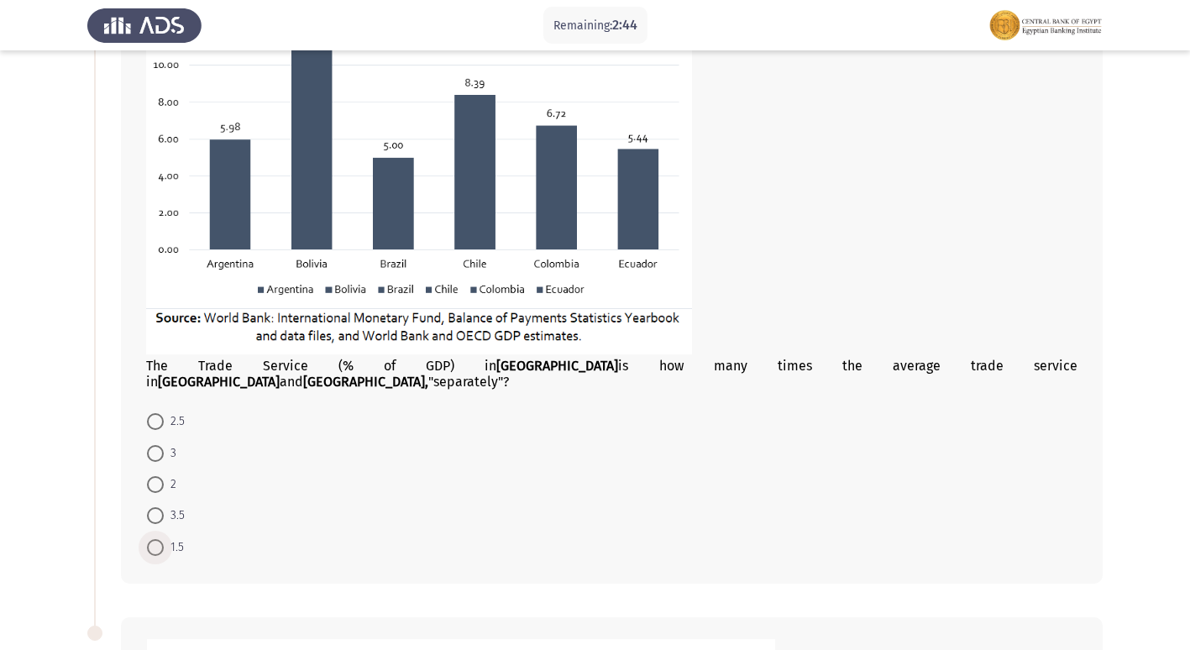
click at [168, 538] on span "1.5" at bounding box center [174, 548] width 20 height 20
click at [164, 539] on input "1.5" at bounding box center [155, 547] width 17 height 17
radio input "true"
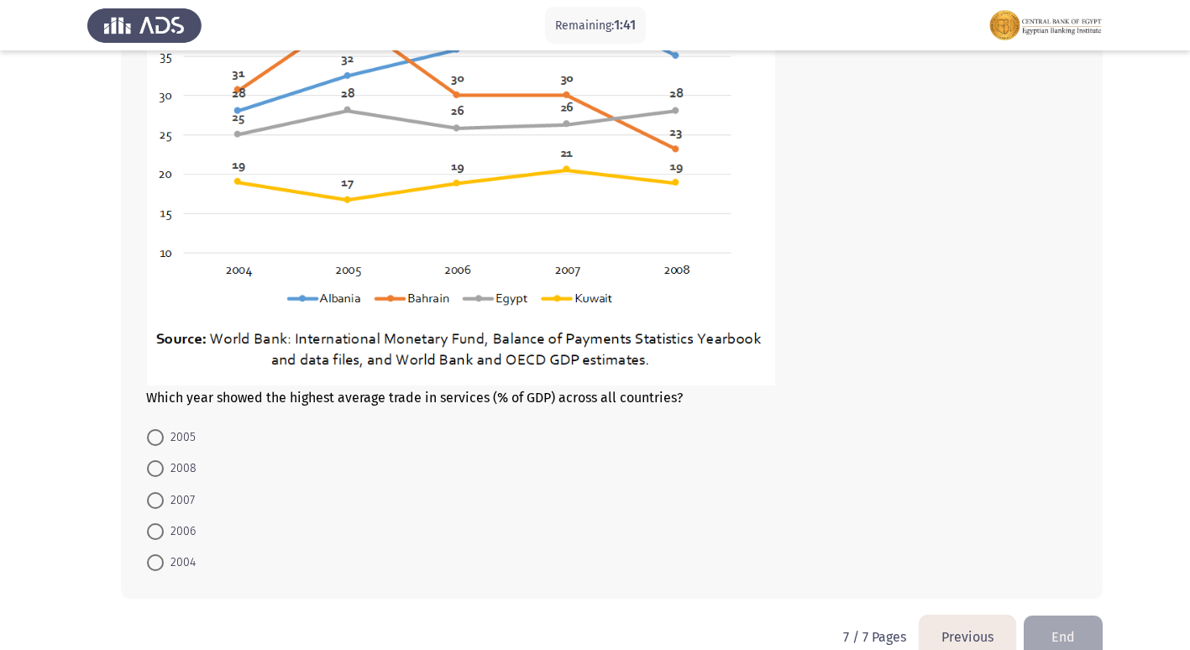
scroll to position [998, 0]
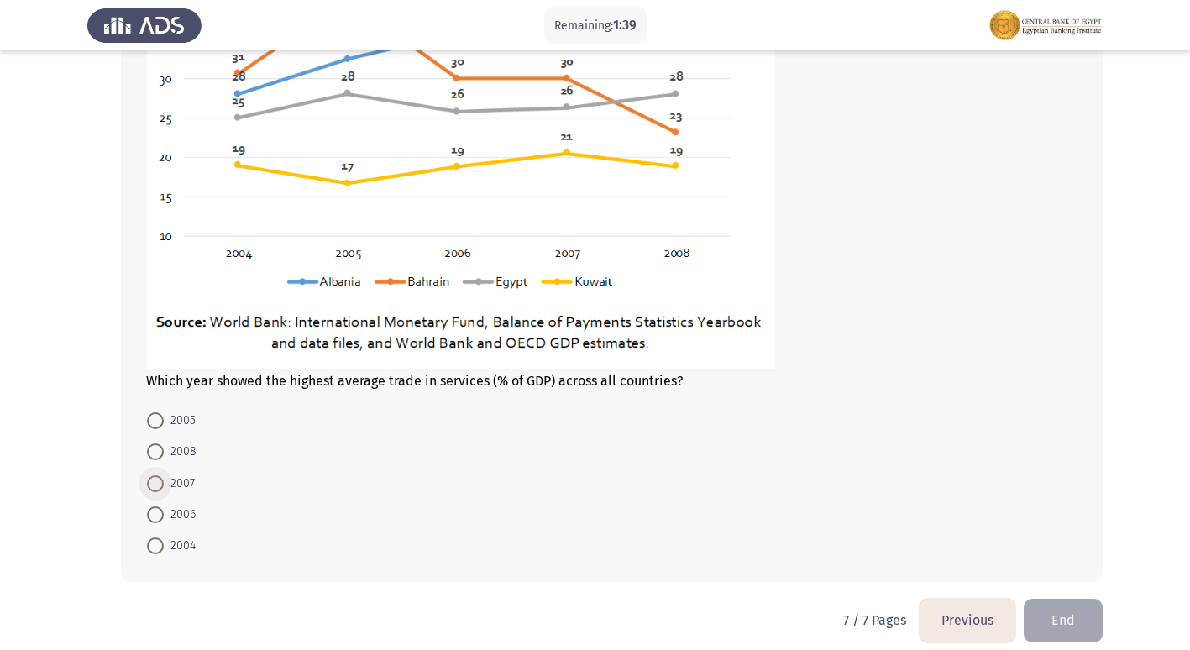
click at [155, 475] on span at bounding box center [155, 483] width 17 height 17
click at [155, 475] on input "2007" at bounding box center [155, 483] width 17 height 17
radio input "true"
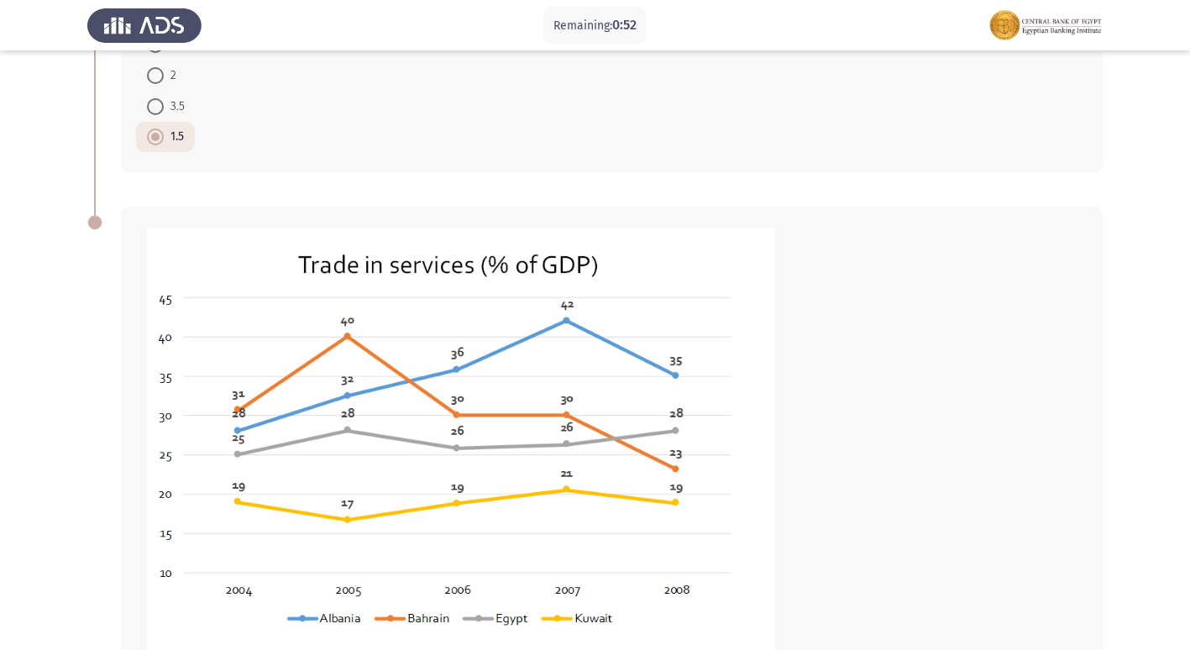
scroll to position [997, 0]
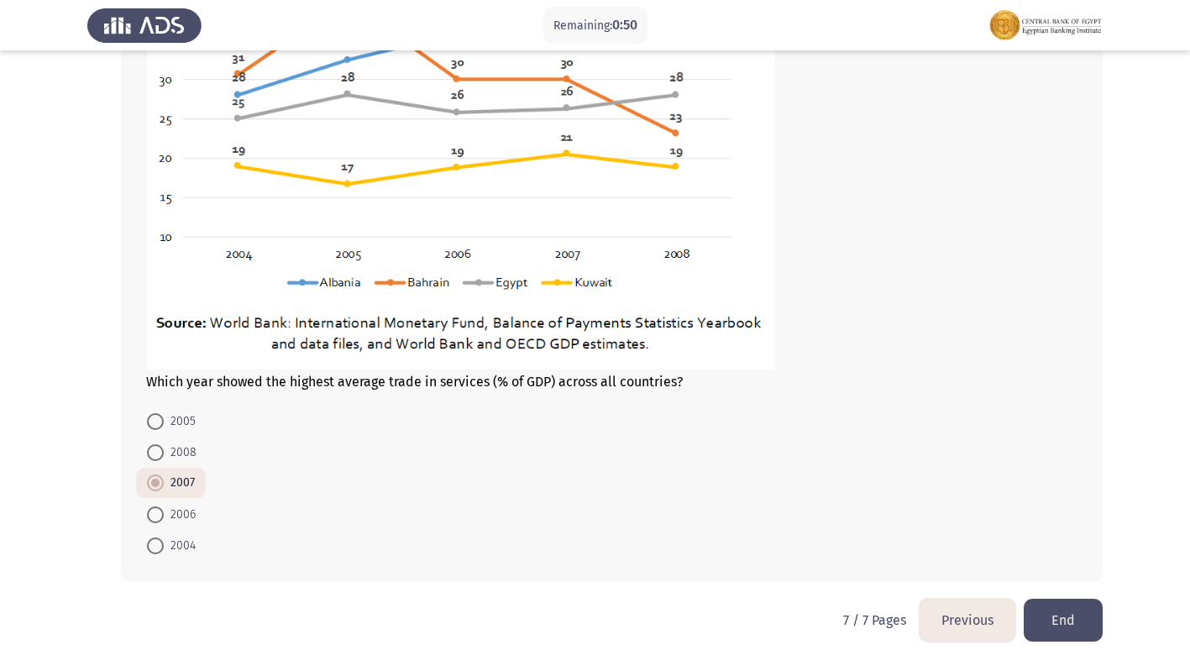
click at [974, 599] on button "Previous" at bounding box center [968, 620] width 96 height 43
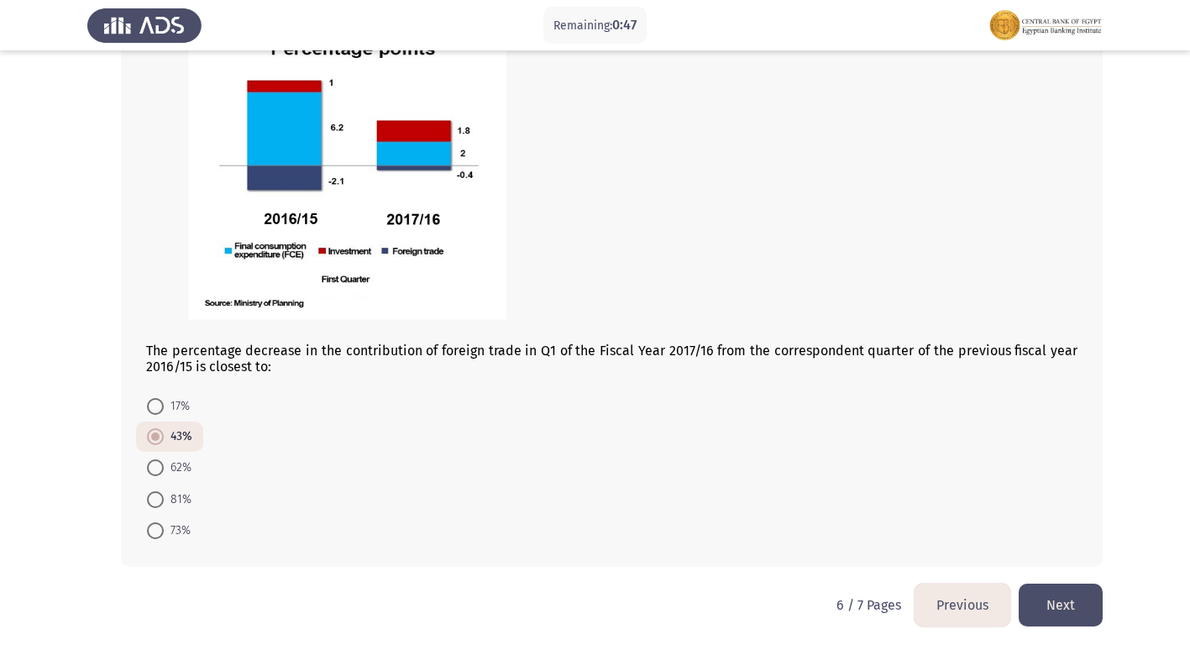
scroll to position [912, 0]
click at [964, 602] on button "Previous" at bounding box center [963, 604] width 96 height 43
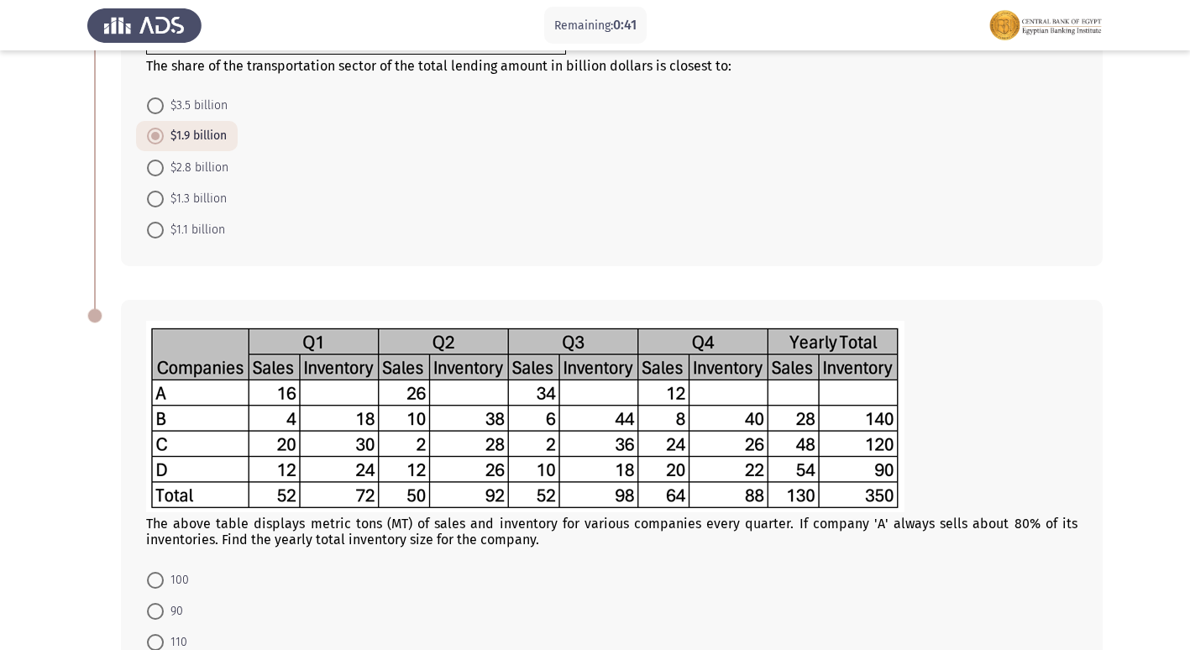
scroll to position [511, 0]
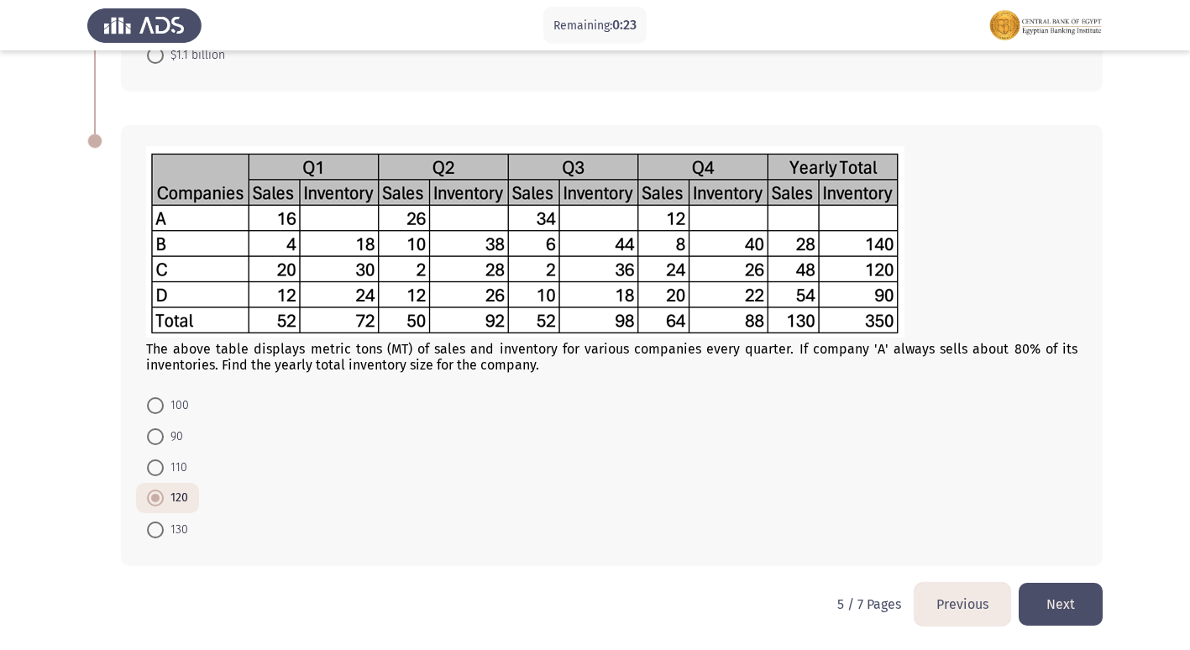
click at [924, 597] on button "Previous" at bounding box center [963, 604] width 96 height 43
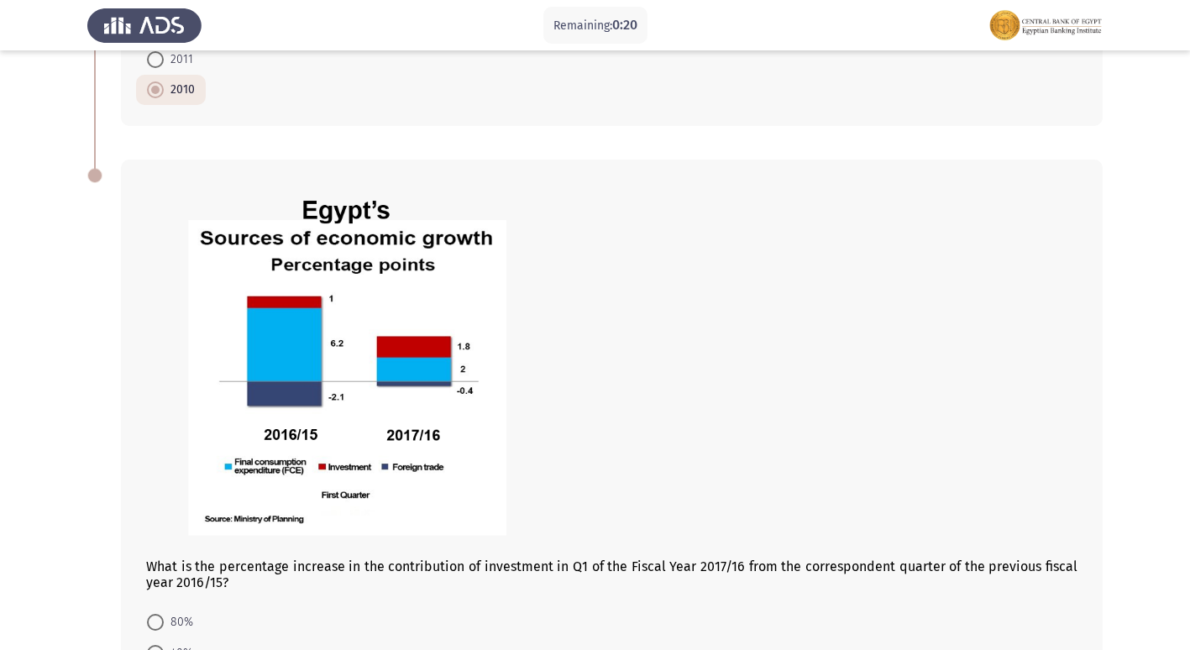
scroll to position [912, 0]
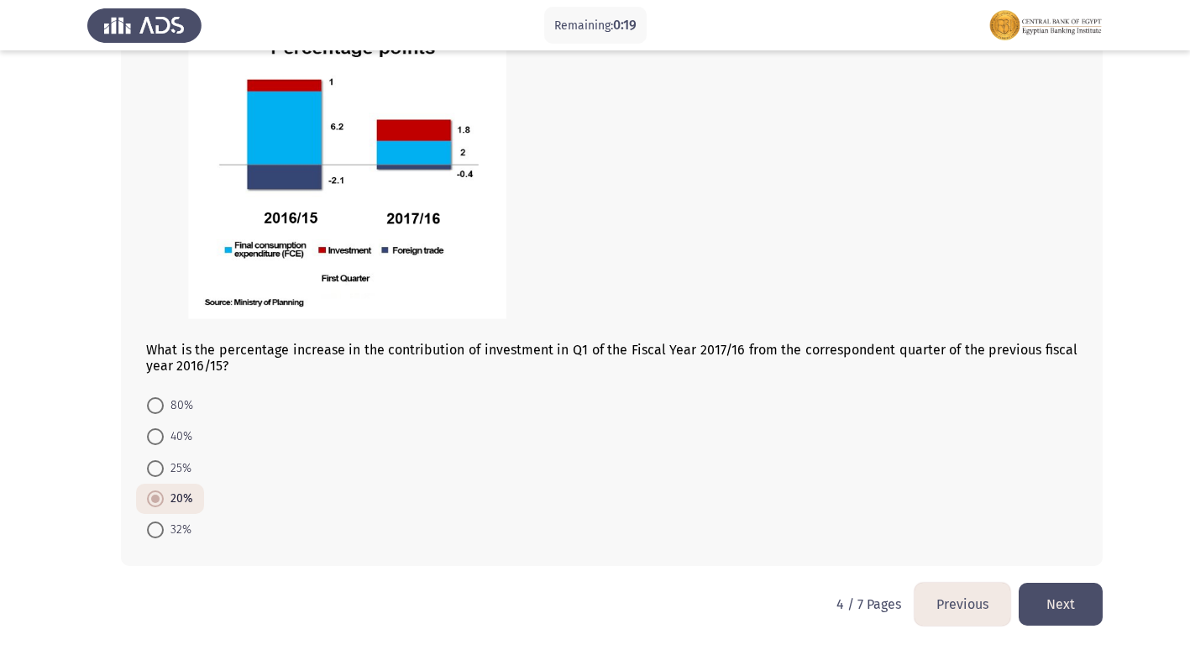
click at [969, 601] on button "Previous" at bounding box center [963, 604] width 96 height 43
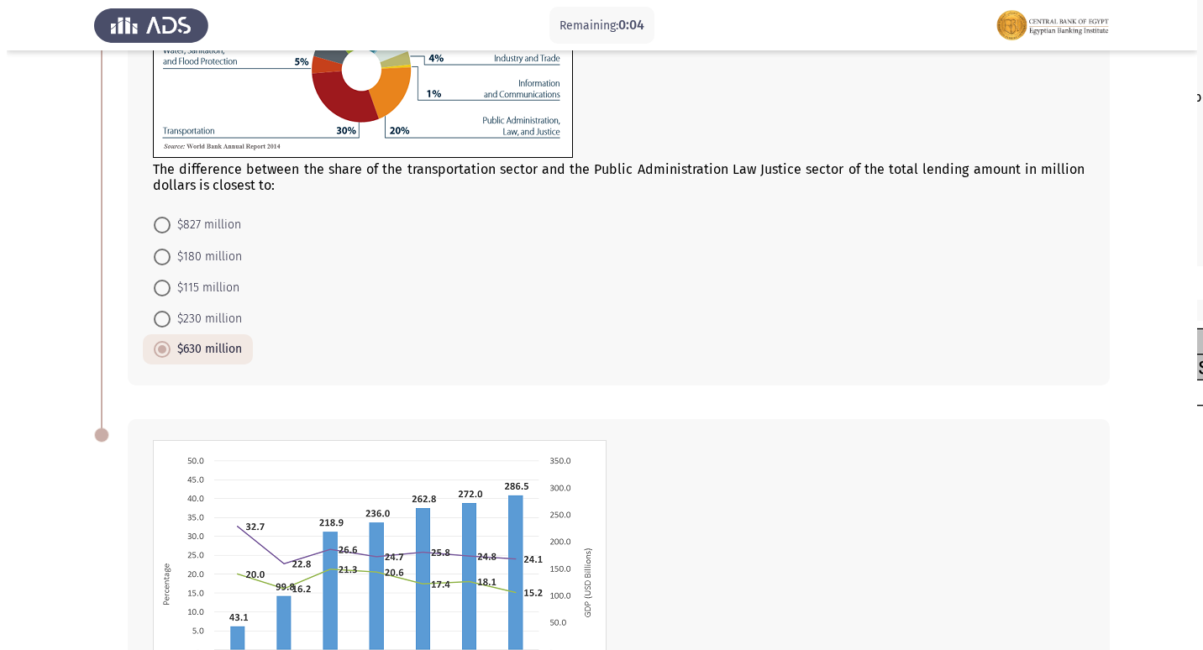
scroll to position [0, 0]
